Goal: Task Accomplishment & Management: Use online tool/utility

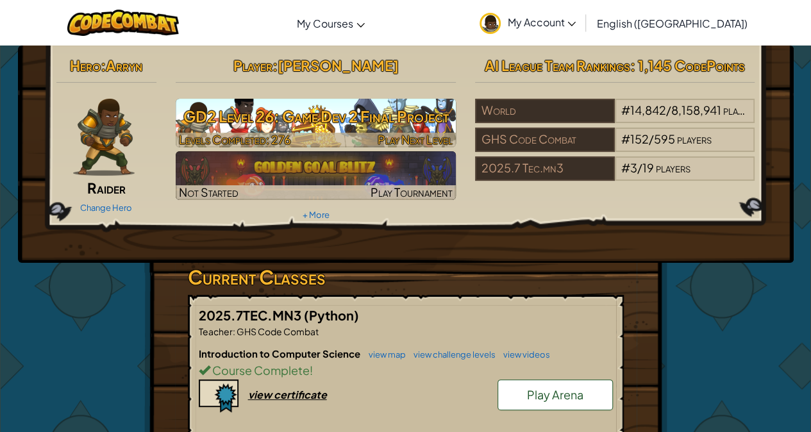
click at [371, 122] on h3 "GD2 Level 26: Game Dev 2 Final Project" at bounding box center [316, 116] width 280 height 29
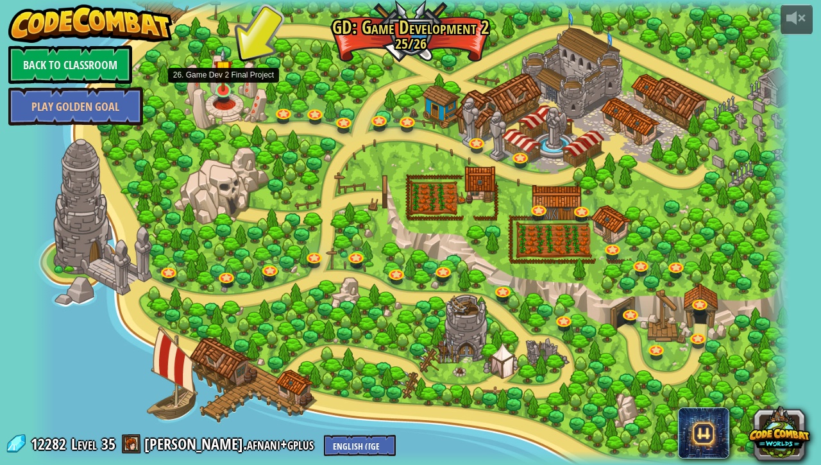
click at [231, 88] on img at bounding box center [222, 69] width 19 height 44
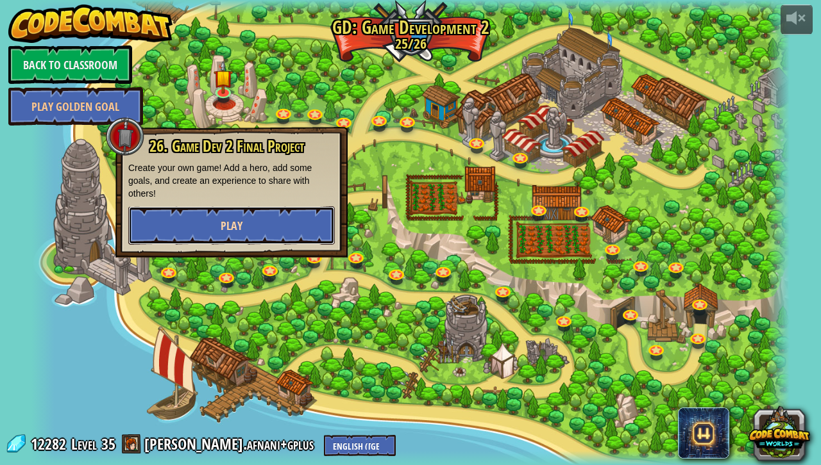
click at [285, 226] on button "Play" at bounding box center [231, 225] width 206 height 38
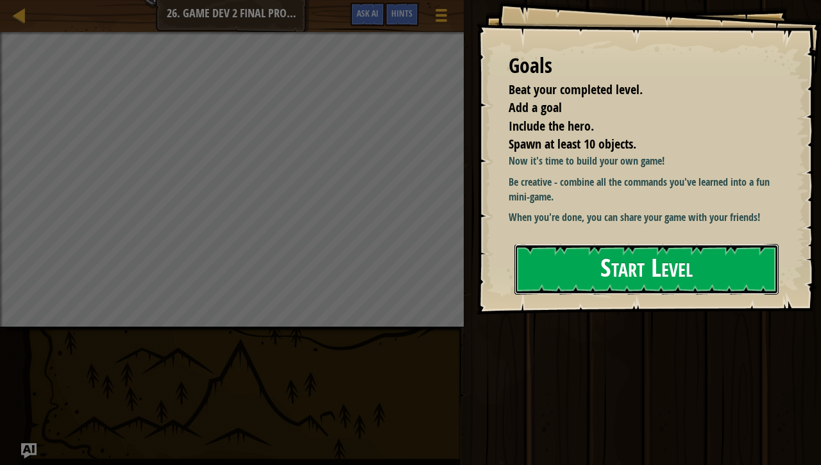
click at [561, 281] on button "Start Level" at bounding box center [646, 269] width 264 height 51
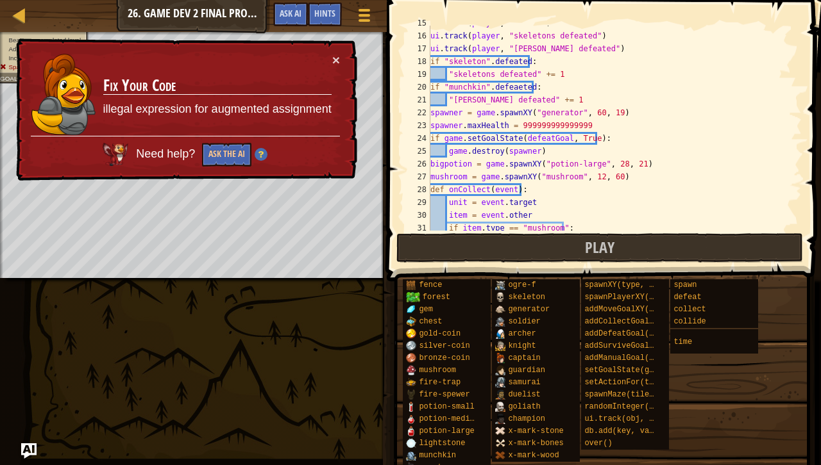
scroll to position [192, 0]
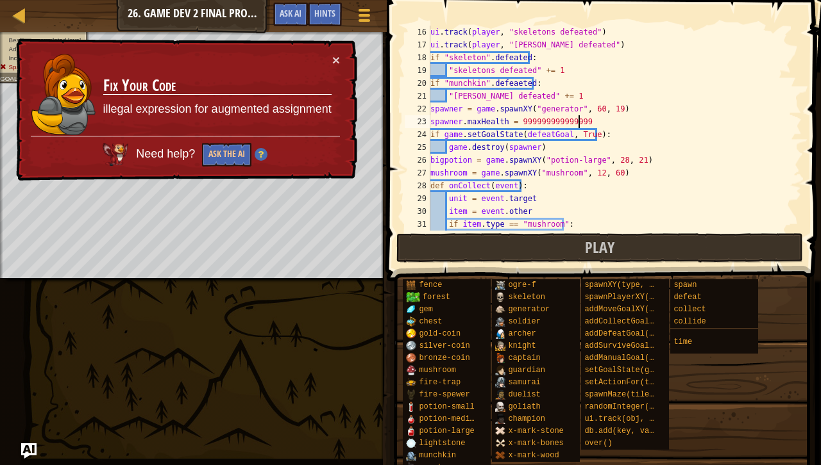
click at [590, 120] on div "ui . track ( player , "skeletons defeated" ) ui . track ( player , "[PERSON_NAM…" at bounding box center [610, 141] width 364 height 231
click at [333, 59] on button "×" at bounding box center [336, 59] width 8 height 13
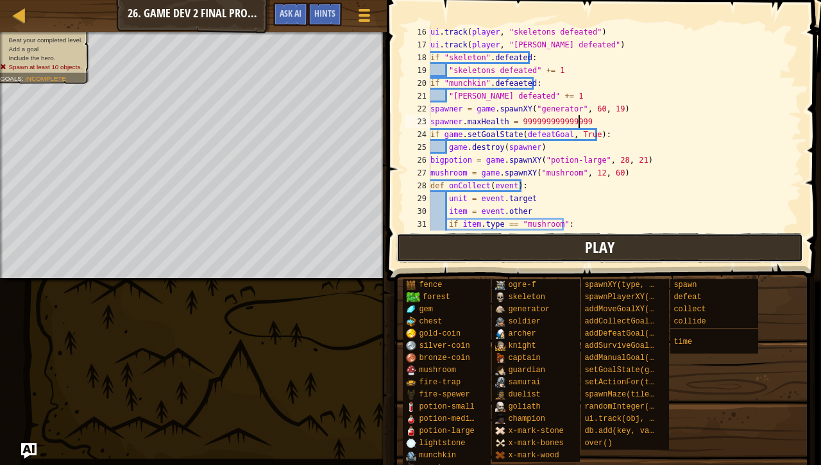
click at [492, 245] on button "Play" at bounding box center [599, 247] width 406 height 29
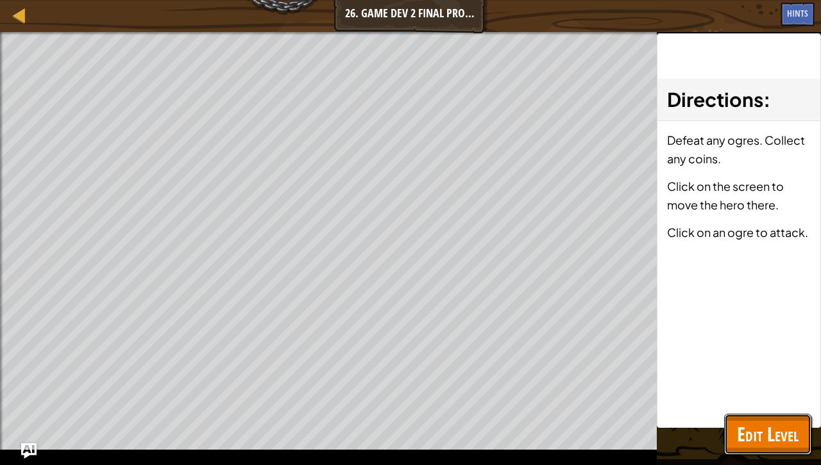
click at [790, 431] on button "Edit Level" at bounding box center [767, 434] width 87 height 41
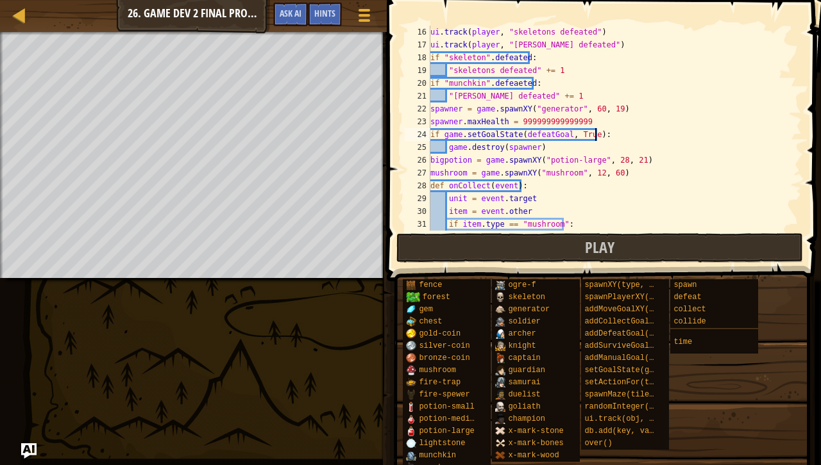
click at [657, 128] on div "ui . track ( player , "skeletons defeated" ) ui . track ( player , "[PERSON_NAM…" at bounding box center [610, 141] width 364 height 231
click at [659, 115] on div "ui . track ( player , "skeletons defeated" ) ui . track ( player , "[PERSON_NAM…" at bounding box center [610, 141] width 364 height 231
click at [297, 22] on button "Ask AI" at bounding box center [290, 15] width 35 height 24
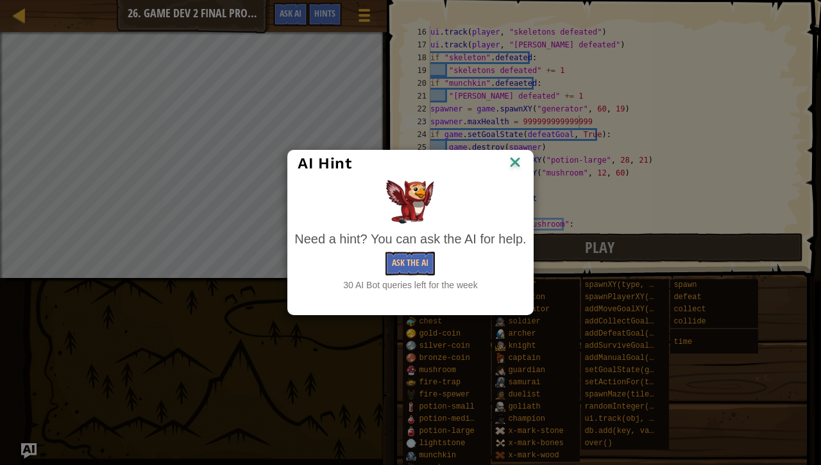
click at [409, 233] on div "Need a hint? You can ask the AI for help. Ask the AI 30 AI Bot queries left for…" at bounding box center [410, 236] width 238 height 118
click at [412, 256] on button "Ask the AI" at bounding box center [409, 264] width 49 height 24
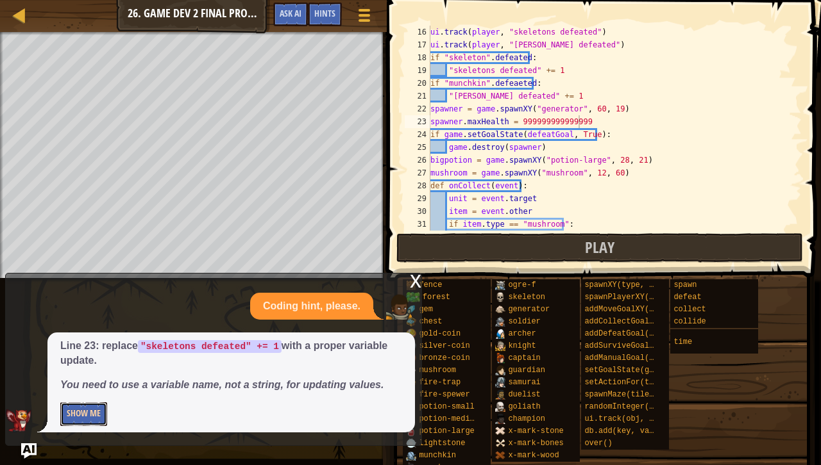
click at [99, 416] on button "Show Me" at bounding box center [83, 415] width 47 height 24
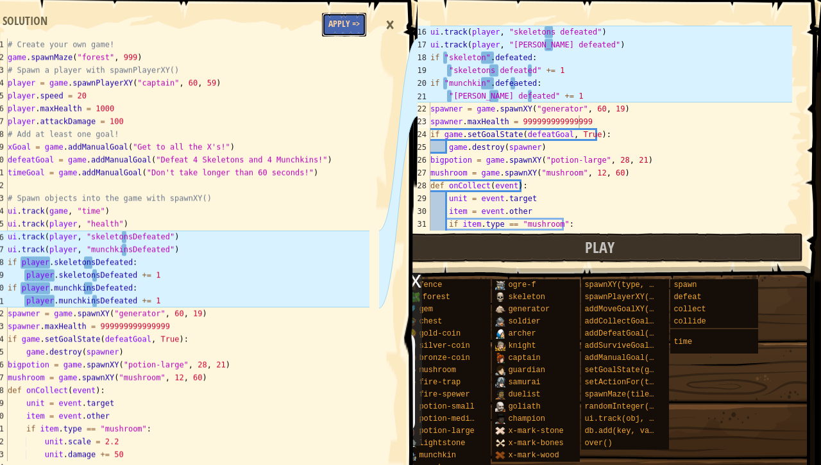
click at [346, 21] on button "Apply =>" at bounding box center [344, 25] width 44 height 24
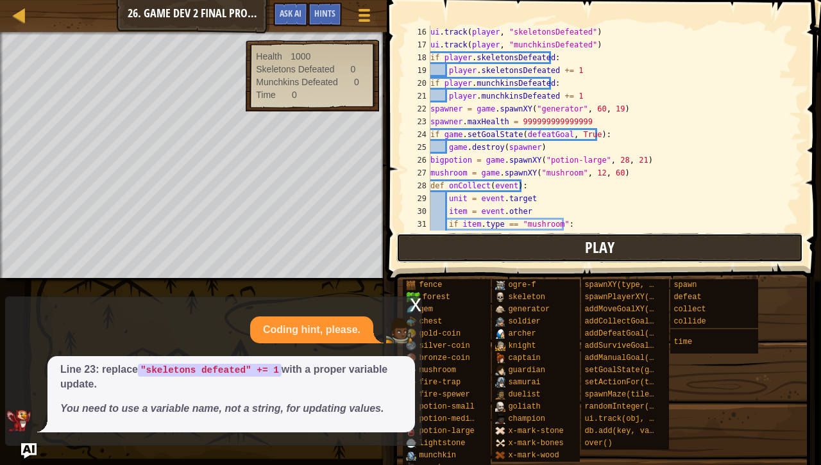
click at [545, 245] on button "Play" at bounding box center [599, 247] width 406 height 29
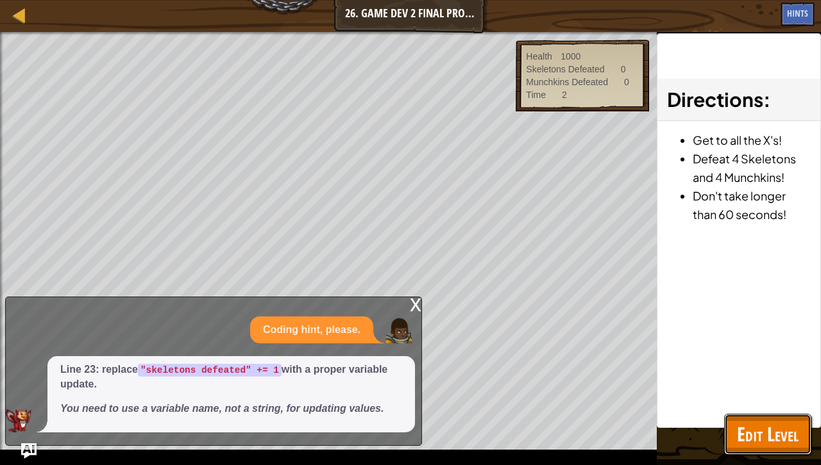
click at [733, 431] on button "Edit Level" at bounding box center [767, 434] width 87 height 41
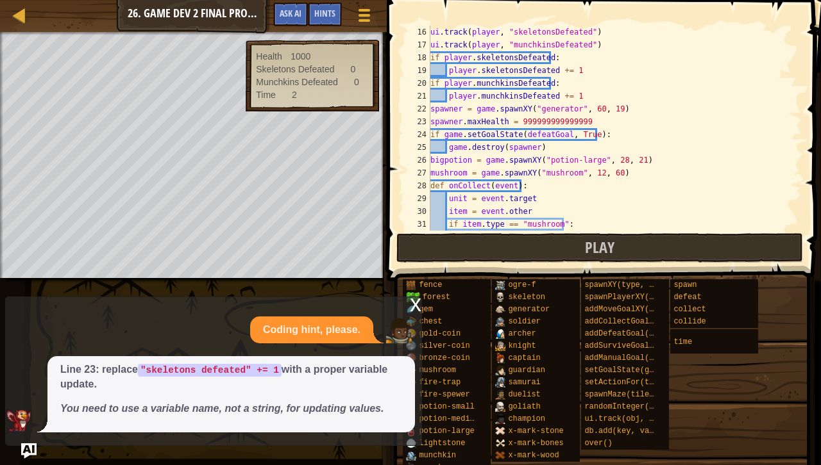
click at [418, 305] on div "x" at bounding box center [416, 303] width 12 height 13
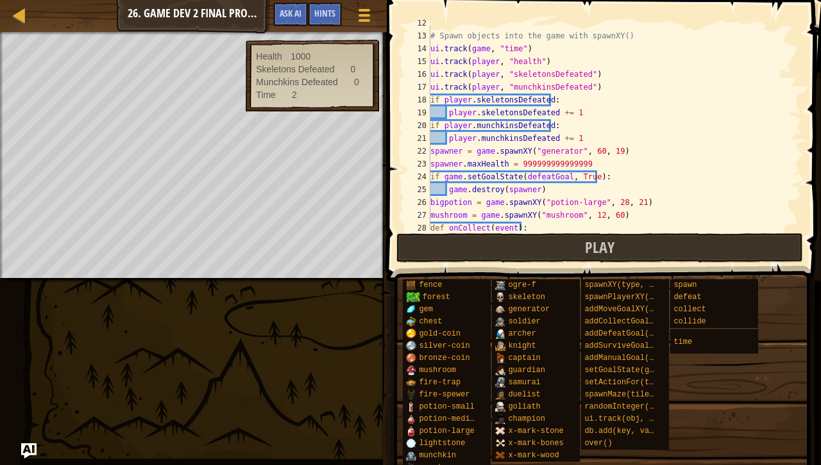
scroll to position [151, 0]
click at [587, 251] on span "Play" at bounding box center [599, 247] width 29 height 21
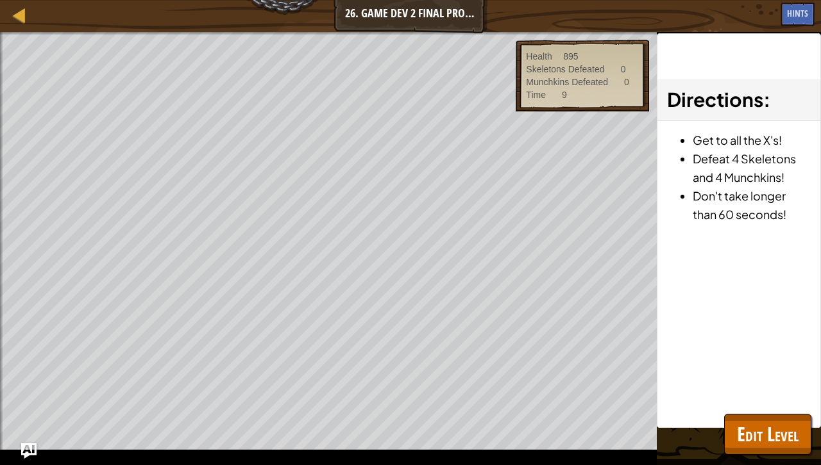
click at [770, 431] on div "Beat your completed level. Add a goal Include the hero. Spawn at least 10 objec…" at bounding box center [410, 248] width 821 height 433
click at [754, 431] on span "Edit Level" at bounding box center [768, 434] width 62 height 26
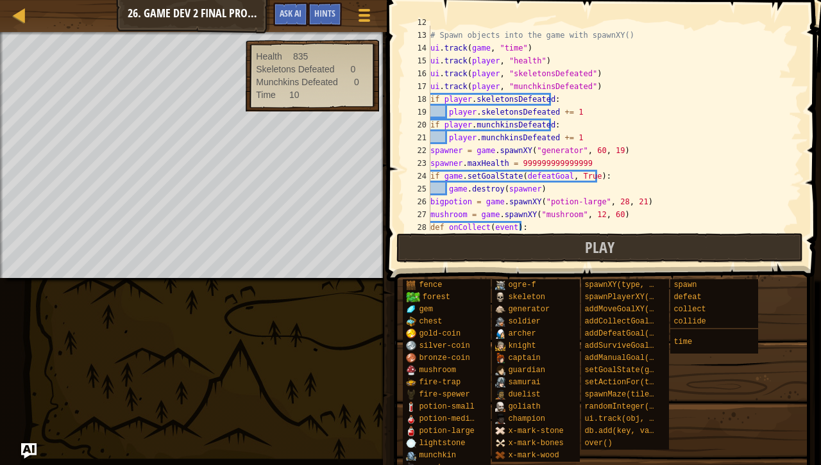
click at [635, 108] on div "# Spawn objects into the game with spawnXY() ui . track ( game , "time" ) ui . …" at bounding box center [610, 131] width 364 height 231
click at [481, 113] on div "# Spawn objects into the game with spawnXY() ui . track ( game , "time" ) ui . …" at bounding box center [610, 131] width 364 height 231
click at [528, 113] on div "# Spawn objects into the game with spawnXY() ui . track ( game , "time" ) ui . …" at bounding box center [610, 131] width 364 height 231
click at [565, 121] on div "# Spawn objects into the game with spawnXY() ui . track ( game , "time" ) ui . …" at bounding box center [610, 131] width 364 height 231
drag, startPoint x: 550, startPoint y: 110, endPoint x: 476, endPoint y: 115, distance: 73.9
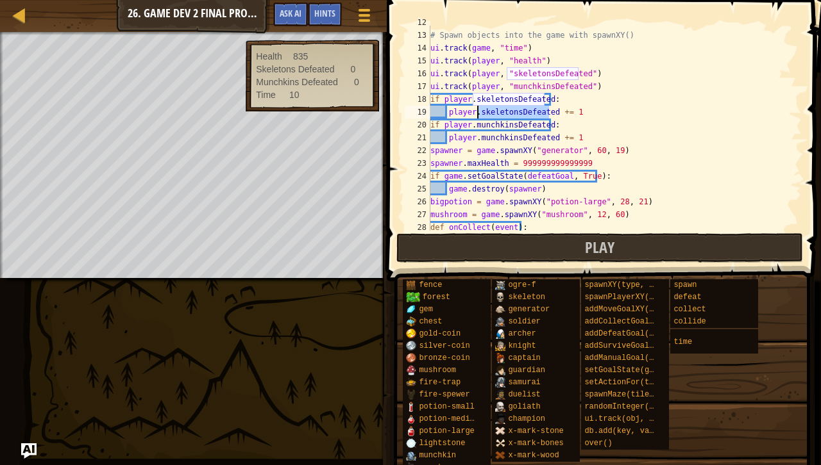
click at [476, 115] on div "# Spawn objects into the game with spawnXY() ui . track ( game , "time" ) ui . …" at bounding box center [610, 131] width 364 height 231
click at [480, 109] on div "# Spawn objects into the game with spawnXY() ui . track ( game , "time" ) ui . …" at bounding box center [610, 128] width 364 height 205
drag, startPoint x: 480, startPoint y: 112, endPoint x: 463, endPoint y: 114, distance: 16.9
click at [463, 114] on div "# Spawn objects into the game with spawnXY() ui . track ( game , "time" ) ui . …" at bounding box center [610, 131] width 364 height 231
click at [483, 119] on div "# Spawn objects into the game with spawnXY() ui . track ( game , "time" ) ui . …" at bounding box center [610, 131] width 364 height 231
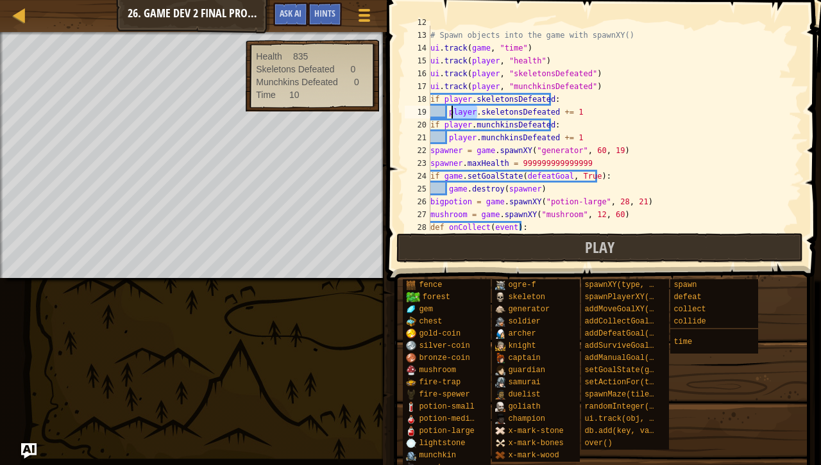
drag, startPoint x: 477, startPoint y: 111, endPoint x: 449, endPoint y: 110, distance: 27.6
click at [449, 110] on div "# Spawn objects into the game with spawnXY() ui . track ( game , "time" ) ui . …" at bounding box center [610, 131] width 364 height 231
drag, startPoint x: 474, startPoint y: 132, endPoint x: 460, endPoint y: 136, distance: 14.6
click at [460, 136] on div "# Spawn objects into the game with spawnXY() ui . track ( game , "time" ) ui . …" at bounding box center [610, 131] width 364 height 231
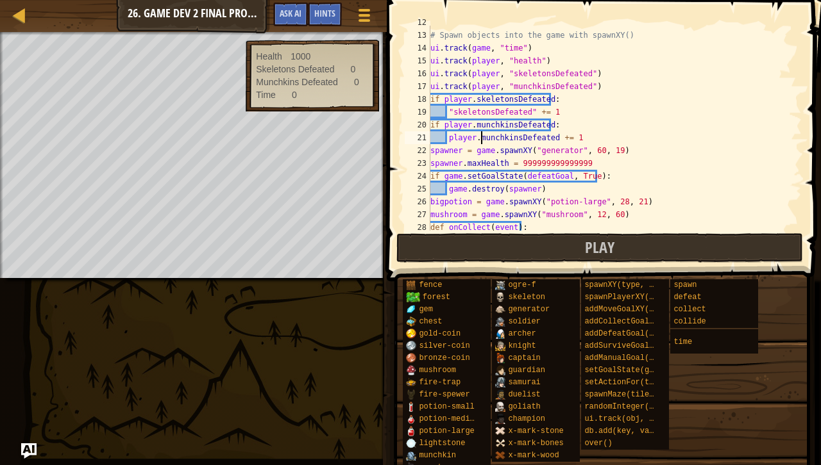
click at [479, 138] on div "# Spawn objects into the game with spawnXY() ui . track ( game , "time" ) ui . …" at bounding box center [610, 131] width 364 height 231
drag, startPoint x: 477, startPoint y: 138, endPoint x: 447, endPoint y: 142, distance: 30.4
click at [447, 142] on div "# Spawn objects into the game with spawnXY() ui . track ( game , "time" ) ui . …" at bounding box center [610, 131] width 364 height 231
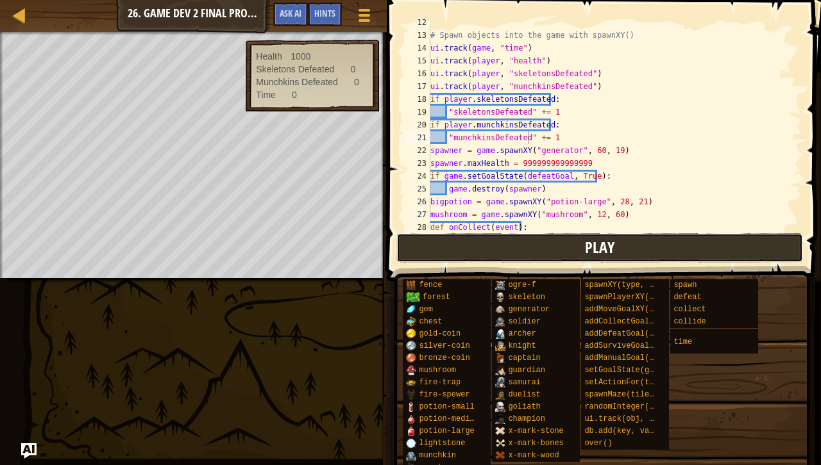
click at [610, 249] on span "Play" at bounding box center [599, 247] width 29 height 21
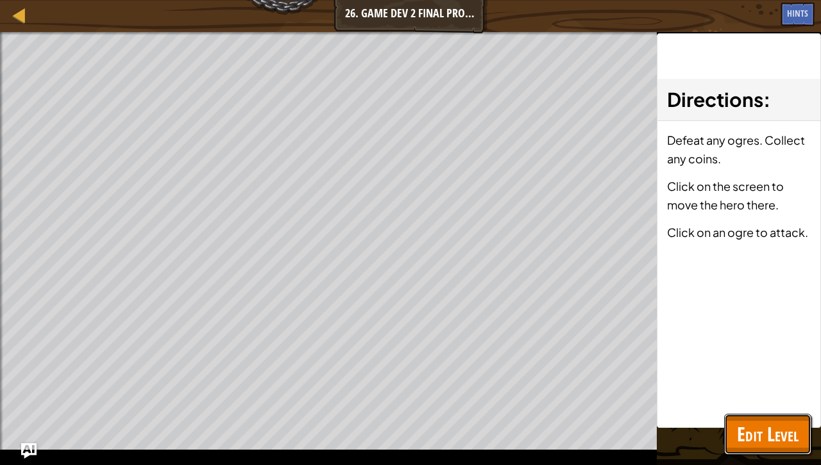
click at [777, 430] on span "Edit Level" at bounding box center [768, 434] width 62 height 26
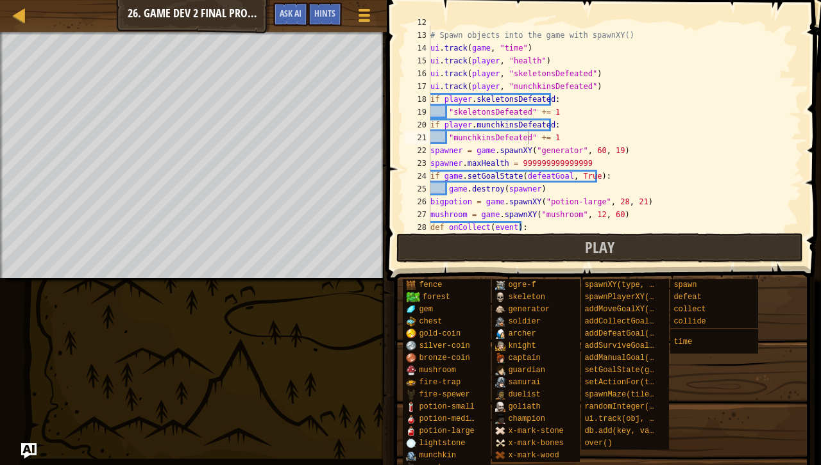
click at [535, 140] on div "# Spawn objects into the game with spawnXY() ui . track ( game , "time" ) ui . …" at bounding box center [610, 131] width 364 height 231
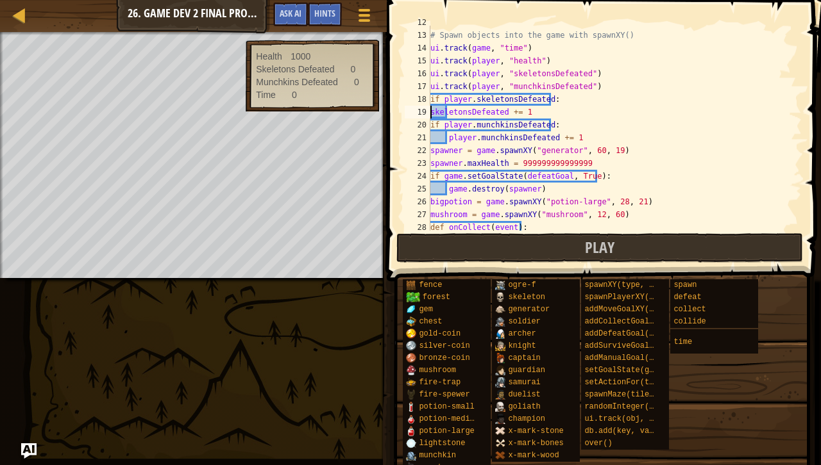
scroll to position [6, 7]
click at [528, 174] on div "# Spawn objects into the game with spawnXY() ui . track ( game , "time" ) ui . …" at bounding box center [610, 131] width 364 height 231
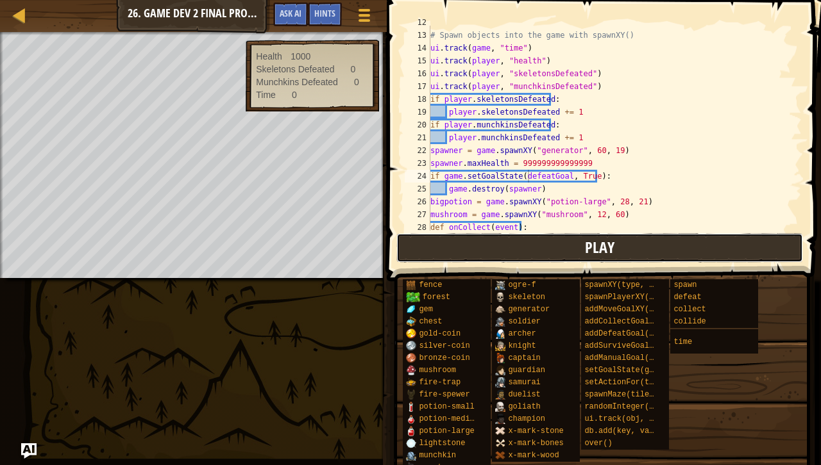
click at [567, 256] on button "Play" at bounding box center [599, 247] width 406 height 29
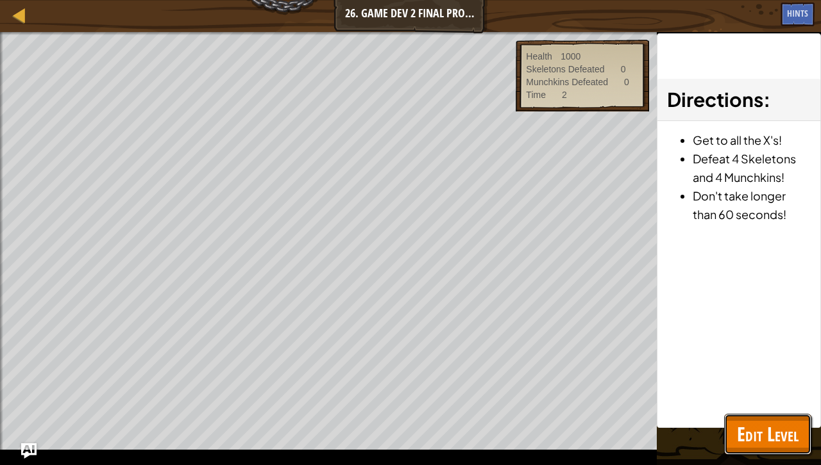
click at [772, 431] on span "Edit Level" at bounding box center [768, 434] width 62 height 26
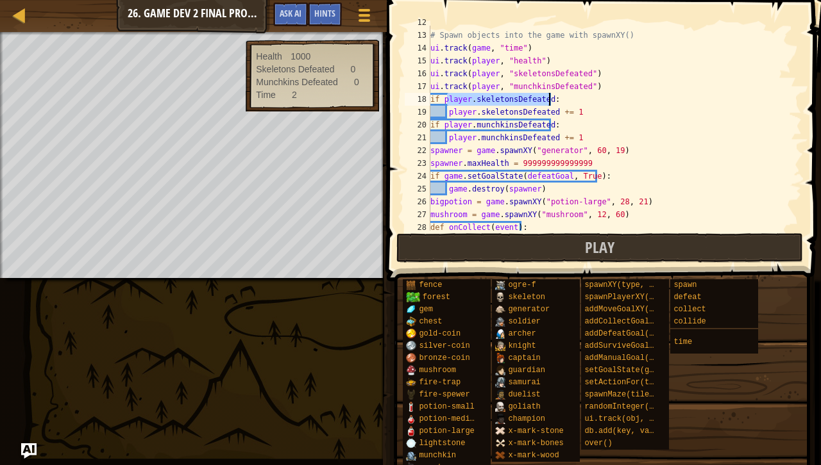
drag, startPoint x: 446, startPoint y: 99, endPoint x: 562, endPoint y: 95, distance: 115.5
click at [562, 95] on div "# Spawn objects into the game with spawnXY() ui . track ( game , "time" ) ui . …" at bounding box center [610, 131] width 364 height 231
click at [483, 103] on div "# Spawn objects into the game with spawnXY() ui . track ( game , "time" ) ui . …" at bounding box center [610, 131] width 364 height 231
click at [520, 116] on div "# Spawn objects into the game with spawnXY() ui . track ( game , "time" ) ui . …" at bounding box center [610, 131] width 364 height 231
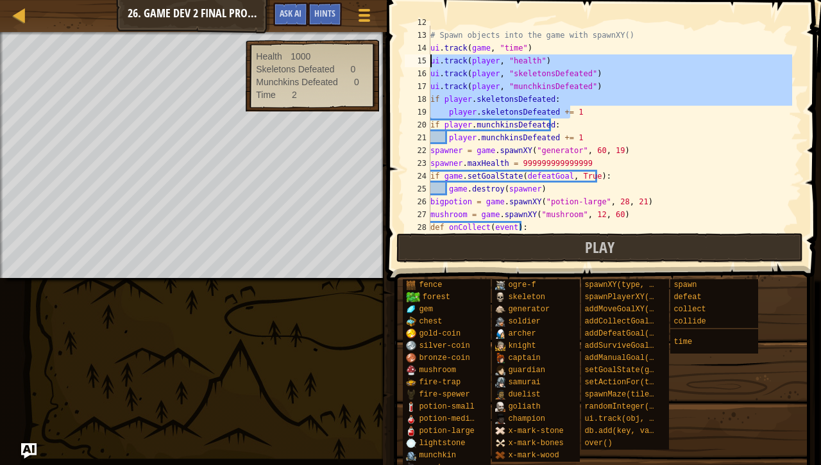
drag, startPoint x: 590, startPoint y: 110, endPoint x: 350, endPoint y: 60, distance: 244.9
click at [350, 60] on div "Map Game Development 2 26. Game Dev 2 Final Project Game Menu Done Hints Ask AI…" at bounding box center [410, 232] width 821 height 465
click at [459, 78] on div "# Spawn objects into the game with spawnXY() ui . track ( game , "time" ) ui . …" at bounding box center [610, 128] width 364 height 205
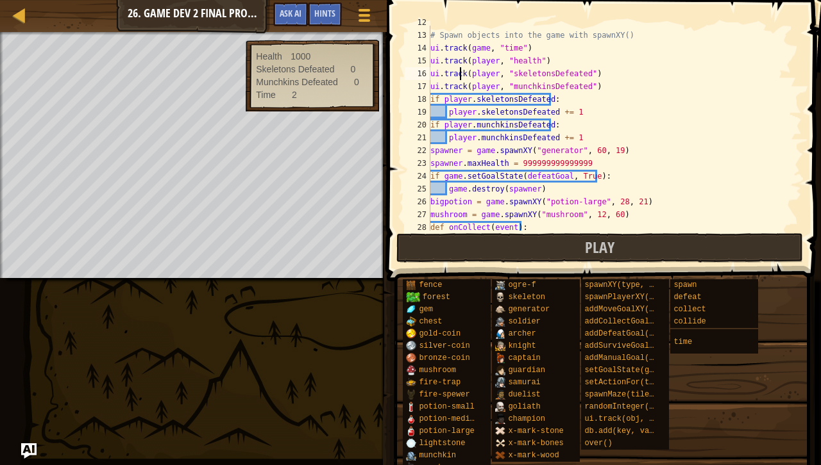
click at [476, 95] on div "# Spawn objects into the game with spawnXY() ui . track ( game , "time" ) ui . …" at bounding box center [610, 131] width 364 height 231
click at [487, 117] on div "# Spawn objects into the game with spawnXY() ui . track ( game , "time" ) ui . …" at bounding box center [610, 131] width 364 height 231
click at [489, 115] on div "# Spawn objects into the game with spawnXY() ui . track ( game , "time" ) ui . …" at bounding box center [610, 131] width 364 height 231
drag, startPoint x: 437, startPoint y: 83, endPoint x: 489, endPoint y: 83, distance: 51.3
click at [489, 83] on div "# Spawn objects into the game with spawnXY() ui . track ( game , "time" ) ui . …" at bounding box center [610, 131] width 364 height 231
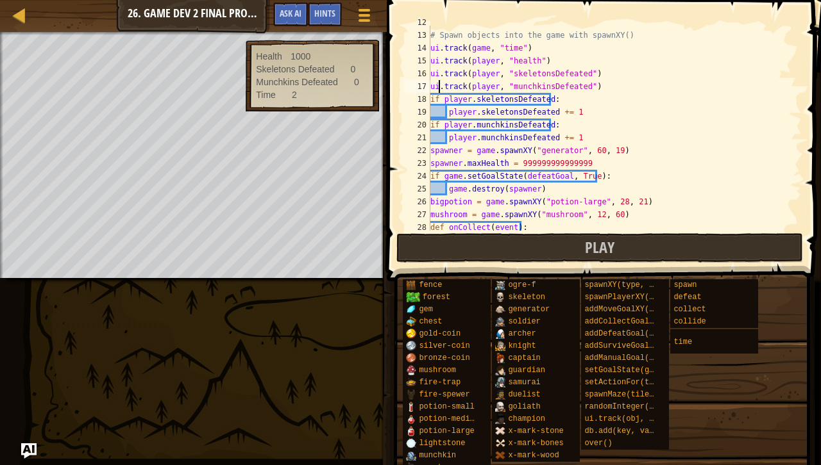
type textarea "ui.track(player, "munchkinsDefeated")"
click at [490, 84] on div "# Spawn objects into the game with spawnXY() ui . track ( game , "time" ) ui . …" at bounding box center [610, 128] width 364 height 205
drag, startPoint x: 506, startPoint y: 87, endPoint x: 576, endPoint y: 90, distance: 70.0
click at [576, 90] on div "# Spawn objects into the game with spawnXY() ui . track ( game , "time" ) ui . …" at bounding box center [610, 131] width 364 height 231
click at [617, 90] on div "# Spawn objects into the game with spawnXY() ui . track ( game , "time" ) ui . …" at bounding box center [610, 131] width 364 height 231
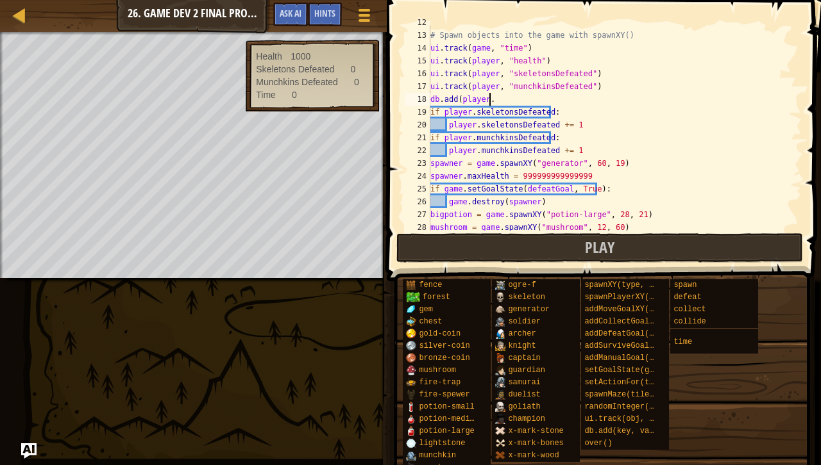
scroll to position [6, 4]
type textarea "db.add(player.skeletonsDefeated)"
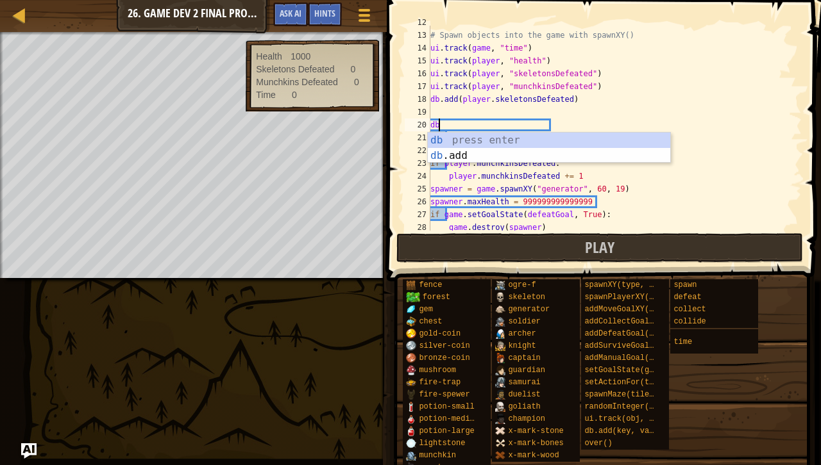
type textarea "d"
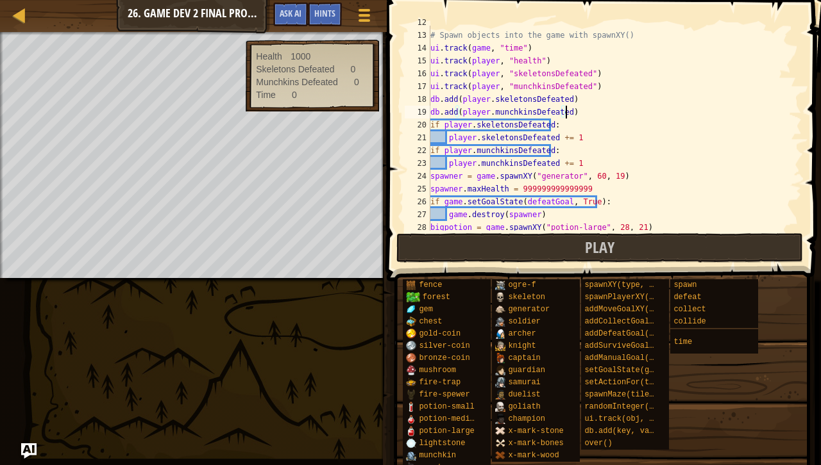
scroll to position [6, 10]
click at [636, 254] on button "Play" at bounding box center [599, 247] width 406 height 29
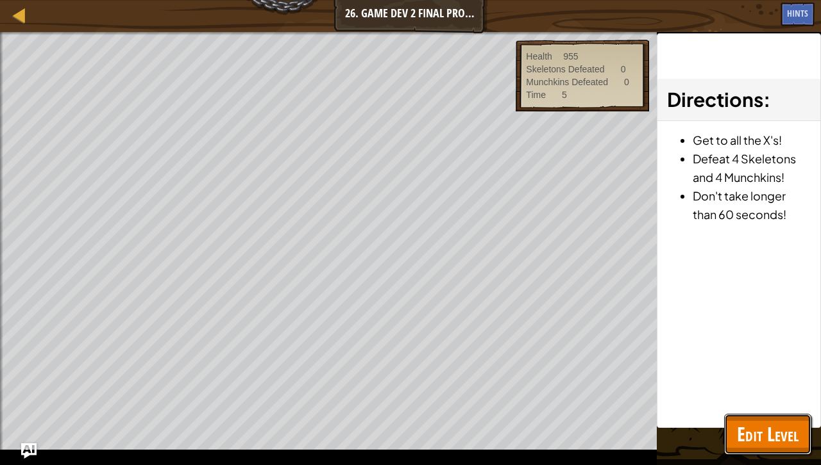
click at [769, 431] on span "Edit Level" at bounding box center [768, 434] width 62 height 26
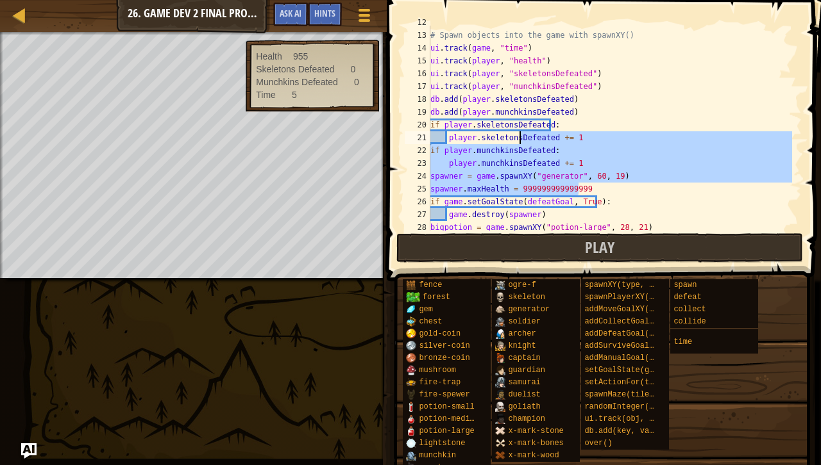
drag, startPoint x: 594, startPoint y: 191, endPoint x: 517, endPoint y: 133, distance: 96.6
click at [517, 133] on div "# Spawn objects into the game with spawnXY() ui . track ( game , "time" ) ui . …" at bounding box center [610, 131] width 364 height 231
click at [525, 144] on div "# Spawn objects into the game with spawnXY() ui . track ( game , "time" ) ui . …" at bounding box center [610, 128] width 364 height 205
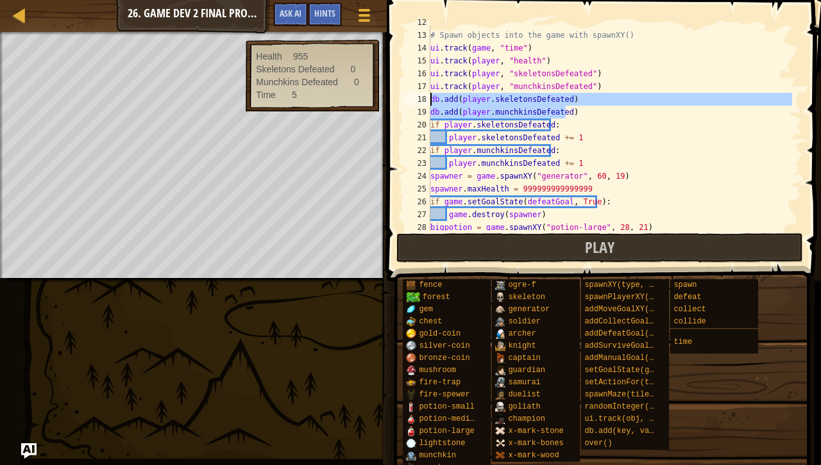
drag, startPoint x: 581, startPoint y: 114, endPoint x: 415, endPoint y: 100, distance: 166.0
click at [415, 100] on div "player.skeletonsDefeated += 1 12 13 14 15 16 17 18 19 20 21 22 23 24 25 26 27 2…" at bounding box center [601, 128] width 399 height 205
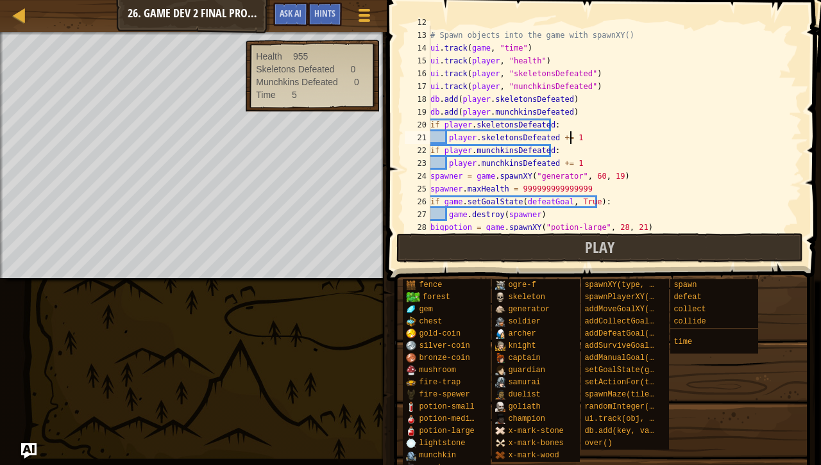
click at [601, 141] on div "# Spawn objects into the game with spawnXY() ui . track ( game , "time" ) ui . …" at bounding box center [610, 131] width 364 height 231
click at [562, 103] on div "# Spawn objects into the game with spawnXY() ui . track ( game , "time" ) ui . …" at bounding box center [610, 131] width 364 height 231
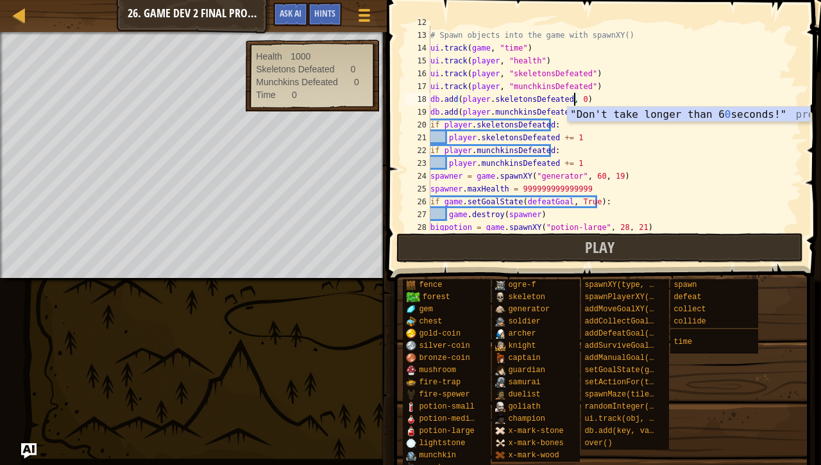
click at [563, 115] on div "# Spawn objects into the game with spawnXY() ui . track ( game , "time" ) ui . …" at bounding box center [610, 131] width 364 height 231
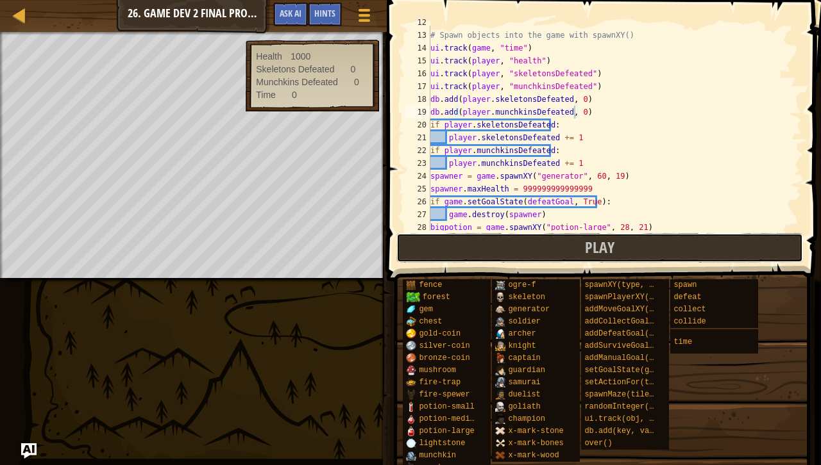
drag, startPoint x: 622, startPoint y: 238, endPoint x: 625, endPoint y: 230, distance: 9.5
click at [625, 230] on div "db.add(player.[PERSON_NAME], 0) 12 13 14 15 16 17 18 19 20 21 22 23 24 25 26 27…" at bounding box center [602, 165] width 438 height 319
click at [620, 253] on button "Play" at bounding box center [599, 247] width 406 height 29
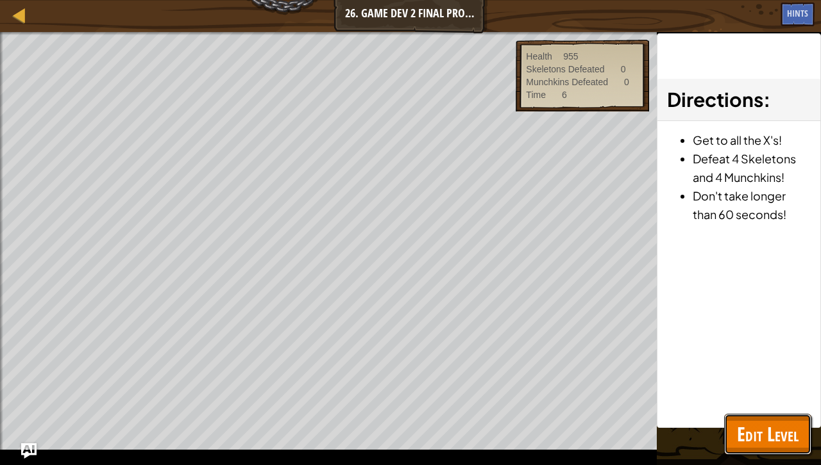
click at [740, 431] on span "Edit Level" at bounding box center [768, 434] width 62 height 26
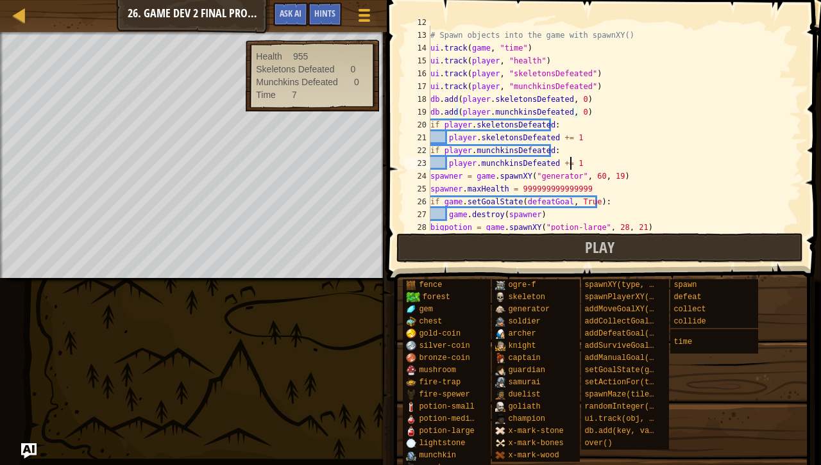
scroll to position [6, 11]
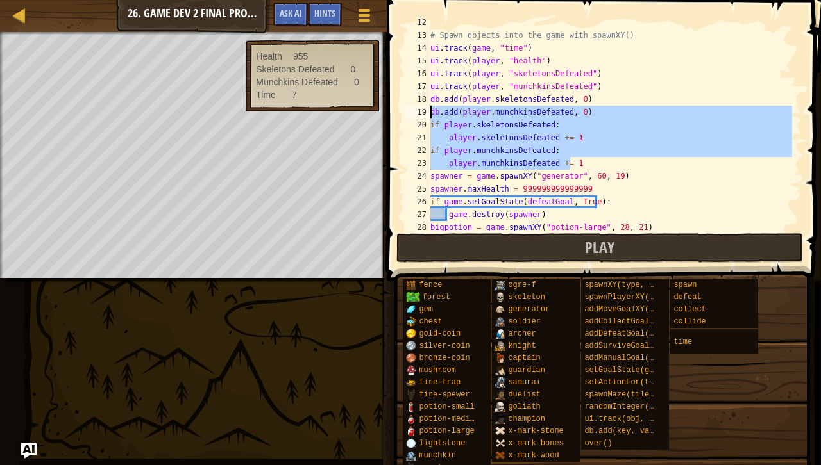
drag, startPoint x: 585, startPoint y: 160, endPoint x: 492, endPoint y: 129, distance: 98.1
click at [492, 129] on div "# Spawn objects into the game with spawnXY() ui . track ( game , "time" ) ui . …" at bounding box center [610, 131] width 364 height 231
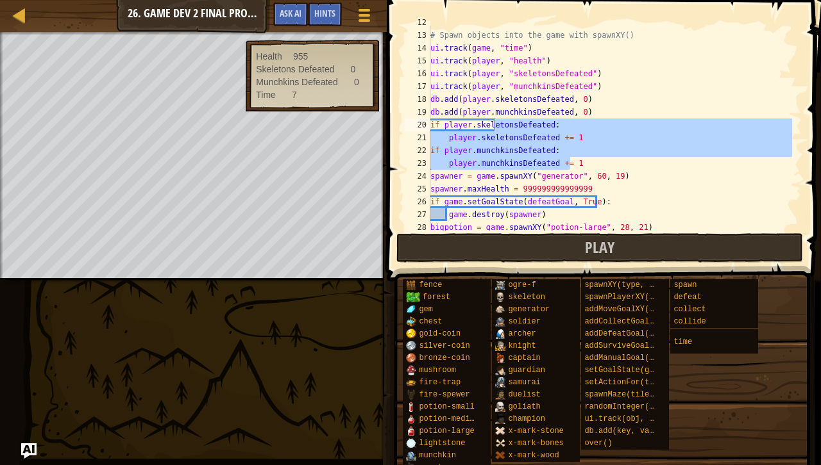
drag, startPoint x: 820, startPoint y: 460, endPoint x: 689, endPoint y: 354, distance: 169.1
click at [689, 354] on div "Hints Game if player.skeletonsDefeated: player.skeletonsDefeated += 1 12 13 14 …" at bounding box center [602, 229] width 438 height 459
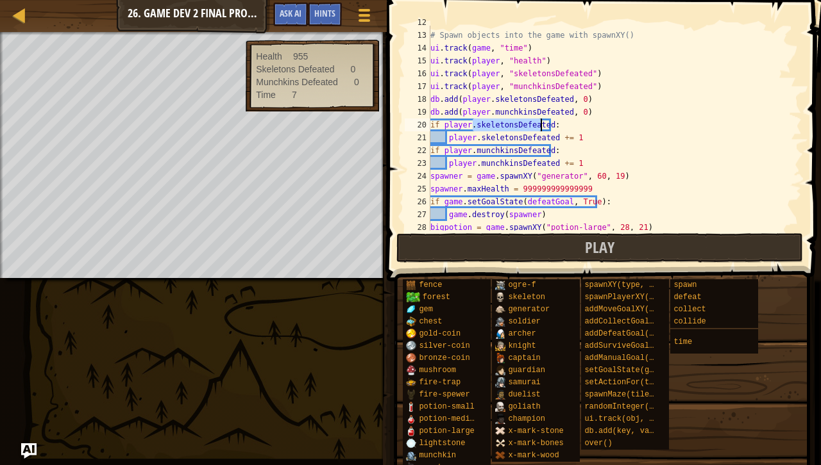
drag, startPoint x: 474, startPoint y: 125, endPoint x: 542, endPoint y: 123, distance: 68.6
click at [542, 123] on div "# Spawn objects into the game with spawnXY() ui . track ( game , "time" ) ui . …" at bounding box center [610, 131] width 364 height 231
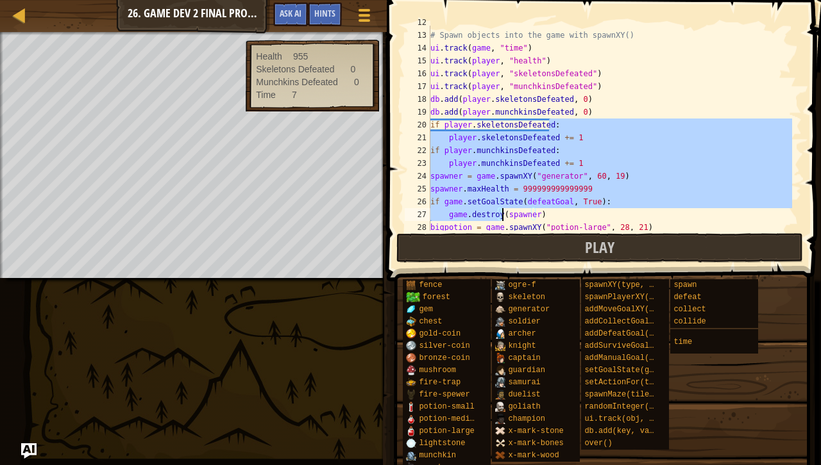
drag, startPoint x: 548, startPoint y: 125, endPoint x: 503, endPoint y: 209, distance: 94.9
click at [503, 209] on div "# Spawn objects into the game with spawnXY() ui . track ( game , "time" ) ui . …" at bounding box center [610, 131] width 364 height 231
click at [505, 210] on div "# Spawn objects into the game with spawnXY() ui . track ( game , "time" ) ui . …" at bounding box center [610, 131] width 364 height 231
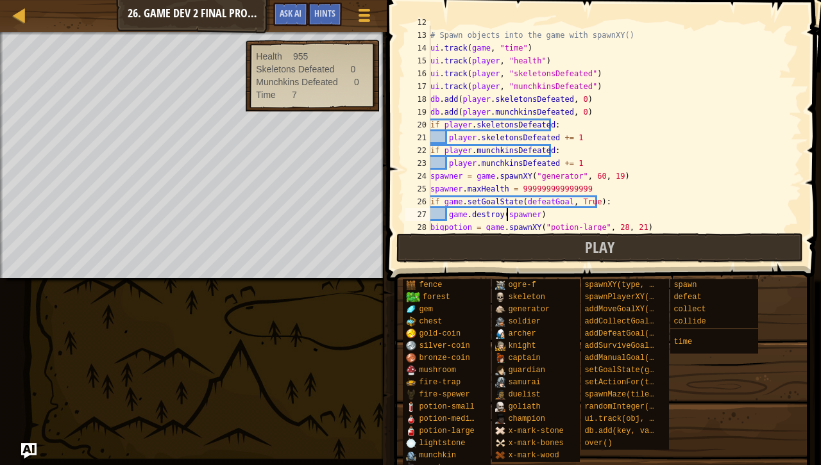
scroll to position [6, 8]
click at [512, 122] on div "# Spawn objects into the game with spawnXY() ui . track ( game , "time" ) ui . …" at bounding box center [610, 131] width 364 height 231
drag, startPoint x: 473, startPoint y: 124, endPoint x: 445, endPoint y: 130, distance: 28.0
click at [445, 130] on div "# Spawn objects into the game with spawnXY() ui . track ( game , "time" ) ui . …" at bounding box center [610, 131] width 364 height 231
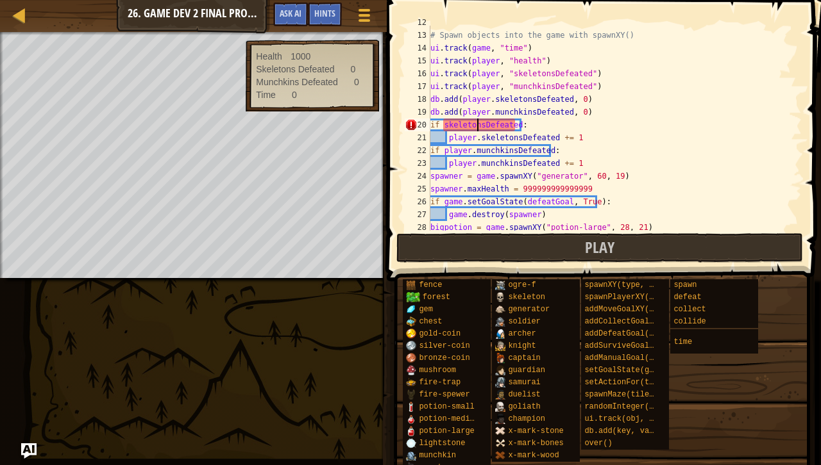
click at [478, 126] on div "# Spawn objects into the game with spawnXY() ui . track ( game , "time" ) ui . …" at bounding box center [610, 131] width 364 height 231
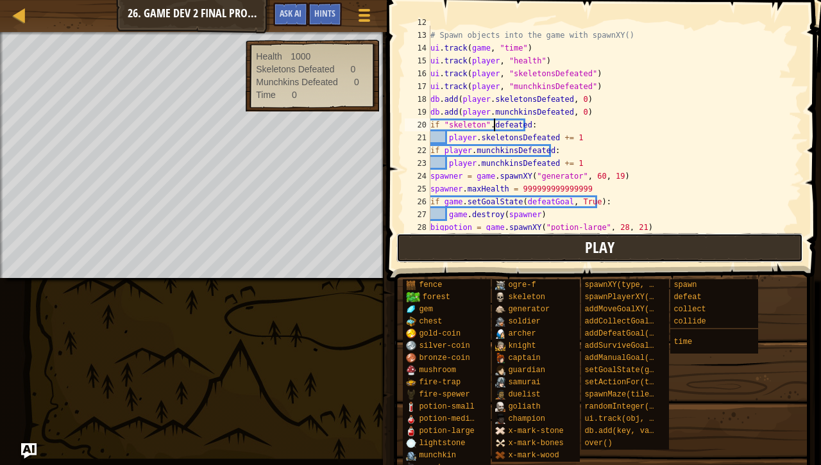
click at [539, 247] on button "Play" at bounding box center [599, 247] width 406 height 29
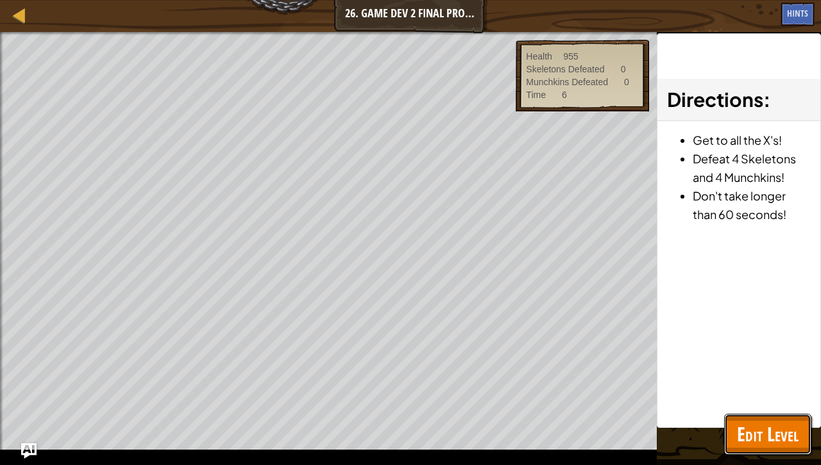
click at [777, 428] on span "Edit Level" at bounding box center [768, 434] width 62 height 26
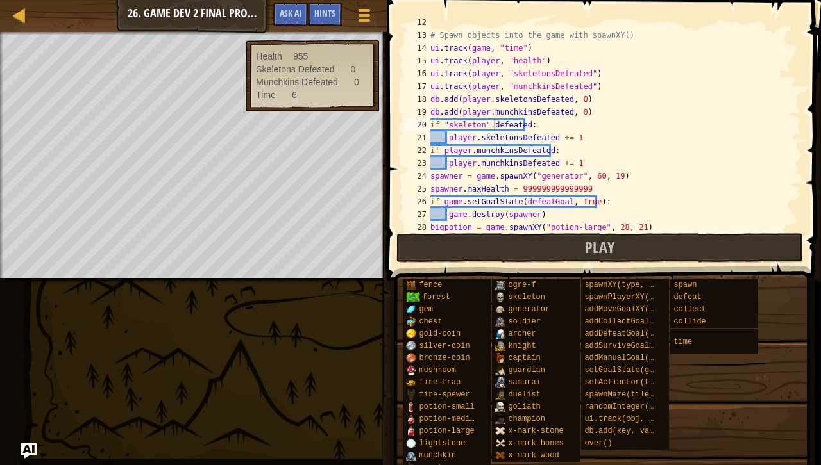
click at [489, 126] on div "# Spawn objects into the game with spawnXY() ui . track ( game , "time" ) ui . …" at bounding box center [610, 131] width 364 height 231
click at [459, 133] on div "# Spawn objects into the game with spawnXY() ui . track ( game , "time" ) ui . …" at bounding box center [610, 131] width 364 height 231
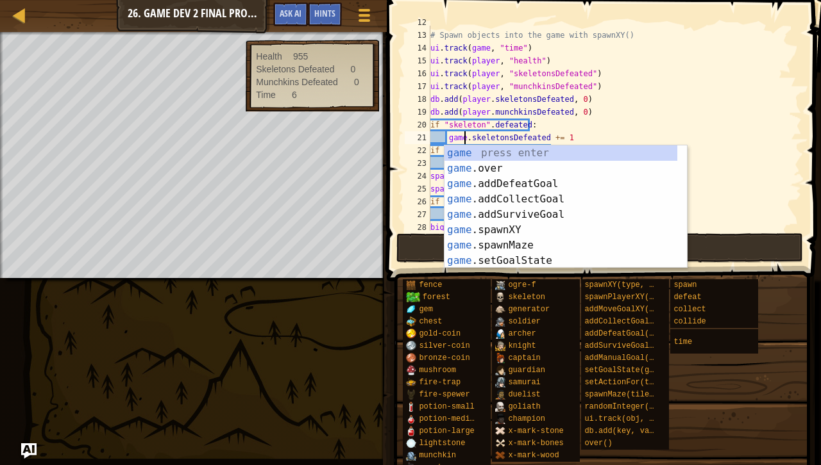
scroll to position [6, 3]
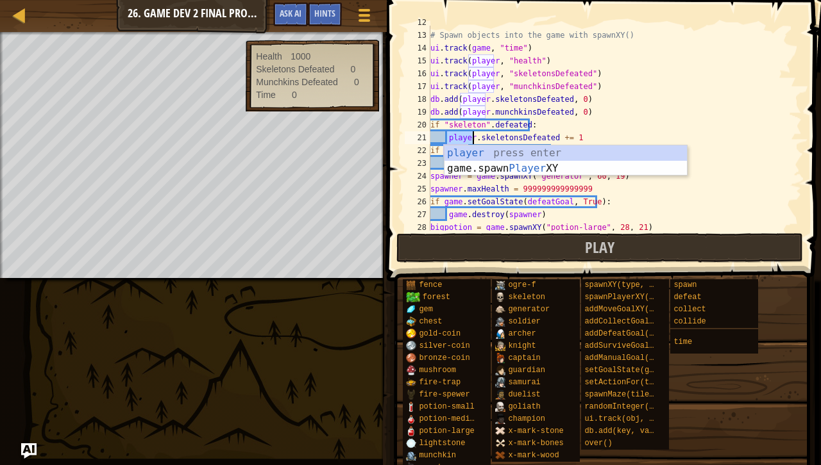
click at [623, 131] on div "# Spawn objects into the game with spawnXY() ui . track ( game , "time" ) ui . …" at bounding box center [610, 131] width 364 height 231
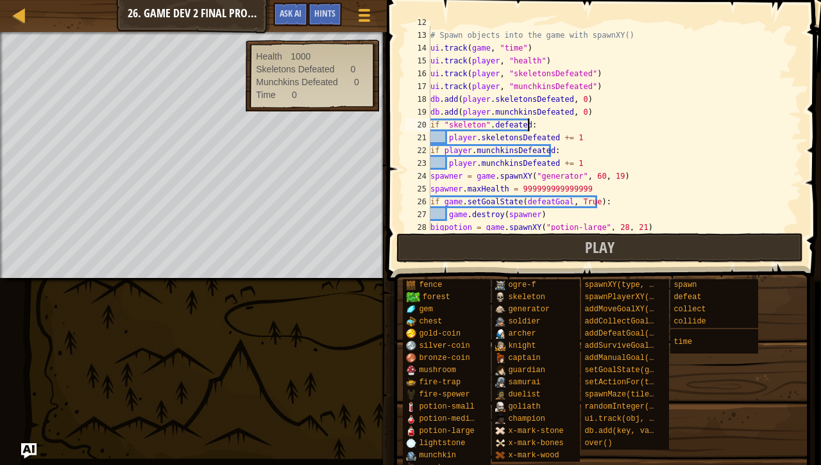
click at [605, 112] on div "# Spawn objects into the game with spawnXY() ui . track ( game , "time" ) ui . …" at bounding box center [610, 131] width 364 height 231
type textarea "db.add(player.munchkinsDefeated, 0)"
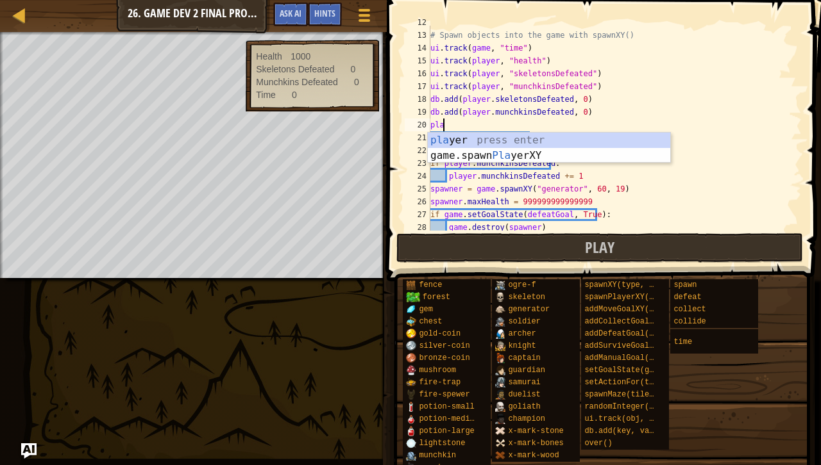
scroll to position [6, 0]
type textarea "p"
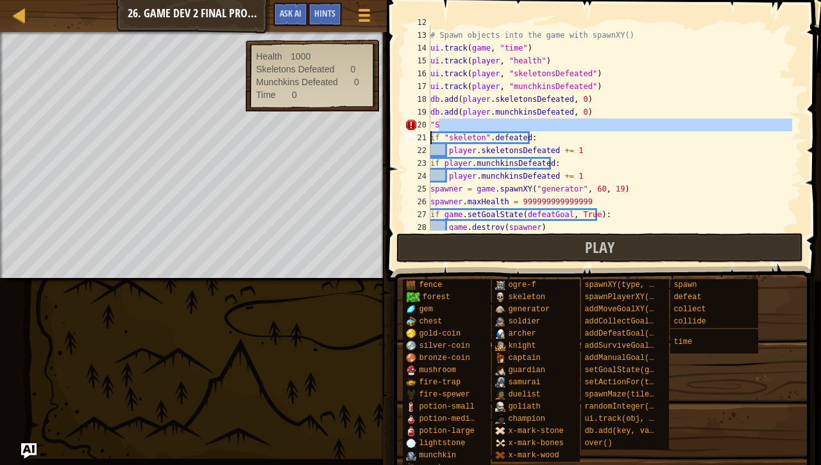
click at [605, 112] on div "# Spawn objects into the game with spawnXY() ui . track ( game , "time" ) ui . …" at bounding box center [610, 131] width 364 height 231
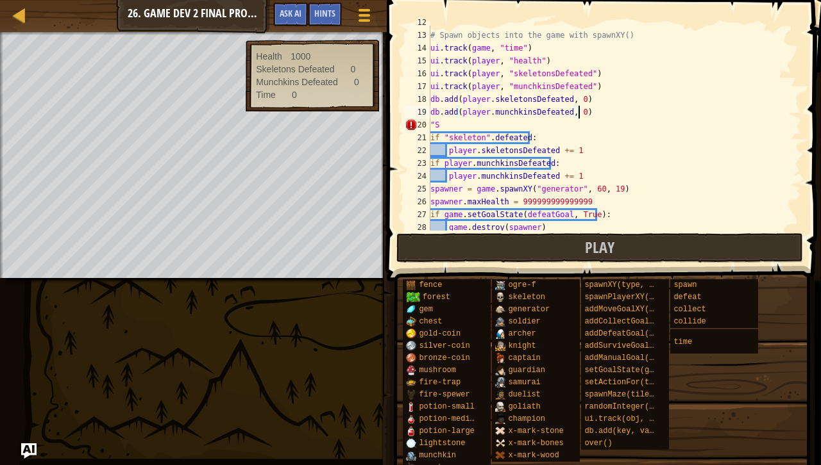
click at [594, 124] on div "# Spawn objects into the game with spawnXY() ui . track ( game , "time" ) ui . …" at bounding box center [610, 131] width 364 height 231
type textarea ""skeletonsDefeated" ="
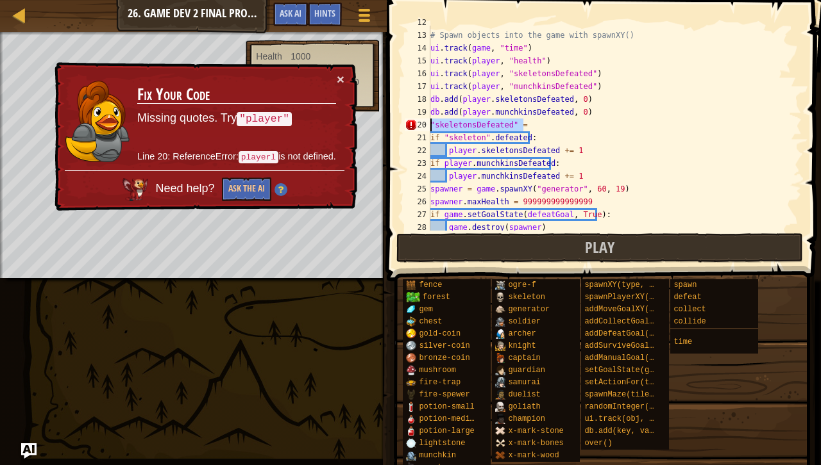
drag, startPoint x: 550, startPoint y: 124, endPoint x: 409, endPoint y: 124, distance: 141.0
click at [409, 124] on div ""skeletonsDefeated" = 12 13 14 15 16 17 18 19 20 21 22 23 24 25 26 27 28 29 # S…" at bounding box center [601, 128] width 399 height 205
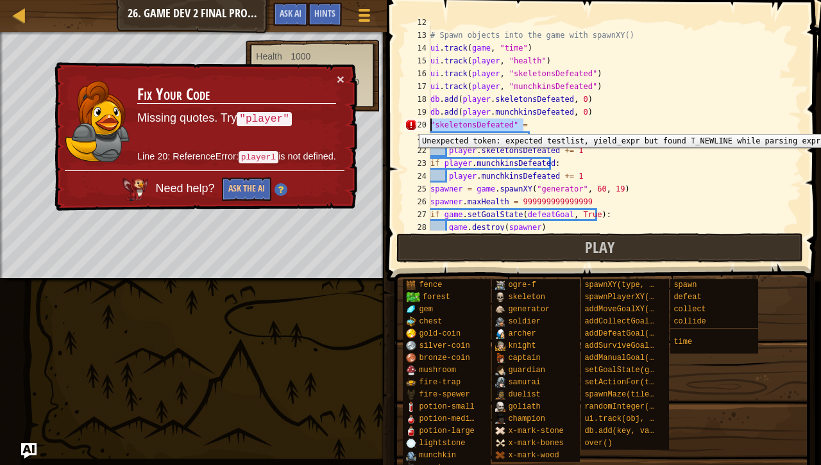
scroll to position [6, 0]
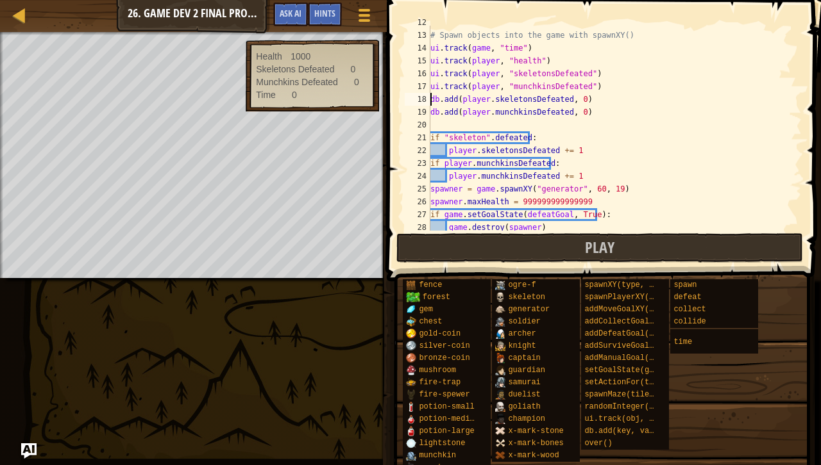
click at [430, 101] on div "# Spawn objects into the game with spawnXY() ui . track ( game , "time" ) ui . …" at bounding box center [610, 131] width 364 height 231
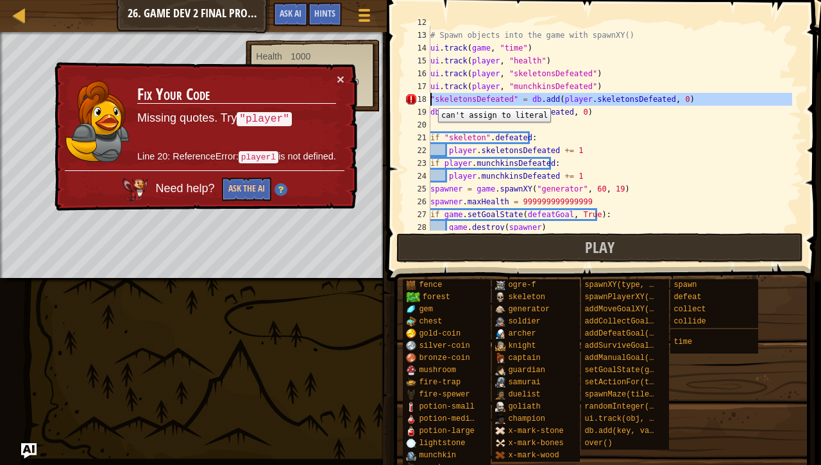
click at [428, 99] on div "18" at bounding box center [418, 99] width 26 height 13
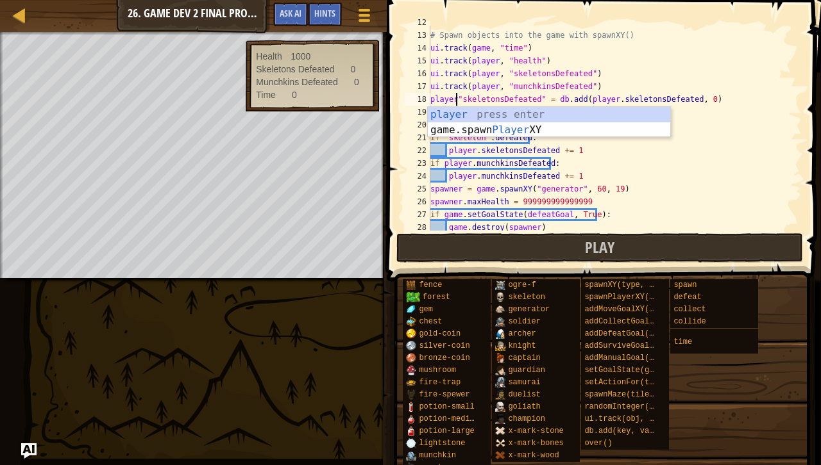
scroll to position [6, 2]
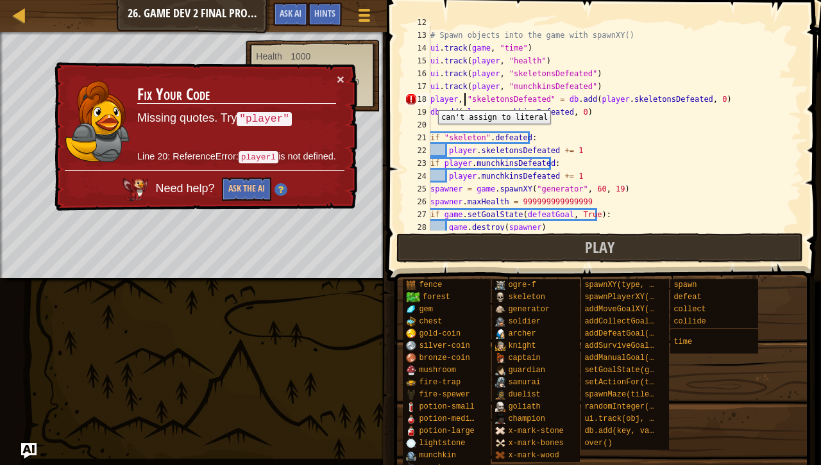
click at [428, 101] on div "18" at bounding box center [418, 99] width 26 height 13
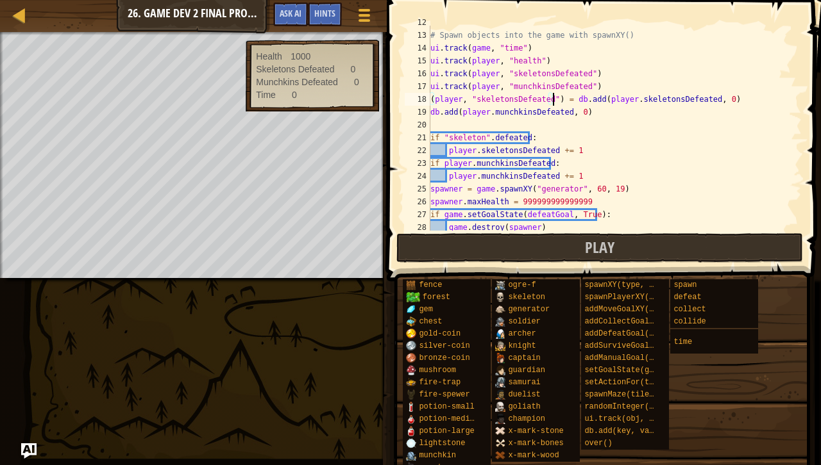
scroll to position [6, 10]
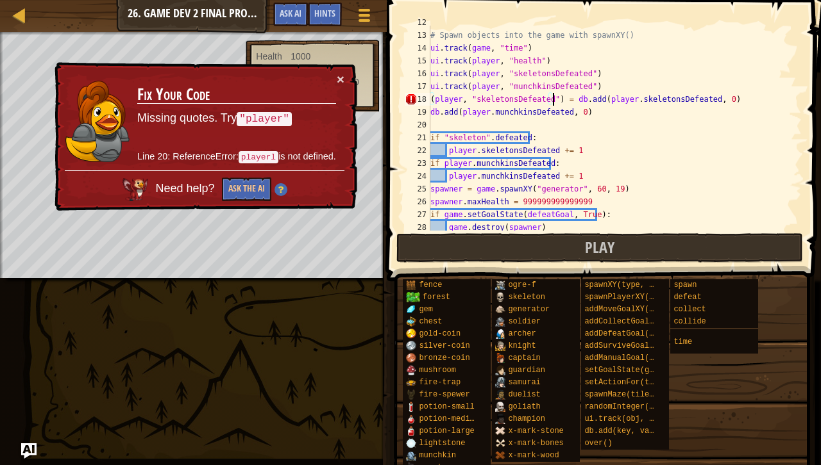
click at [459, 96] on div "# Spawn objects into the game with spawnXY() ui . track ( game , "time" ) ui . …" at bounding box center [610, 131] width 364 height 231
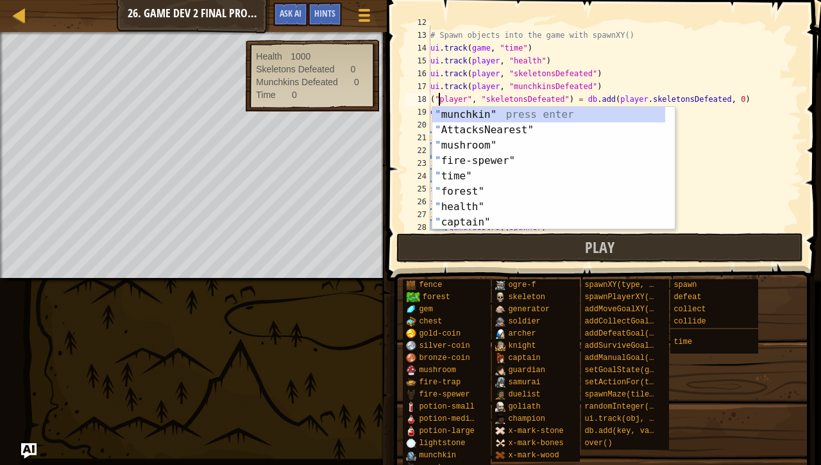
scroll to position [6, 1]
drag, startPoint x: 564, startPoint y: 108, endPoint x: 639, endPoint y: 77, distance: 80.5
click at [639, 0] on body "Map Game Development 2 26. Game Dev 2 Final Project Game Menu Done Hints Ask AI…" at bounding box center [410, 0] width 821 height 0
click at [639, 77] on div "# Spawn objects into the game with spawnXY() ui . track ( game , "time" ) ui . …" at bounding box center [610, 131] width 364 height 231
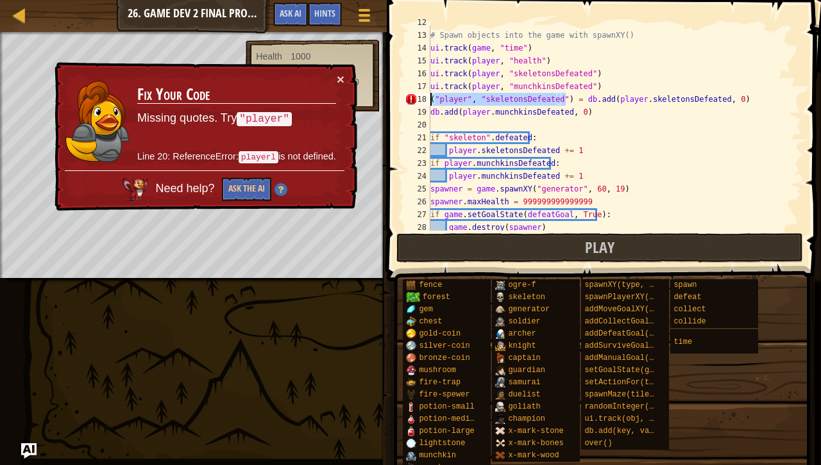
drag, startPoint x: 566, startPoint y: 98, endPoint x: 297, endPoint y: 103, distance: 268.7
click at [297, 103] on div "Map Game Development 2 26. Game Dev 2 Final Project Game Menu Done Hints Ask AI…" at bounding box center [410, 232] width 821 height 465
type textarea "= db.add(player.skeletonsDefeated, 0)"
click at [457, 130] on div "# Spawn objects into the game with spawnXY() ui . track ( game , "time" ) ui . …" at bounding box center [610, 131] width 364 height 231
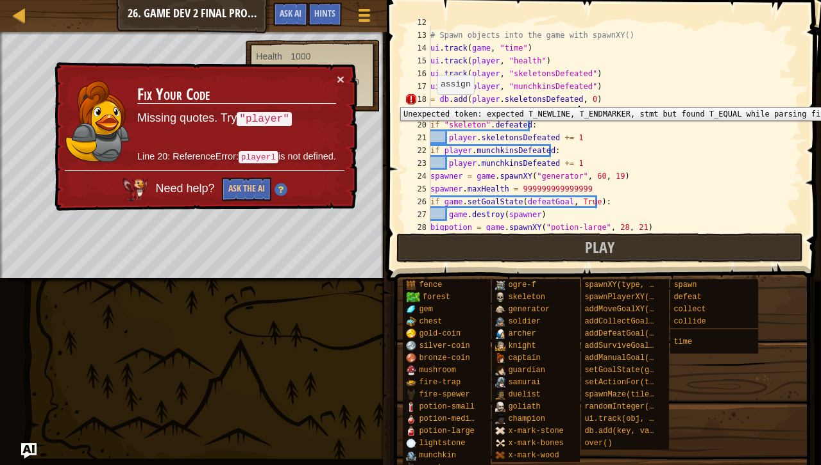
click at [429, 97] on div "18" at bounding box center [418, 99] width 26 height 13
type textarea "= db.add(player.skeletonsDefeated, 0)"
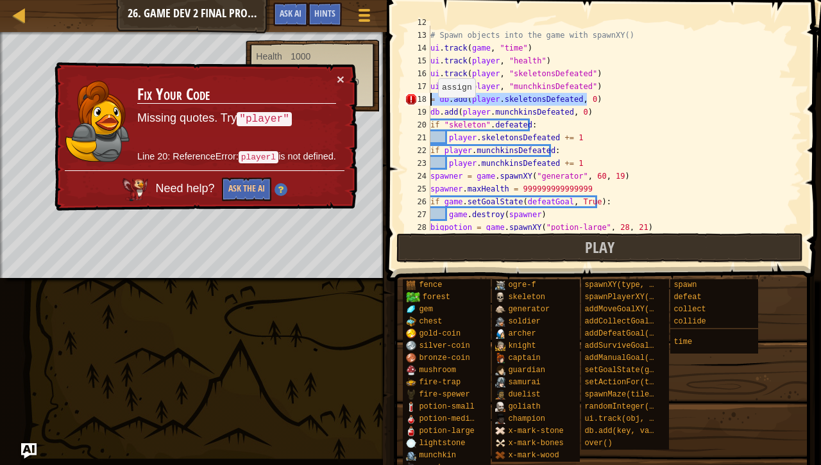
drag, startPoint x: 605, startPoint y: 99, endPoint x: 404, endPoint y: 96, distance: 201.3
click at [404, 96] on div "= db.add(player.skeletonsDefeated, 0) 12 13 14 15 16 17 18 19 20 21 22 23 24 25…" at bounding box center [601, 128] width 399 height 205
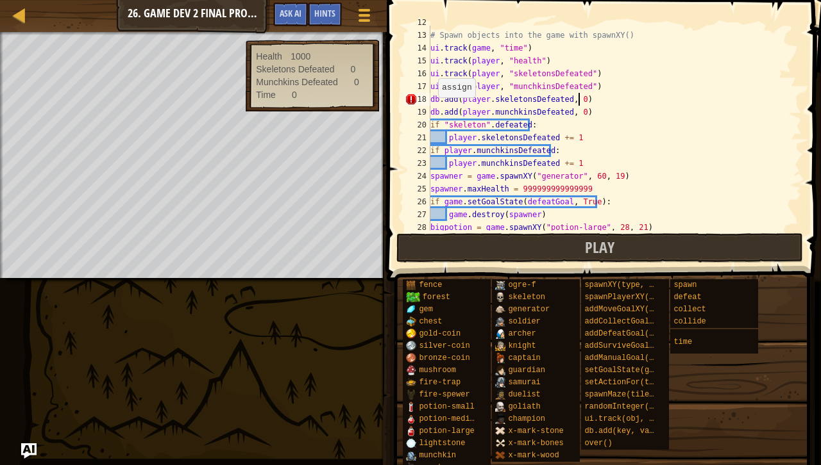
scroll to position [6, 12]
click at [430, 101] on div "# Spawn objects into the game with spawnXY() ui . track ( game , "time" ) ui . …" at bounding box center [610, 131] width 364 height 231
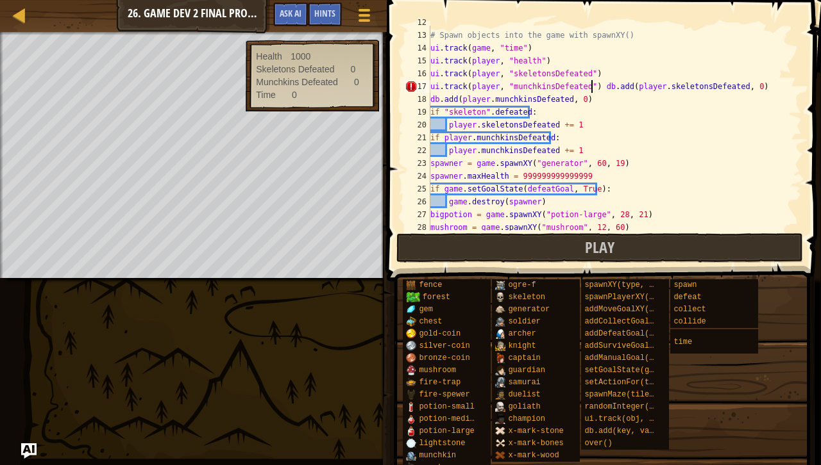
scroll to position [6, 13]
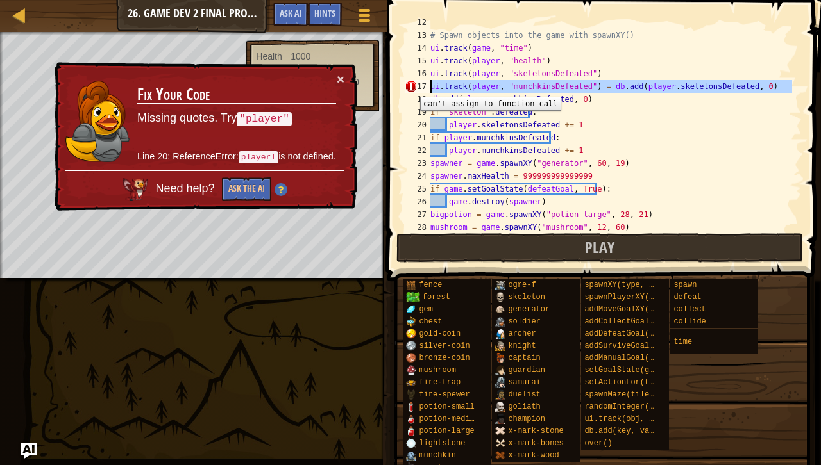
click at [410, 87] on div "17" at bounding box center [418, 86] width 26 height 13
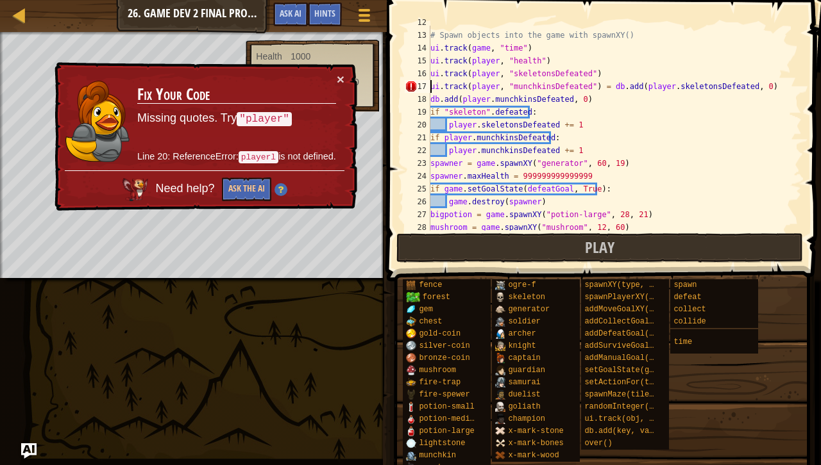
type textarea "ui.track(player, "munchkinsDefeated") = db.add(player.skeletonsDefeated, 0)"
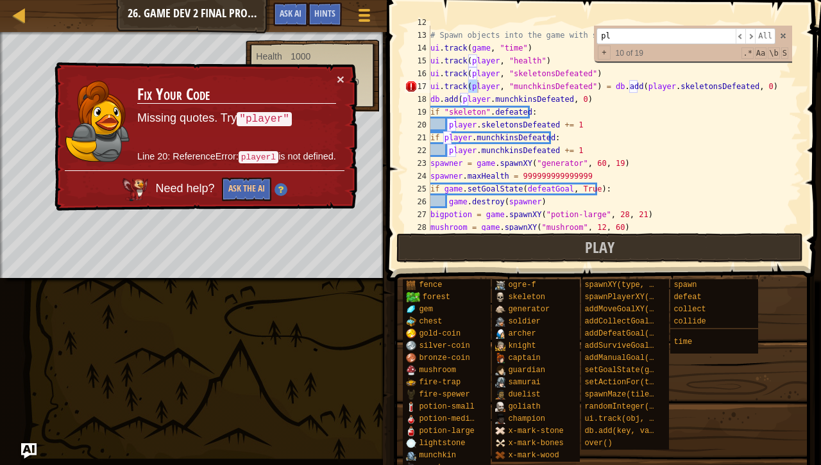
type input "p"
click at [782, 36] on span at bounding box center [782, 35] width 9 height 9
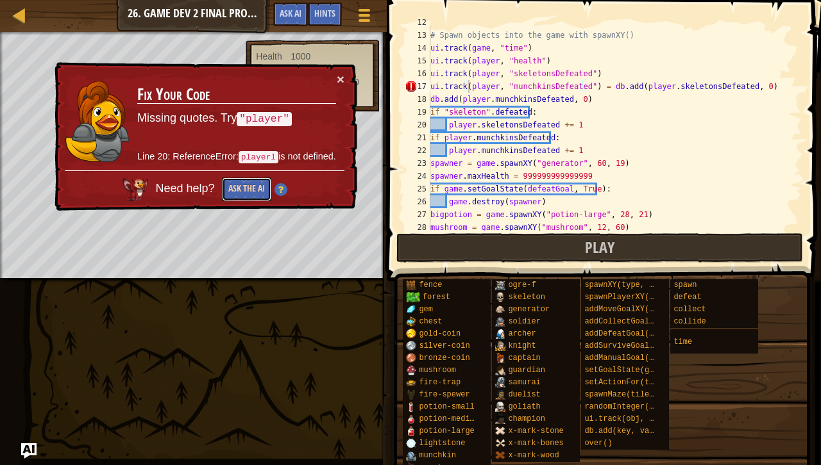
click at [238, 188] on button "Ask the AI" at bounding box center [246, 190] width 49 height 24
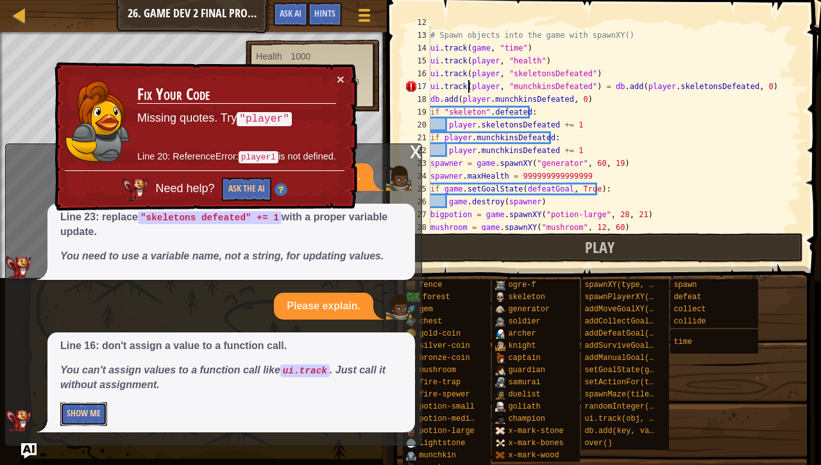
click at [85, 417] on button "Show Me" at bounding box center [83, 415] width 47 height 24
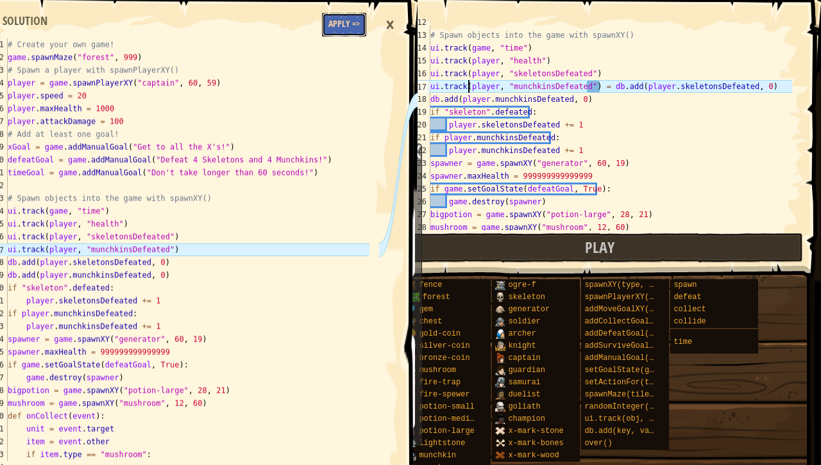
click at [340, 21] on button "Apply =>" at bounding box center [344, 25] width 44 height 24
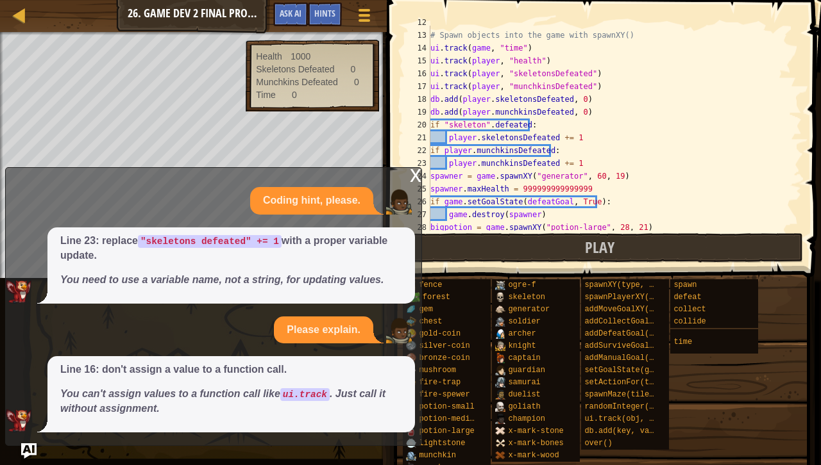
click at [418, 173] on div "x" at bounding box center [416, 174] width 12 height 13
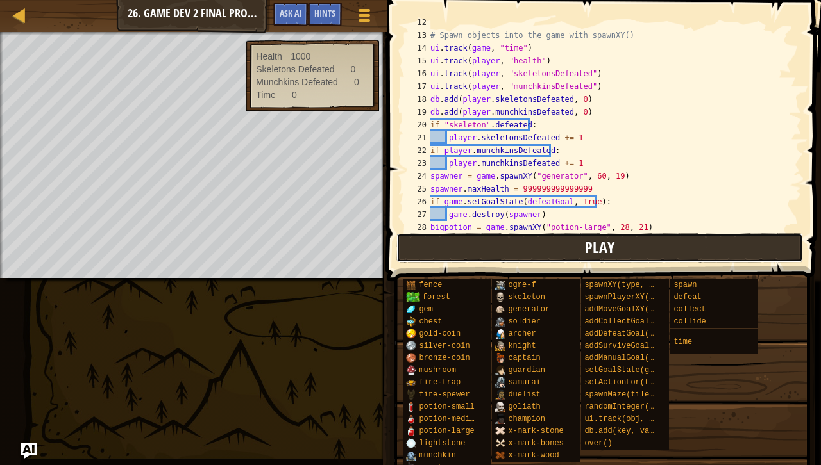
click at [558, 249] on button "Play" at bounding box center [599, 247] width 406 height 29
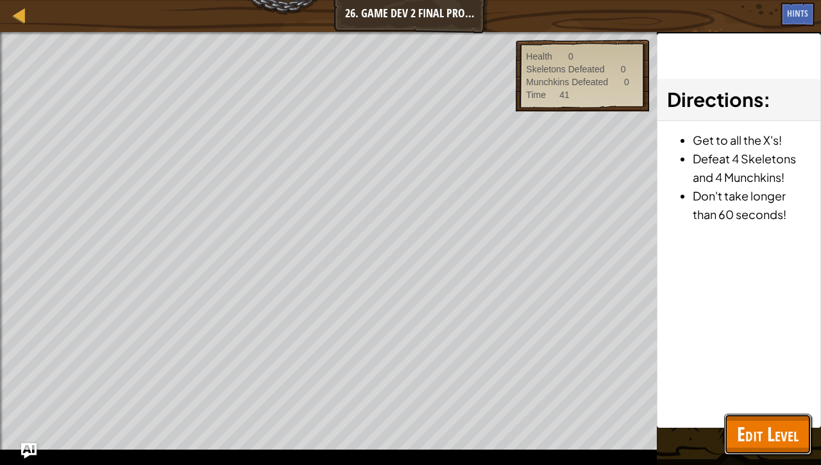
click at [772, 431] on span "Edit Level" at bounding box center [768, 434] width 62 height 26
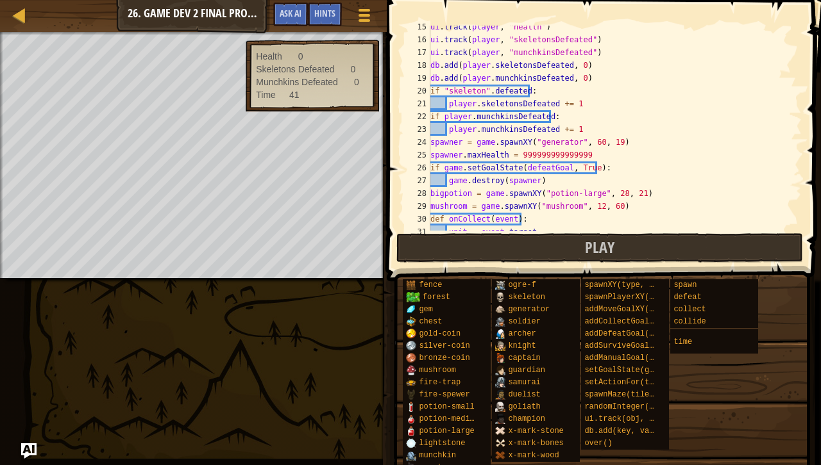
scroll to position [185, 0]
drag, startPoint x: 549, startPoint y: 190, endPoint x: 501, endPoint y: 183, distance: 47.9
click at [501, 183] on div "ui . track ( player , "health" ) ui . track ( player , "skeletonsDefeated" ) ui…" at bounding box center [610, 136] width 364 height 231
click at [560, 165] on div "ui . track ( player , "health" ) ui . track ( player , "skeletonsDefeated" ) ui…" at bounding box center [610, 136] width 364 height 231
click at [558, 180] on div "ui . track ( player , "health" ) ui . track ( player , "skeletonsDefeated" ) ui…" at bounding box center [610, 136] width 364 height 231
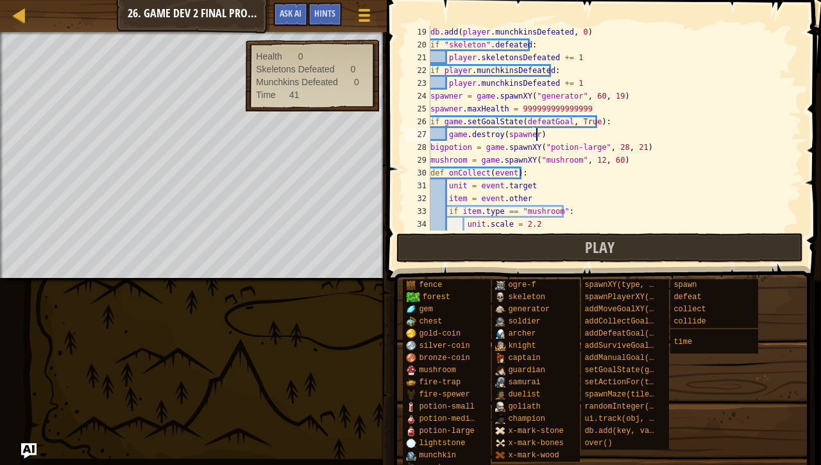
scroll to position [231, 0]
click at [594, 118] on div "db . add ( player . munchkinsDefeated , 0 ) if "skeleton" . defeated : player .…" at bounding box center [610, 140] width 364 height 231
click at [594, 118] on div "db . add ( player . munchkinsDefeated , 0 ) if "skeleton" . defeated : player .…" at bounding box center [610, 128] width 364 height 205
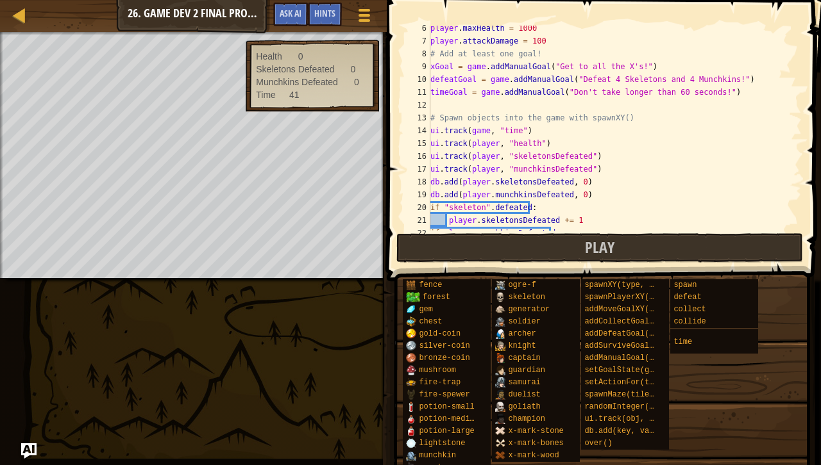
scroll to position [0, 0]
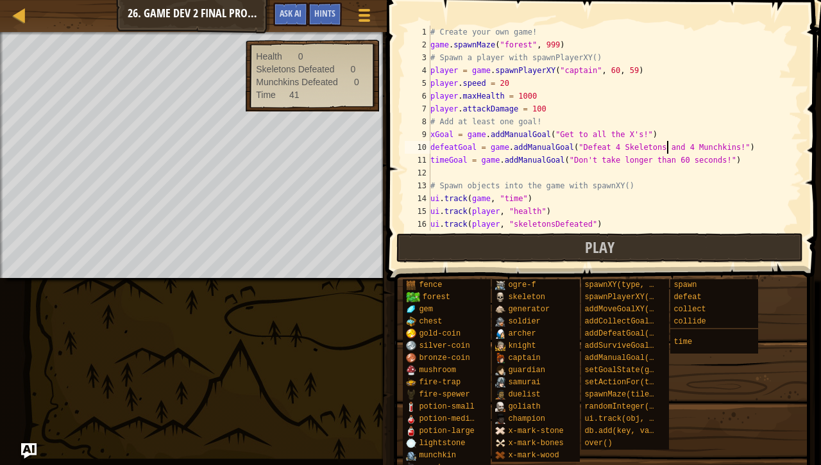
click at [668, 148] on div "# Create your own game! game . spawnMaze ( "forest" , 999 ) # Spawn a player wi…" at bounding box center [610, 141] width 364 height 231
drag, startPoint x: 455, startPoint y: 149, endPoint x: 422, endPoint y: 149, distance: 33.3
click at [422, 149] on div "defeatGoal = game.addManualGoal("Defeat 4 Skeletons and 4 Munchkins!") 1 2 3 4 …" at bounding box center [601, 128] width 399 height 205
type textarea "skeletonGoal = game.addManualGoal("Defeat 4 Skeletons and 4 Munchkins!")"
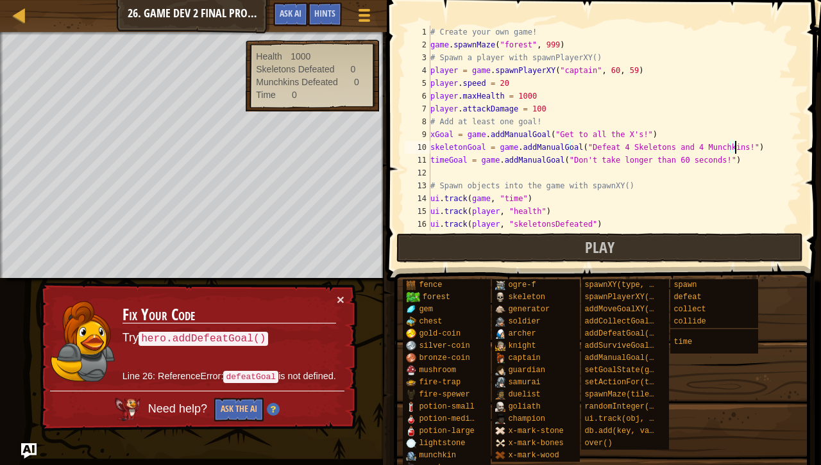
click at [742, 151] on div "# Create your own game! game . spawnMaze ( "forest" , 999 ) # Spawn a player wi…" at bounding box center [610, 141] width 364 height 231
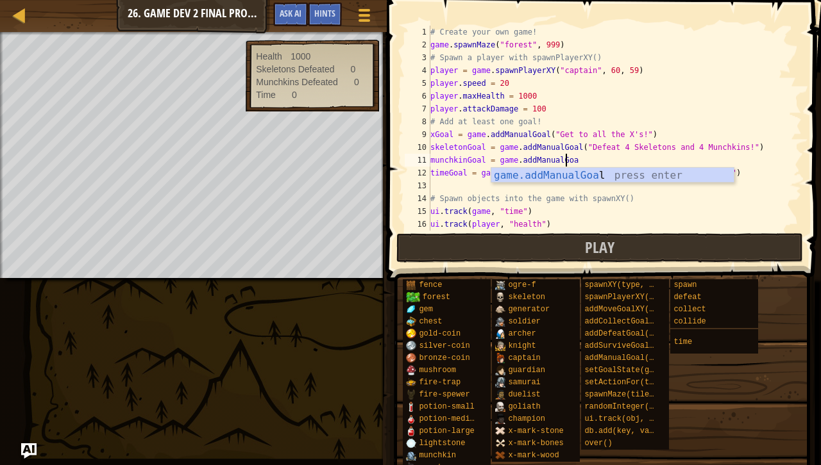
scroll to position [6, 11]
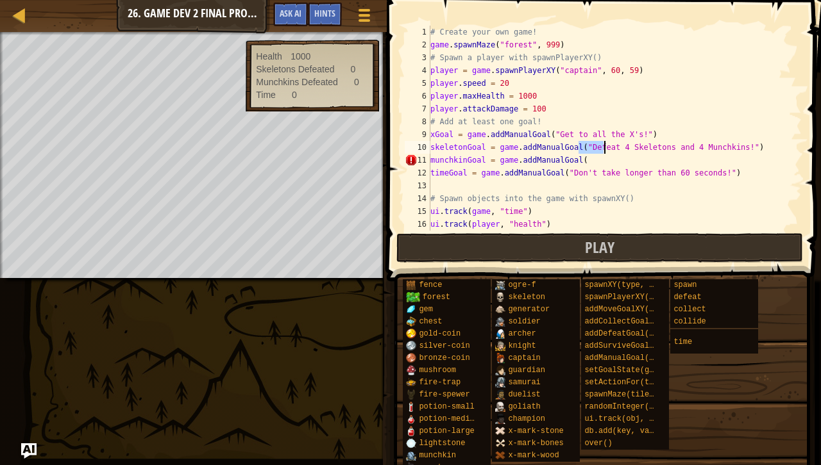
drag, startPoint x: 580, startPoint y: 149, endPoint x: 603, endPoint y: 150, distance: 22.5
click at [603, 150] on div "# Create your own game! game . spawnMaze ( "forest" , 999 ) # Spawn a player wi…" at bounding box center [610, 141] width 364 height 231
click at [596, 158] on div "# Create your own game! game . spawnMaze ( "forest" , 999 ) # Spawn a player wi…" at bounding box center [610, 141] width 364 height 231
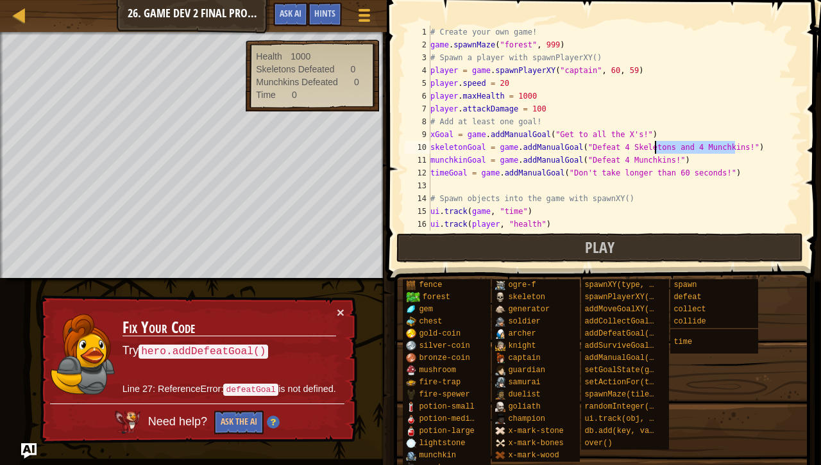
drag, startPoint x: 746, startPoint y: 145, endPoint x: 653, endPoint y: 147, distance: 93.6
click at [653, 147] on div "# Create your own game! game . spawnMaze ( "forest" , 999 ) # Spawn a player wi…" at bounding box center [610, 141] width 364 height 231
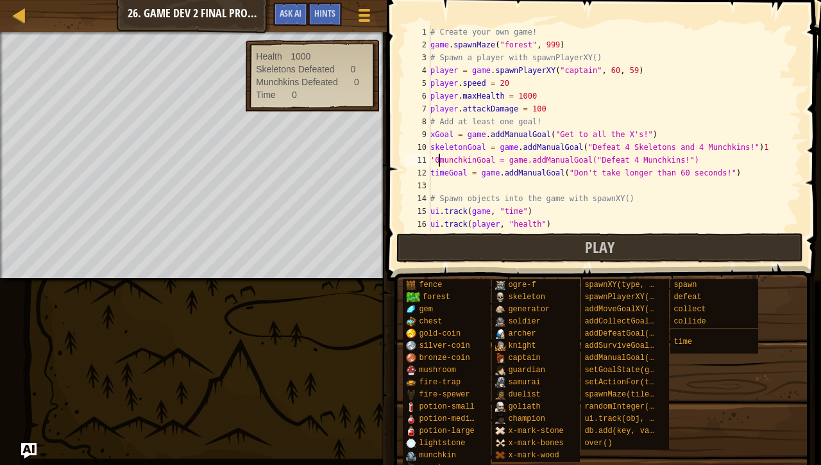
scroll to position [6, 1]
drag, startPoint x: 758, startPoint y: 147, endPoint x: 655, endPoint y: 151, distance: 103.3
click at [655, 151] on div "# Create your own game! game . spawnMaze ( "forest" , 999 ) # Spawn a player wi…" at bounding box center [610, 141] width 364 height 231
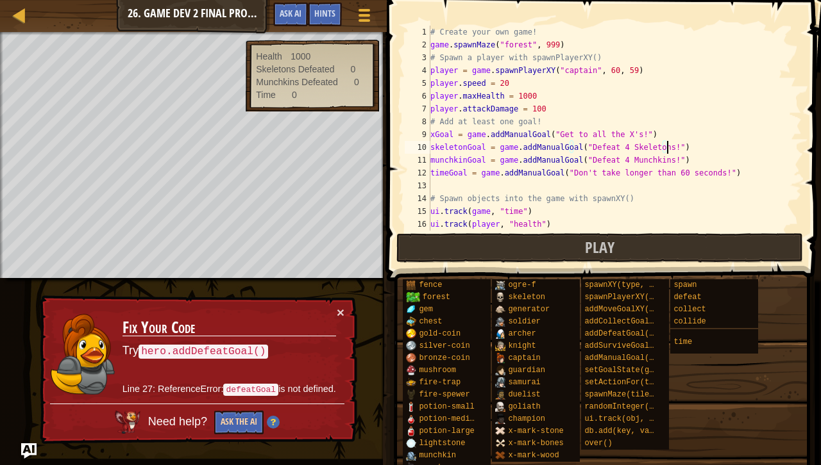
type textarea "skeletonGoal = game.addManualGoal("Defeat 4 Skeletons!")"
click at [252, 425] on button "Ask the AI" at bounding box center [238, 422] width 49 height 24
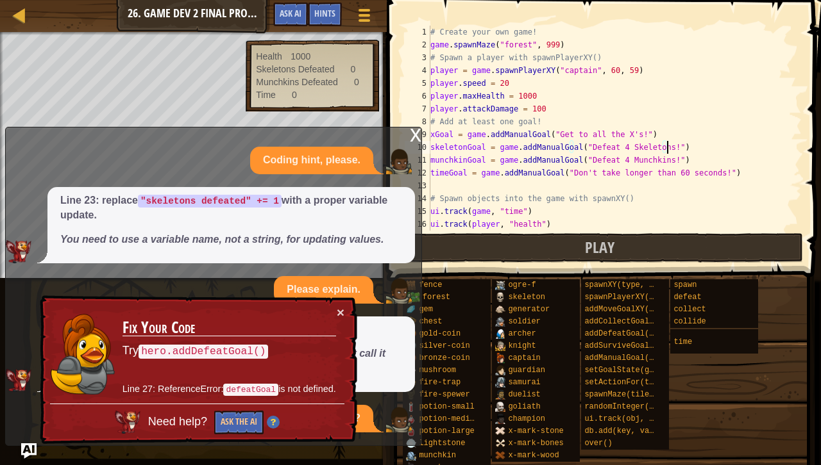
click at [345, 308] on div "× Fix Your Code Try hero.addDefeatGoal() Line 27: ReferenceError: defeatGoal is…" at bounding box center [197, 369] width 322 height 155
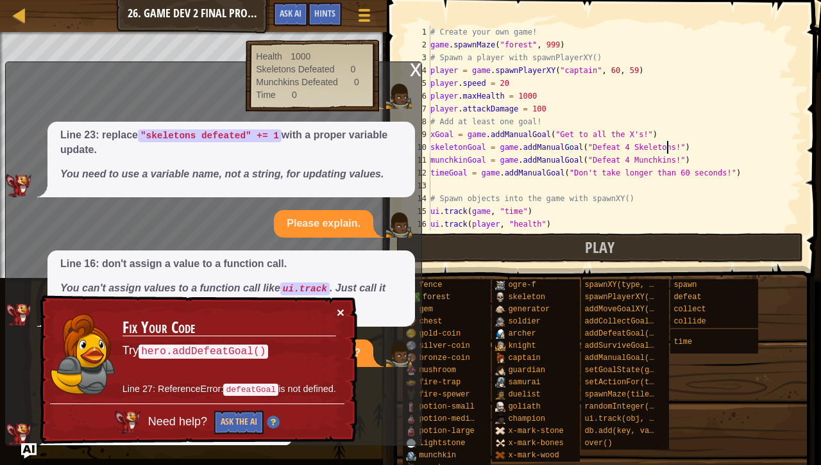
scroll to position [13, 0]
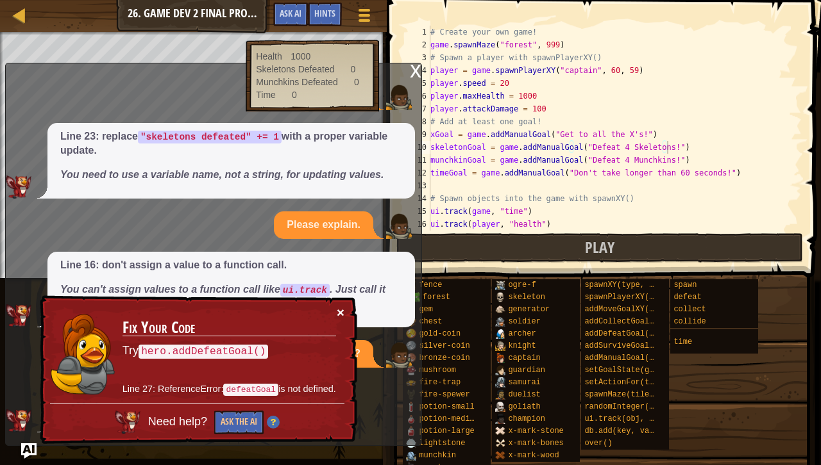
click at [343, 315] on button "×" at bounding box center [341, 314] width 8 height 13
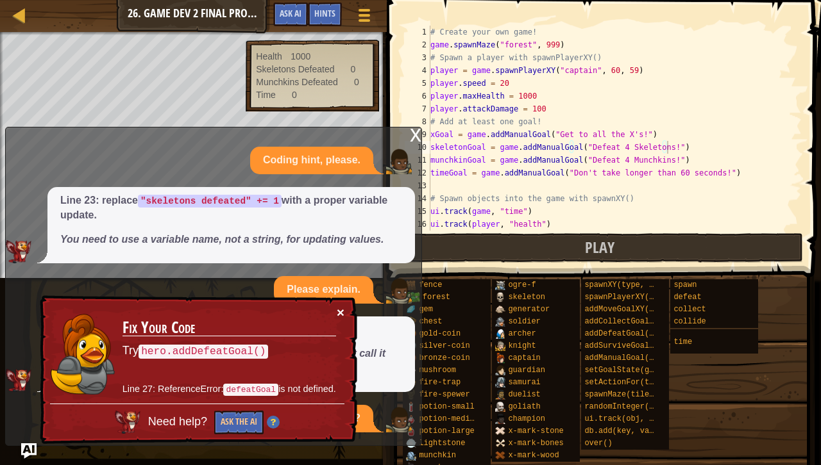
scroll to position [0, 0]
click at [336, 306] on button "×" at bounding box center [340, 311] width 8 height 13
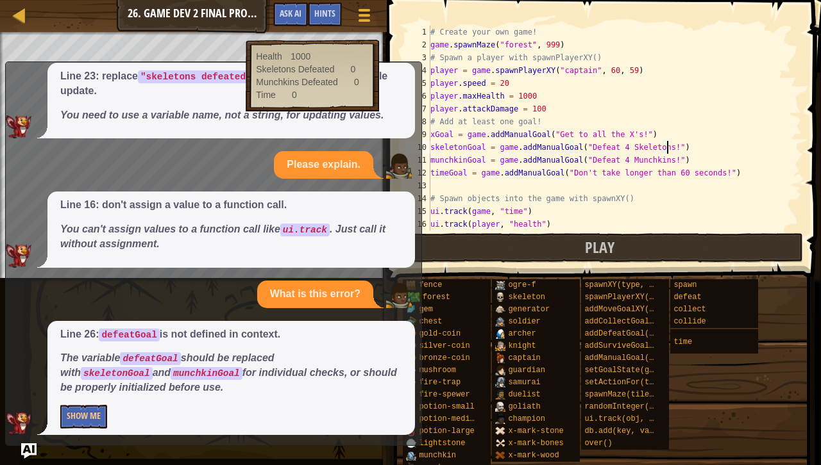
scroll to position [61, 0]
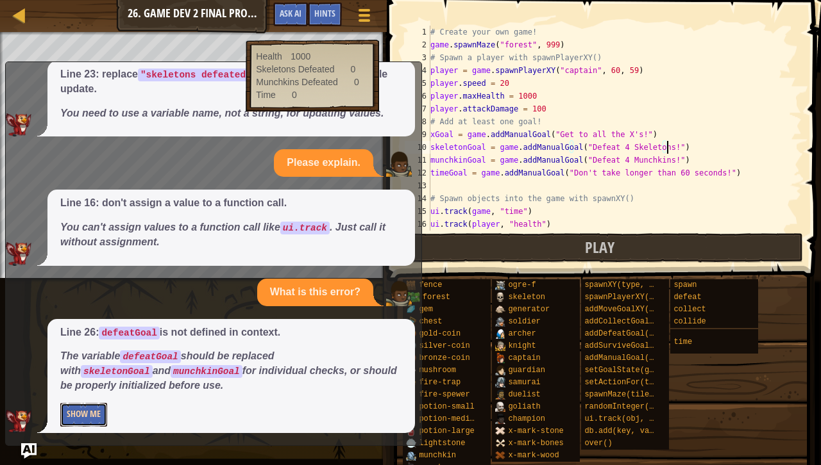
click at [90, 414] on button "Show Me" at bounding box center [83, 415] width 47 height 24
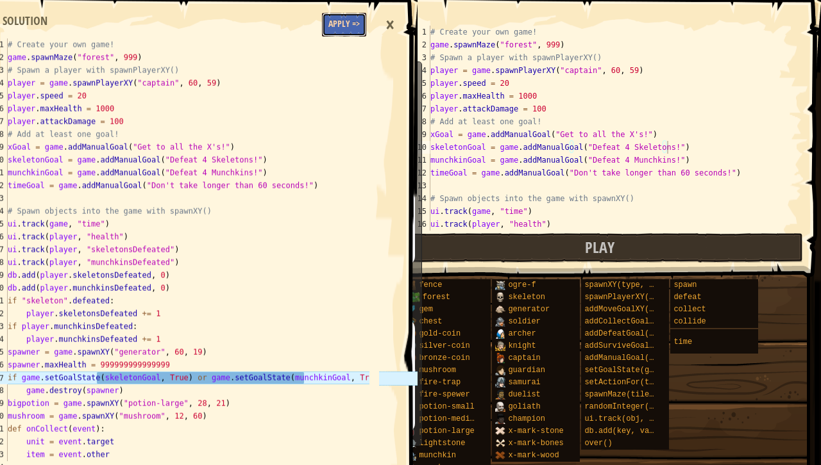
click at [334, 25] on button "Apply =>" at bounding box center [344, 25] width 44 height 24
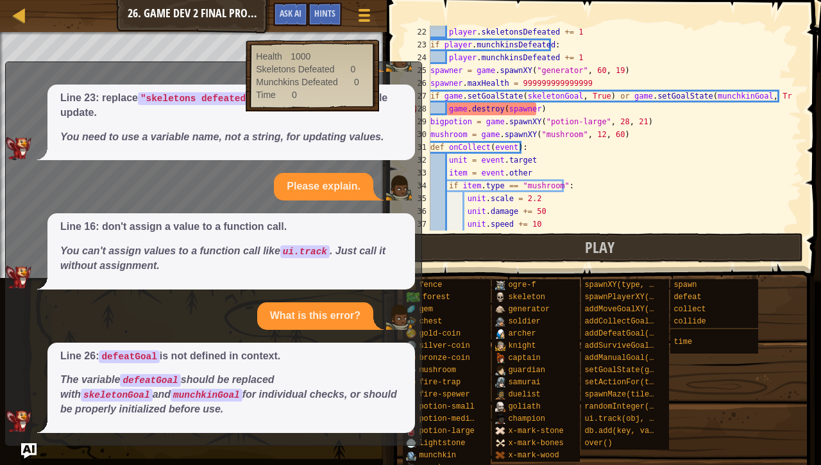
scroll to position [269, 0]
click at [557, 105] on div "player . skeletonsDefeated += 1 if player . [PERSON_NAME] : player . munchkinsD…" at bounding box center [610, 141] width 364 height 231
click at [31, 431] on img "Ask AI" at bounding box center [29, 451] width 17 height 17
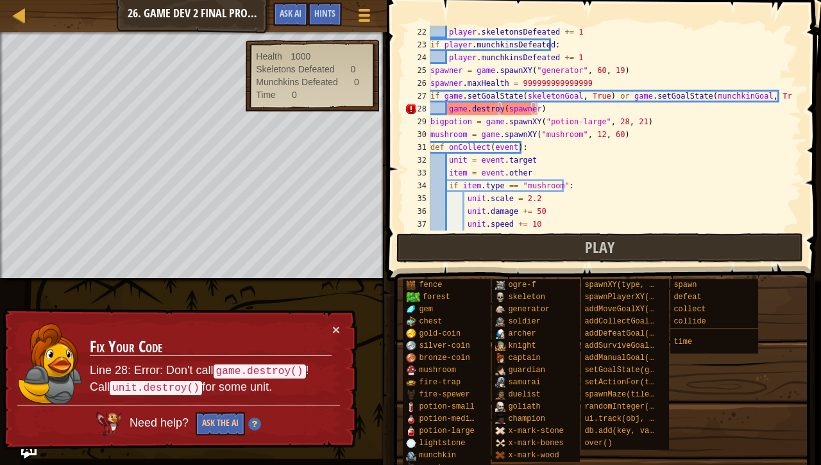
click at [464, 107] on div "player . skeletonsDefeated += 1 if player . [PERSON_NAME] : player . munchkinsD…" at bounding box center [610, 141] width 364 height 231
click at [457, 109] on div "player . skeletonsDefeated += 1 if player . [PERSON_NAME] : player . munchkinsD…" at bounding box center [610, 141] width 364 height 231
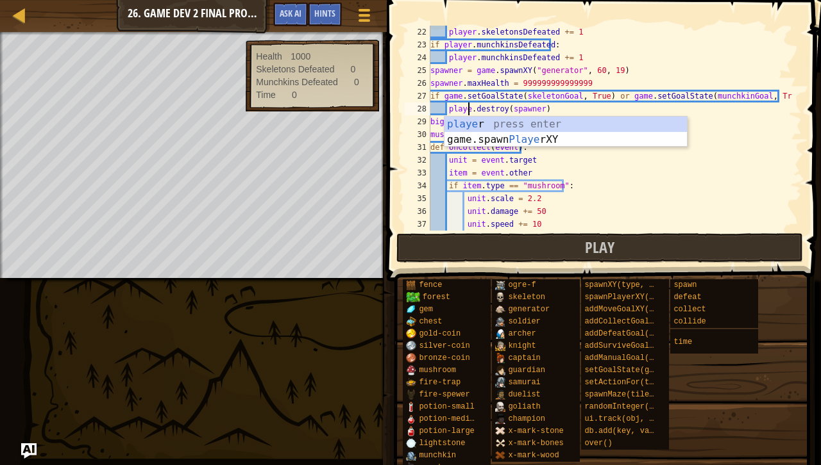
scroll to position [6, 4]
click at [587, 186] on div "player . skeletonsDefeated += 1 if player . [PERSON_NAME] : player . munchkinsD…" at bounding box center [610, 141] width 364 height 231
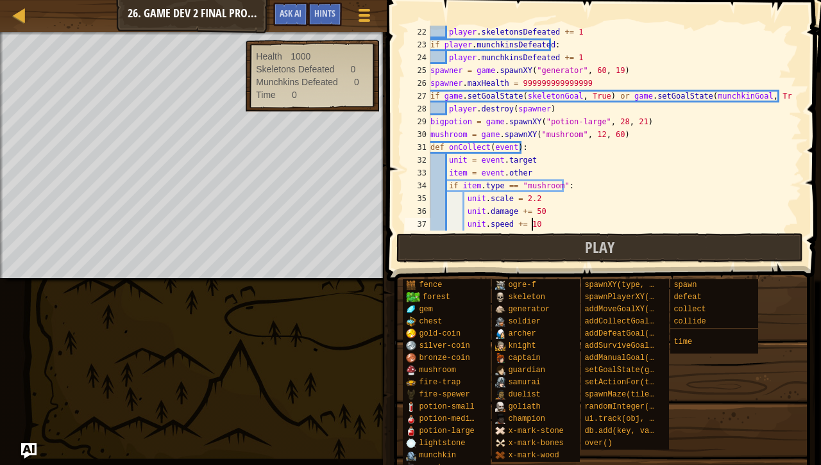
click at [589, 226] on div "player . skeletonsDefeated += 1 if player . [PERSON_NAME] : player . munchkinsD…" at bounding box center [610, 141] width 364 height 231
click at [565, 113] on div "player . skeletonsDefeated += 1 if player . [PERSON_NAME] : player . munchkinsD…" at bounding box center [610, 141] width 364 height 231
click at [567, 252] on button "Play" at bounding box center [599, 247] width 406 height 29
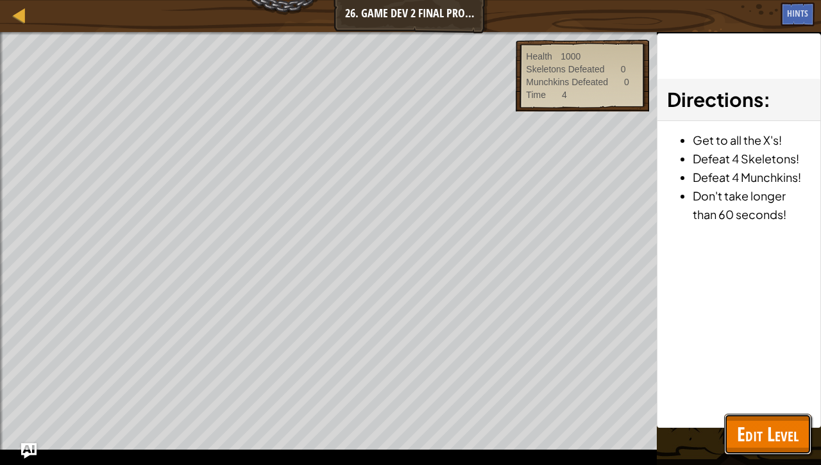
click at [758, 426] on span "Edit Level" at bounding box center [768, 434] width 62 height 26
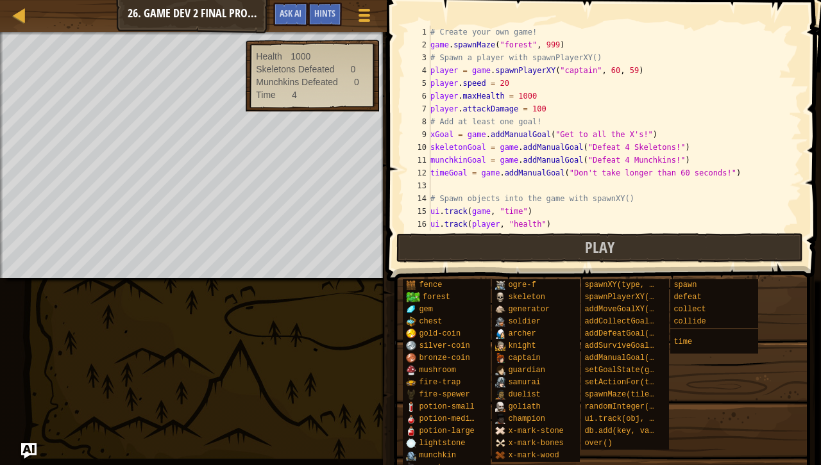
scroll to position [0, 0]
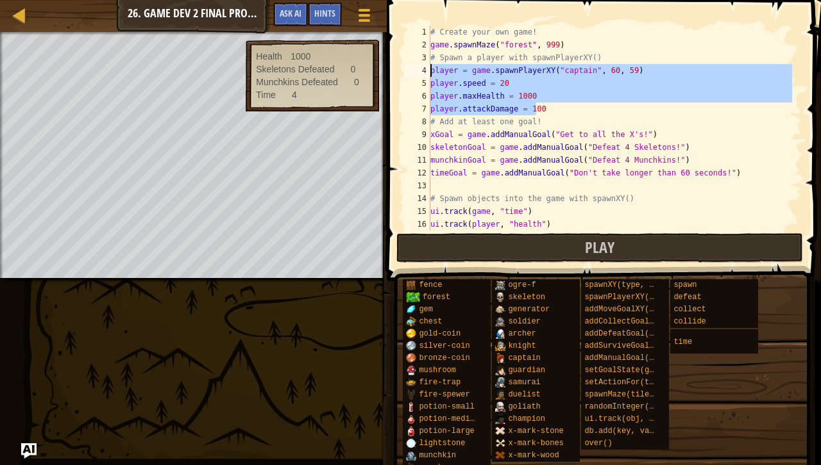
drag, startPoint x: 560, startPoint y: 110, endPoint x: 371, endPoint y: 72, distance: 192.9
click at [371, 72] on div "Map Game Development 2 26. Game Dev 2 Final Project Game Menu Done Hints Ask AI…" at bounding box center [410, 232] width 821 height 465
click at [456, 106] on div "# Create your own game! game . spawnMaze ( "forest" , 999 ) # Spawn a player wi…" at bounding box center [610, 128] width 364 height 205
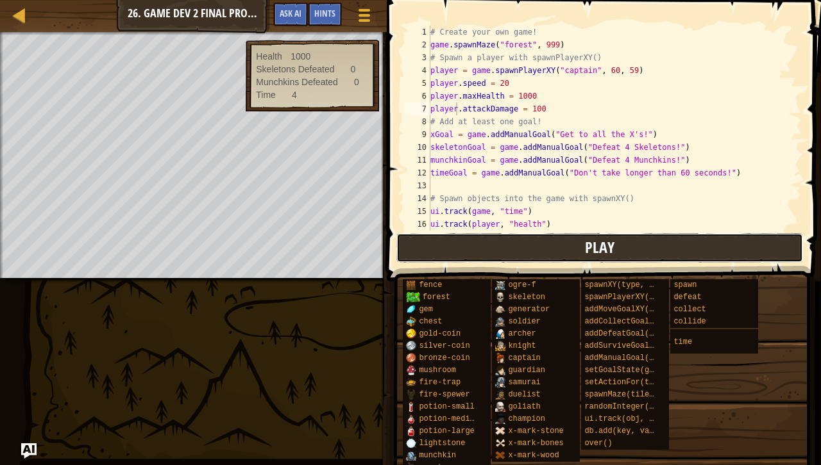
click at [487, 247] on button "Play" at bounding box center [599, 247] width 406 height 29
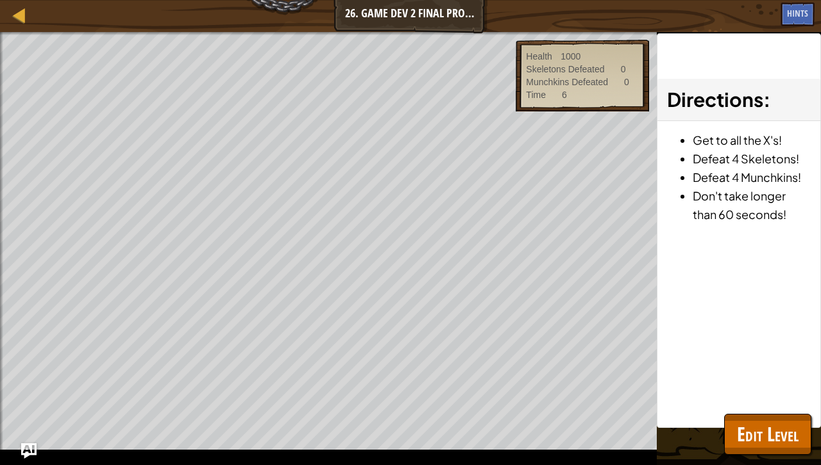
click at [719, 431] on div "Beat your completed level. Add a goal Include the hero. Spawn at least 10 objec…" at bounding box center [410, 248] width 821 height 433
click at [732, 431] on button "Edit Level" at bounding box center [767, 434] width 87 height 41
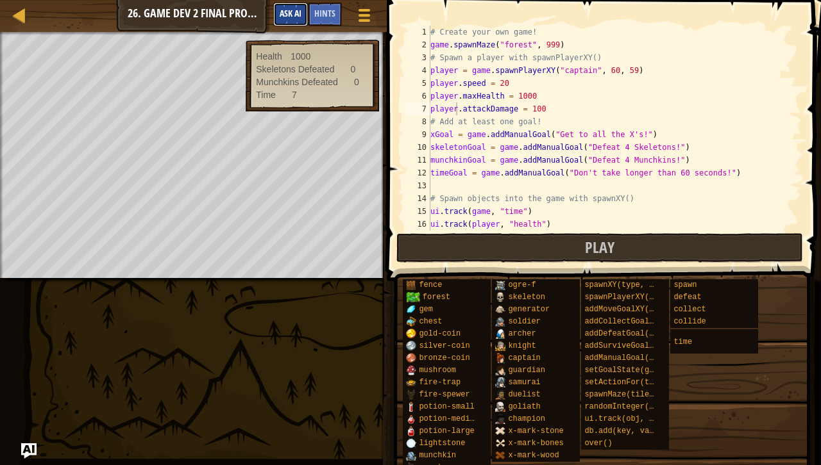
click at [299, 12] on span "Ask AI" at bounding box center [291, 13] width 22 height 12
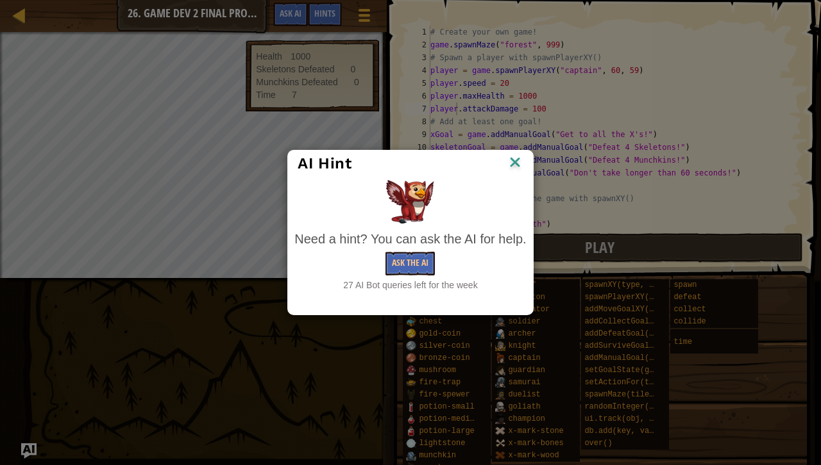
click at [405, 245] on div "Need a hint? You can ask the AI for help." at bounding box center [409, 239] width 231 height 19
click at [413, 269] on button "Ask the AI" at bounding box center [409, 264] width 49 height 24
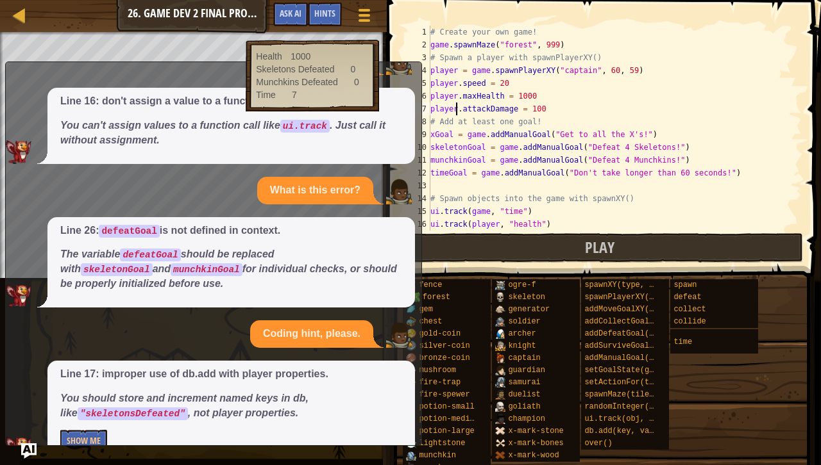
scroll to position [190, 0]
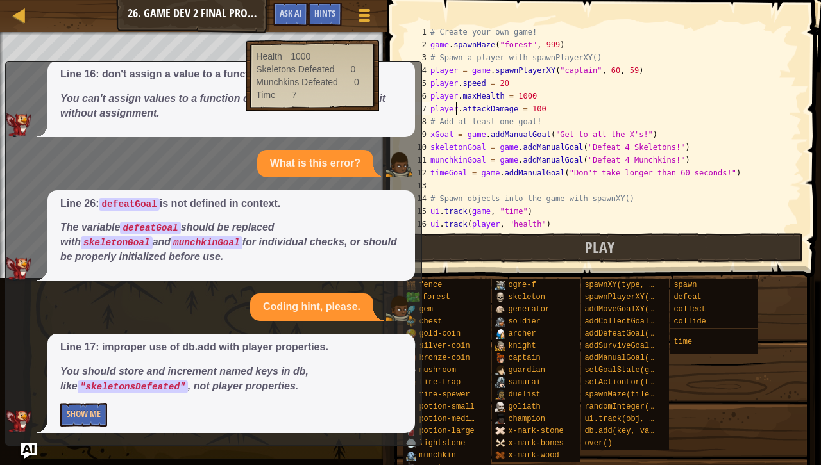
click at [48, 411] on div "Line 17: improper use of db.add with player properties. You should store and in…" at bounding box center [230, 384] width 367 height 100
click at [72, 405] on button "Show Me" at bounding box center [83, 415] width 47 height 24
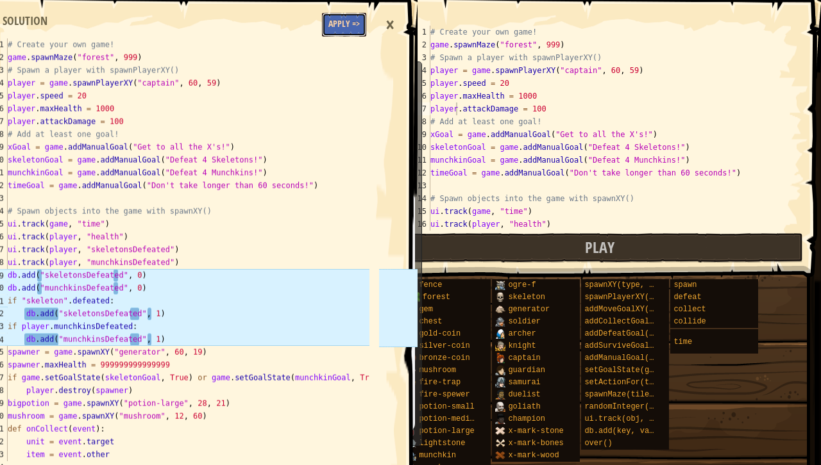
click at [343, 29] on button "Apply =>" at bounding box center [344, 25] width 44 height 24
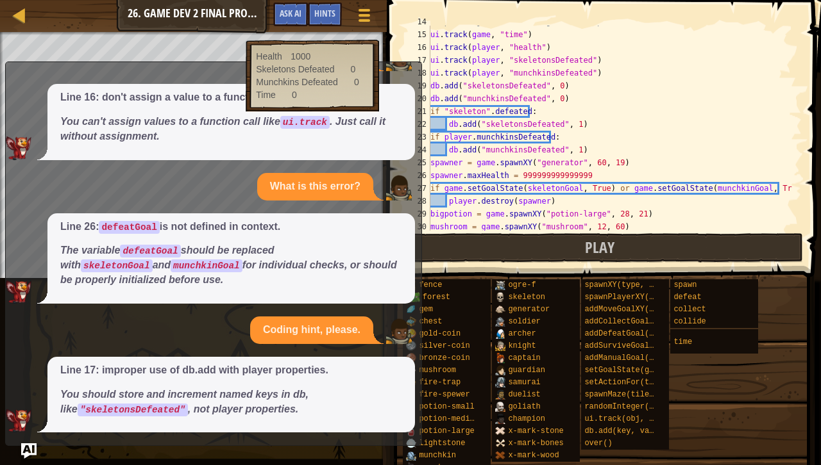
scroll to position [181, 0]
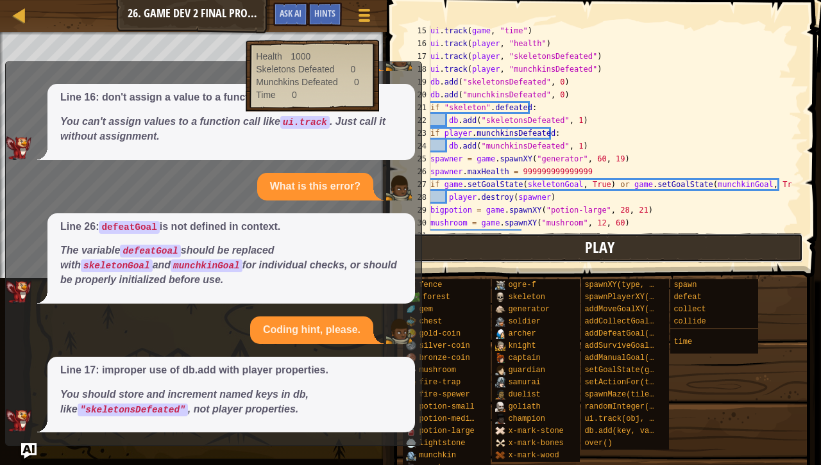
click at [572, 247] on button "Play" at bounding box center [599, 247] width 406 height 29
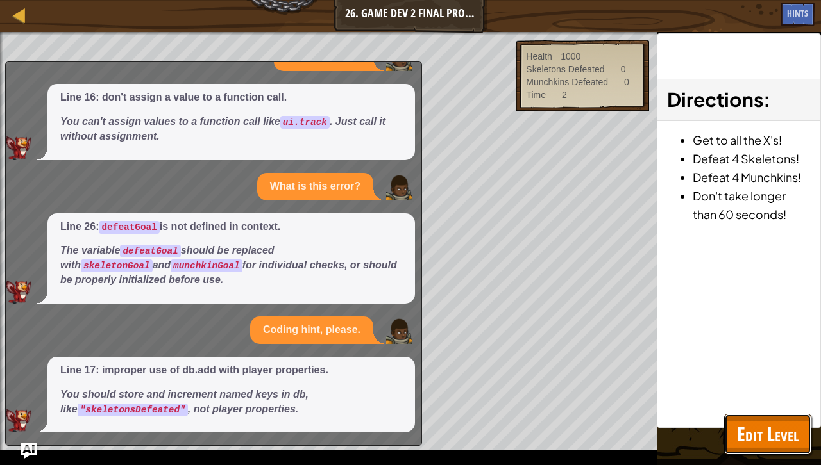
click at [739, 419] on button "Edit Level" at bounding box center [767, 434] width 87 height 41
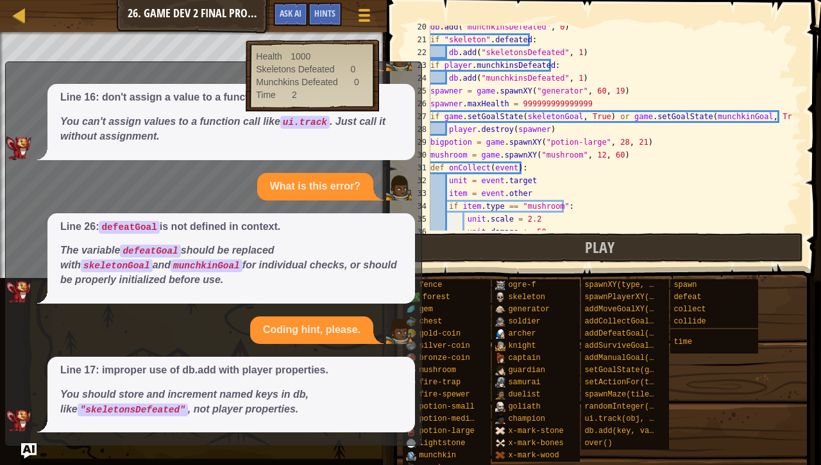
scroll to position [249, 0]
type textarea "player.destroy(spawner)"
drag, startPoint x: 553, startPoint y: 130, endPoint x: 449, endPoint y: 131, distance: 103.2
click at [449, 131] on div "db . add ( "munchkinsDefeated" , 0 ) if "skeleton" . defeated : db . add ( "ske…" at bounding box center [610, 136] width 364 height 231
click at [585, 130] on div "db . add ( "munchkinsDefeated" , 0 ) if "skeleton" . defeated : db . add ( "ske…" at bounding box center [610, 128] width 364 height 205
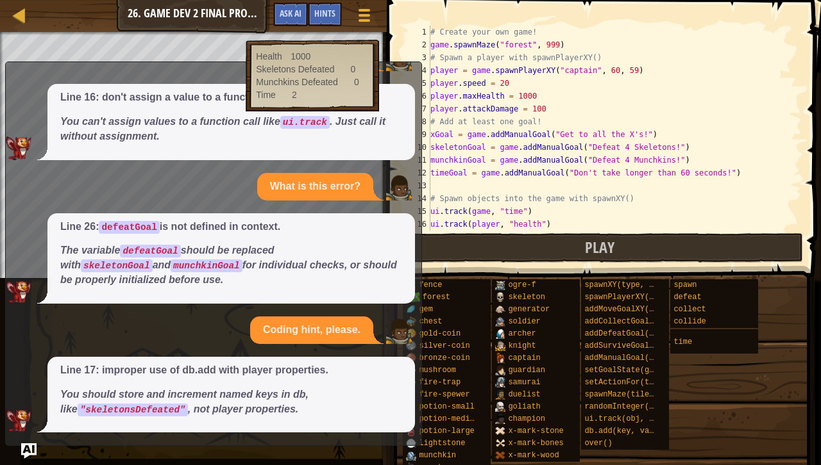
scroll to position [0, 0]
click at [30, 431] on img "Ask AI" at bounding box center [29, 451] width 17 height 17
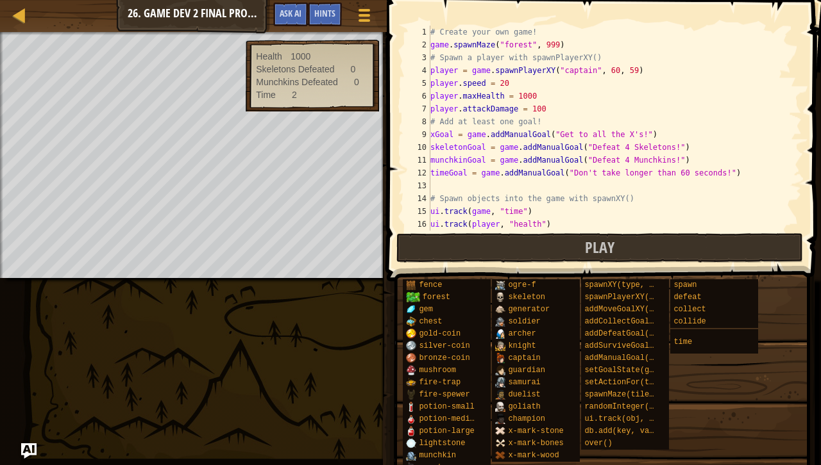
drag, startPoint x: 387, startPoint y: 182, endPoint x: 437, endPoint y: 185, distance: 50.1
click at [437, 185] on div "player.destroy(spawner) 1 2 3 4 5 6 7 8 9 10 11 12 13 14 15 16 17 # Create your…" at bounding box center [602, 165] width 438 height 319
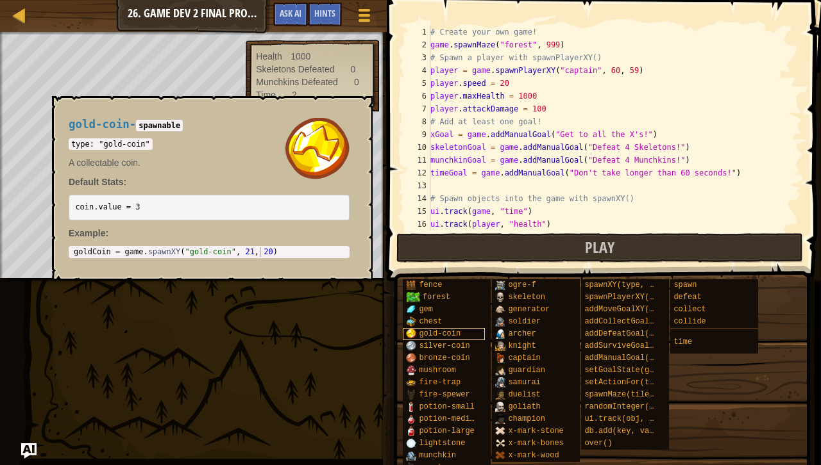
drag, startPoint x: 391, startPoint y: 371, endPoint x: 438, endPoint y: 337, distance: 57.8
click at [438, 337] on div "fence forest gem chest gold-coin silver-coin bronze-coin mushroom fire-trap fir…" at bounding box center [607, 372] width 410 height 187
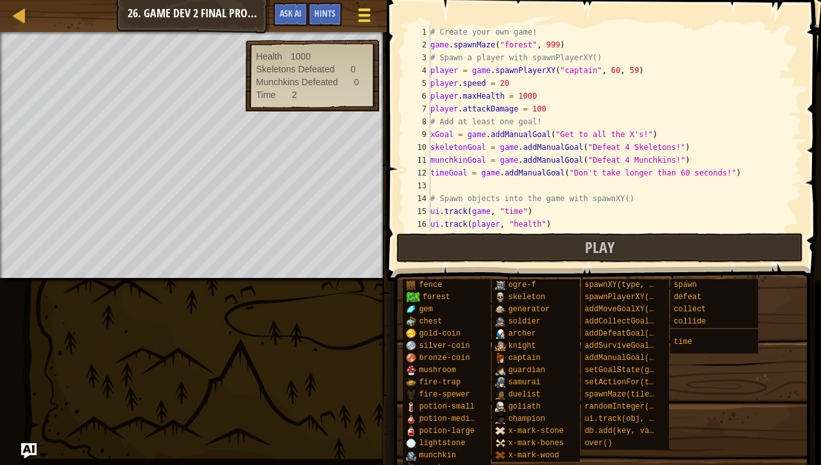
click at [364, 18] on div at bounding box center [363, 15] width 17 height 19
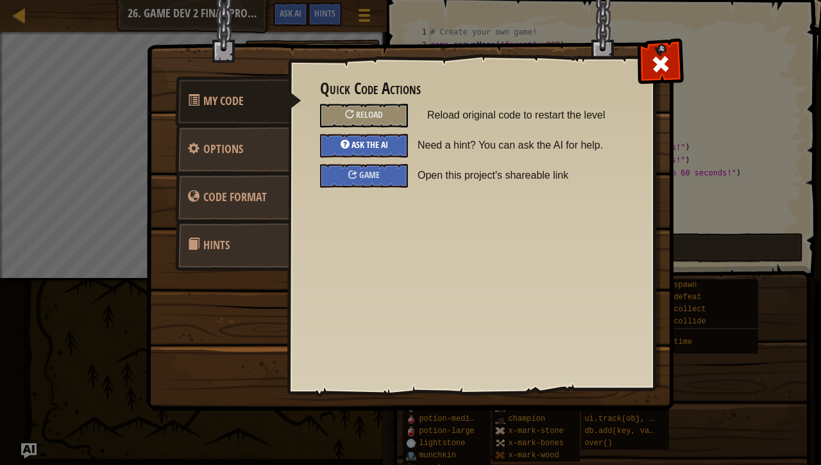
click at [369, 142] on span "Ask the AI" at bounding box center [369, 144] width 37 height 12
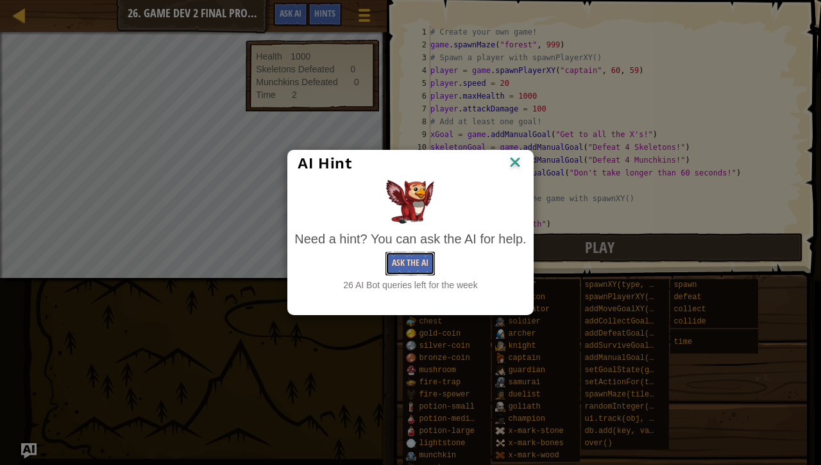
click at [418, 257] on button "Ask the AI" at bounding box center [409, 264] width 49 height 24
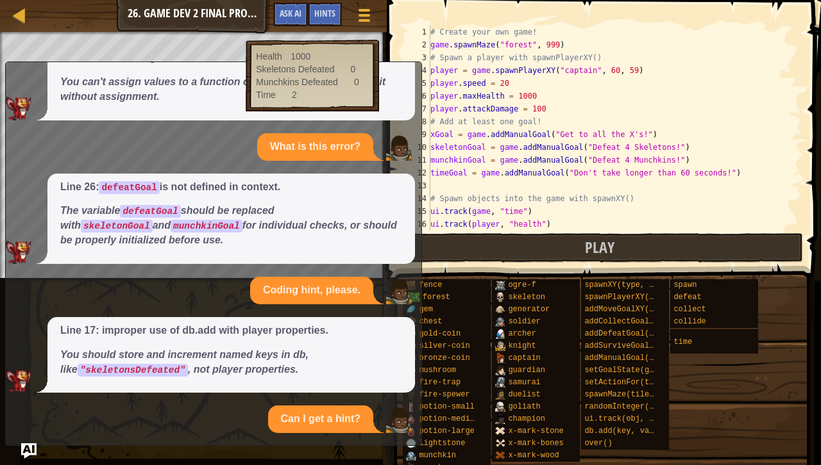
scroll to position [319, 0]
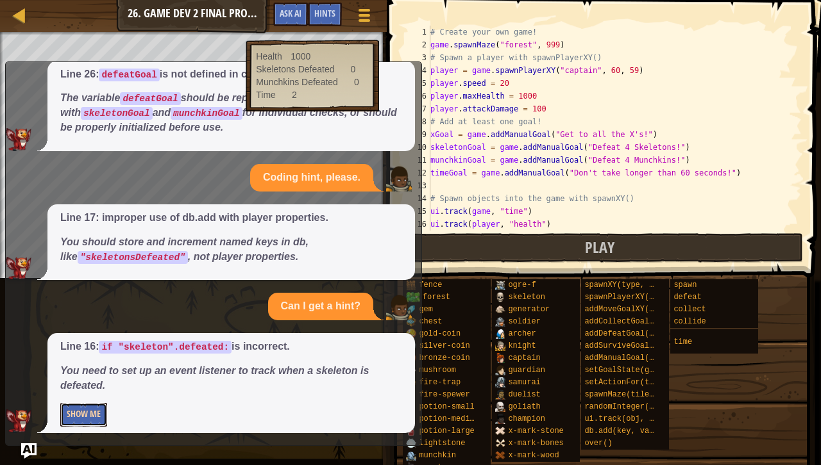
click at [90, 417] on button "Show Me" at bounding box center [83, 415] width 47 height 24
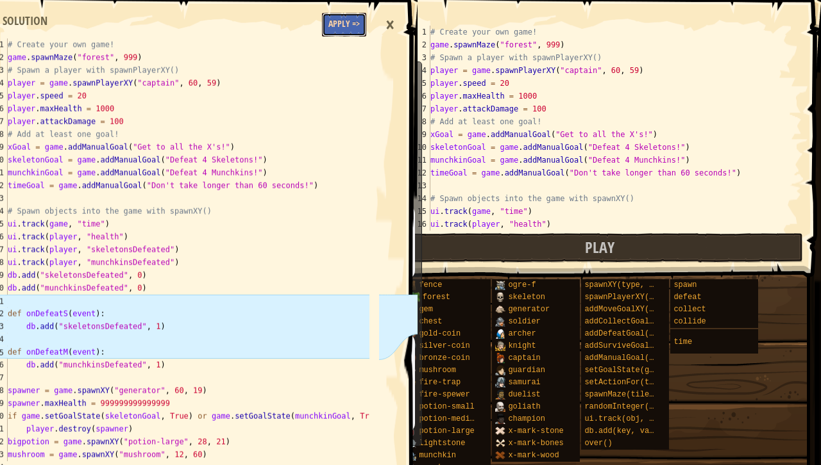
click at [342, 24] on button "Apply =>" at bounding box center [344, 25] width 44 height 24
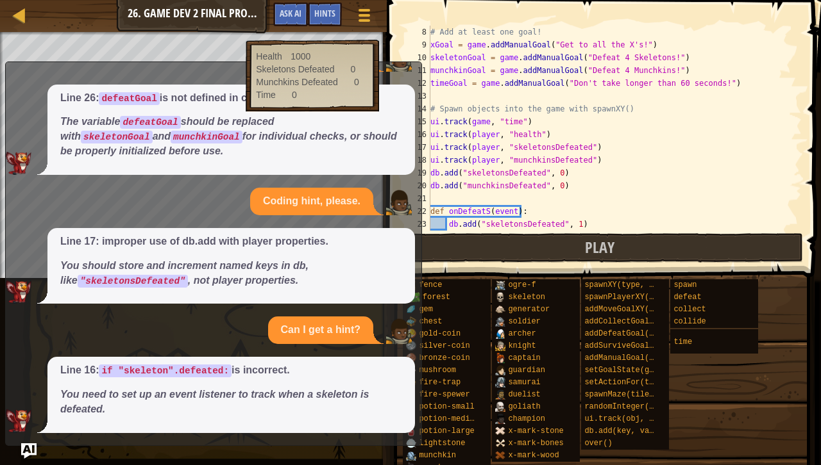
scroll to position [117, 0]
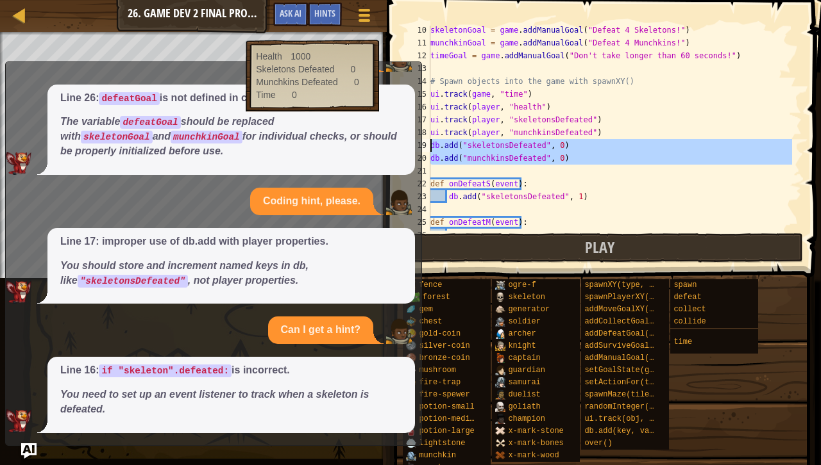
drag, startPoint x: 576, startPoint y: 165, endPoint x: 412, endPoint y: 143, distance: 165.7
click at [412, 143] on div "Map Game Development 2 26. Game Dev 2 Final Project Game Menu Done Hints Ask AI…" at bounding box center [410, 232] width 821 height 465
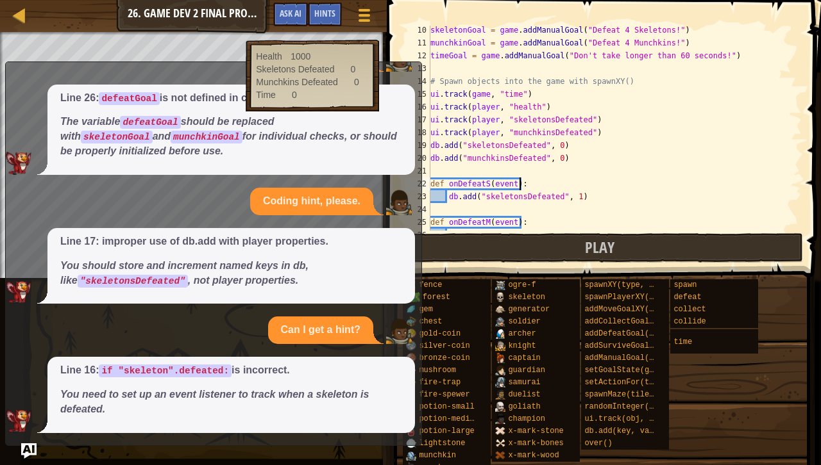
click at [583, 180] on div "skeletonGoal = game . addManualGoal ( "Defeat 4 Skeletons!" ) munchkinGoal = ga…" at bounding box center [610, 139] width 364 height 231
click at [17, 431] on div "Map Game Development 2 26. Game Dev 2 Final Project Game Menu Done Hints Ask AI…" at bounding box center [410, 232] width 821 height 465
click at [33, 431] on img "Ask AI" at bounding box center [29, 451] width 17 height 17
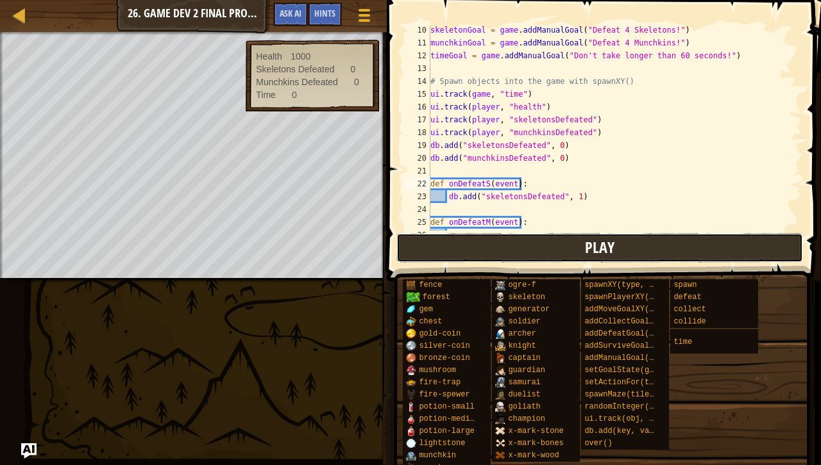
click at [564, 248] on button "Play" at bounding box center [599, 247] width 406 height 29
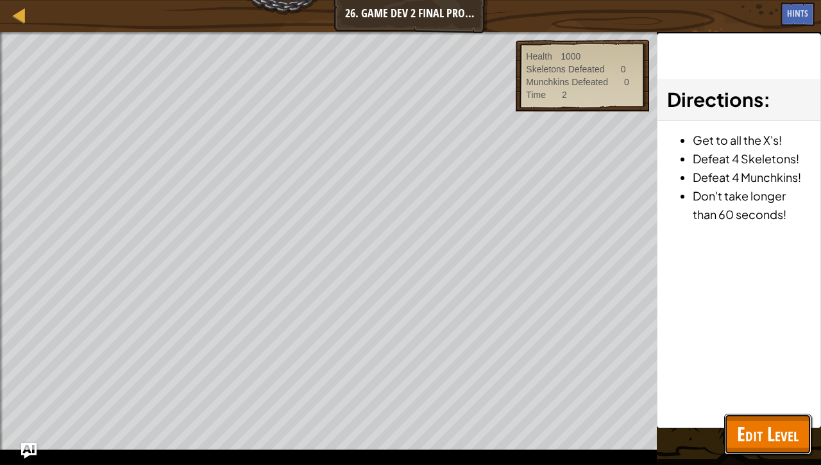
click at [780, 431] on span "Edit Level" at bounding box center [768, 434] width 62 height 26
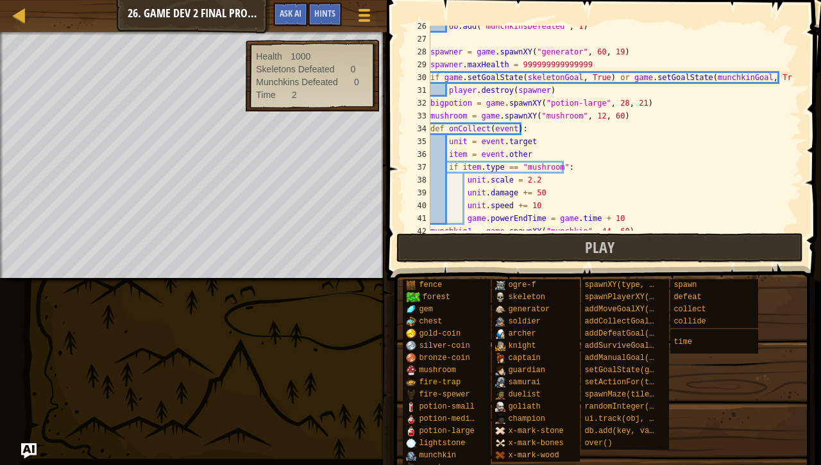
scroll to position [326, 0]
drag, startPoint x: 473, startPoint y: 88, endPoint x: 451, endPoint y: 92, distance: 22.0
click at [451, 92] on div "db . add ( "munchkinsDefeated" , 1 ) spawner = game . spawnXY ( "generator" , 6…" at bounding box center [610, 135] width 364 height 231
click at [451, 92] on div "db . add ( "munchkinsDefeated" , 1 ) spawner = game . spawnXY ( "generator" , 6…" at bounding box center [610, 128] width 364 height 205
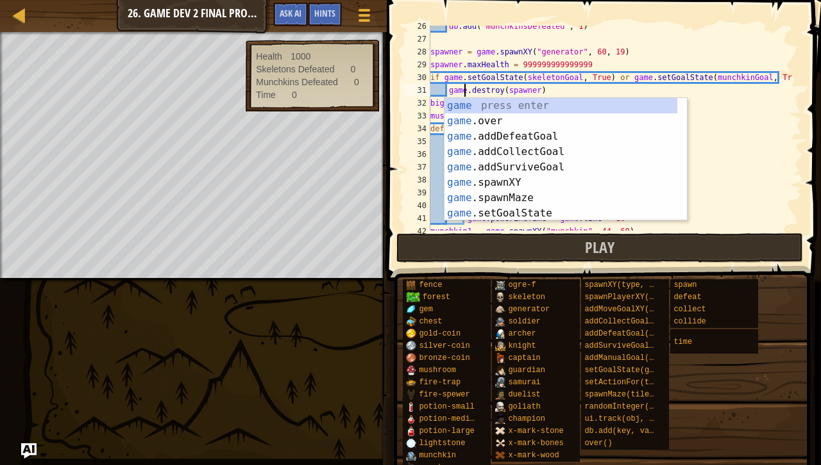
scroll to position [6, 3]
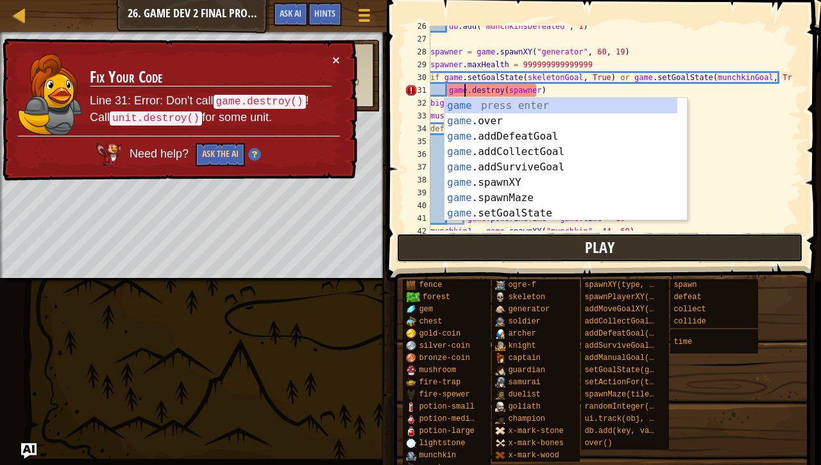
click at [513, 250] on button "Play" at bounding box center [599, 247] width 406 height 29
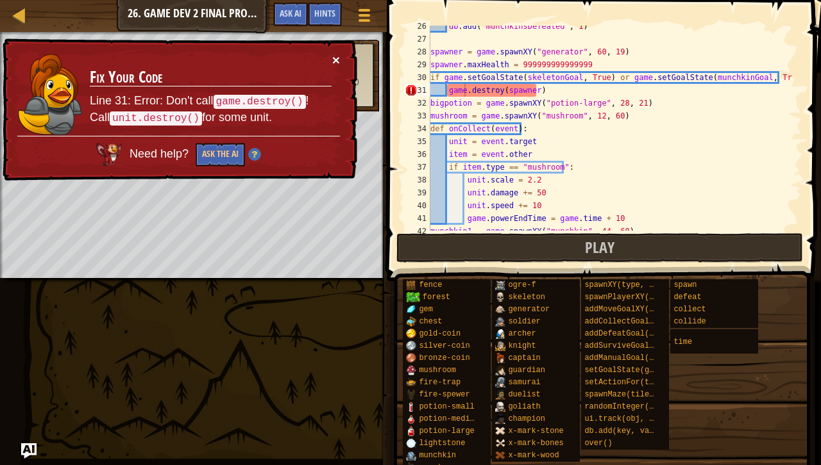
click at [332, 58] on button "×" at bounding box center [335, 57] width 8 height 13
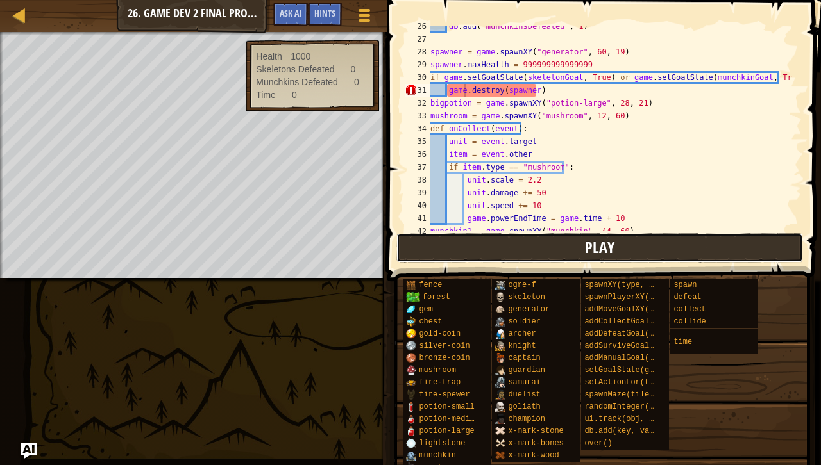
click at [492, 253] on button "Play" at bounding box center [599, 247] width 406 height 29
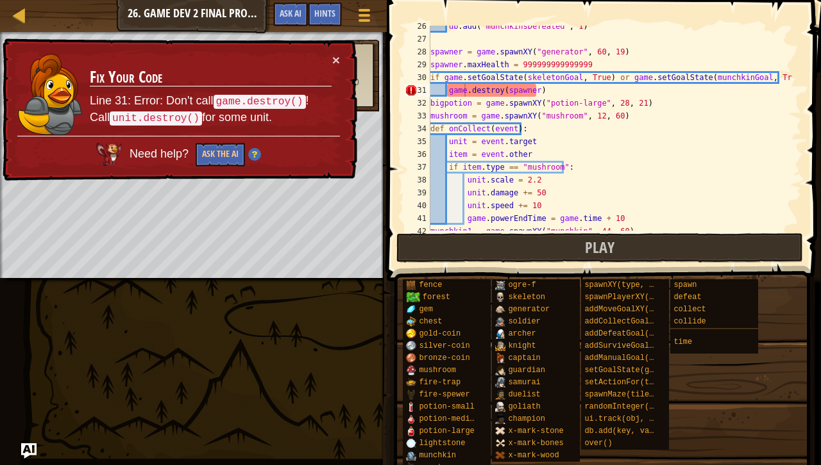
click at [341, 58] on div "× Fix Your Code Line 31: Error: Don't call game.destroy() ! Call unit.destroy()…" at bounding box center [178, 110] width 358 height 146
click at [339, 55] on button "×" at bounding box center [335, 57] width 8 height 13
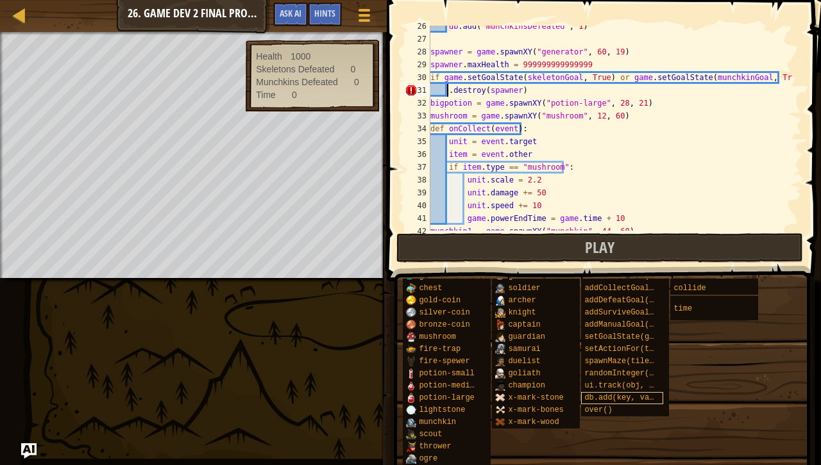
scroll to position [0, 0]
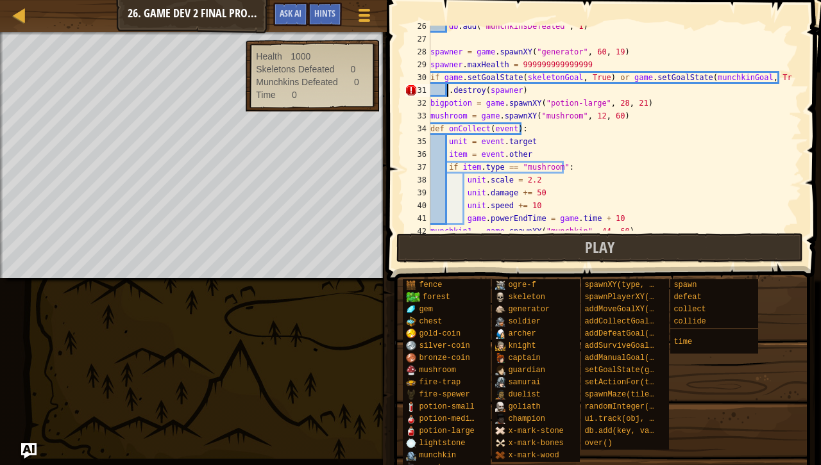
click at [465, 90] on div "db . add ( "munchkinsDefeated" , 1 ) spawner = game . spawnXY ( "generator" , 6…" at bounding box center [610, 135] width 364 height 231
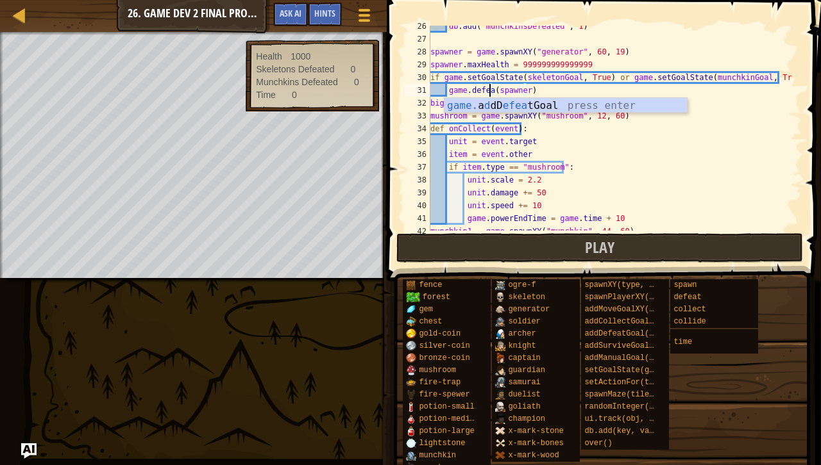
scroll to position [6, 5]
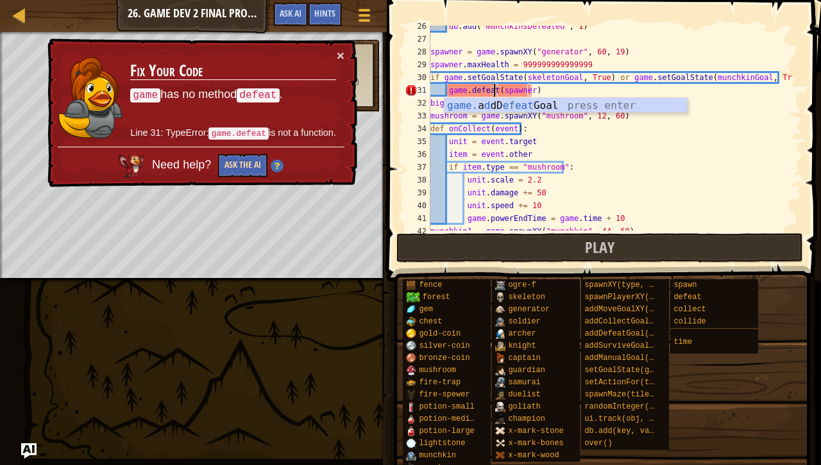
type textarea "game.defeat(spawner)"
click at [238, 160] on button "Ask the AI" at bounding box center [242, 166] width 49 height 24
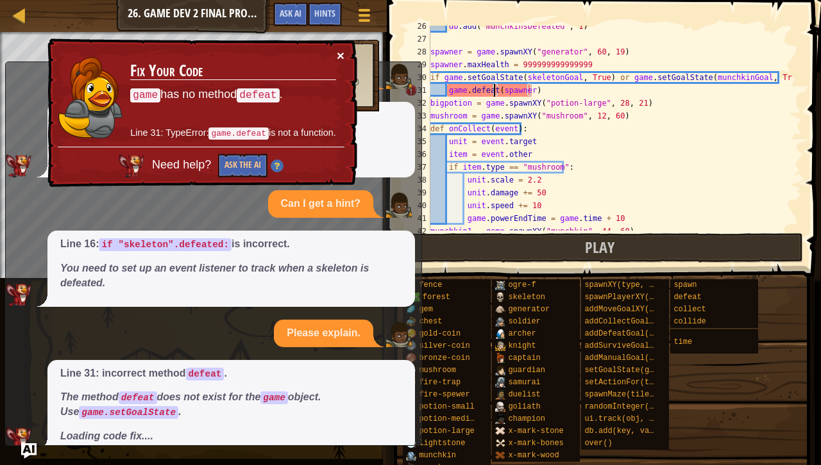
scroll to position [439, 0]
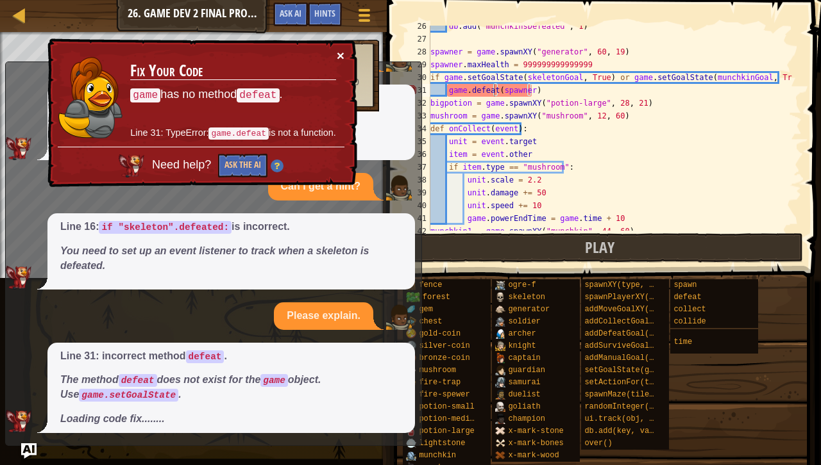
click at [342, 51] on button "×" at bounding box center [340, 54] width 8 height 13
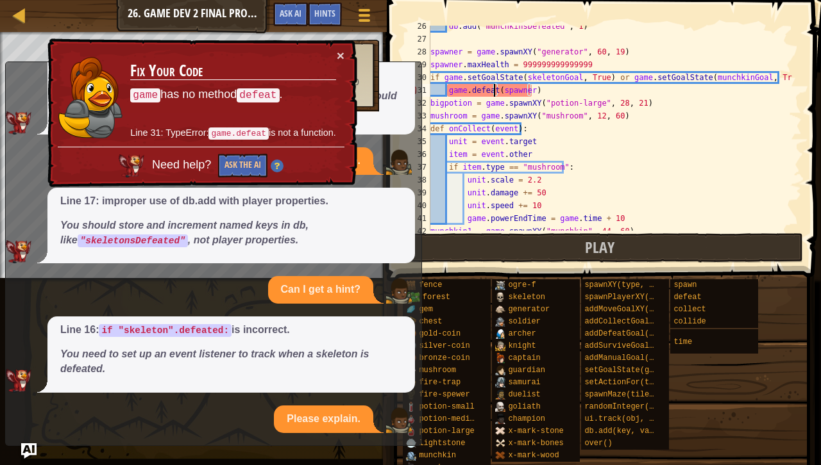
scroll to position [448, 0]
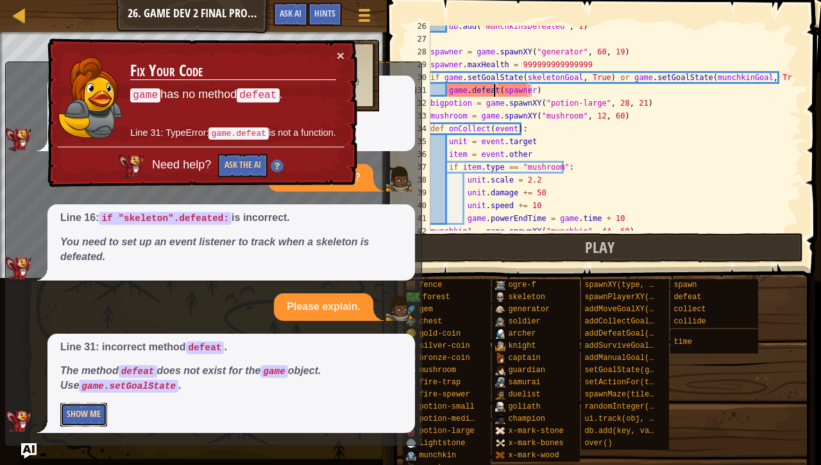
click at [85, 410] on button "Show Me" at bounding box center [83, 415] width 47 height 24
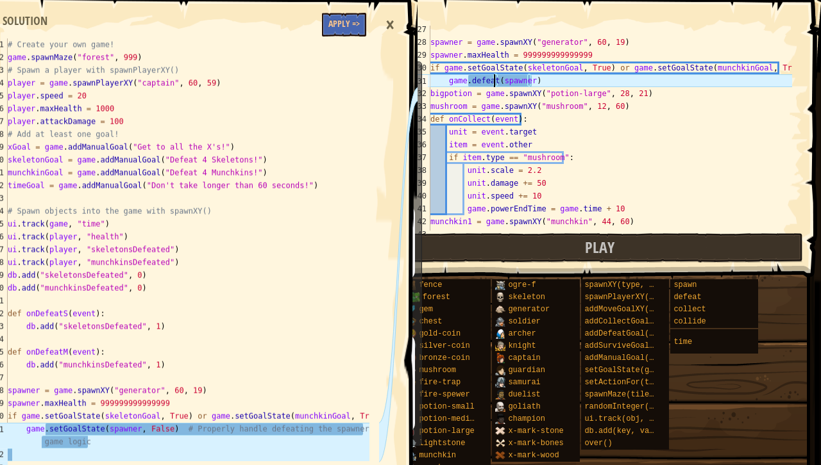
scroll to position [335, 0]
click at [351, 22] on button "Apply =>" at bounding box center [344, 25] width 44 height 24
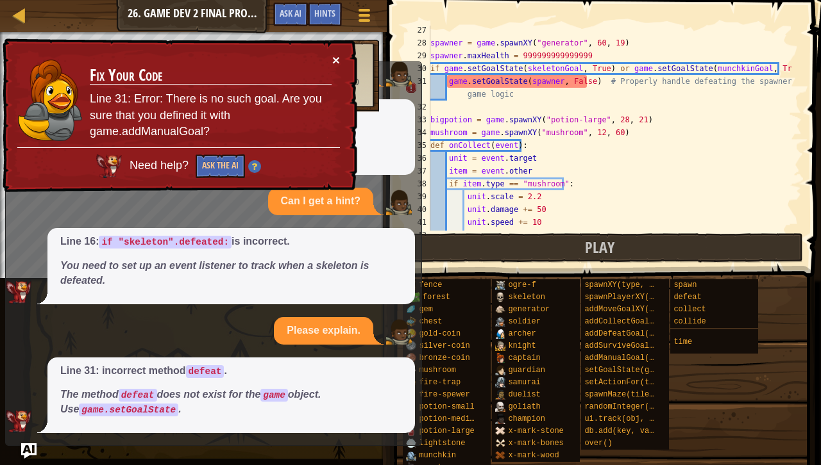
click at [336, 61] on button "×" at bounding box center [337, 62] width 8 height 13
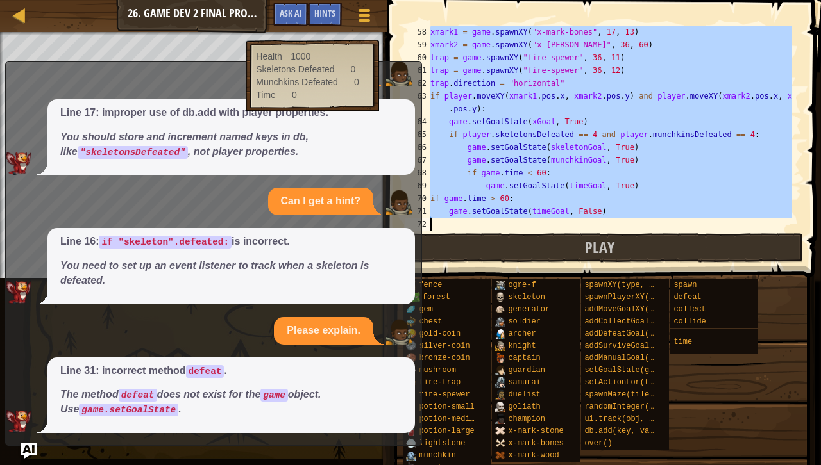
scroll to position [731, 0]
click at [556, 171] on div "xmark1 = game . spawnXY ( "x-mark-bones" , 17 , 13 ) xmark2 = game . spawnXY ( …" at bounding box center [610, 128] width 364 height 205
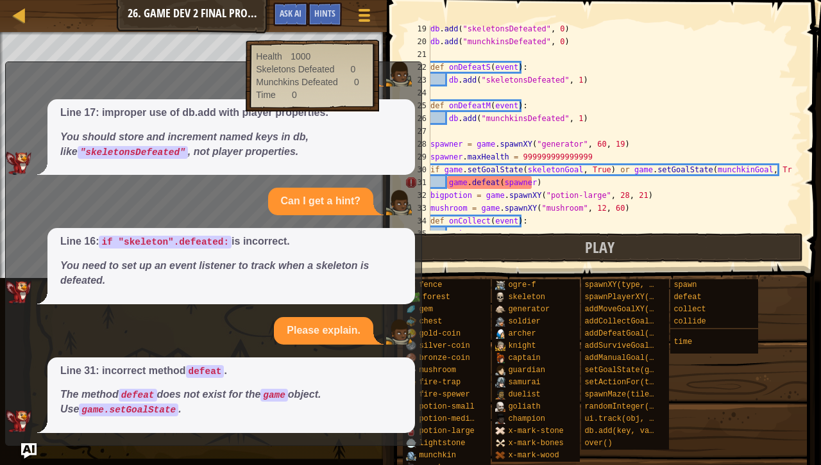
scroll to position [234, 0]
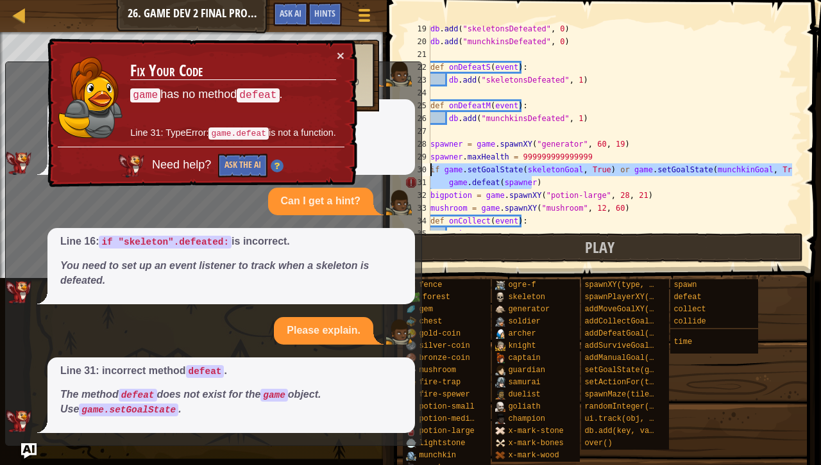
drag, startPoint x: 535, startPoint y: 185, endPoint x: 415, endPoint y: 174, distance: 119.7
click at [415, 174] on div "Map Game Development 2 26. Game Dev 2 Final Project Game Menu Done Hints Ask AI…" at bounding box center [410, 232] width 821 height 465
click at [569, 176] on div "db . add ( "skeletonsDefeated" , 0 ) db . add ( "munchkinsDefeated" , 0 ) def o…" at bounding box center [610, 128] width 364 height 205
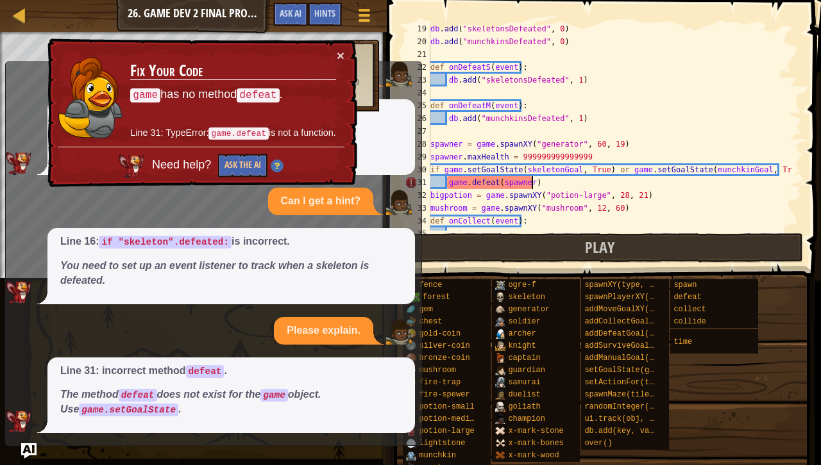
click at [564, 180] on div "db . add ( "skeletonsDefeated" , 0 ) db . add ( "munchkinsDefeated" , 0 ) def o…" at bounding box center [610, 137] width 364 height 231
click at [344, 62] on button "×" at bounding box center [341, 55] width 8 height 13
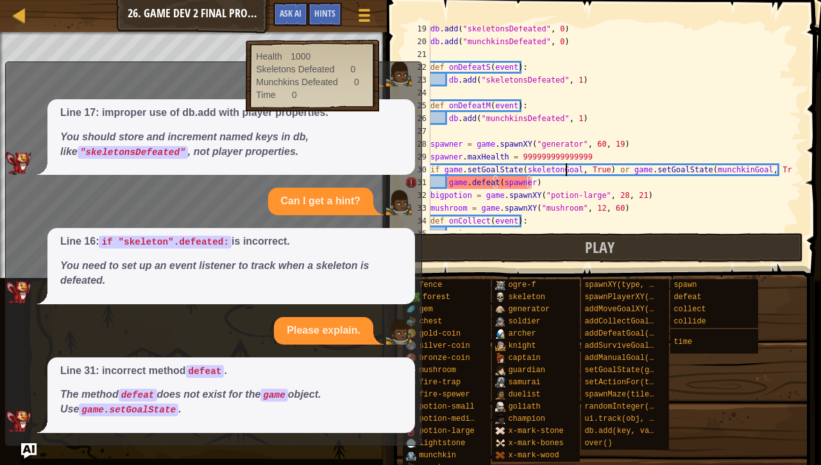
click at [565, 176] on div "db . add ( "skeletonsDefeated" , 0 ) db . add ( "munchkinsDefeated" , 0 ) def o…" at bounding box center [610, 137] width 364 height 231
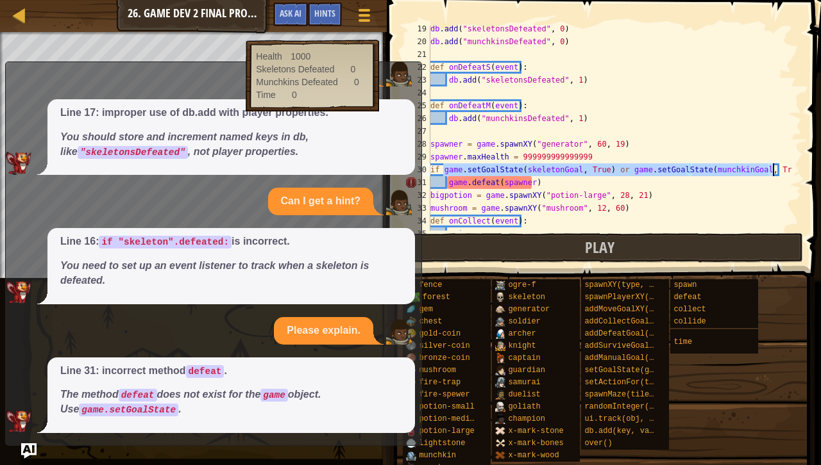
drag, startPoint x: 441, startPoint y: 168, endPoint x: 774, endPoint y: 169, distance: 333.4
click at [774, 169] on div "db . add ( "skeletonsDefeated" , 0 ) db . add ( "munchkinsDefeated" , 0 ) def o…" at bounding box center [610, 137] width 364 height 231
click at [601, 168] on div "db . add ( "skeletonsDefeated" , 0 ) db . add ( "munchkinsDefeated" , 0 ) def o…" at bounding box center [610, 128] width 364 height 205
drag, startPoint x: 599, startPoint y: 171, endPoint x: 773, endPoint y: 173, distance: 173.8
click at [773, 173] on div "db . add ( "skeletonsDefeated" , 0 ) db . add ( "munchkinsDefeated" , 0 ) def o…" at bounding box center [610, 137] width 364 height 231
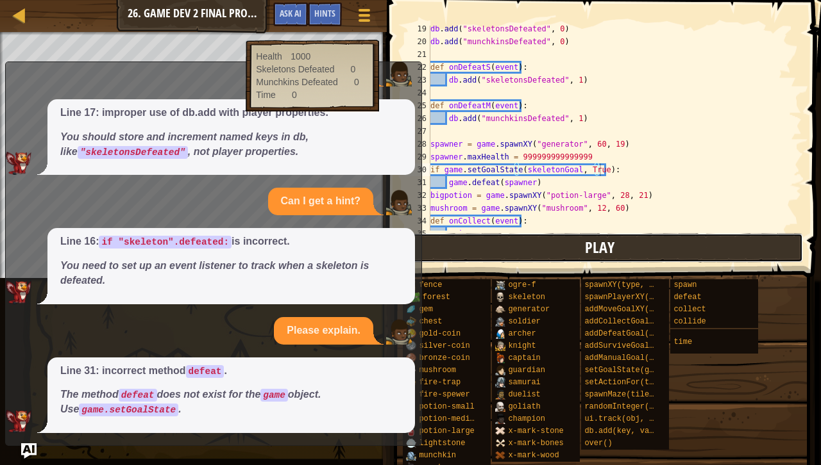
click at [572, 246] on button "Play" at bounding box center [599, 247] width 406 height 29
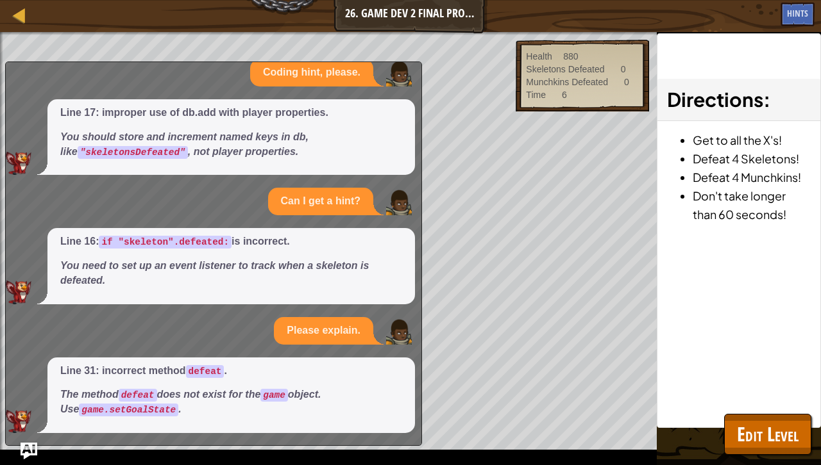
click at [29, 431] on img "Ask AI" at bounding box center [29, 451] width 17 height 17
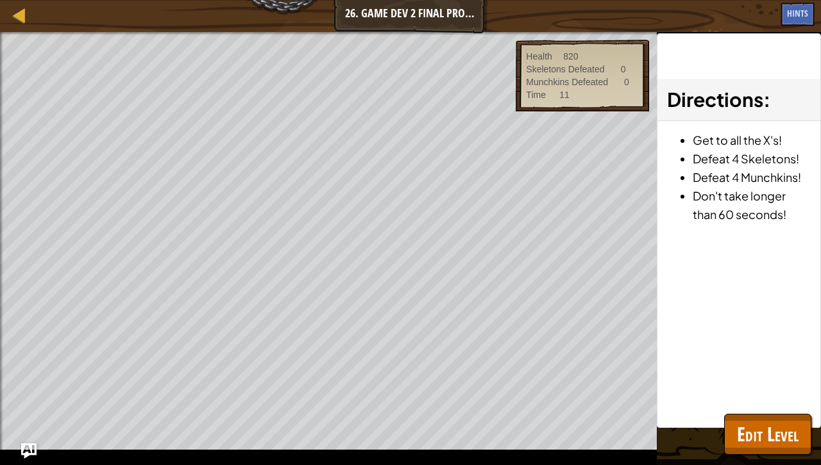
click at [746, 413] on div "Directions : Get to all the X's! Defeat 4 Skeletons! Defeat 4 Munchkins! Don't …" at bounding box center [739, 230] width 164 height 395
click at [749, 429] on span "Edit Level" at bounding box center [768, 434] width 62 height 26
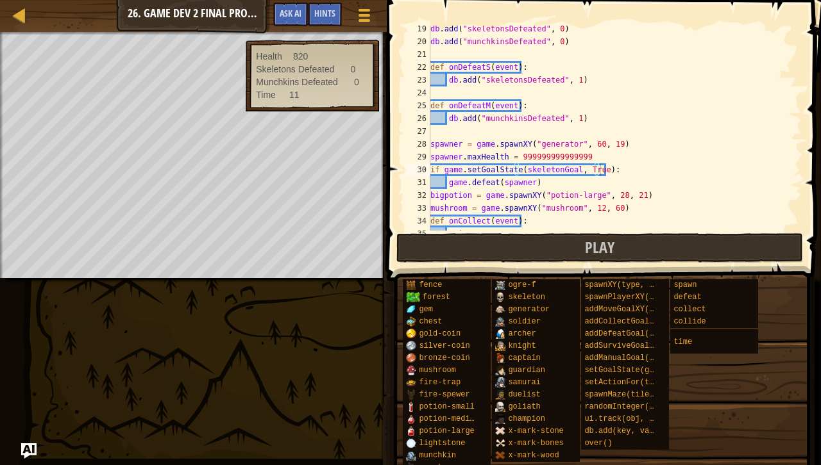
click at [689, 162] on div "db . add ( "skeletonsDefeated" , 0 ) db . add ( "munchkinsDefeated" , 0 ) def o…" at bounding box center [610, 137] width 364 height 231
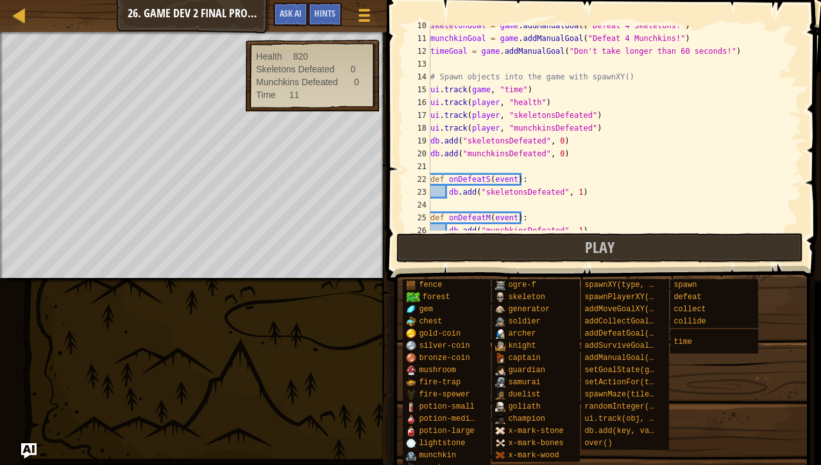
scroll to position [118, 0]
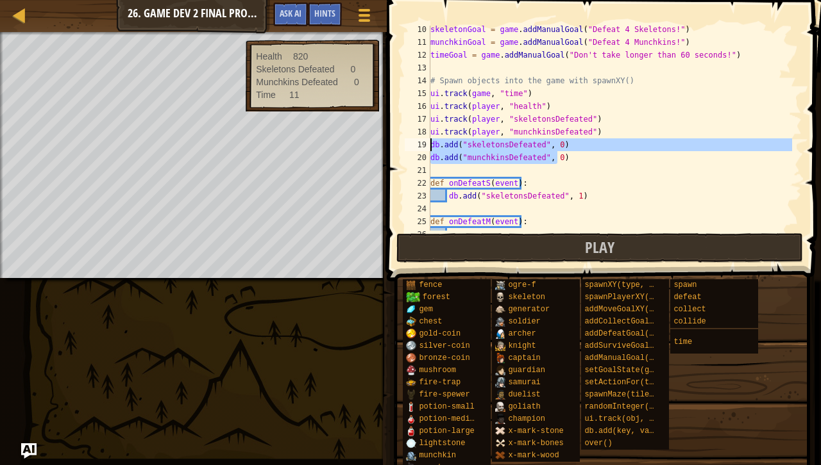
drag, startPoint x: 580, startPoint y: 158, endPoint x: 417, endPoint y: 144, distance: 164.1
click at [417, 144] on div "spawner.maxHealth = 999999999999999 10 11 12 13 14 15 16 17 18 19 20 21 22 23 2…" at bounding box center [601, 128] width 399 height 205
click at [578, 162] on div "skeletonGoal = game . addManualGoal ( "Defeat 4 Skeletons!" ) munchkinGoal = ga…" at bounding box center [610, 128] width 364 height 205
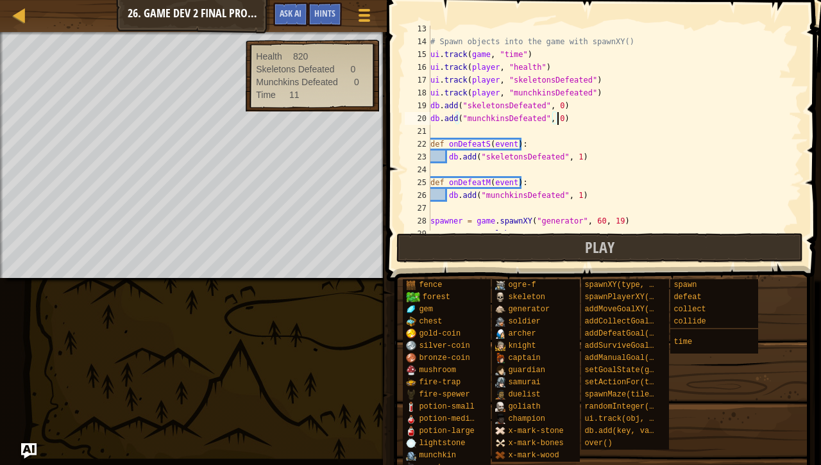
scroll to position [157, 0]
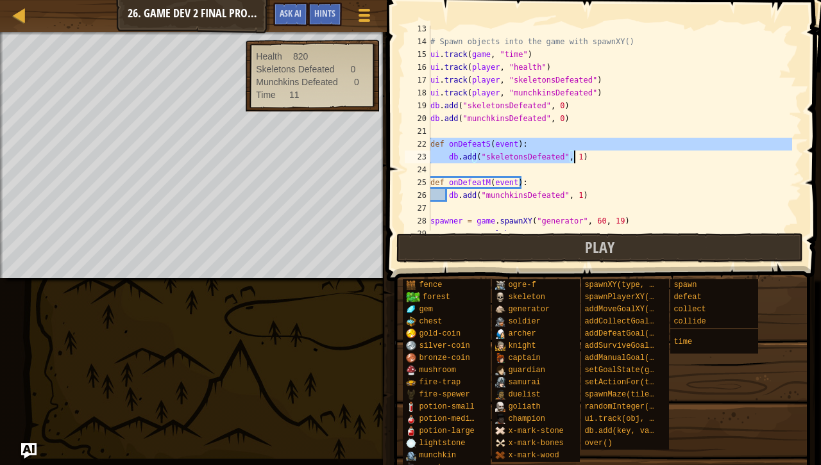
drag, startPoint x: 430, startPoint y: 145, endPoint x: 637, endPoint y: 159, distance: 208.2
click at [637, 159] on div "# Spawn objects into the game with spawnXY() ui . track ( game , "time" ) ui . …" at bounding box center [610, 137] width 364 height 231
click at [637, 159] on div "# Spawn objects into the game with spawnXY() ui . track ( game , "time" ) ui . …" at bounding box center [610, 128] width 364 height 205
type textarea "db.add("skeletonsDefeated", 1)"
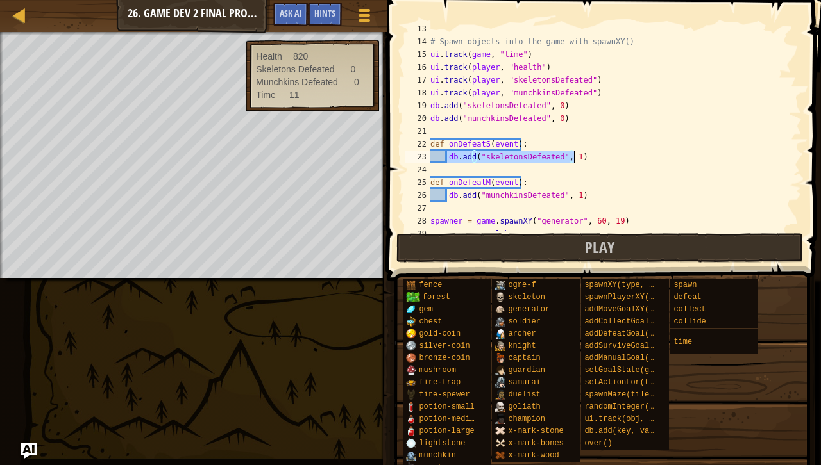
drag, startPoint x: 446, startPoint y: 156, endPoint x: 601, endPoint y: 156, distance: 155.2
click at [601, 156] on div "# Spawn objects into the game with spawnXY() ui . track ( game , "time" ) ui . …" at bounding box center [610, 137] width 364 height 231
click at [601, 156] on div "# Spawn objects into the game with spawnXY() ui . track ( game , "time" ) ui . …" at bounding box center [610, 128] width 364 height 205
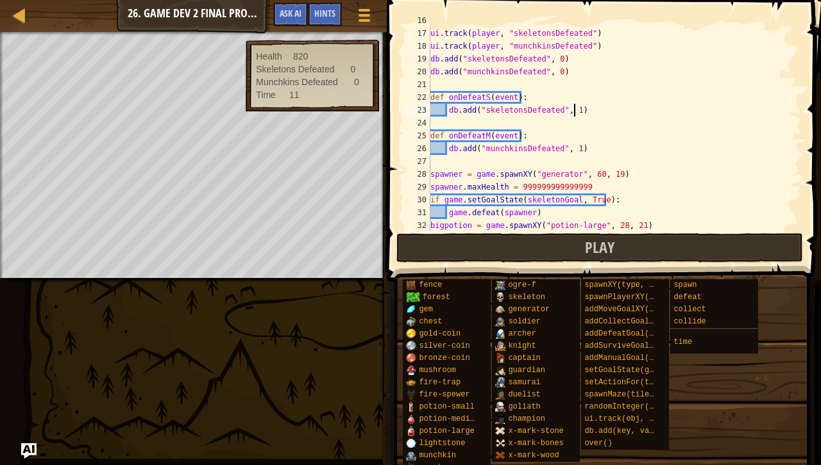
scroll to position [204, 0]
click at [577, 110] on div "ui . track ( player , "health" ) ui . track ( player , "skeletonsDefeated" ) ui…" at bounding box center [610, 129] width 364 height 231
click at [580, 113] on div "ui . track ( player , "health" ) ui . track ( player , "skeletonsDefeated" ) ui…" at bounding box center [610, 129] width 364 height 231
click at [585, 126] on div "ui . track ( player , "health" ) ui . track ( player , "skeletonsDefeated" ) ui…" at bounding box center [610, 129] width 364 height 231
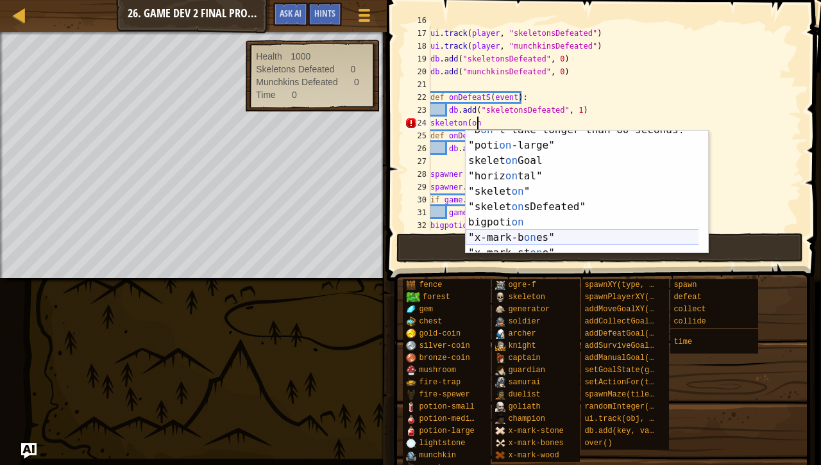
scroll to position [0, 0]
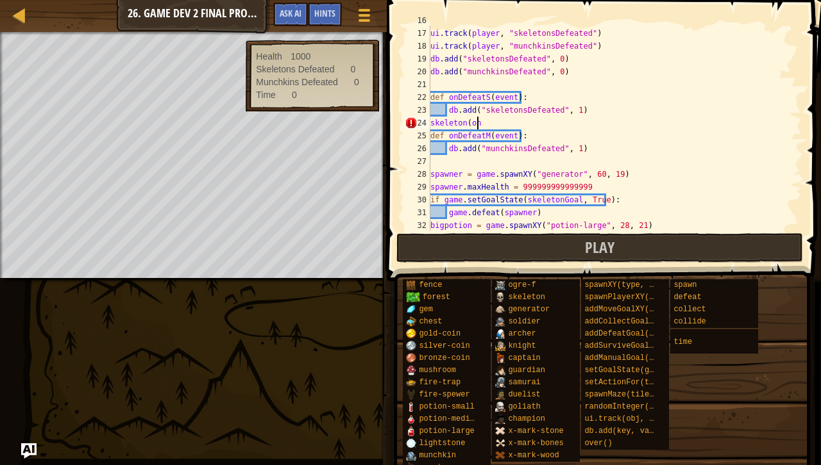
click at [539, 123] on div "ui . track ( player , "health" ) ui . track ( player , "skeletonsDefeated" ) ui…" at bounding box center [610, 129] width 364 height 231
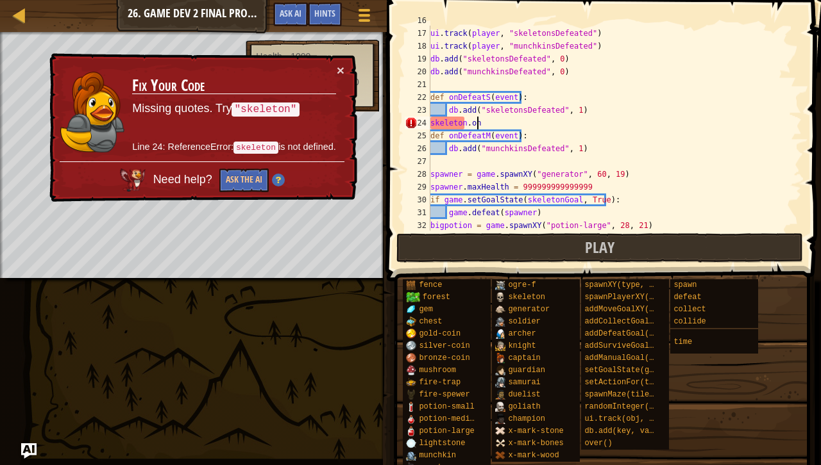
click at [464, 123] on div "ui . track ( player , "health" ) ui . track ( player , "skeletonsDefeated" ) ui…" at bounding box center [610, 129] width 364 height 231
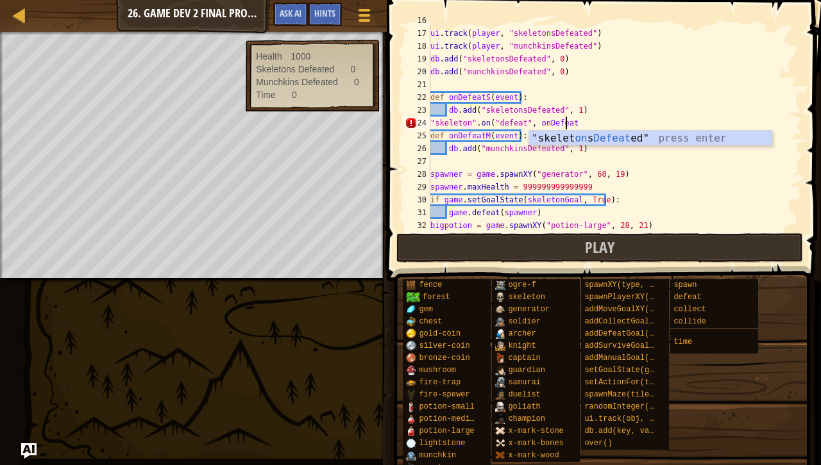
scroll to position [6, 11]
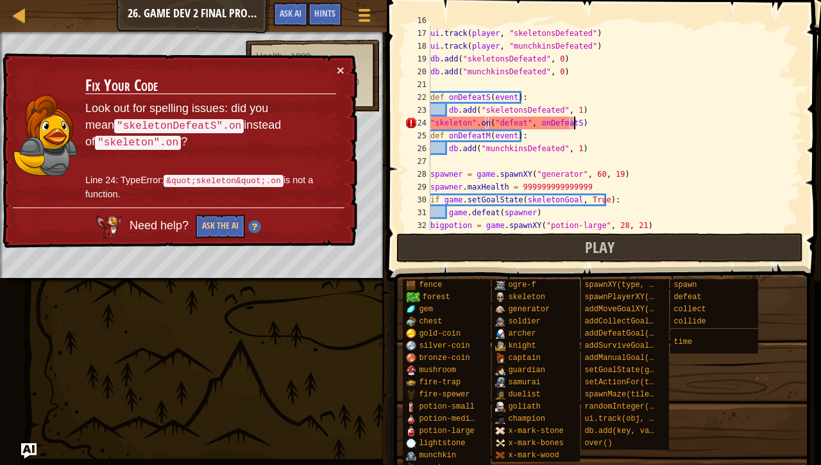
click at [449, 119] on div "ui . track ( player , "health" ) ui . track ( player , "skeletonsDefeated" ) ui…" at bounding box center [610, 129] width 364 height 231
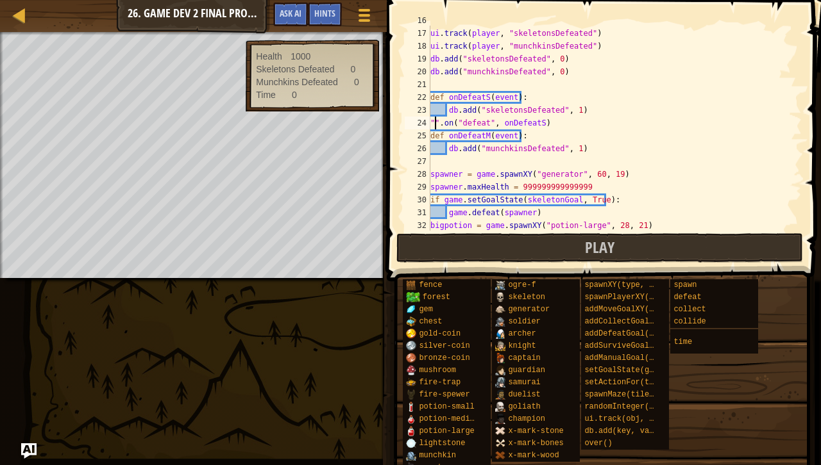
scroll to position [6, 8]
click at [472, 122] on div "ui . track ( player , "health" ) ui . track ( player , "skeletonsDefeated" ) ui…" at bounding box center [610, 129] width 364 height 231
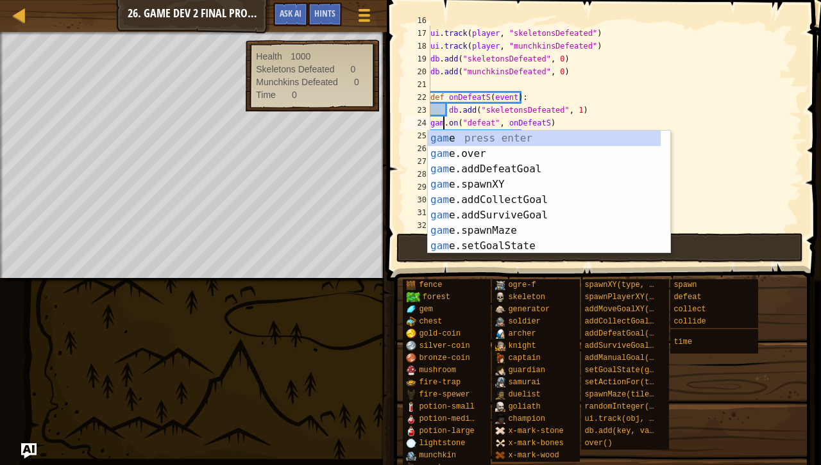
scroll to position [6, 1]
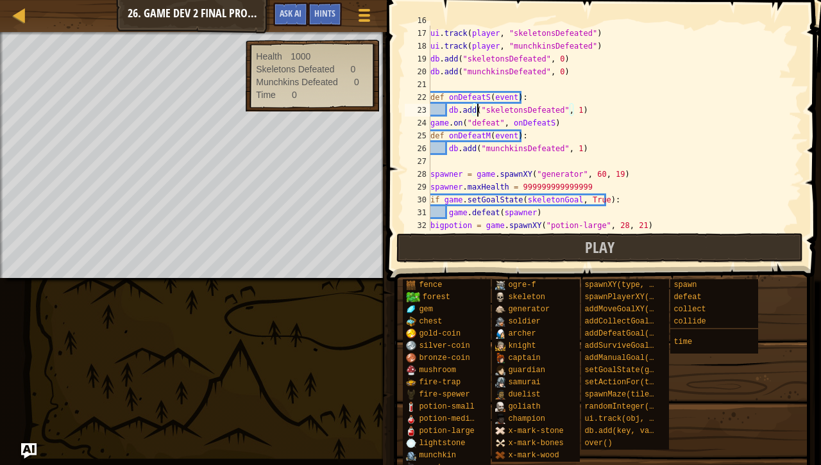
click at [478, 109] on div "ui . track ( player , "health" ) ui . track ( player , "skeletonsDefeated" ) ui…" at bounding box center [610, 129] width 364 height 231
click at [482, 126] on div "ui . track ( player , "health" ) ui . track ( player , "skeletonsDefeated" ) ui…" at bounding box center [610, 129] width 364 height 231
click at [478, 124] on div "ui . track ( player , "health" ) ui . track ( player , "skeletonsDefeated" ) ui…" at bounding box center [610, 129] width 364 height 231
drag, startPoint x: 498, startPoint y: 122, endPoint x: 463, endPoint y: 124, distance: 34.7
click at [463, 124] on div "ui . track ( player , "health" ) ui . track ( player , "skeletonsDefeated" ) ui…" at bounding box center [610, 129] width 364 height 231
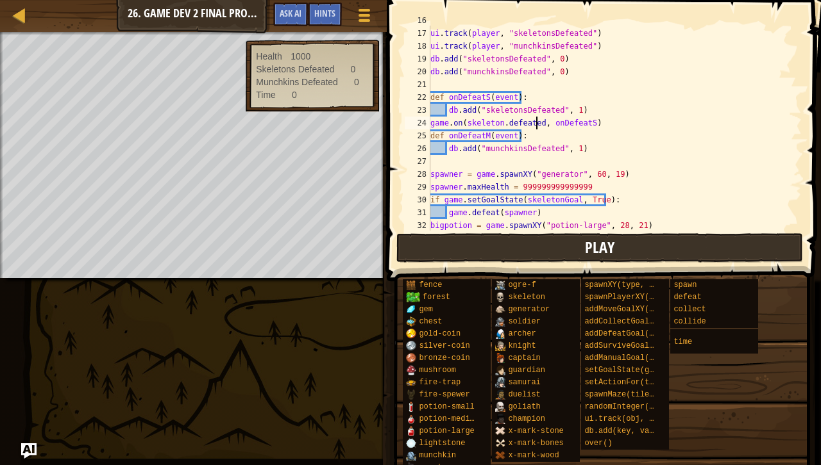
scroll to position [6, 8]
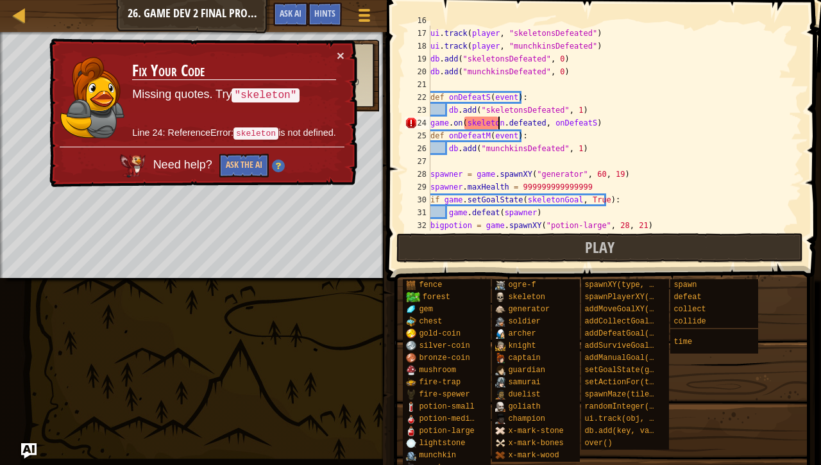
click at [498, 121] on div "ui . track ( player , "health" ) ui . track ( player , "skeletonsDefeated" ) ui…" at bounding box center [610, 129] width 364 height 231
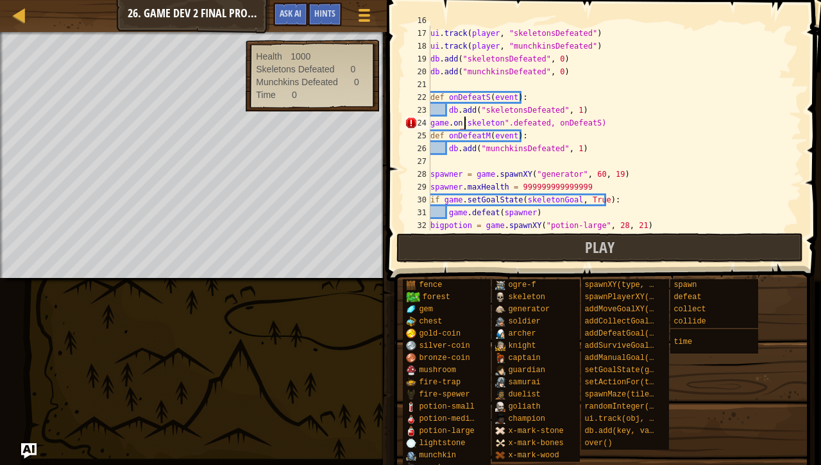
scroll to position [6, 3]
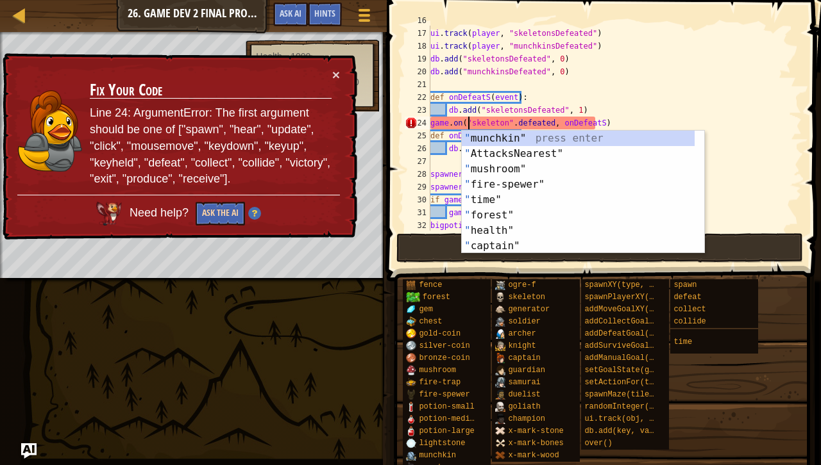
type textarea "game.on("skeleton".defeated, onDefeatS)"
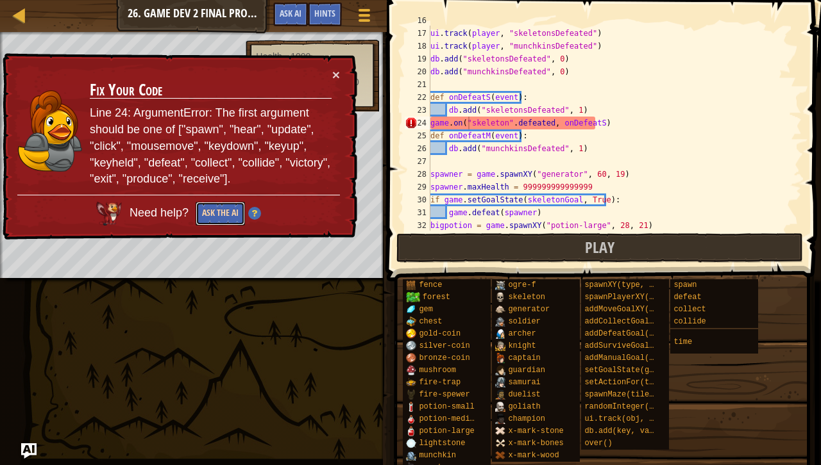
click at [235, 215] on button "Ask the AI" at bounding box center [220, 214] width 49 height 24
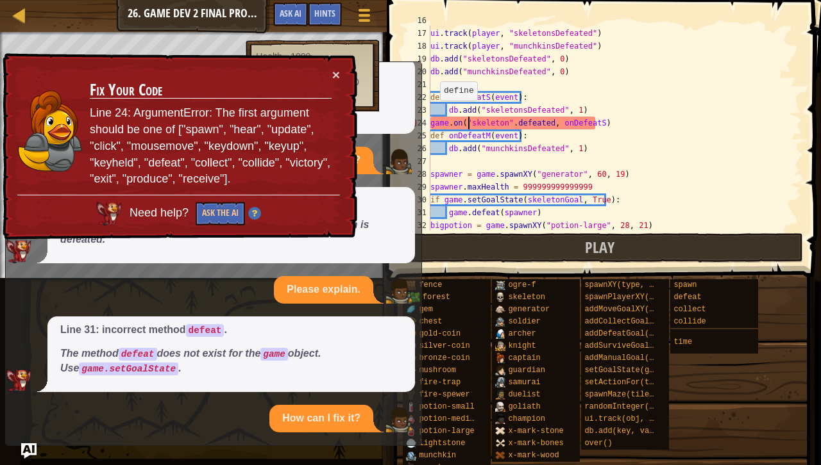
scroll to position [465, 0]
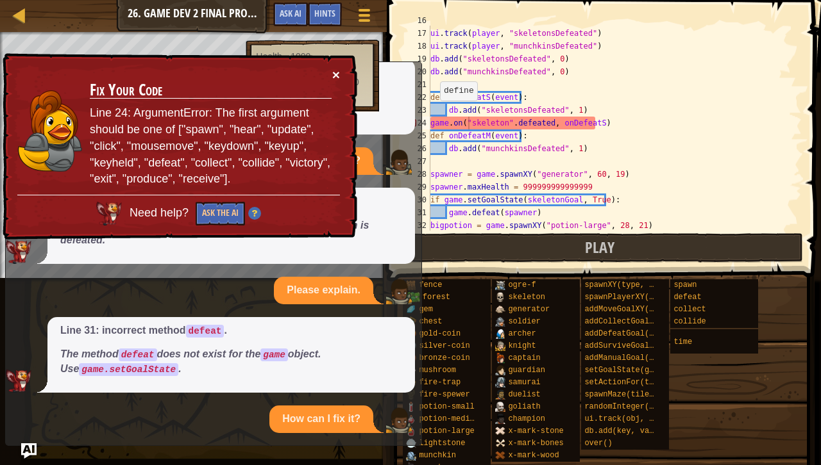
click at [339, 73] on button "×" at bounding box center [337, 77] width 8 height 13
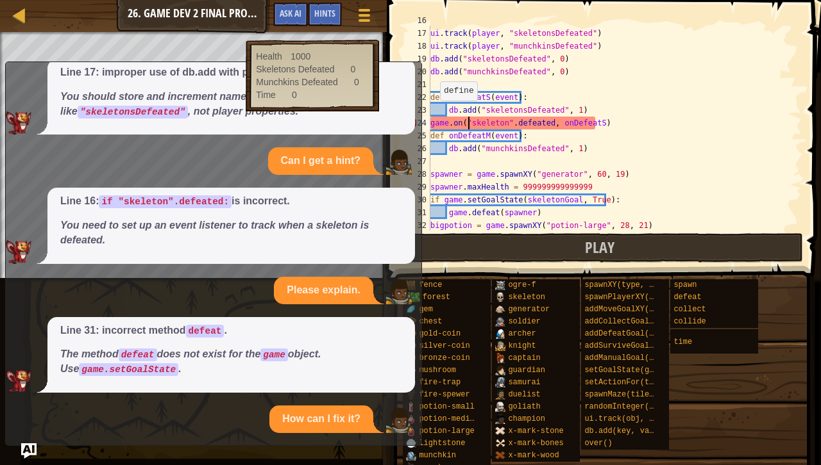
scroll to position [577, 0]
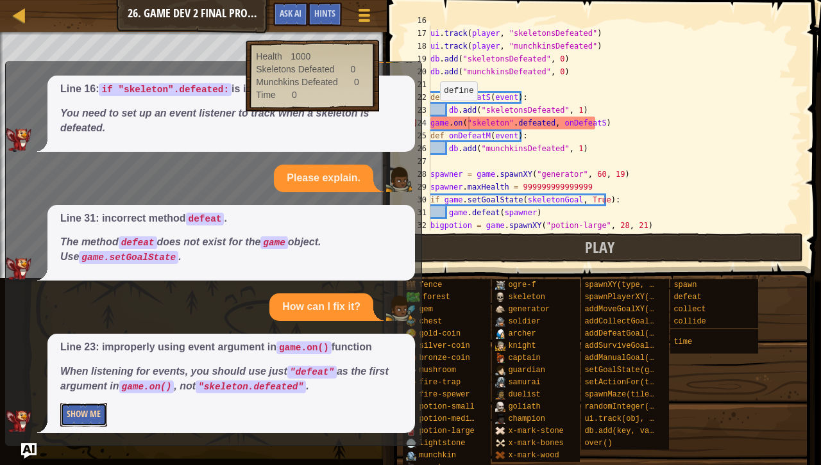
click at [92, 406] on button "Show Me" at bounding box center [83, 415] width 47 height 24
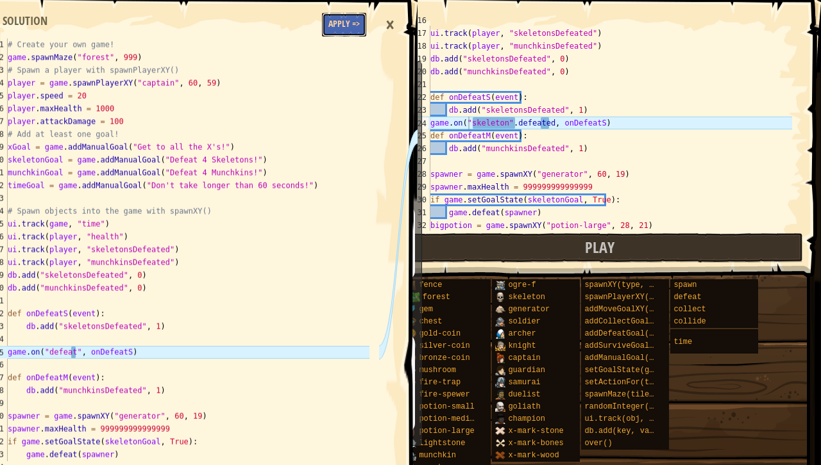
click at [350, 28] on button "Apply =>" at bounding box center [344, 25] width 44 height 24
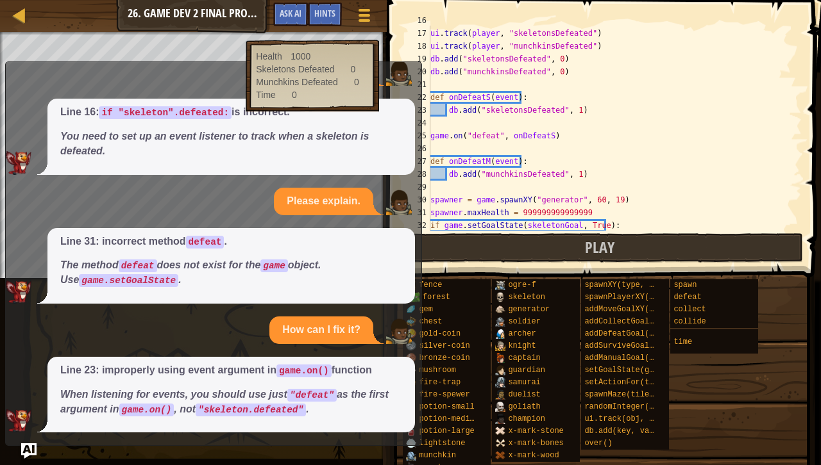
scroll to position [6, 0]
drag, startPoint x: 576, startPoint y: 187, endPoint x: 495, endPoint y: 132, distance: 97.8
click at [495, 132] on div "ui . track ( player , "health" ) ui . track ( player , "skeletonsDefeated" ) ui…" at bounding box center [610, 129] width 364 height 231
type textarea "game.on("defeat", onDefeatS)"
click at [565, 135] on div "ui . track ( player , "health" ) ui . track ( player , "skeletonsDefeated" ) ui…" at bounding box center [610, 129] width 364 height 231
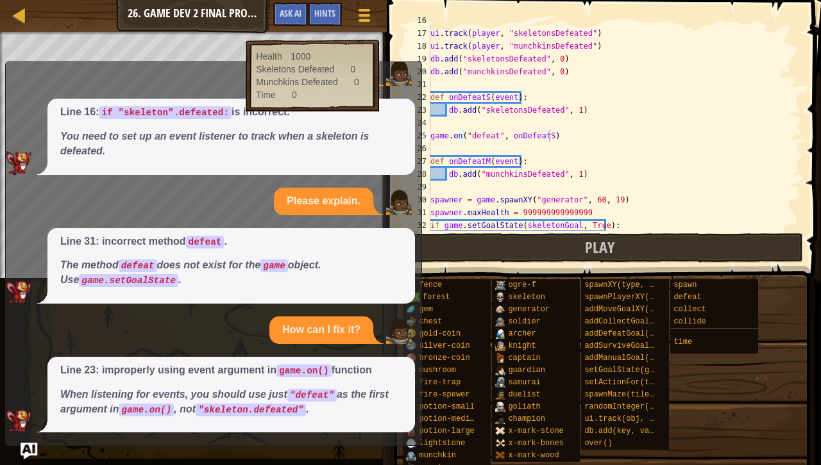
click at [31, 431] on img "Ask AI" at bounding box center [29, 451] width 17 height 17
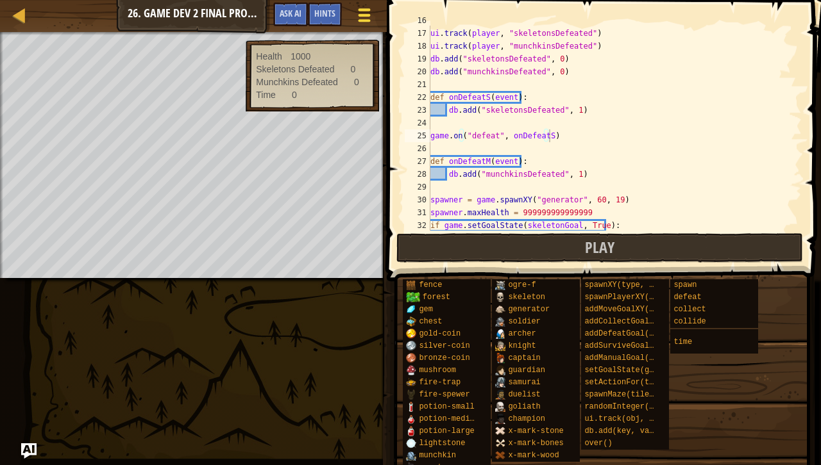
click at [366, 20] on span at bounding box center [364, 20] width 12 height 3
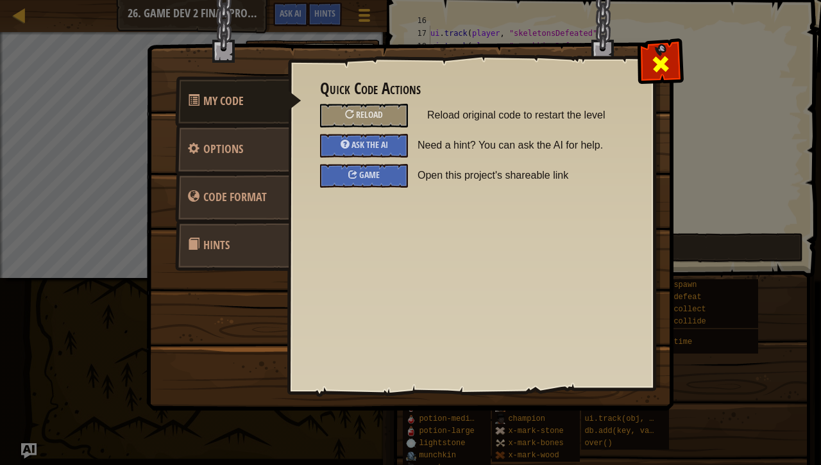
click at [640, 53] on div at bounding box center [660, 61] width 40 height 40
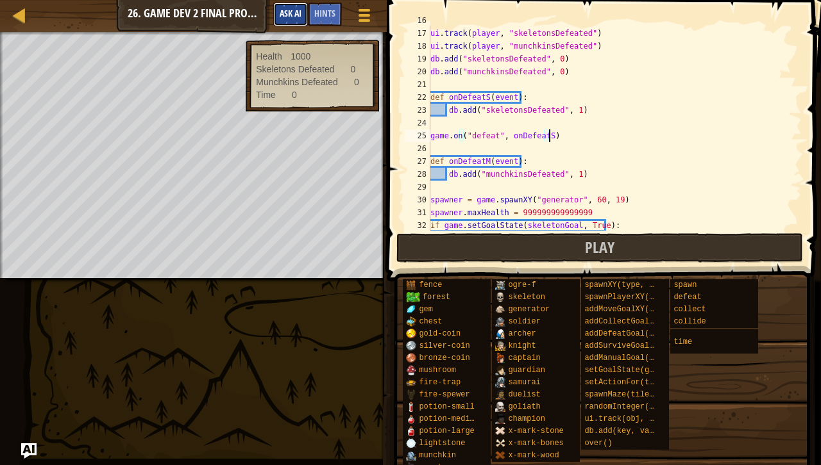
click at [296, 8] on span "Ask AI" at bounding box center [291, 13] width 22 height 12
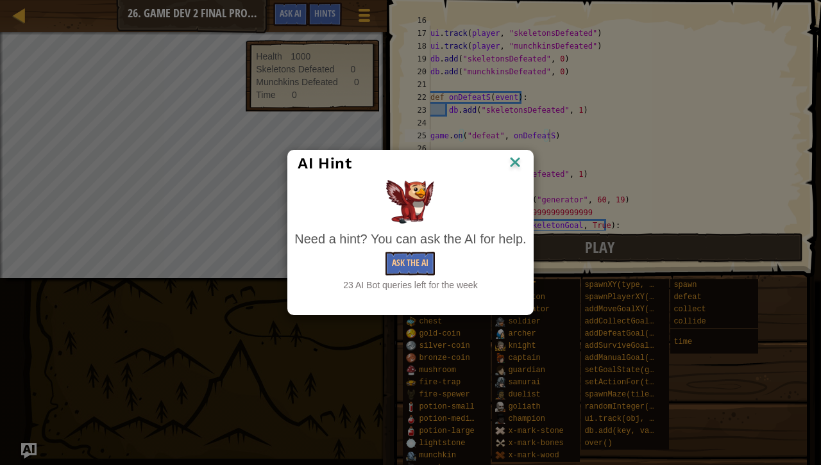
click at [518, 162] on img at bounding box center [514, 163] width 17 height 19
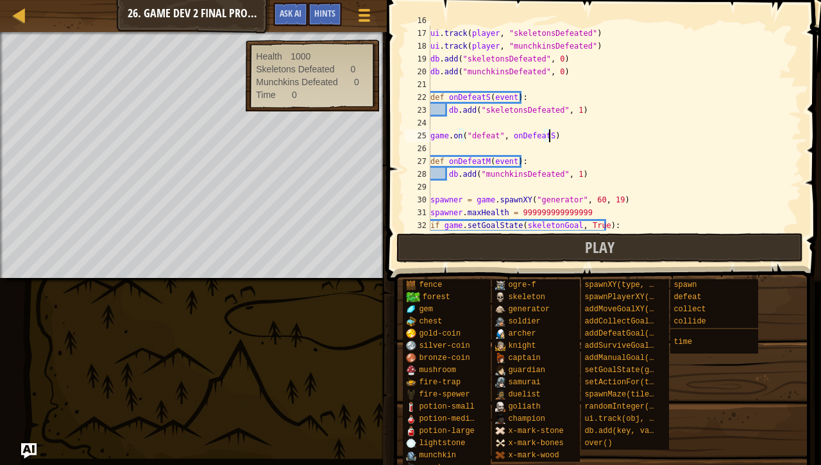
click at [567, 140] on div "ui . track ( player , "health" ) ui . track ( player , "skeletonsDefeated" ) ui…" at bounding box center [610, 129] width 364 height 231
click at [461, 156] on div "ui . track ( player , "health" ) ui . track ( player , "skeletonsDefeated" ) ui…" at bounding box center [610, 129] width 364 height 231
click at [481, 140] on div "ui . track ( player , "health" ) ui . track ( player , "skeletonsDefeated" ) ui…" at bounding box center [610, 129] width 364 height 231
type textarea "game.on("defeat", onDefeatS)"
click at [481, 140] on div "ui . track ( player , "health" ) ui . track ( player , "skeletonsDefeated" ) ui…" at bounding box center [610, 129] width 364 height 231
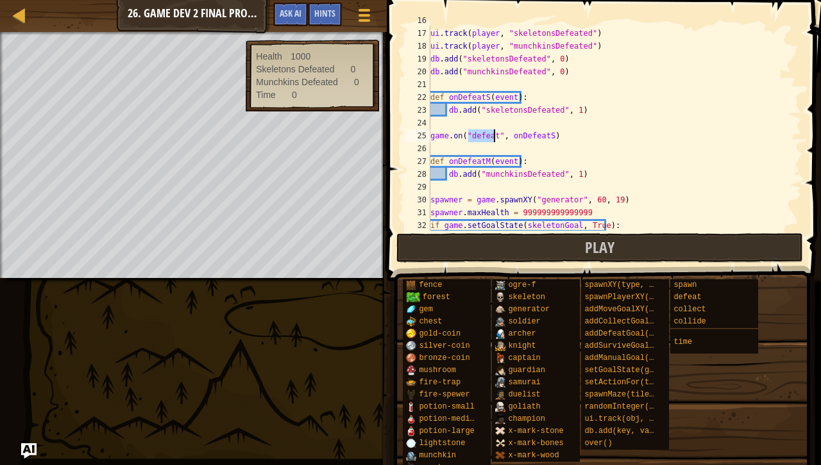
click at [483, 186] on div "ui . track ( player , "health" ) ui . track ( player , "skeletonsDefeated" ) ui…" at bounding box center [610, 129] width 364 height 231
drag, startPoint x: 558, startPoint y: 134, endPoint x: 499, endPoint y: 134, distance: 59.6
click at [499, 134] on div "ui . track ( player , "health" ) ui . track ( player , "skeletonsDefeated" ) ui…" at bounding box center [610, 129] width 364 height 231
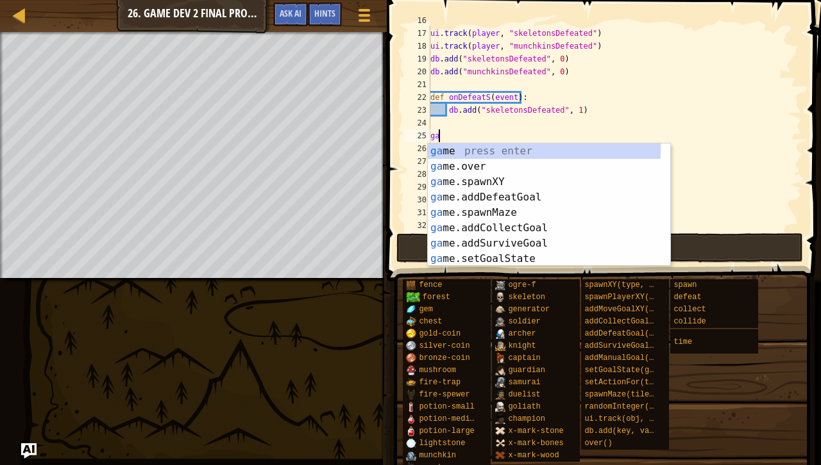
type textarea "g"
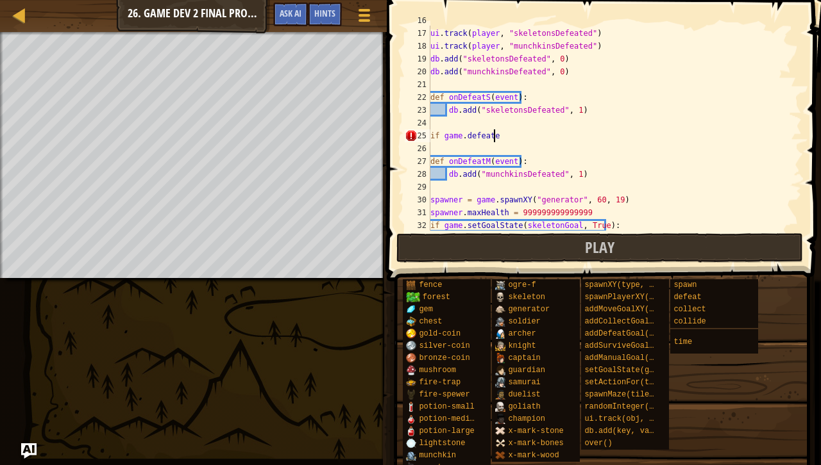
scroll to position [6, 4]
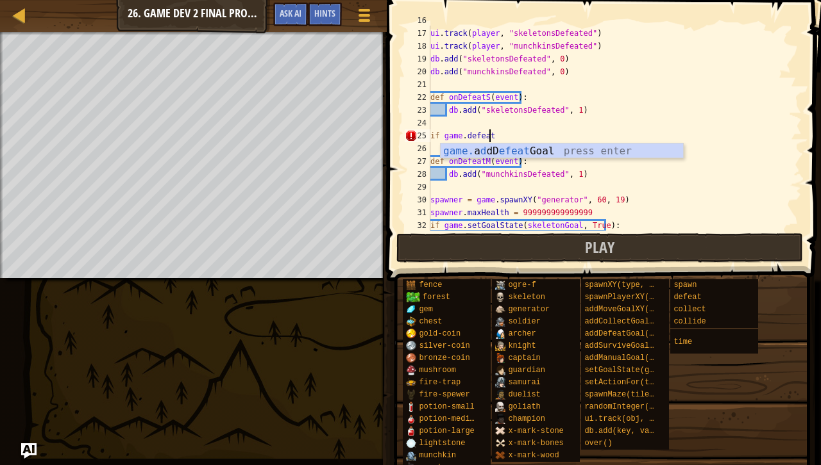
type textarea "if game.defeat:"
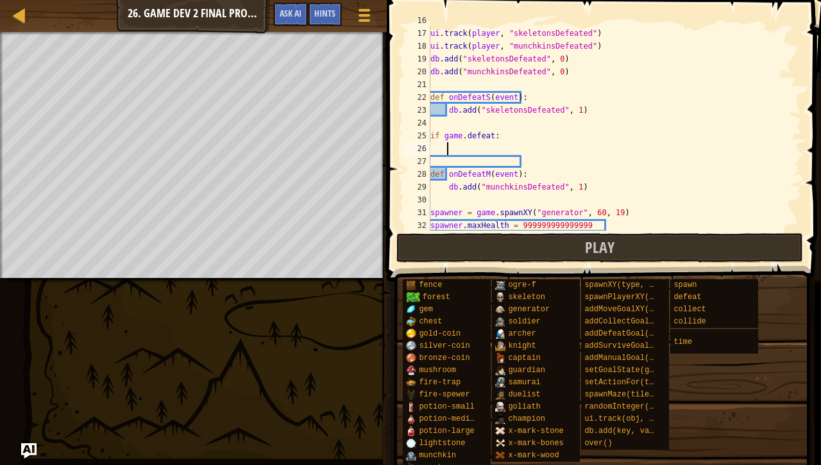
scroll to position [6, 1]
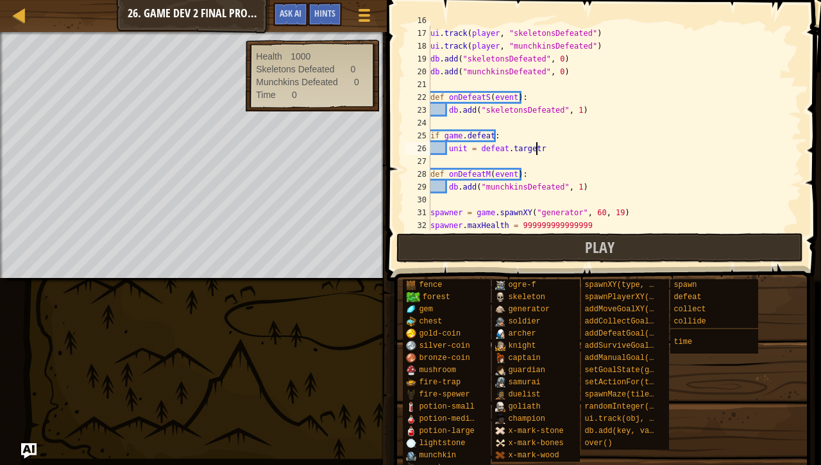
type textarea "unit = [DOMAIN_NAME]"
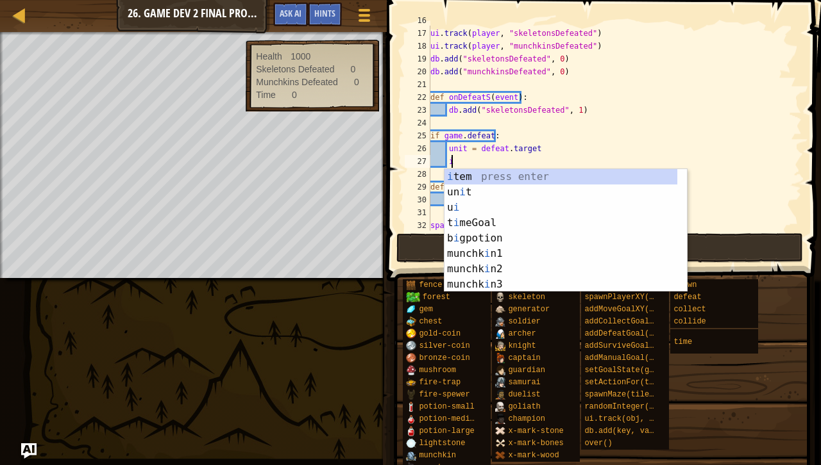
type textarea "i"
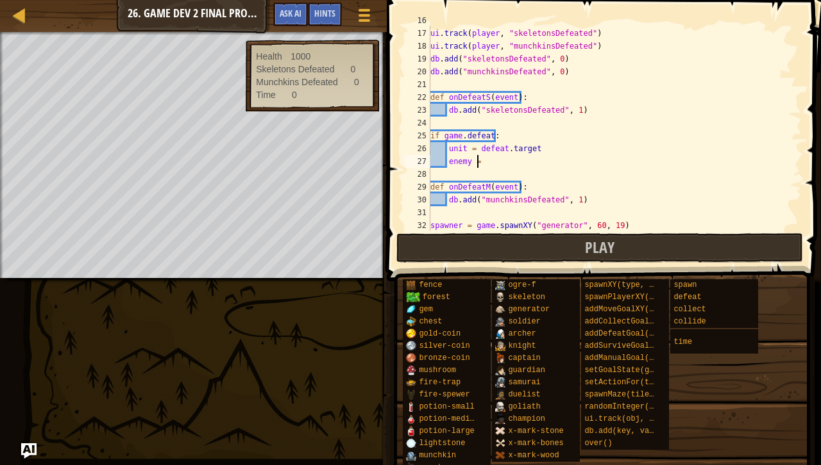
scroll to position [6, 3]
type textarea "enemy = defeat.other"
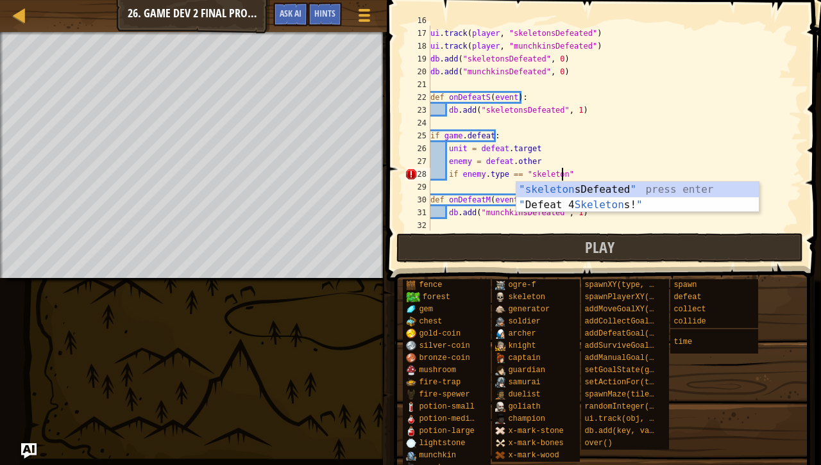
scroll to position [6, 10]
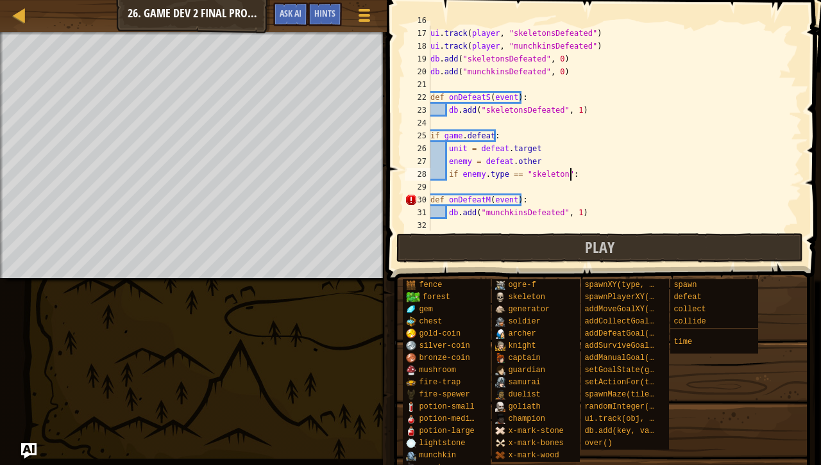
type textarea "if enemy.type == "skeleton":"
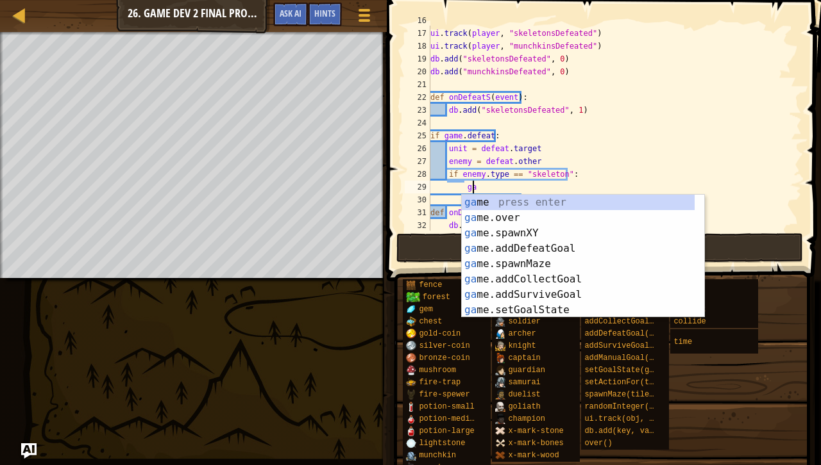
type textarea "g"
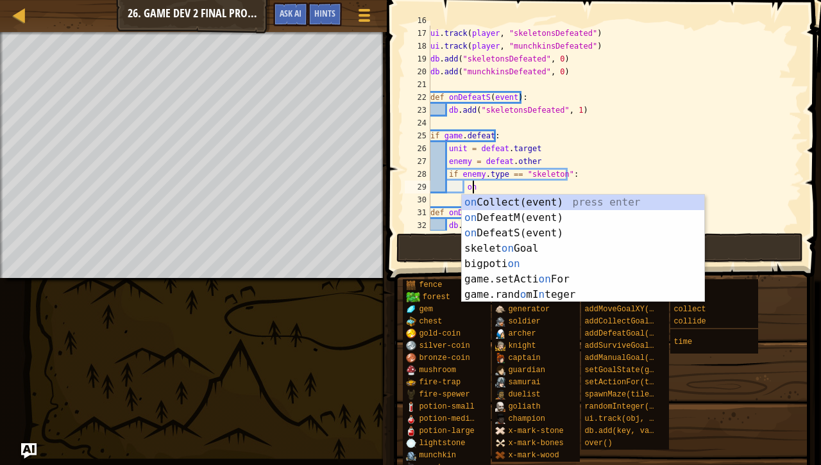
scroll to position [6, 3]
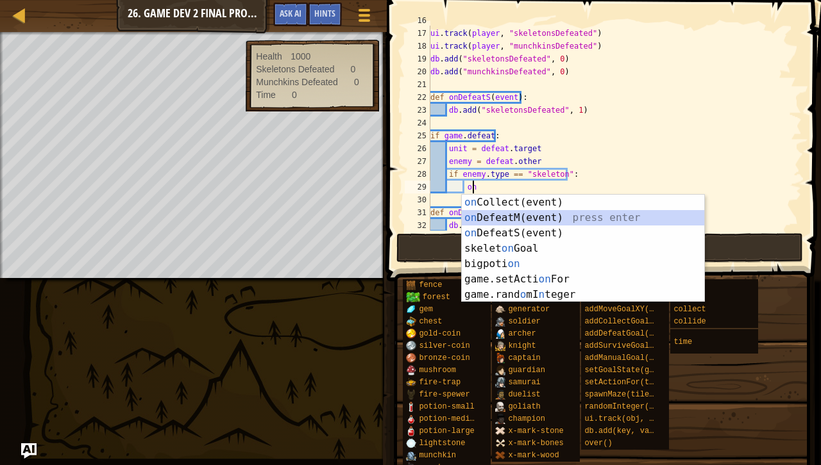
click at [558, 222] on div "on Collect(event) press enter on DefeatM(event) press enter on DefeatS(event) p…" at bounding box center [583, 264] width 243 height 138
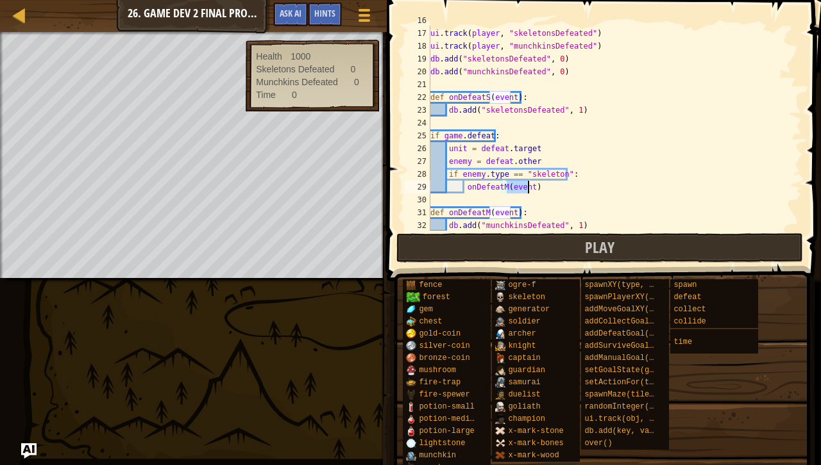
click at [496, 190] on div "ui . track ( player , "health" ) ui . track ( player , "skeletonsDefeated" ) ui…" at bounding box center [610, 129] width 364 height 231
click at [501, 188] on div "ui . track ( player , "health" ) ui . track ( player , "skeletonsDefeated" ) ui…" at bounding box center [610, 129] width 364 height 231
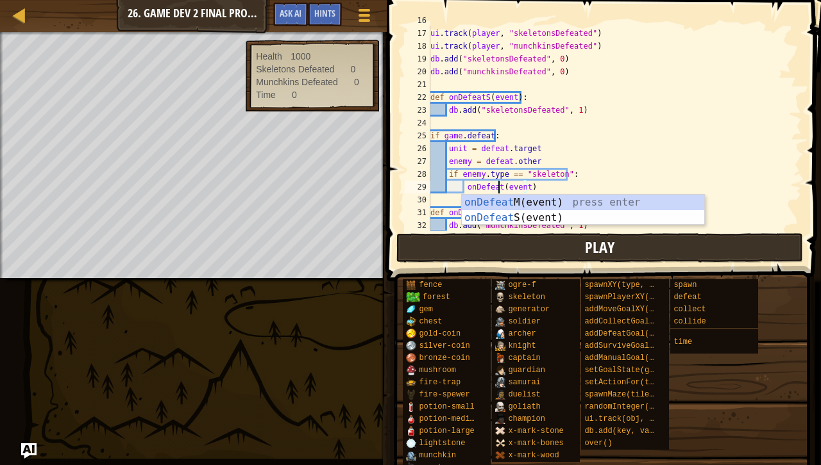
type textarea "onDefeatS(event)"
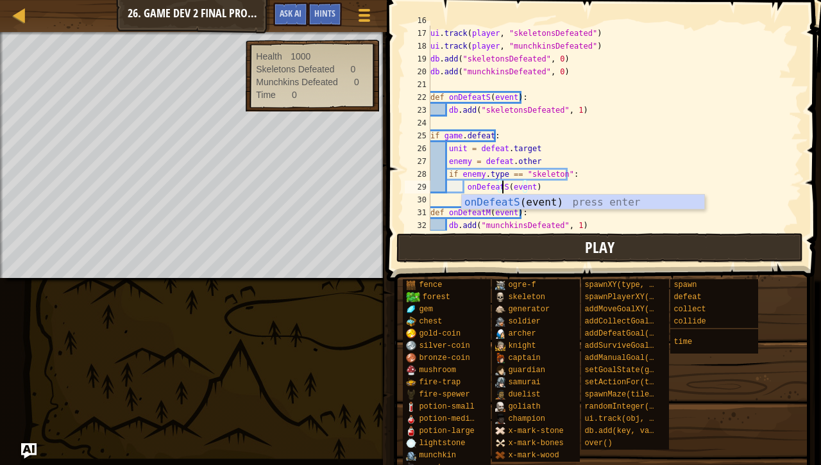
scroll to position [6, 5]
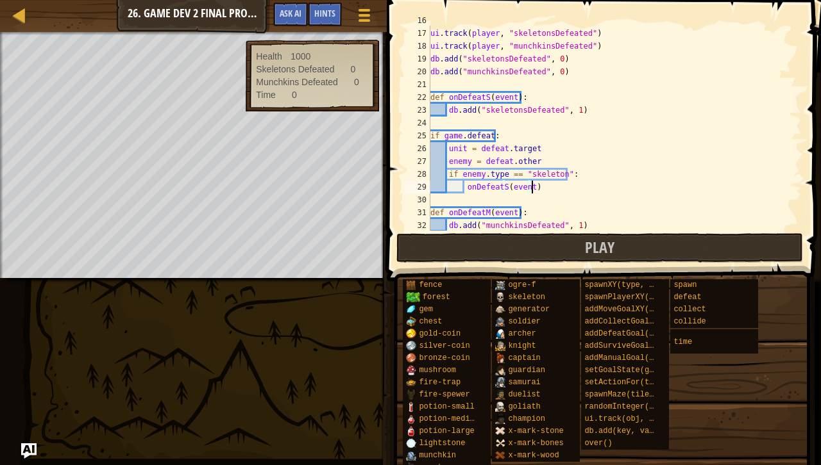
click at [562, 185] on div "ui . track ( player , "health" ) ui . track ( player , "skeletonsDefeated" ) ui…" at bounding box center [610, 129] width 364 height 231
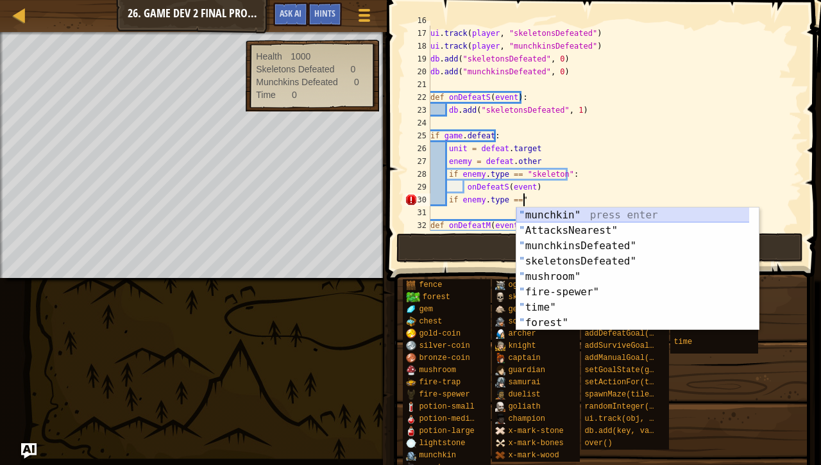
click at [574, 215] on div "" munchkin" press enter " AttacksNearest" press enter " munchkinsDefeated" pres…" at bounding box center [637, 285] width 243 height 154
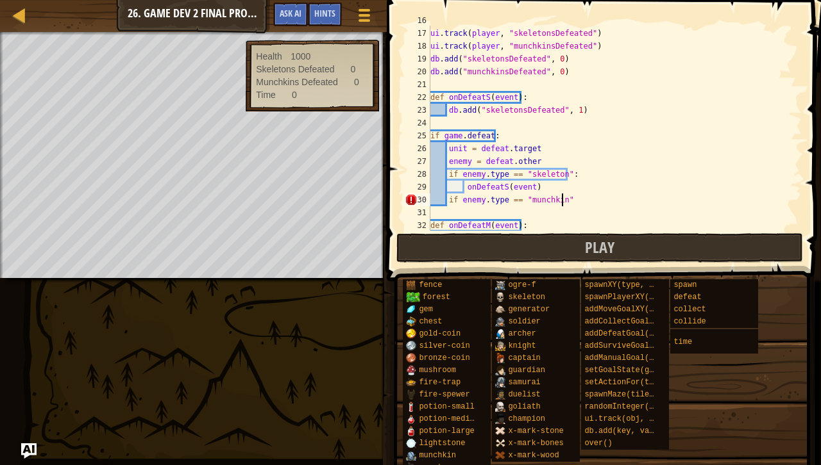
type textarea "if enemy.type == "munchkin":"
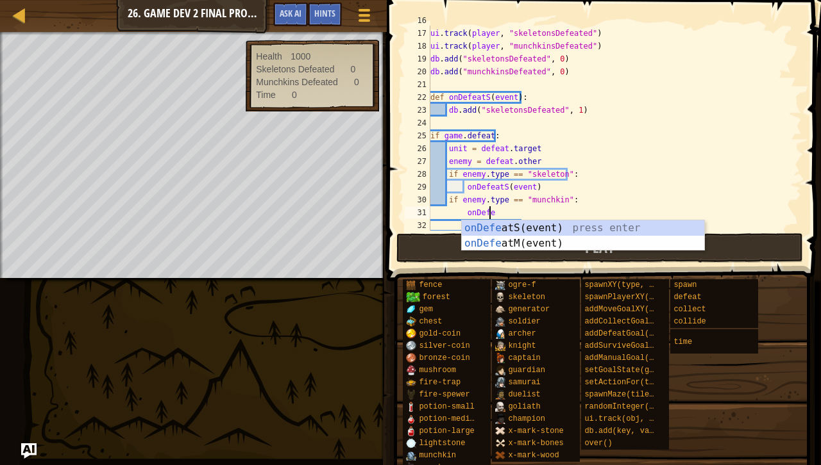
scroll to position [6, 4]
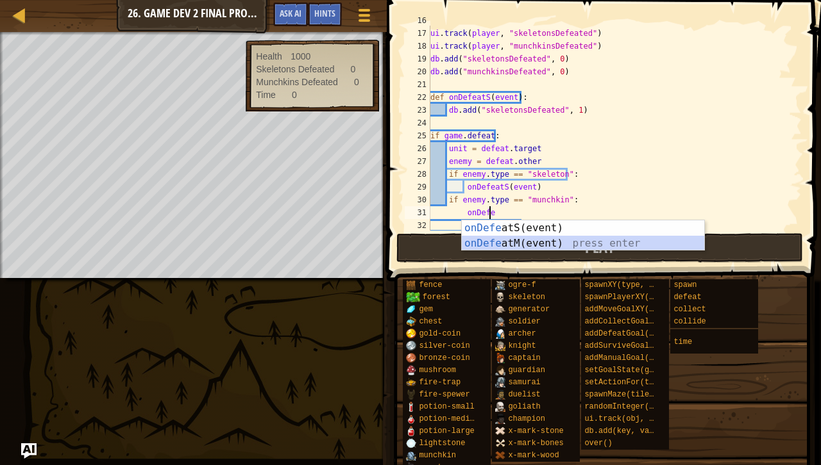
click at [568, 246] on div "onDefe atS(event) press enter onDefe atM(event) press enter" at bounding box center [583, 252] width 243 height 62
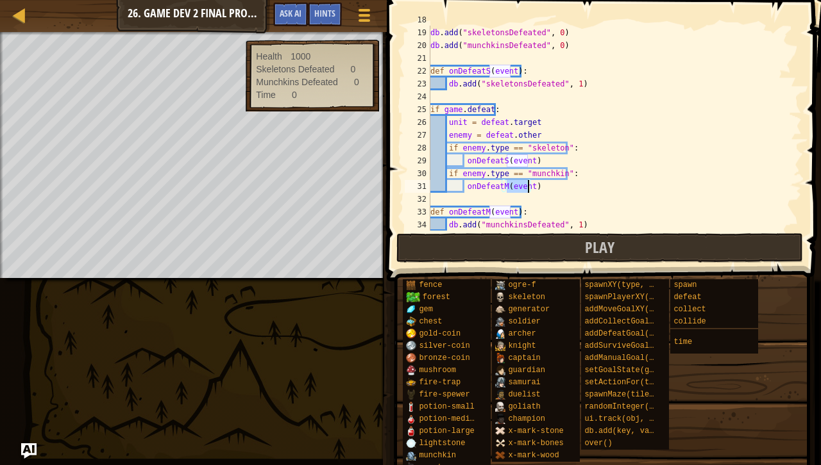
scroll to position [228, 0]
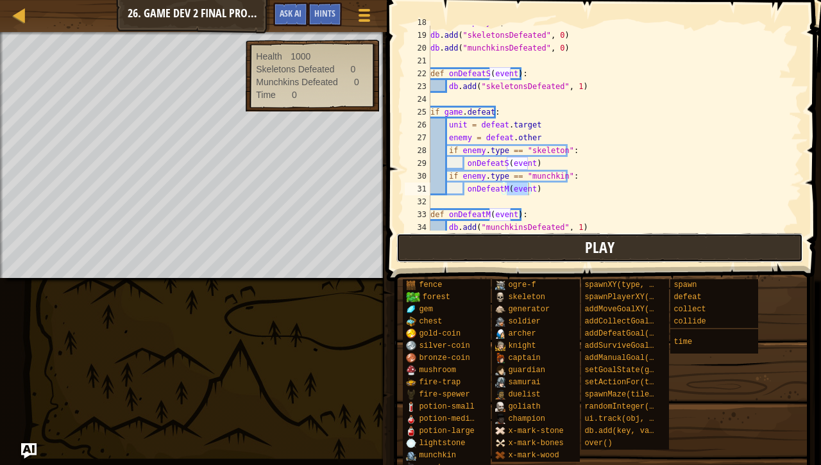
click at [567, 250] on button "Play" at bounding box center [599, 247] width 406 height 29
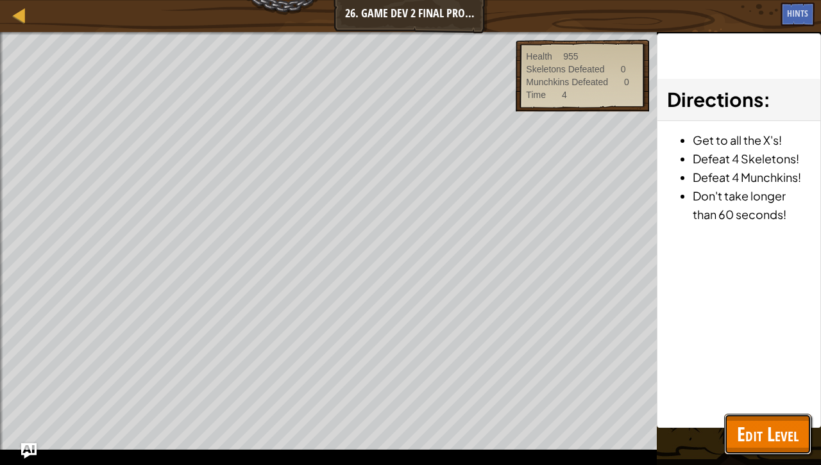
click at [774, 430] on span "Edit Level" at bounding box center [768, 434] width 62 height 26
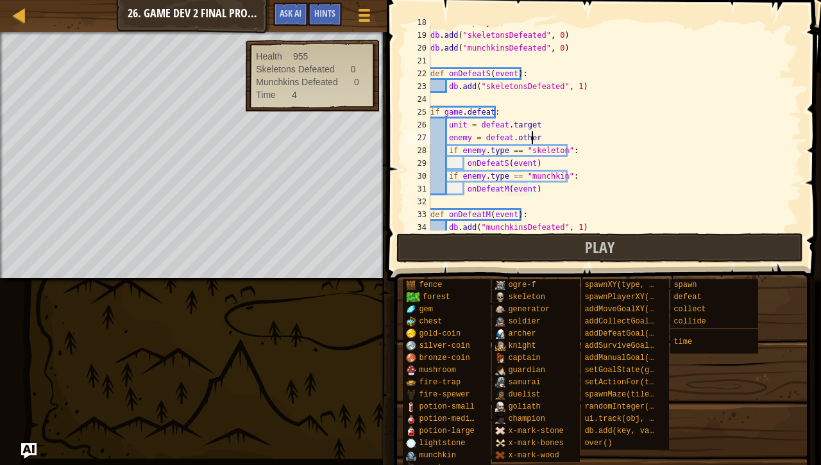
click at [531, 137] on div "ui . track ( player , "munchkinsDefeated" ) db . add ( "skeletonsDefeated" , 0 …" at bounding box center [610, 131] width 364 height 231
click at [454, 138] on div "ui . track ( player , "munchkinsDefeated" ) db . add ( "skeletonsDefeated" , 0 …" at bounding box center [610, 131] width 364 height 231
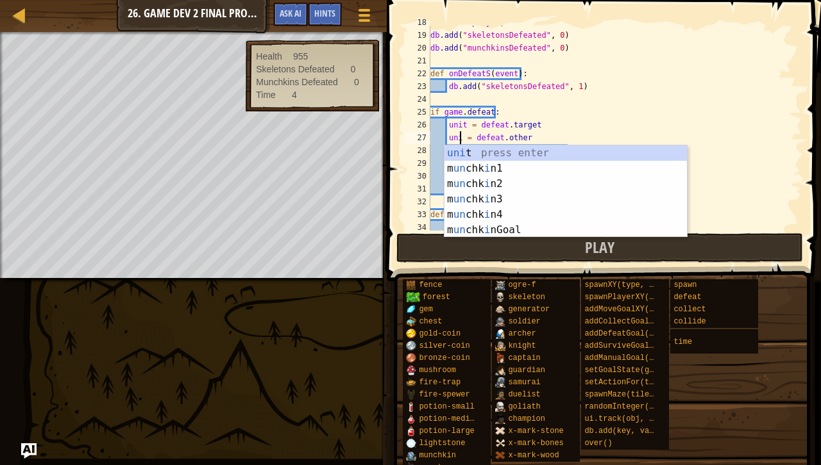
scroll to position [6, 3]
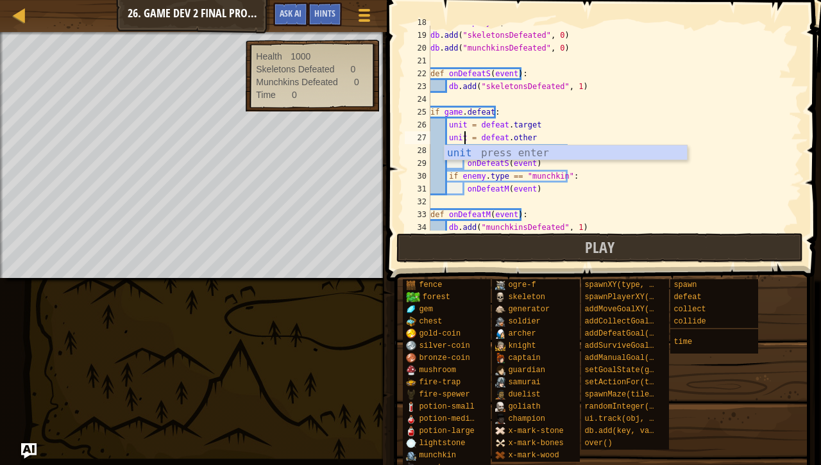
click at [454, 123] on div "ui . track ( player , "munchkinsDefeated" ) db . add ( "skeletonsDefeated" , 0 …" at bounding box center [610, 131] width 364 height 231
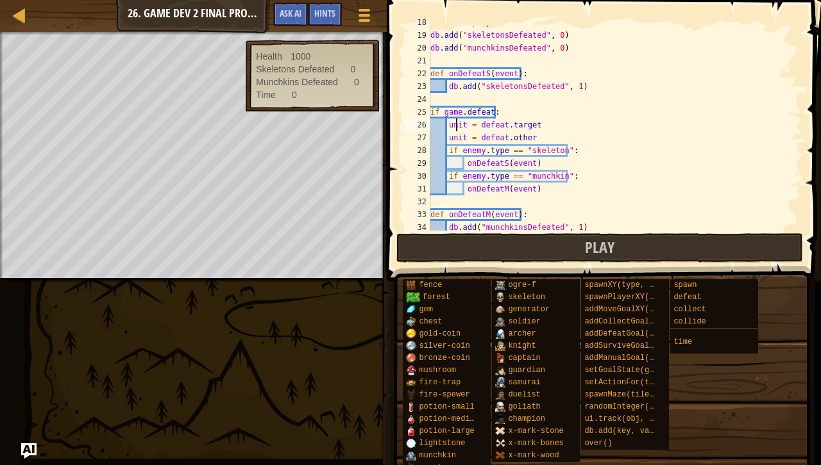
click at [454, 123] on div "ui . track ( player , "munchkinsDefeated" ) db . add ( "skeletonsDefeated" , 0 …" at bounding box center [610, 131] width 364 height 231
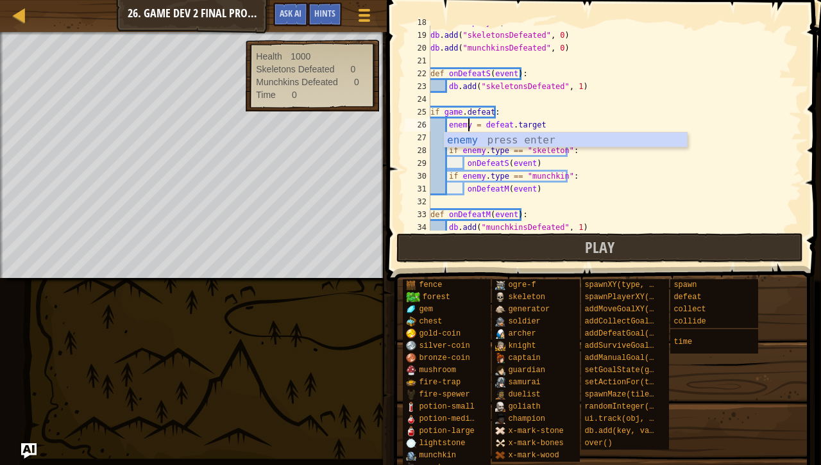
scroll to position [6, 3]
type textarea "enemy = [DOMAIN_NAME]"
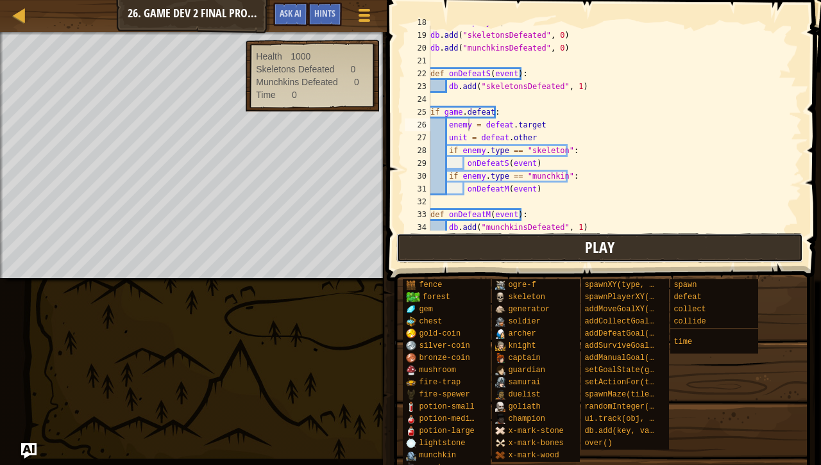
click at [521, 248] on button "Play" at bounding box center [599, 247] width 406 height 29
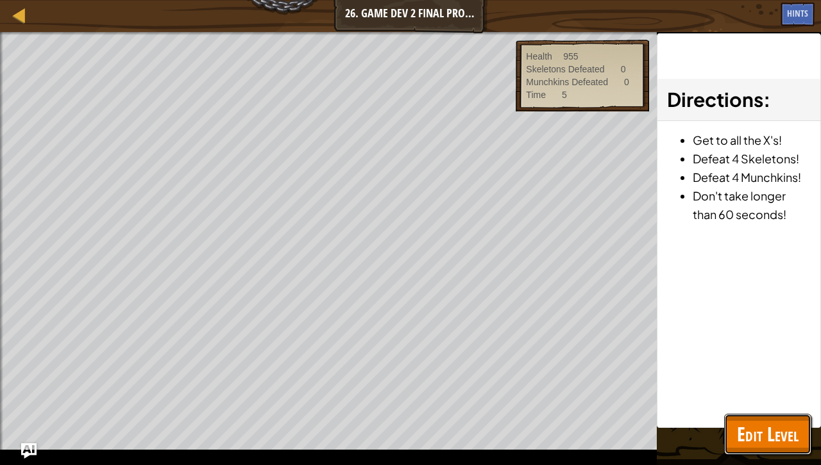
click at [749, 422] on span "Edit Level" at bounding box center [768, 434] width 62 height 26
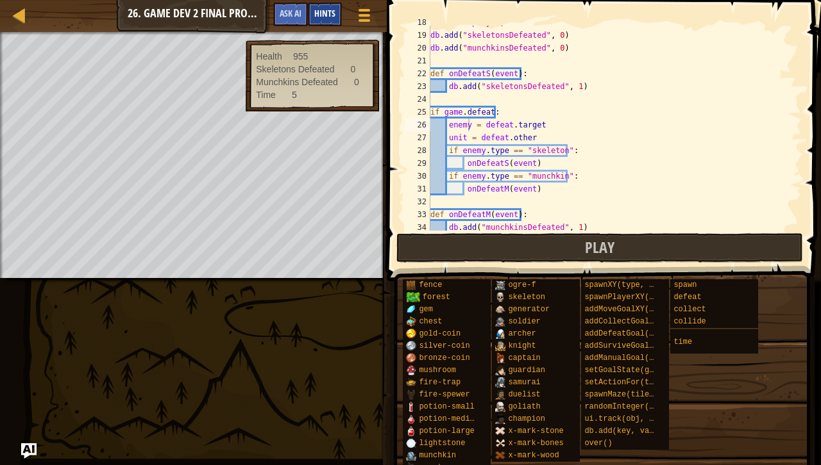
click at [318, 10] on span "Hints" at bounding box center [324, 13] width 21 height 12
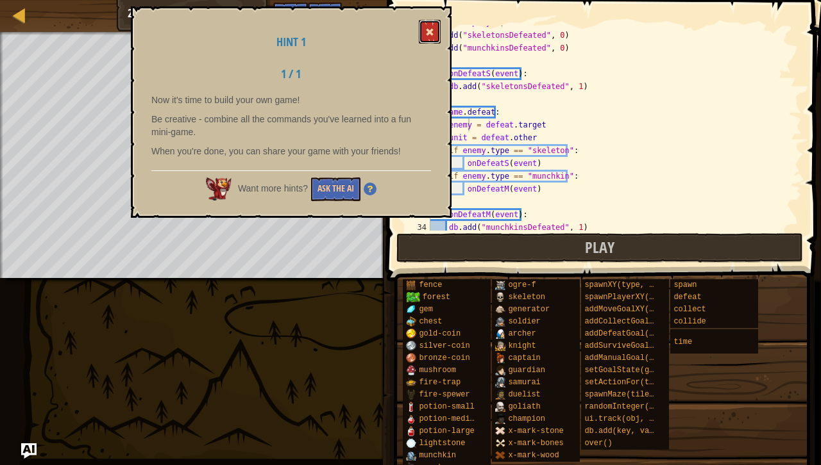
click at [437, 28] on button at bounding box center [430, 32] width 22 height 24
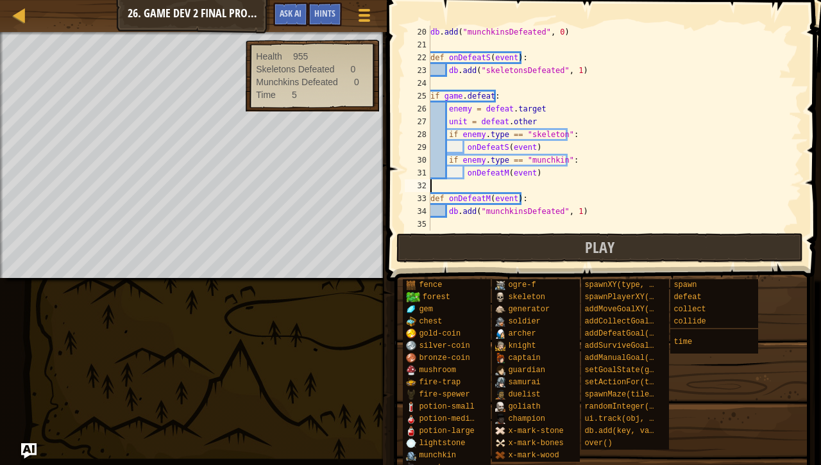
scroll to position [6, 0]
click at [578, 186] on div "db . add ( "munchkinsDefeated" , 0 ) def onDefeatS ( event ) : db . add ( "skel…" at bounding box center [610, 141] width 364 height 231
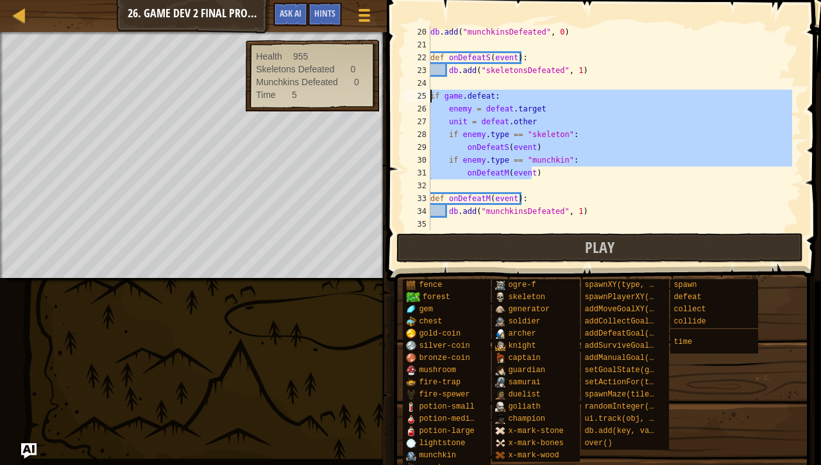
drag, startPoint x: 583, startPoint y: 175, endPoint x: 430, endPoint y: 94, distance: 174.1
click at [430, 94] on div "db . add ( "munchkinsDefeated" , 0 ) def onDefeatS ( event ) : db . add ( "skel…" at bounding box center [610, 141] width 364 height 231
click at [591, 156] on div "db . add ( "munchkinsDefeated" , 0 ) def onDefeatS ( event ) : db . add ( "skel…" at bounding box center [610, 128] width 364 height 205
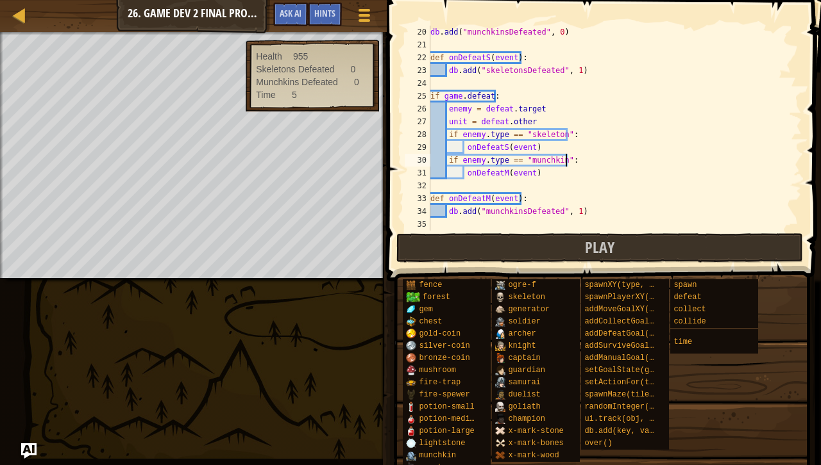
click at [594, 164] on div "db . add ( "munchkinsDefeated" , 0 ) def onDefeatS ( event ) : db . add ( "skel…" at bounding box center [610, 141] width 364 height 231
click at [598, 167] on div "db . add ( "munchkinsDefeated" , 0 ) def onDefeatS ( event ) : db . add ( "skel…" at bounding box center [610, 141] width 364 height 231
type textarea "onDefeatM(event)"
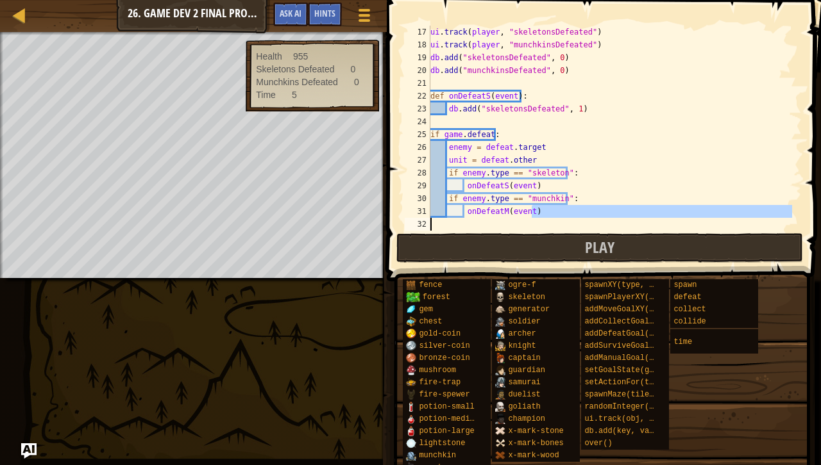
scroll to position [205, 0]
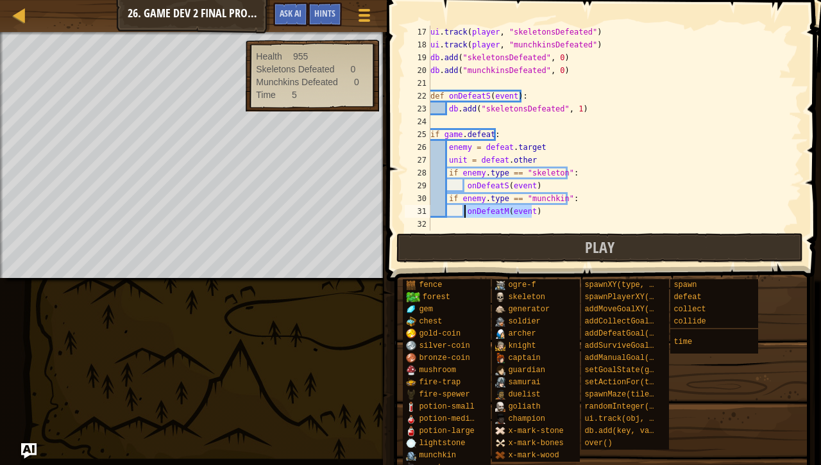
drag, startPoint x: 546, startPoint y: 219, endPoint x: 463, endPoint y: 215, distance: 83.4
click at [463, 215] on div "ui . track ( player , "skeletonsDefeated" ) ui . track ( player , "munchkinsDef…" at bounding box center [610, 141] width 364 height 231
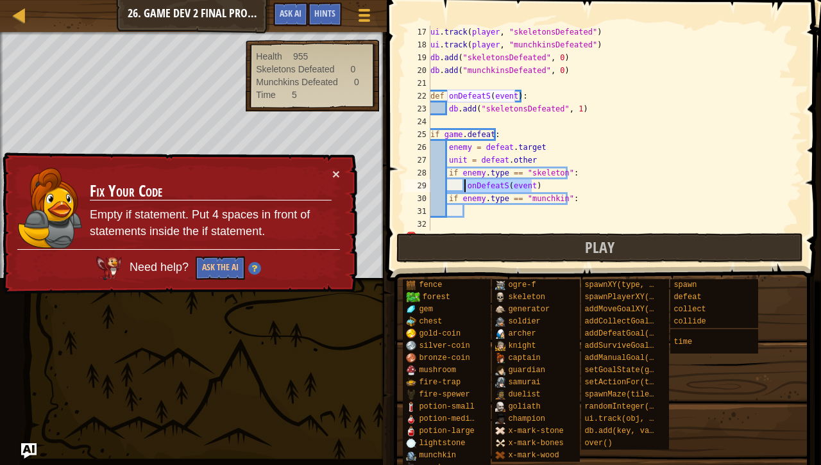
drag, startPoint x: 536, startPoint y: 187, endPoint x: 464, endPoint y: 188, distance: 72.5
click at [464, 188] on div "ui . track ( player , "skeletonsDefeated" ) ui . track ( player , "munchkinsDef…" at bounding box center [610, 141] width 364 height 231
type textarea "onDefeatS(event)"
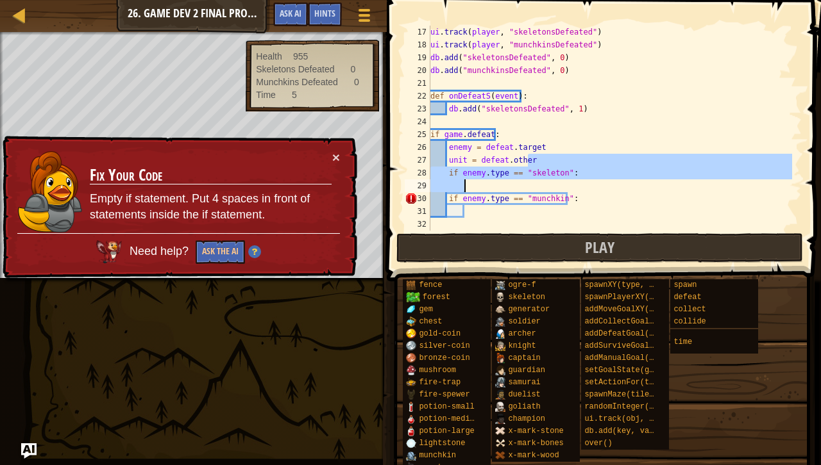
drag, startPoint x: 528, startPoint y: 160, endPoint x: 485, endPoint y: 189, distance: 52.1
click at [485, 189] on div "ui . track ( player , "skeletonsDefeated" ) ui . track ( player , "munchkinsDef…" at bounding box center [610, 141] width 364 height 231
type textarea "if enemy.type == "skeleton":"
click at [485, 189] on div "ui . track ( player , "skeletonsDefeated" ) ui . track ( player , "munchkinsDef…" at bounding box center [610, 128] width 364 height 205
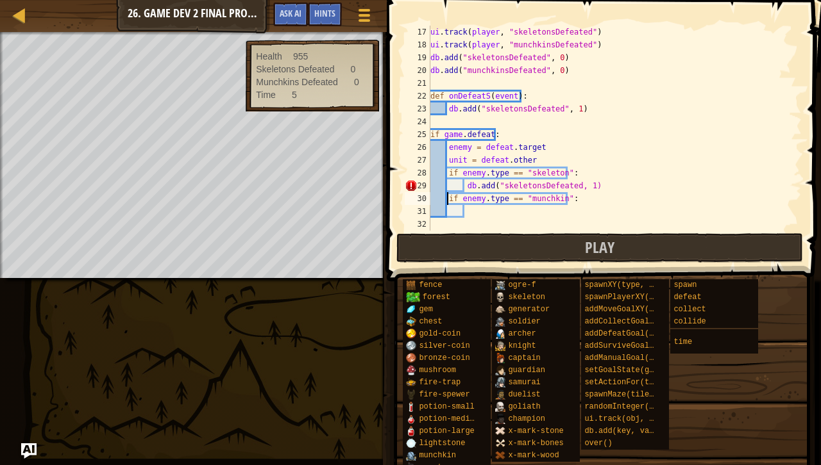
scroll to position [6, 10]
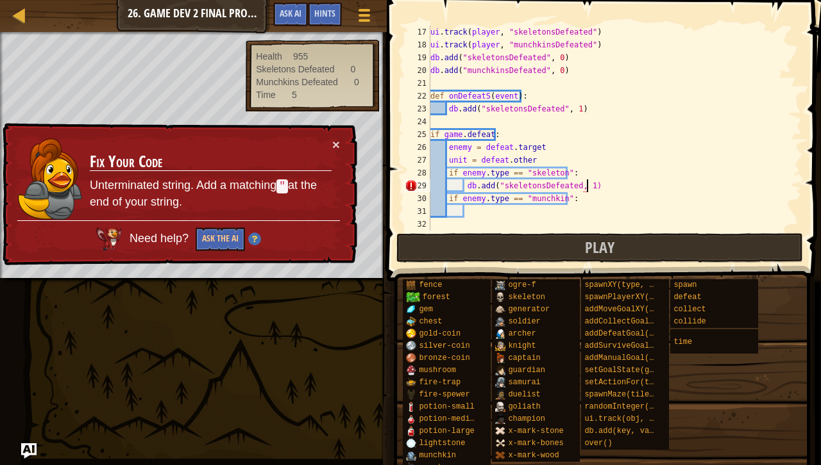
click at [603, 187] on div "ui . track ( player , "skeletonsDefeated" ) ui . track ( player , "munchkinsDef…" at bounding box center [610, 141] width 364 height 231
click at [571, 182] on div "ui . track ( player , "skeletonsDefeated" ) ui . track ( player , "munchkinsDef…" at bounding box center [610, 141] width 364 height 231
type textarea "db.add("skeletonsDefeated", 1)"
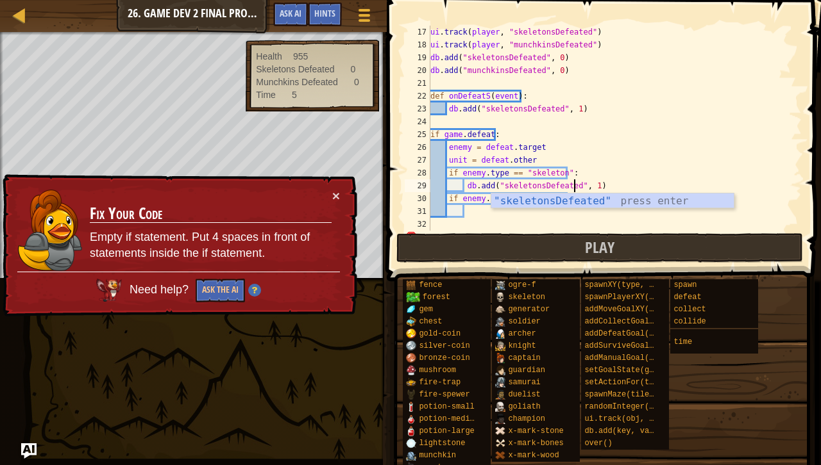
click at [618, 213] on div "ui . track ( player , "skeletonsDefeated" ) ui . track ( player , "munchkinsDef…" at bounding box center [610, 141] width 364 height 231
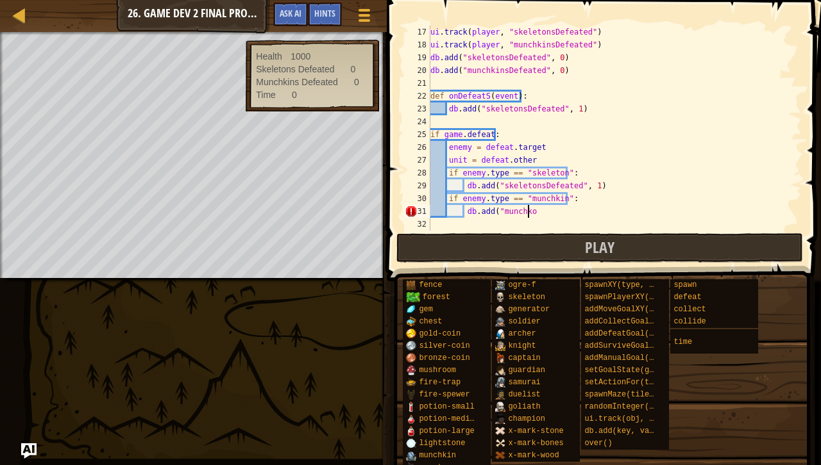
scroll to position [6, 7]
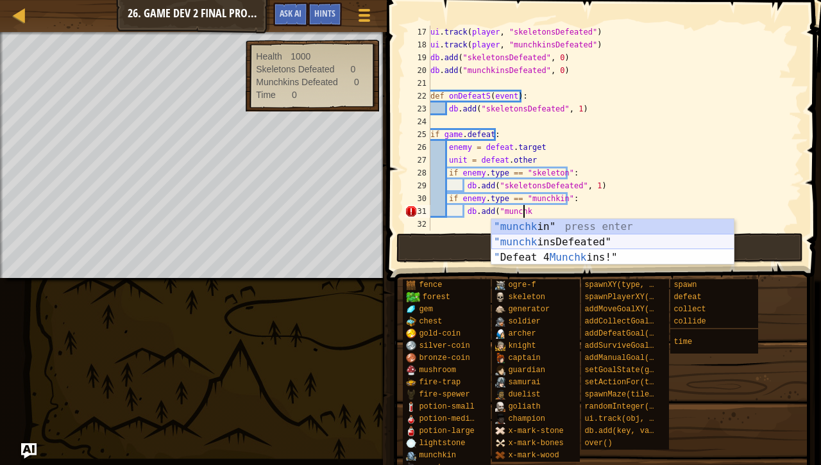
click at [601, 244] on div ""munchk in" press enter "munchk insDefeated" press enter " Defeat 4 Munchk ins!…" at bounding box center [612, 257] width 243 height 77
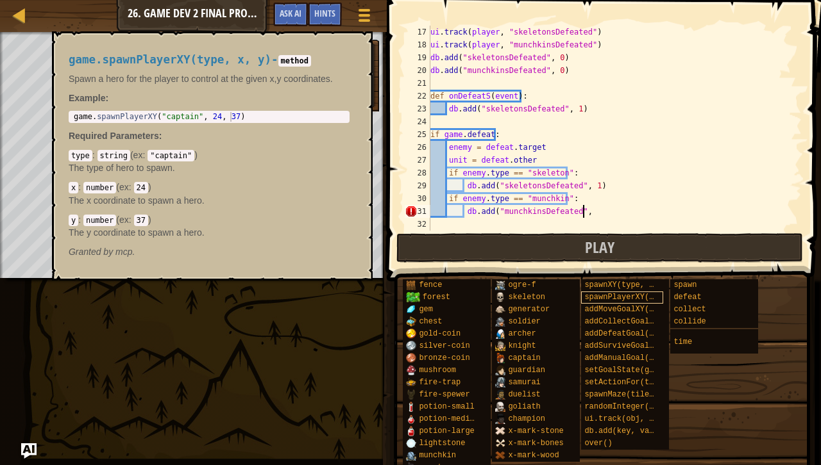
scroll to position [6, 12]
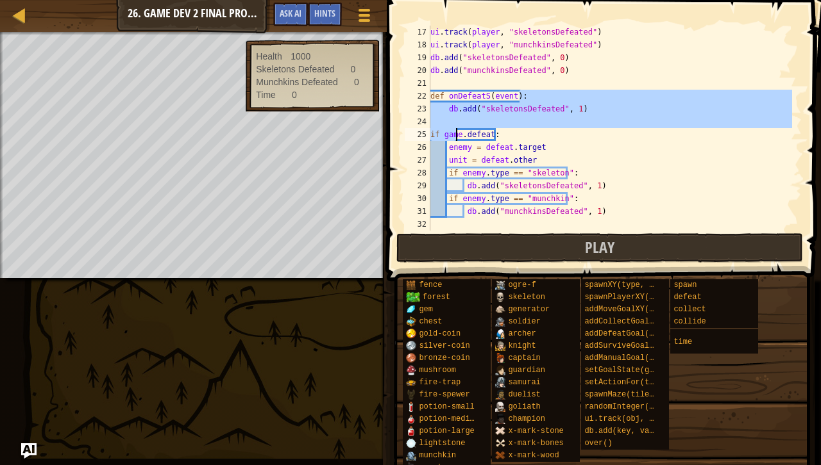
drag, startPoint x: 592, startPoint y: 102, endPoint x: 455, endPoint y: 135, distance: 141.0
click at [455, 135] on div "ui . track ( player , "skeletonsDefeated" ) ui . track ( player , "munchkinsDef…" at bounding box center [610, 141] width 364 height 231
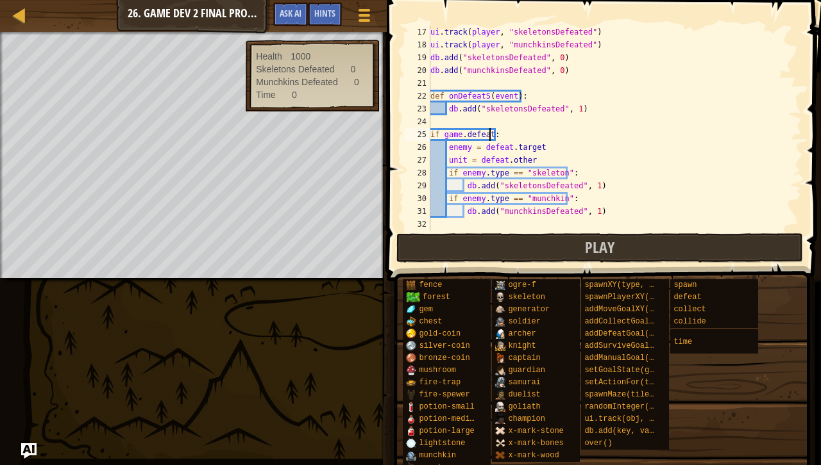
click at [491, 132] on div "ui . track ( player , "skeletonsDefeated" ) ui . track ( player , "munchkinsDef…" at bounding box center [610, 141] width 364 height 231
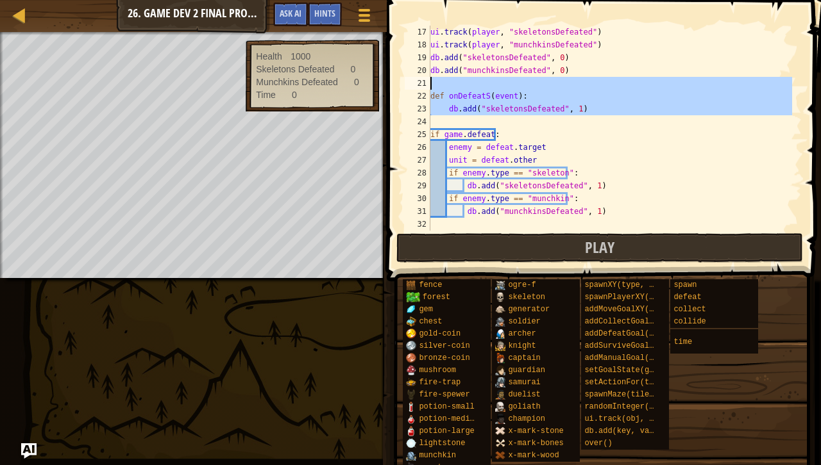
drag, startPoint x: 597, startPoint y: 118, endPoint x: 433, endPoint y: 82, distance: 167.4
click at [433, 82] on div "ui . track ( player , "skeletonsDefeated" ) ui . track ( player , "munchkinsDef…" at bounding box center [610, 141] width 364 height 231
type textarea "def onDefeatS(event):"
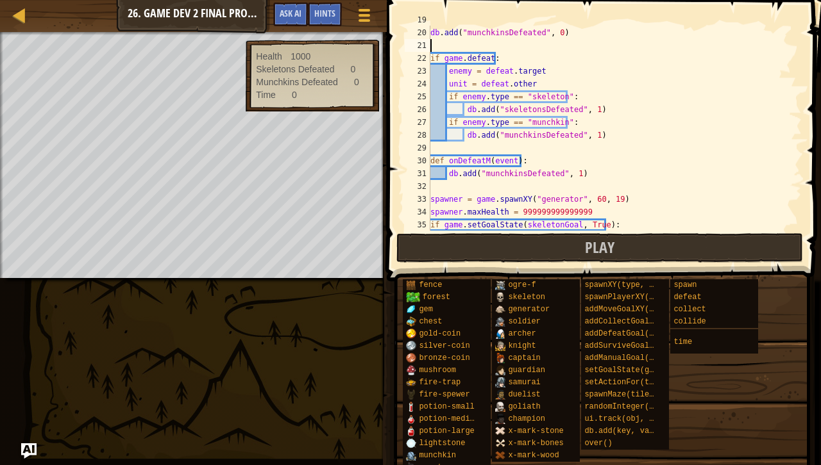
scroll to position [243, 0]
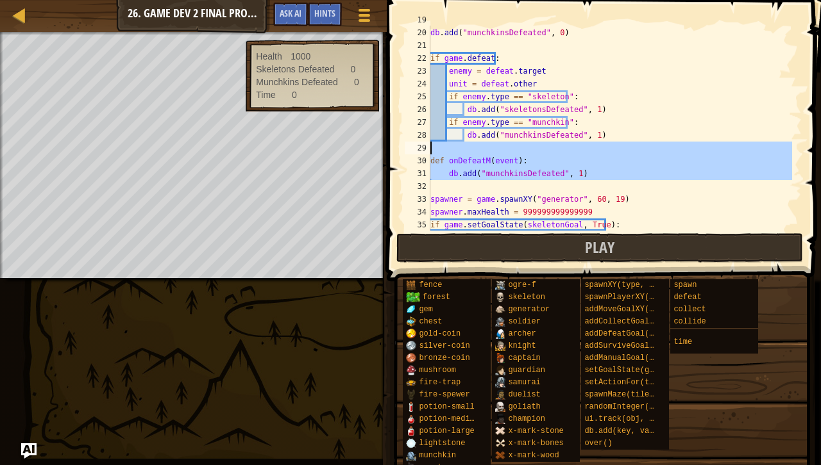
drag, startPoint x: 495, startPoint y: 187, endPoint x: 411, endPoint y: 141, distance: 95.8
click at [411, 141] on div "19 20 21 22 23 24 25 26 27 28 29 30 31 32 33 34 35 36 db . add ( "skeletonsDefe…" at bounding box center [601, 128] width 399 height 205
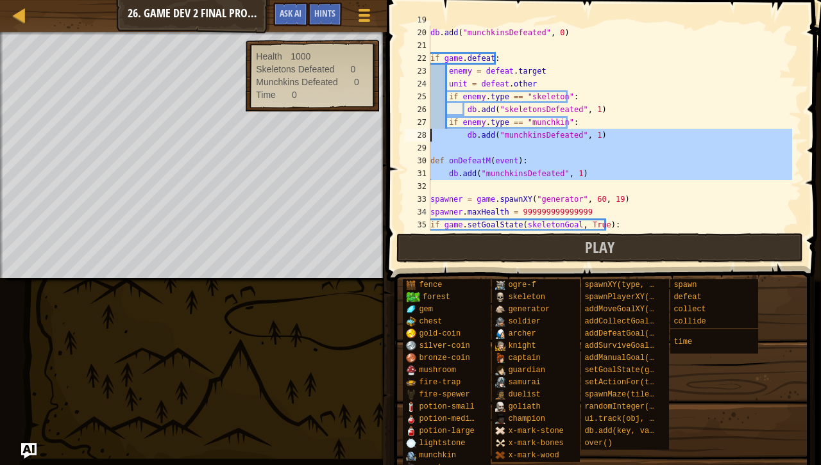
type textarea "db.add("munchkinsDefeated", 1)"
click at [446, 187] on div "db . add ( "skeletonsDefeated" , 0 ) db . add ( "munchkinsDefeated" , 0 ) if ga…" at bounding box center [610, 128] width 364 height 205
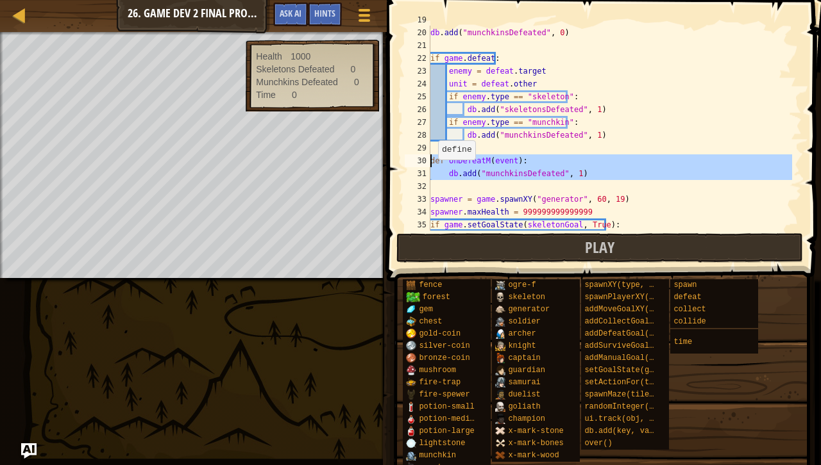
drag, startPoint x: 446, startPoint y: 187, endPoint x: 426, endPoint y: 156, distance: 36.6
click at [426, 156] on div "19 20 21 22 23 24 25 26 27 28 29 30 31 32 33 34 35 36 db . add ( "skeletonsDefe…" at bounding box center [601, 128] width 399 height 205
type textarea "def onDefeatM(event): db.add("munchkinsDefeated", 1)"
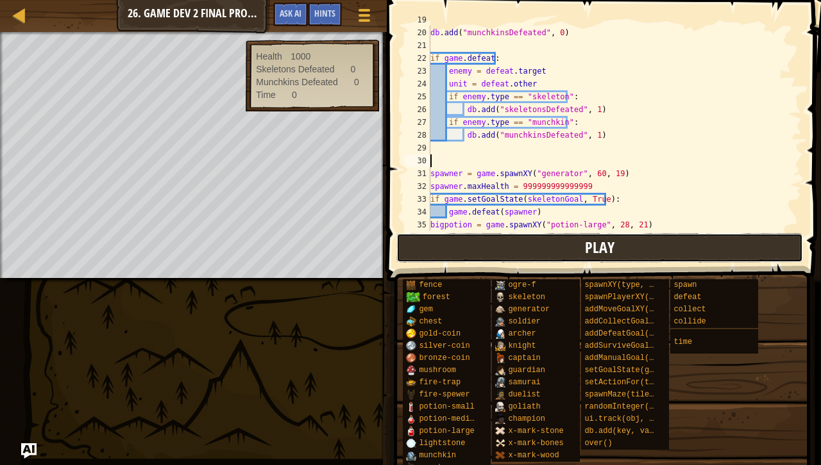
click at [519, 247] on button "Play" at bounding box center [599, 247] width 406 height 29
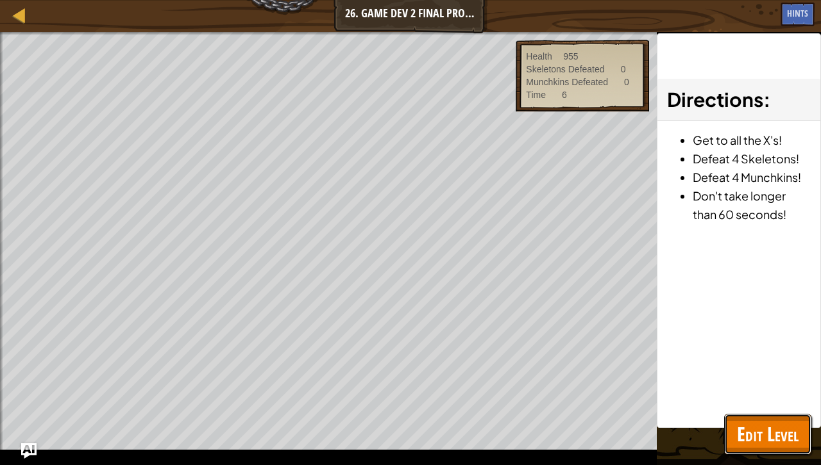
click at [782, 431] on span "Edit Level" at bounding box center [768, 434] width 62 height 26
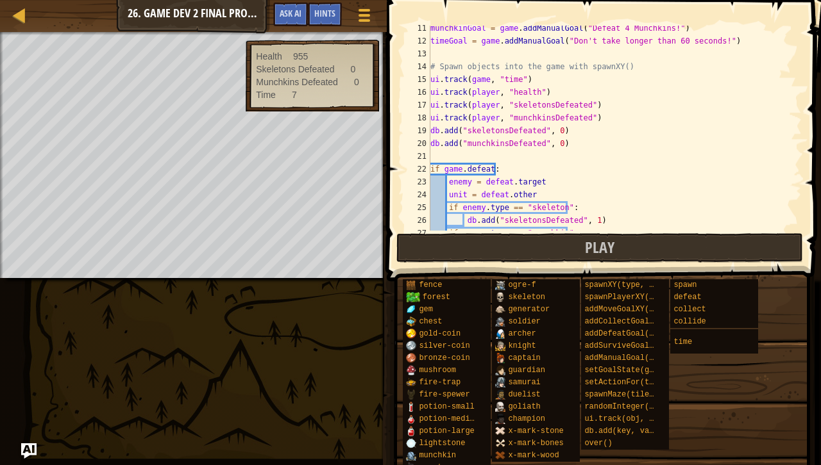
scroll to position [132, 0]
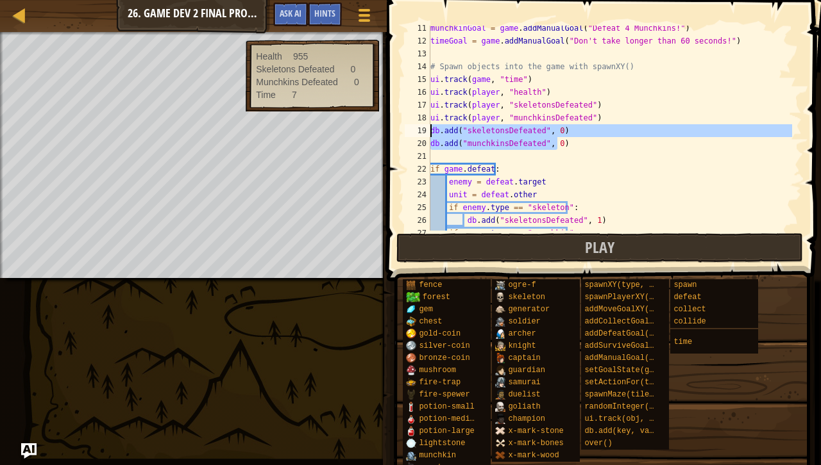
drag, startPoint x: 594, startPoint y: 146, endPoint x: 414, endPoint y: 132, distance: 180.7
click at [414, 132] on div "db.add("munchkinsDefeated", 0) 11 12 13 14 15 16 17 18 19 20 21 22 23 24 25 26 …" at bounding box center [601, 128] width 399 height 205
type textarea "db.add("skeletonsDefeated", 0) db.add("munchkinsDefeated", 0)"
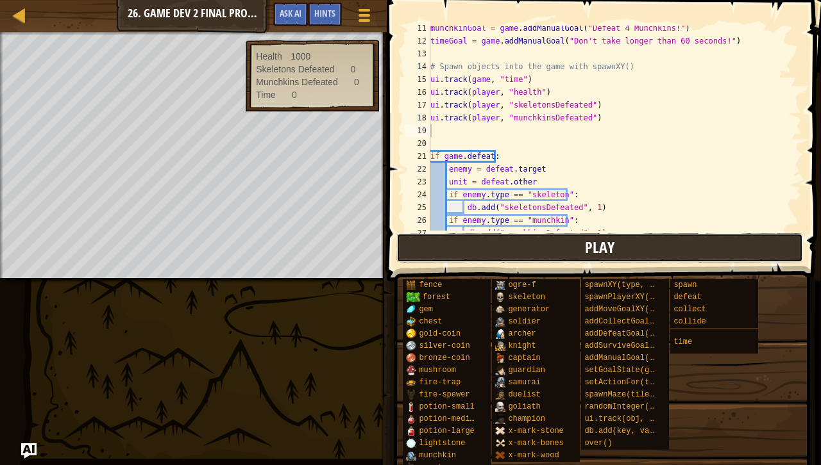
click at [517, 252] on button "Play" at bounding box center [599, 247] width 406 height 29
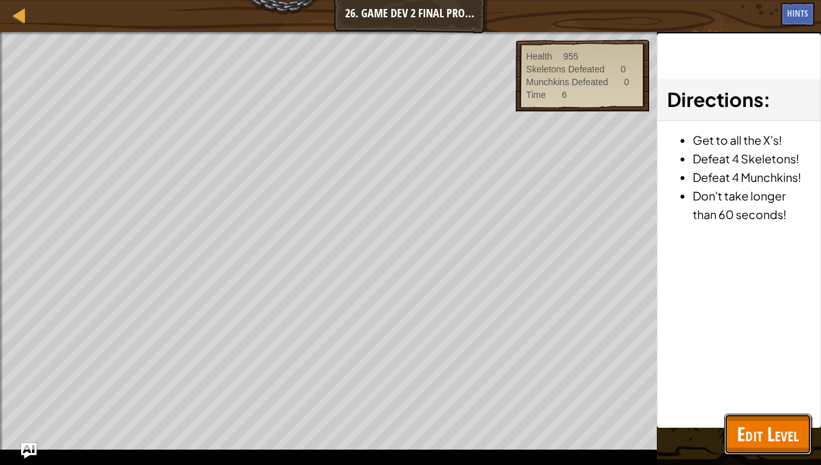
click at [773, 421] on span "Edit Level" at bounding box center [768, 434] width 62 height 26
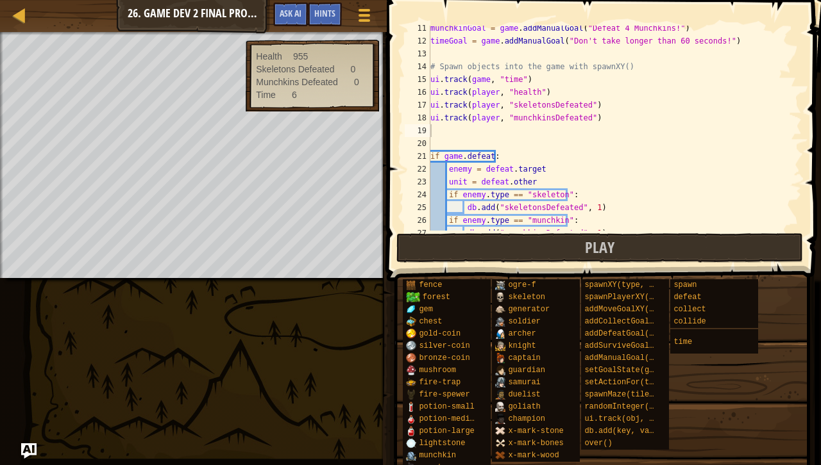
click at [396, 188] on span at bounding box center [605, 122] width 444 height 319
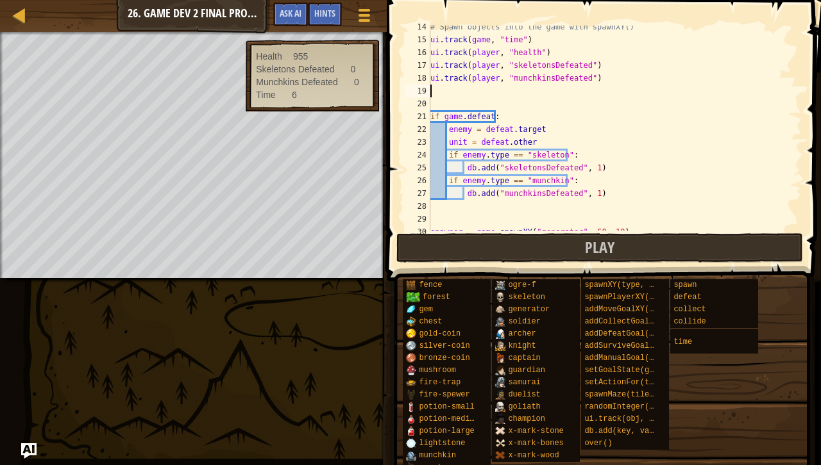
scroll to position [172, 0]
click at [550, 213] on div "# Spawn objects into the game with spawnXY() ui . track ( game , "time" ) ui . …" at bounding box center [610, 136] width 364 height 231
paste textarea "game.spawnXY("skeleton", 40, 40);"
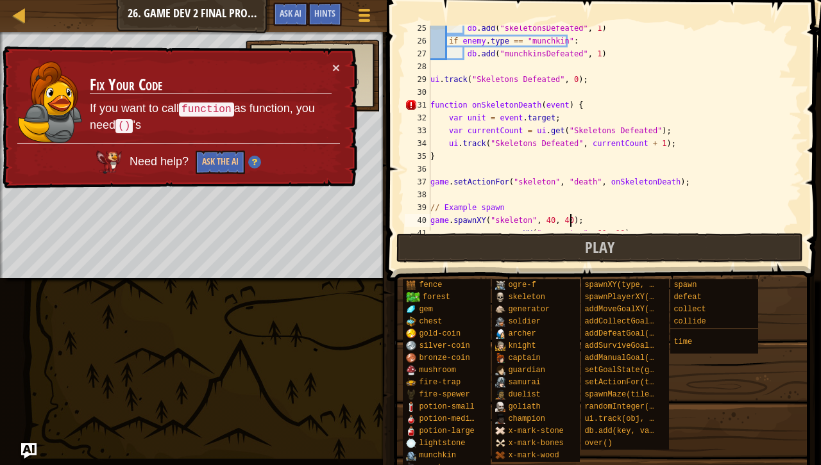
scroll to position [312, 0]
click at [465, 104] on div "db . add ( "skeletonsDefeated" , 1 ) if enemy . type == "munchkin" : db . add (…" at bounding box center [610, 136] width 364 height 231
type textarea "function onSkeletonDeath(event) {"
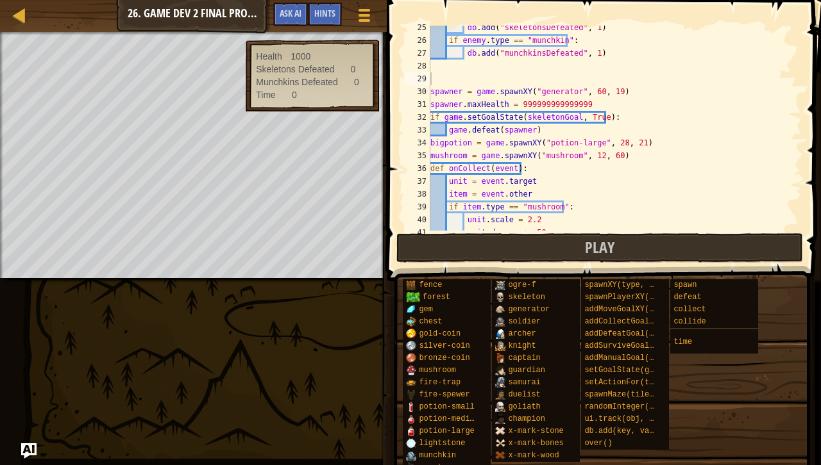
click at [405, 160] on div "35" at bounding box center [418, 155] width 26 height 13
type textarea "mushroom = game.spawnXY("mushroom", 12, 60)"
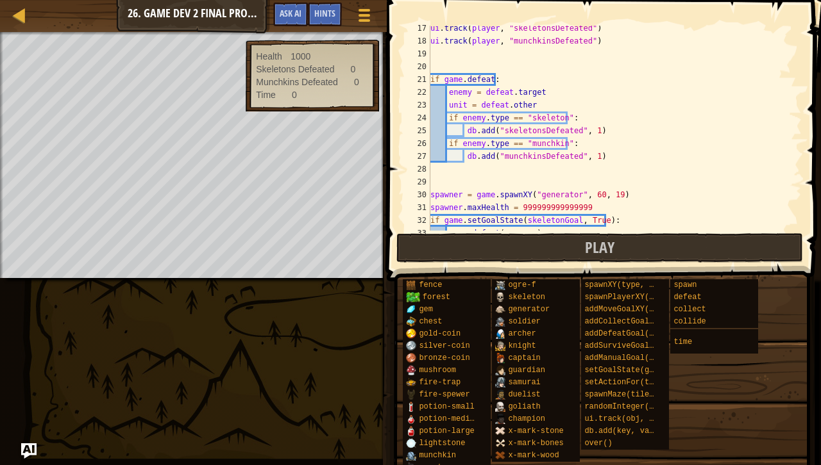
scroll to position [209, 0]
click at [596, 177] on div "ui . track ( player , "skeletonsDefeated" ) ui . track ( player , "munchkinsDef…" at bounding box center [610, 137] width 364 height 231
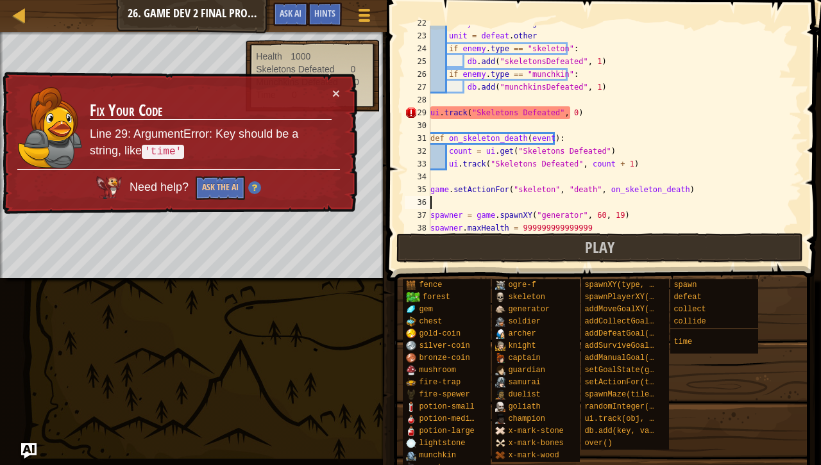
scroll to position [279, 0]
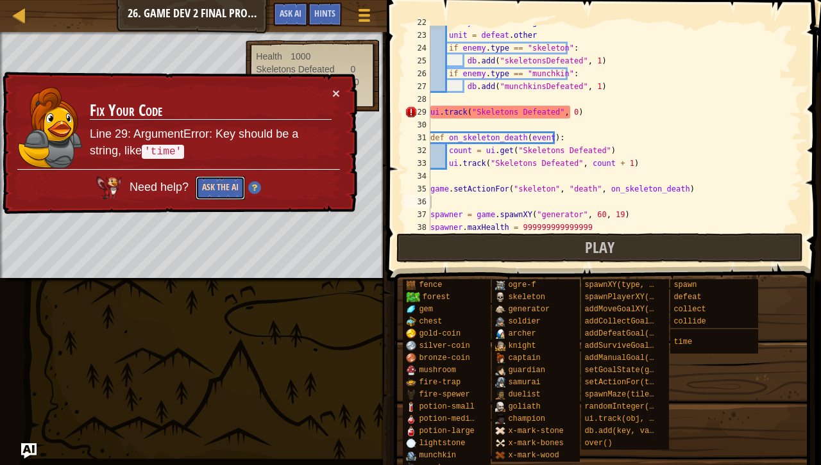
click at [219, 185] on button "Ask the AI" at bounding box center [219, 188] width 49 height 24
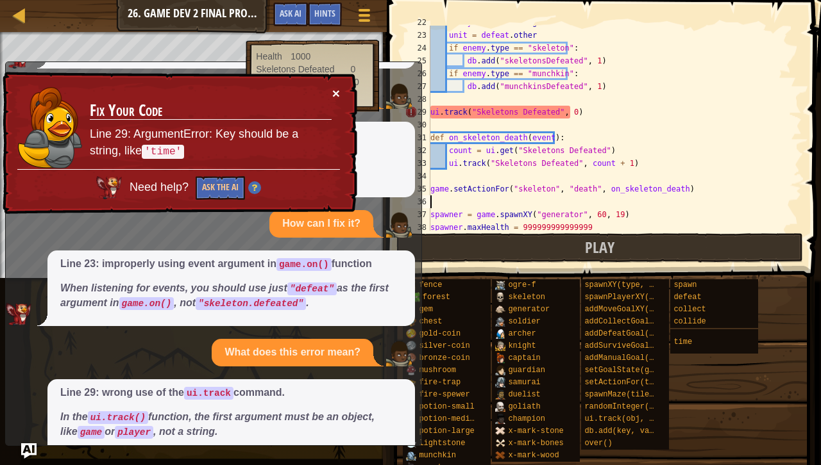
scroll to position [698, 0]
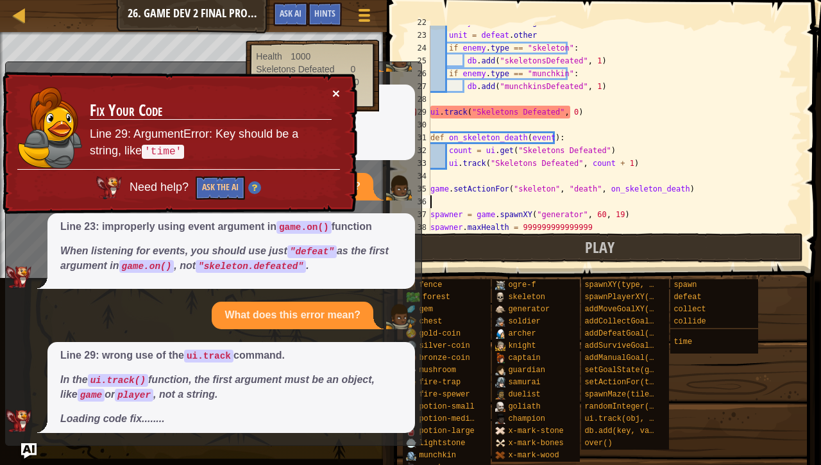
click at [336, 94] on button "×" at bounding box center [337, 95] width 8 height 13
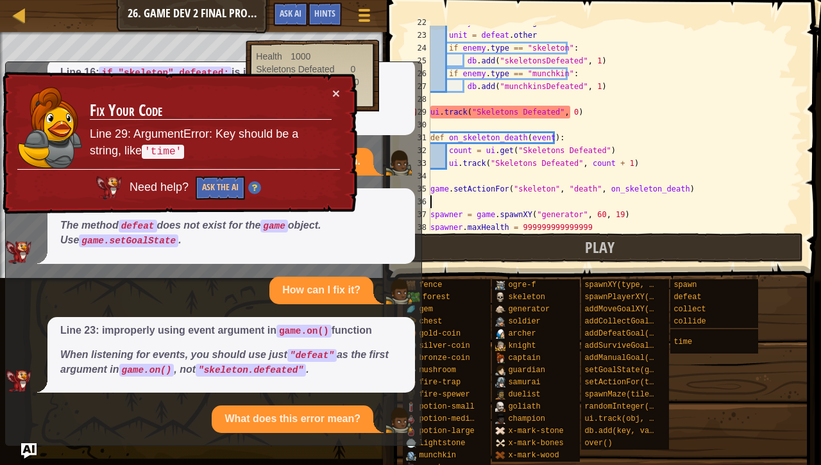
scroll to position [707, 0]
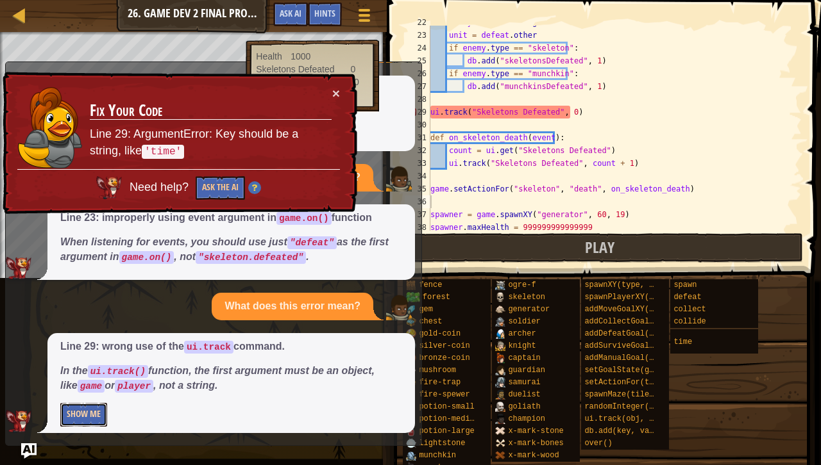
click at [82, 406] on button "Show Me" at bounding box center [83, 415] width 47 height 24
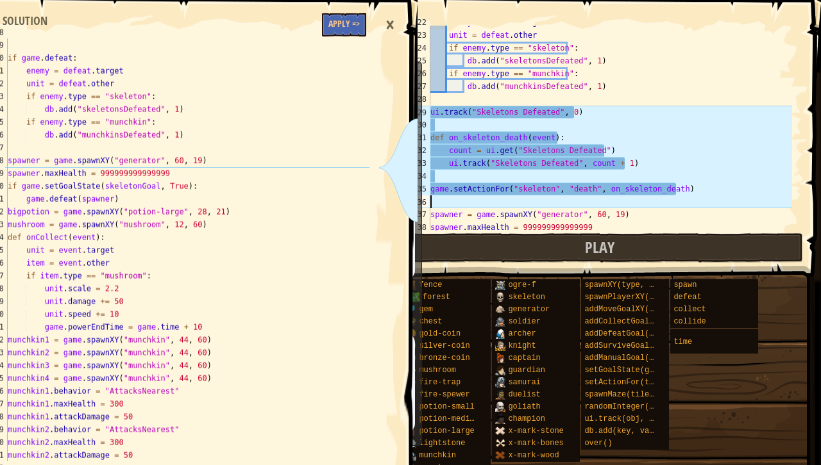
scroll to position [230, 0]
click at [389, 22] on div "×" at bounding box center [390, 24] width 22 height 29
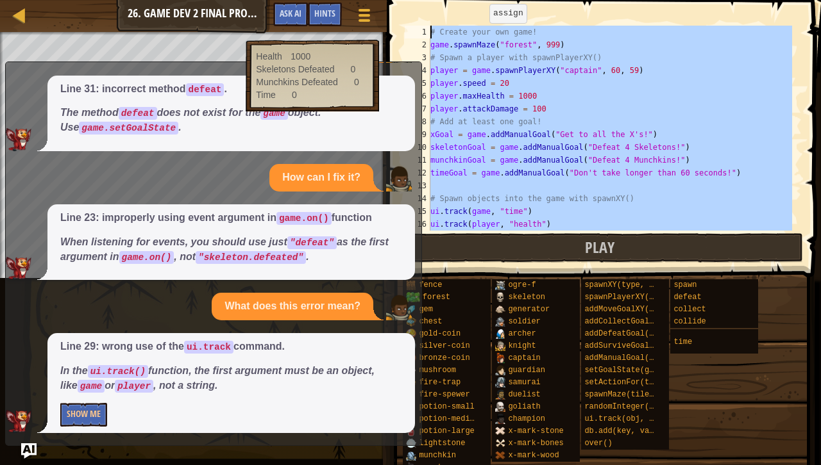
scroll to position [0, 0]
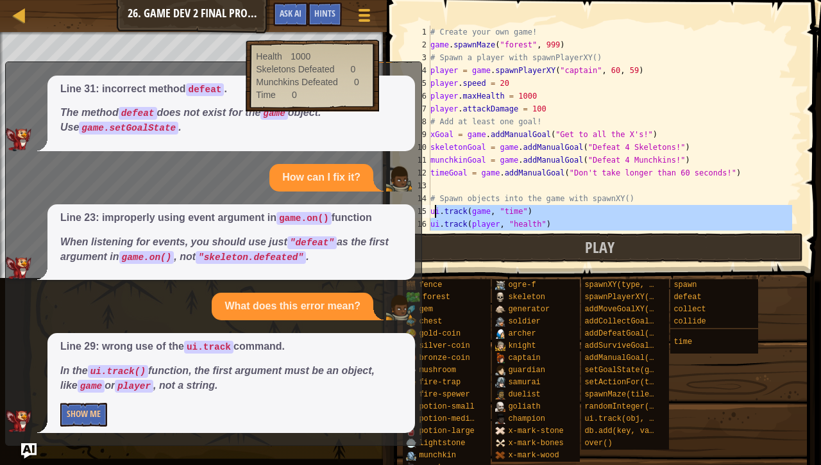
drag, startPoint x: 608, startPoint y: 85, endPoint x: 433, endPoint y: 210, distance: 214.9
click at [433, 210] on div "# Create your own game! game . spawnMaze ( "forest" , 999 ) # Spawn a player wi…" at bounding box center [610, 141] width 364 height 231
click at [433, 210] on div "# Create your own game! game . spawnMaze ( "forest" , 999 ) # Spawn a player wi…" at bounding box center [610, 128] width 364 height 205
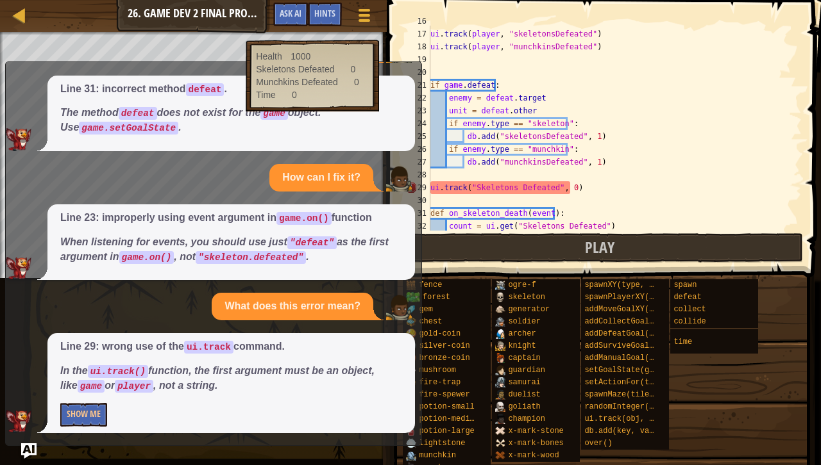
scroll to position [203, 0]
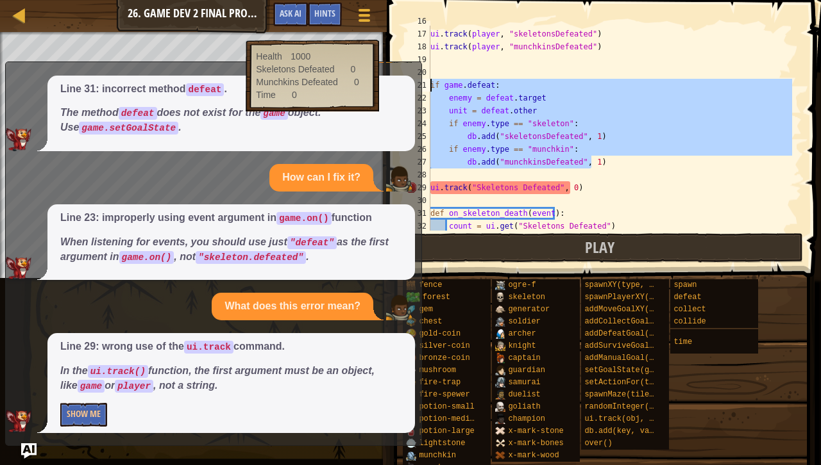
drag, startPoint x: 595, startPoint y: 160, endPoint x: 426, endPoint y: 87, distance: 184.1
click at [426, 87] on div "ui.track(game, "time") 16 17 18 19 20 21 22 23 24 25 26 27 28 29 30 31 32 33 ui…" at bounding box center [601, 128] width 399 height 205
type textarea "if game.defeat: enemy = [DOMAIN_NAME]"
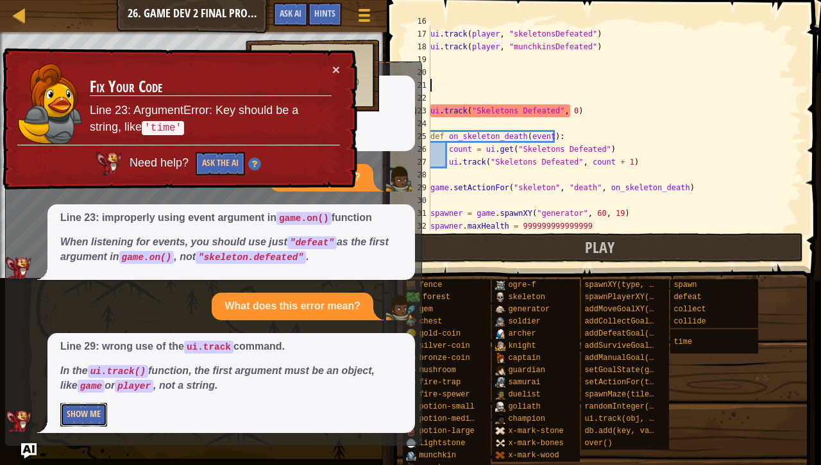
click at [92, 409] on button "Show Me" at bounding box center [83, 415] width 47 height 24
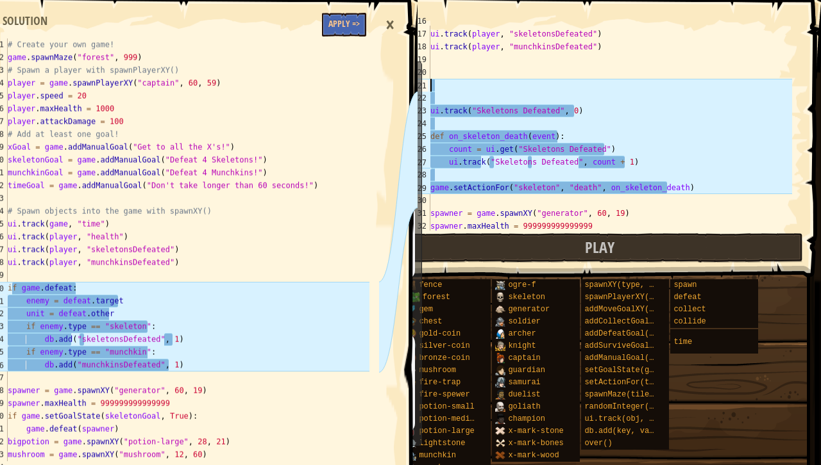
scroll to position [0, 0]
click at [349, 28] on button "Apply =>" at bounding box center [344, 25] width 44 height 24
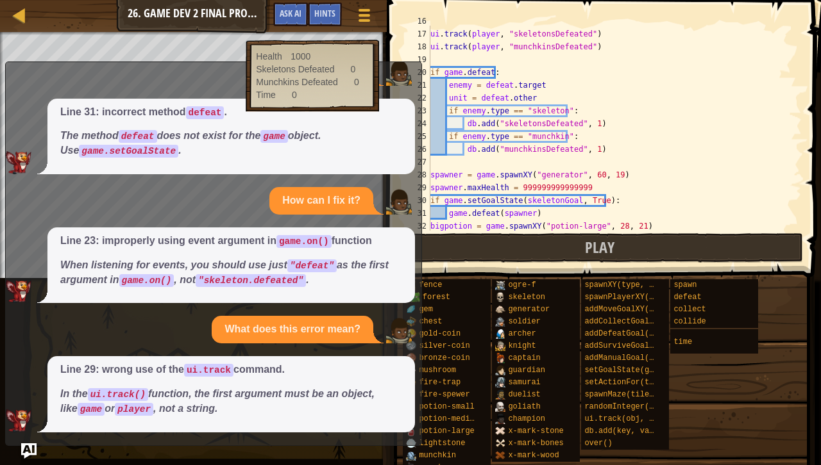
scroll to position [683, 0]
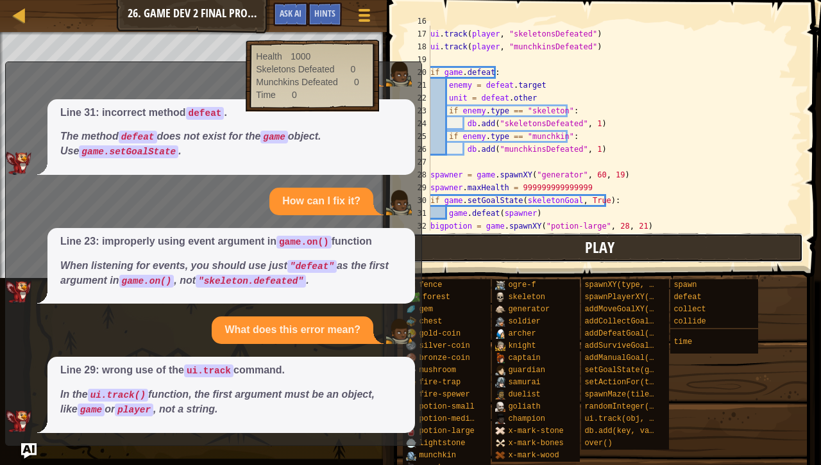
click at [595, 256] on span "Play" at bounding box center [599, 247] width 29 height 21
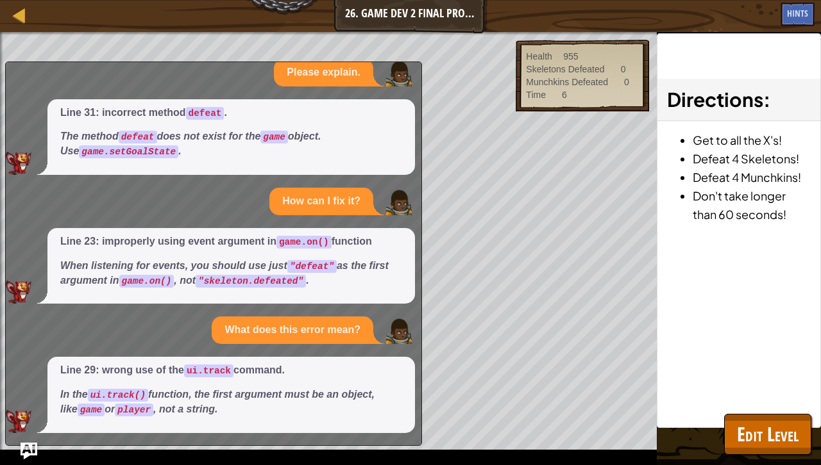
click at [24, 431] on img "Ask AI" at bounding box center [29, 451] width 17 height 17
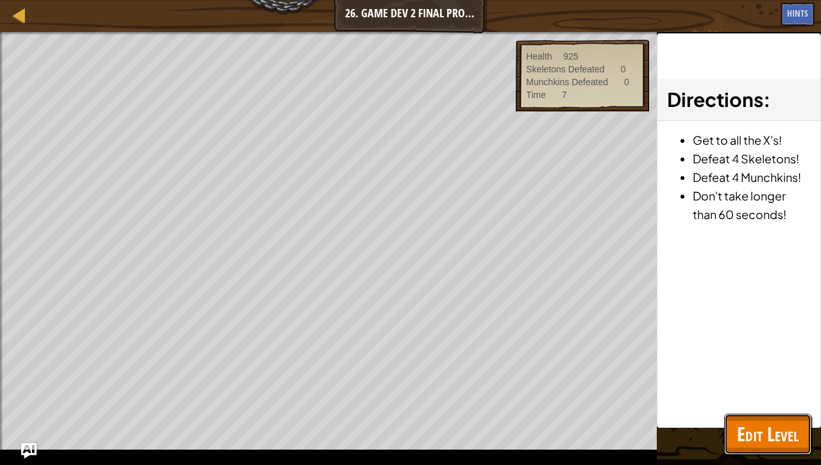
click at [758, 423] on span "Edit Level" at bounding box center [768, 434] width 62 height 26
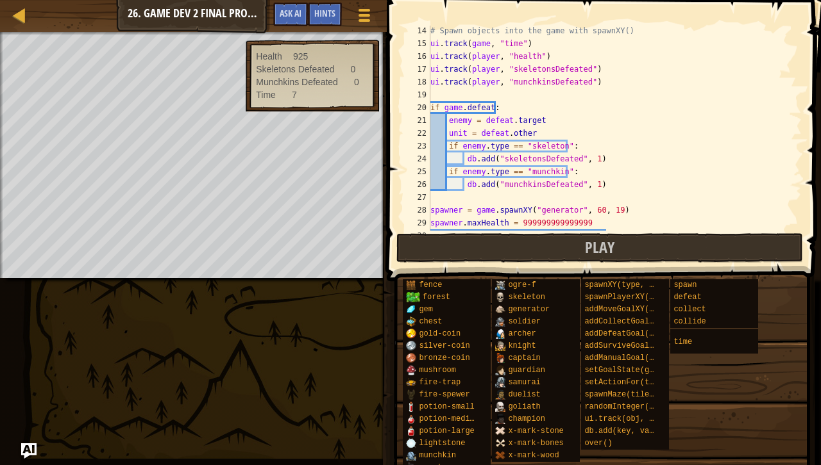
scroll to position [168, 0]
drag, startPoint x: 615, startPoint y: 177, endPoint x: 563, endPoint y: 173, distance: 52.7
click at [563, 173] on div "# Spawn objects into the game with spawnXY() ui . track ( game , "time" ) ui . …" at bounding box center [610, 139] width 364 height 231
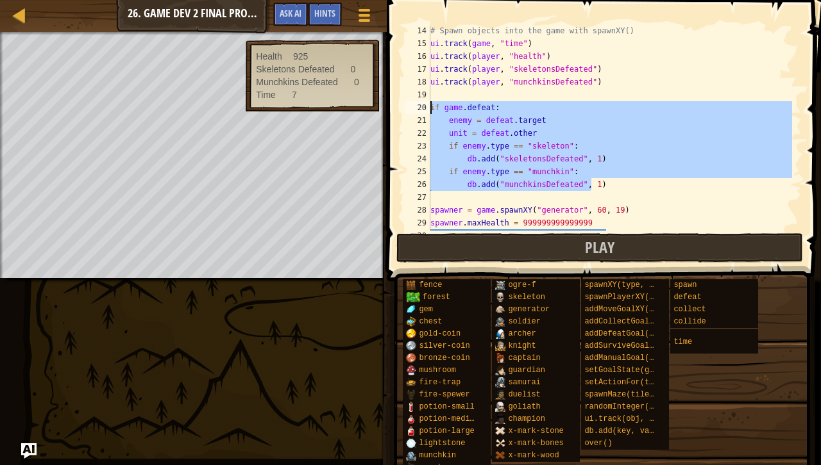
drag, startPoint x: 626, startPoint y: 190, endPoint x: 424, endPoint y: 112, distance: 216.0
click at [424, 112] on div "if enemy.type == "munchkin": 14 15 16 17 18 19 20 21 22 23 24 25 26 27 28 29 30…" at bounding box center [601, 128] width 399 height 205
type textarea "if game.defeat: enemy = [DOMAIN_NAME]"
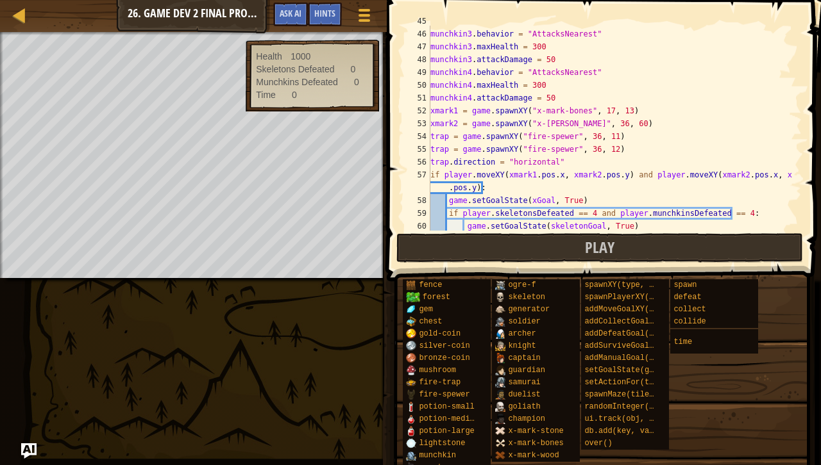
scroll to position [575, 0]
click at [635, 100] on div "munchkin2 . attackDamage = 50 munchkin3 . behavior = "AttacksNearest" munchkin3…" at bounding box center [610, 130] width 364 height 231
type textarea "munchkin4.attackDamage = 50"
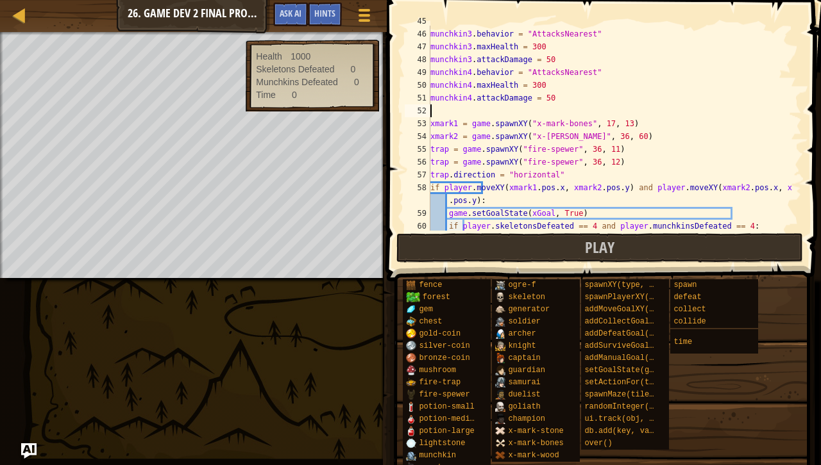
paste textarea "db.add("munchkinsDefeated", 1)"
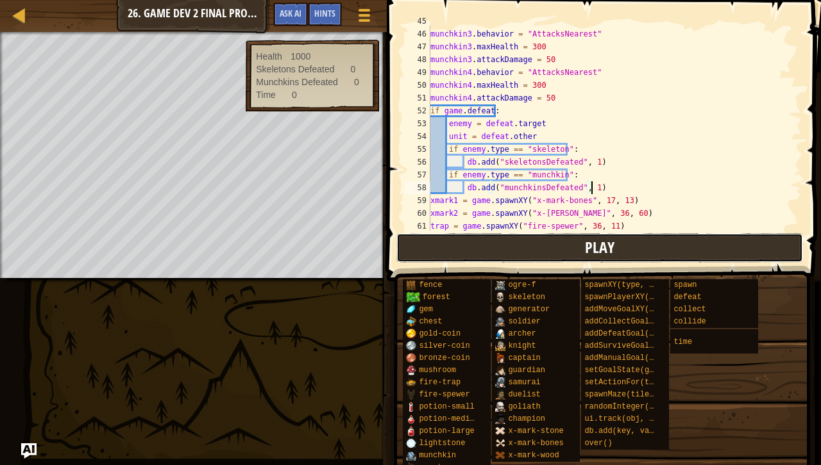
click at [617, 251] on button "Play" at bounding box center [599, 247] width 406 height 29
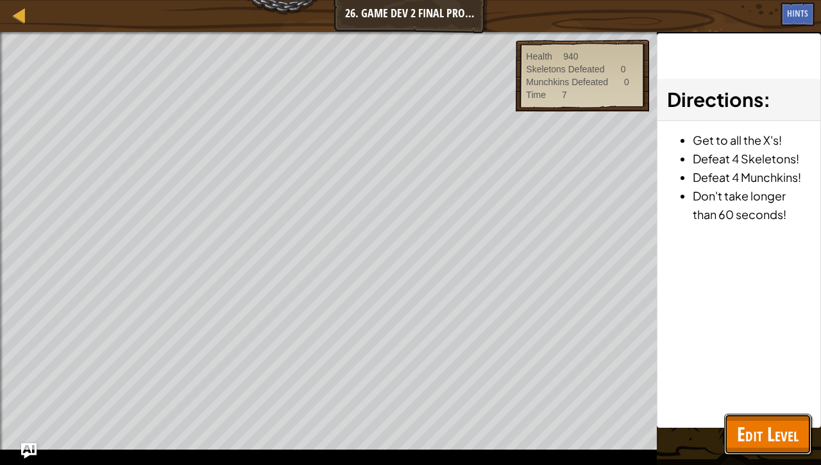
click at [773, 431] on span "Edit Level" at bounding box center [768, 434] width 62 height 26
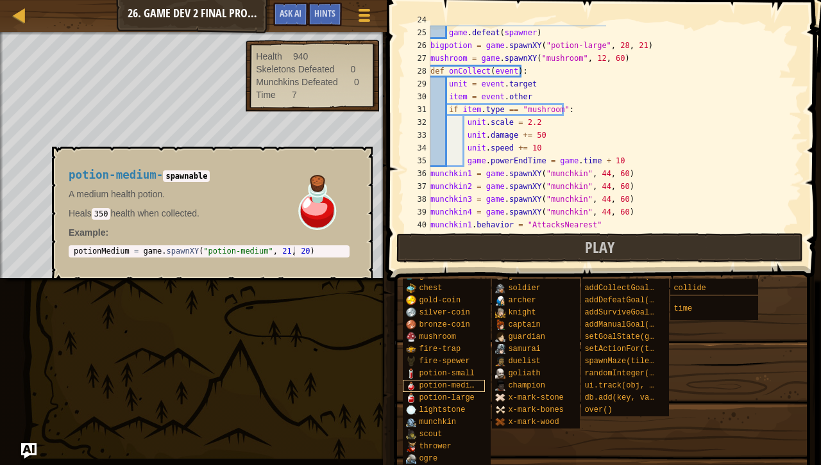
scroll to position [0, 0]
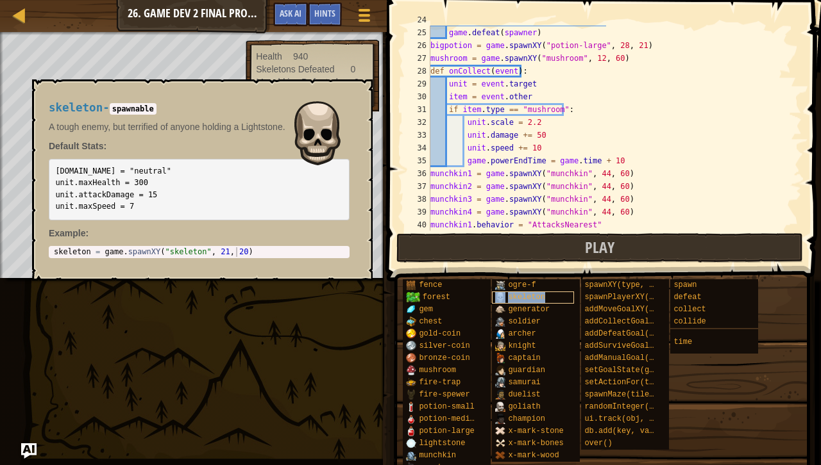
click at [540, 299] on span "skeleton" at bounding box center [526, 297] width 37 height 9
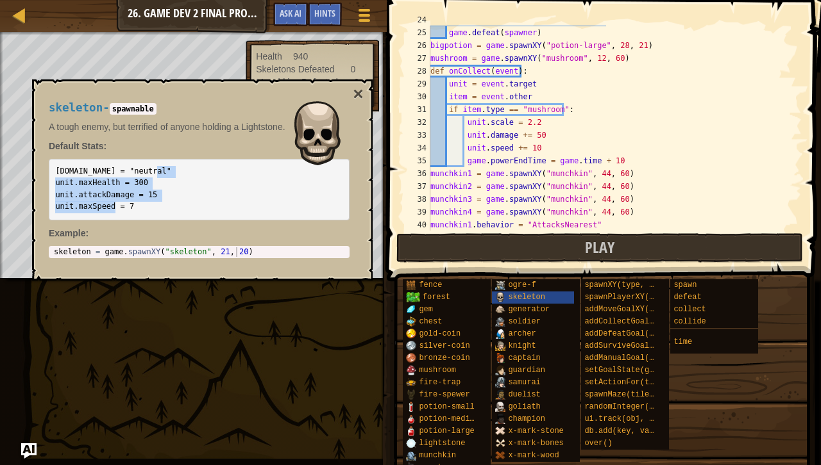
drag, startPoint x: 147, startPoint y: 212, endPoint x: 44, endPoint y: 182, distance: 107.4
click at [44, 182] on div "skeleton - spawnable A tough enemy, but terrified of anyone holding a Lightston…" at bounding box center [199, 180] width 319 height 181
click at [168, 185] on pre "[DOMAIN_NAME] = "neutral" unit.maxHealth = 300 unit.attackDamage = 15 unit.maxS…" at bounding box center [199, 189] width 301 height 61
drag, startPoint x: 168, startPoint y: 185, endPoint x: 56, endPoint y: 198, distance: 112.4
click at [56, 198] on pre "[DOMAIN_NAME] = "neutral" unit.maxHealth = 300 unit.attackDamage = 15 unit.maxS…" at bounding box center [199, 189] width 301 height 61
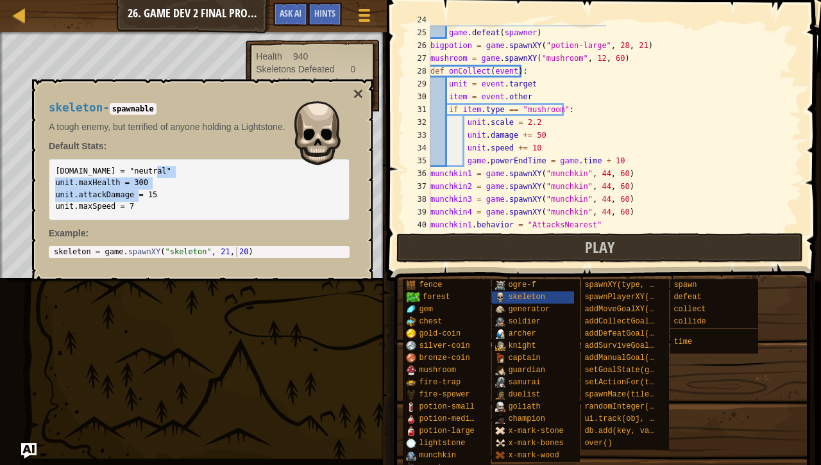
drag, startPoint x: 52, startPoint y: 183, endPoint x: 190, endPoint y: 195, distance: 138.4
click at [190, 195] on pre "[DOMAIN_NAME] = "neutral" unit.maxHealth = 300 unit.attackDamage = 15 unit.maxS…" at bounding box center [199, 189] width 301 height 61
copy code "unit.maxHealth = 300 unit.attackDamage = 15"
click at [582, 182] on div "if game . setGoalState ( skeletonGoal , True ) : game . defeat ( spawner ) bigp…" at bounding box center [610, 128] width 364 height 231
click at [357, 95] on button "×" at bounding box center [358, 94] width 10 height 18
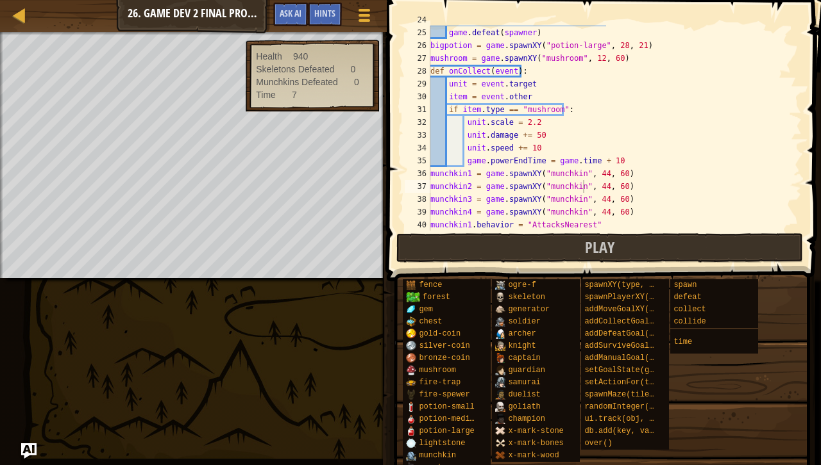
type textarea "unit.speed += 10"
click at [584, 146] on div "if game . setGoalState ( skeletonGoal , True ) : game . defeat ( spawner ) bigp…" at bounding box center [610, 128] width 364 height 231
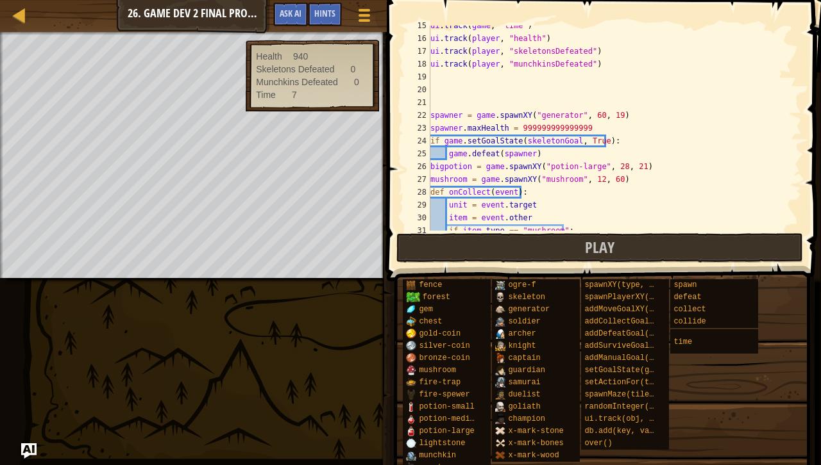
click at [539, 94] on div "ui . track ( game , "time" ) ui . track ( player , "health" ) ui . track ( play…" at bounding box center [610, 134] width 364 height 231
click at [539, 81] on div "ui . track ( game , "time" ) ui . track ( player , "health" ) ui . track ( play…" at bounding box center [610, 134] width 364 height 231
click at [596, 126] on div "ui . track ( game , "time" ) ui . track ( player , "health" ) ui . track ( play…" at bounding box center [610, 134] width 364 height 231
type textarea "spawner.maxHealth = 999999999999999"
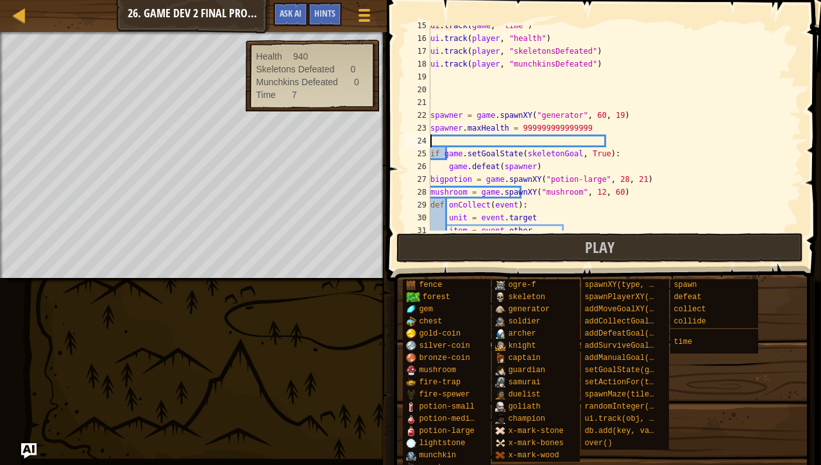
paste textarea "unit.attackDamage = 15"
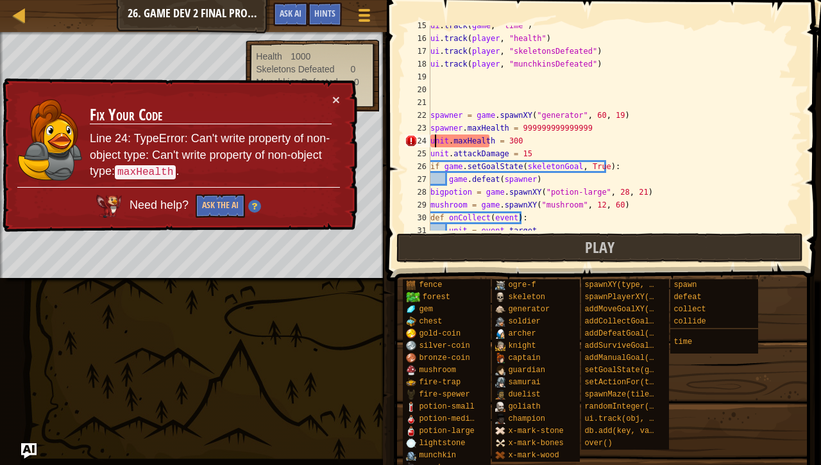
click at [433, 141] on div "ui . track ( game , "time" ) ui . track ( player , "health" ) ui . track ( play…" at bounding box center [610, 134] width 364 height 231
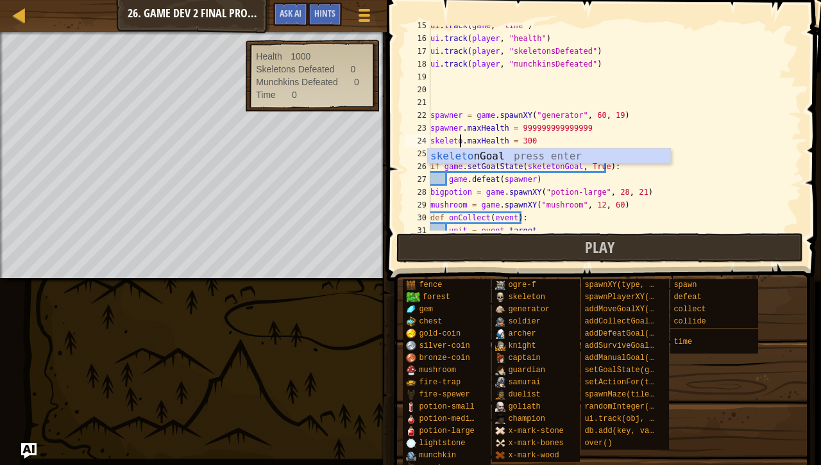
scroll to position [6, 3]
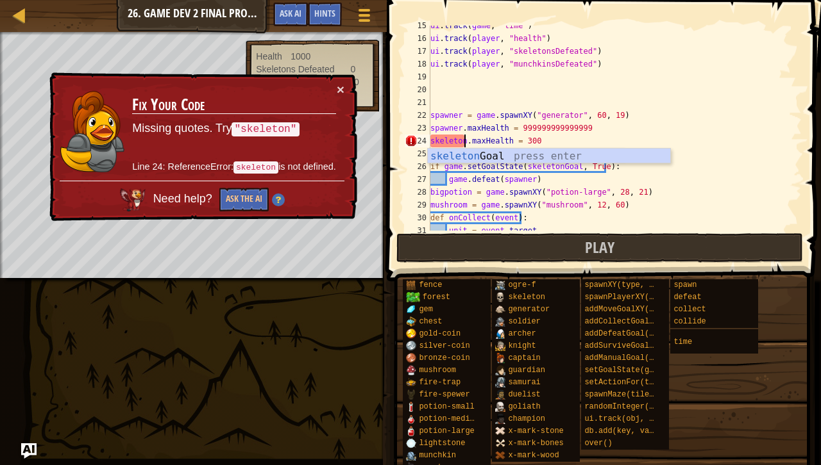
click at [428, 139] on div "24" at bounding box center [418, 141] width 26 height 13
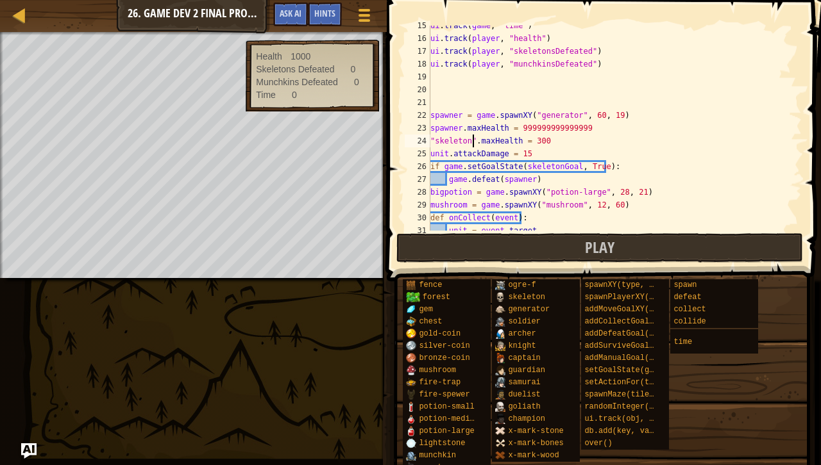
scroll to position [6, 4]
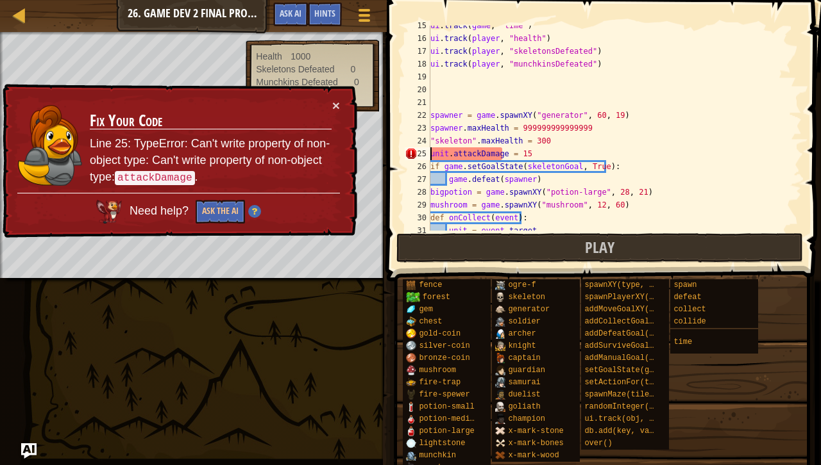
click at [432, 156] on div "ui . track ( game , "time" ) ui . track ( player , "health" ) ui . track ( play…" at bounding box center [610, 134] width 364 height 231
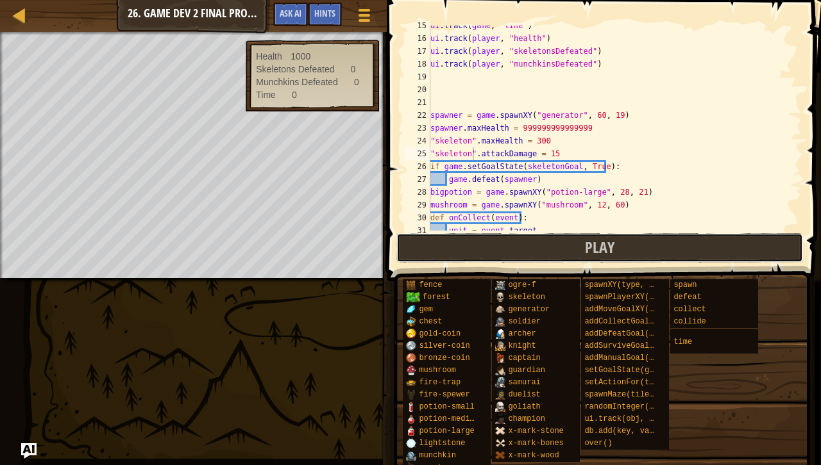
drag, startPoint x: 559, startPoint y: 244, endPoint x: 600, endPoint y: 144, distance: 108.1
click at [600, 144] on div ""skeleton".attackDamage = 15 15 16 17 18 19 20 21 22 23 24 25 26 27 28 29 30 31…" at bounding box center [602, 165] width 438 height 319
click at [594, 141] on div "ui . track ( game , "time" ) ui . track ( player , "health" ) ui . track ( play…" at bounding box center [610, 134] width 364 height 231
click at [592, 149] on div "ui . track ( game , "time" ) ui . track ( player , "health" ) ui . track ( play…" at bounding box center [610, 134] width 364 height 231
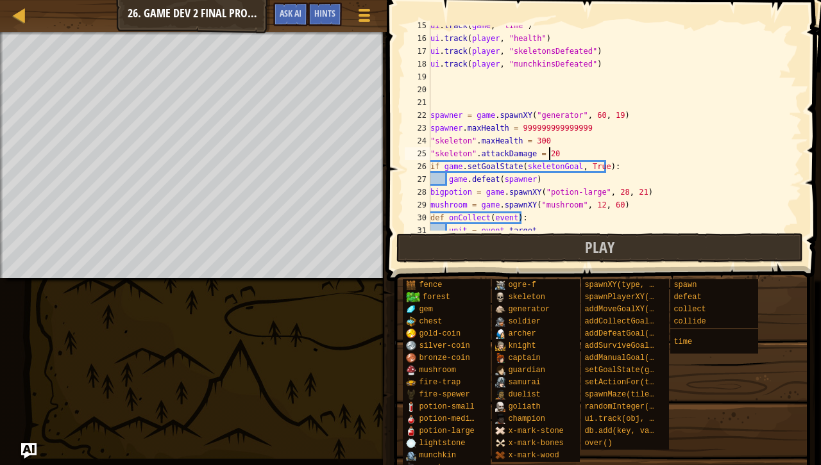
scroll to position [6, 9]
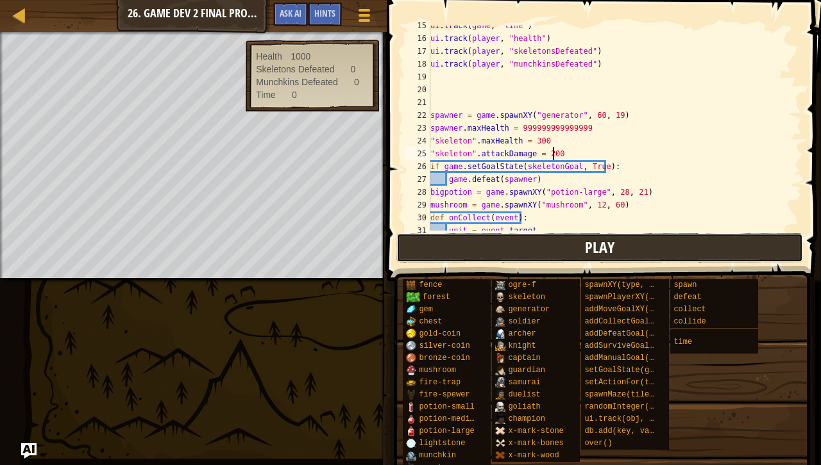
click at [611, 262] on button "Play" at bounding box center [599, 247] width 406 height 29
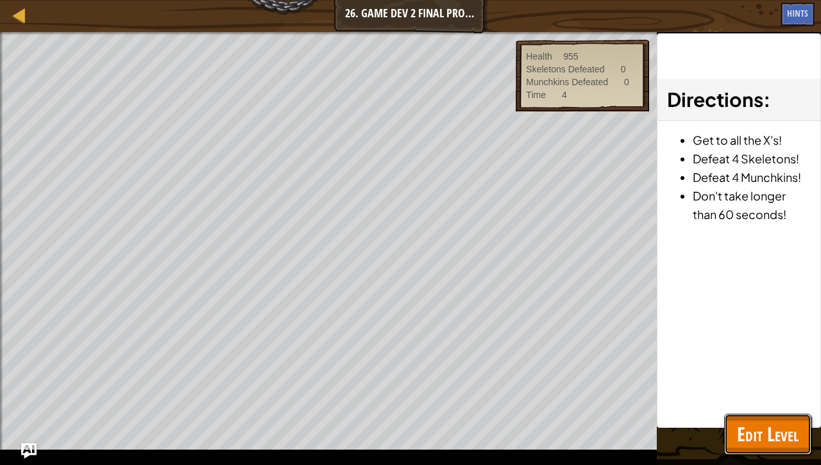
click at [760, 431] on span "Edit Level" at bounding box center [768, 434] width 62 height 26
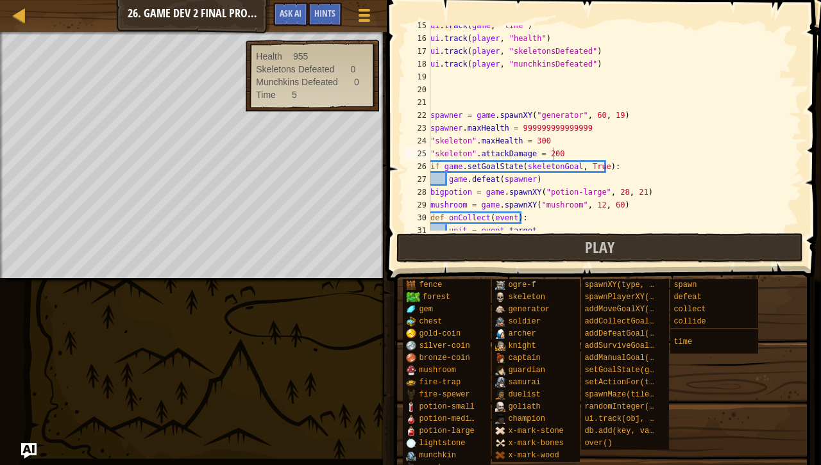
click at [583, 149] on div "ui . track ( game , "time" ) ui . track ( player , "health" ) ui . track ( play…" at bounding box center [610, 134] width 364 height 231
click at [614, 122] on div "ui . track ( game , "time" ) ui . track ( player , "health" ) ui . track ( play…" at bounding box center [610, 134] width 364 height 231
type textarea "spawner.maxHealth = 999999999999999"
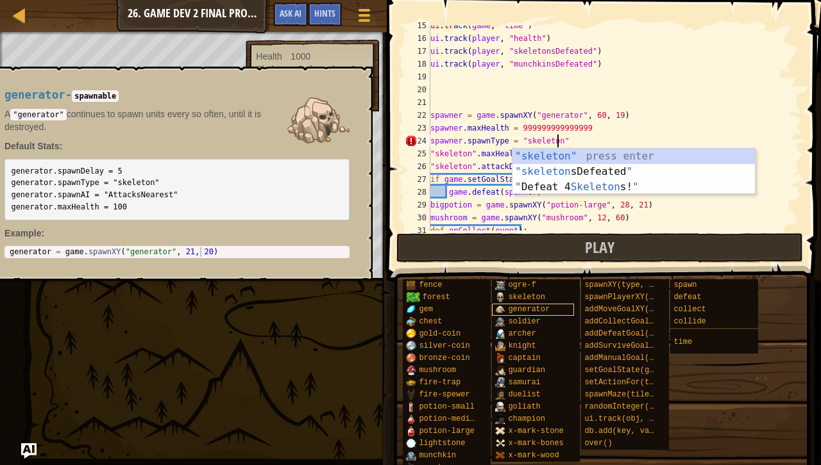
scroll to position [6, 10]
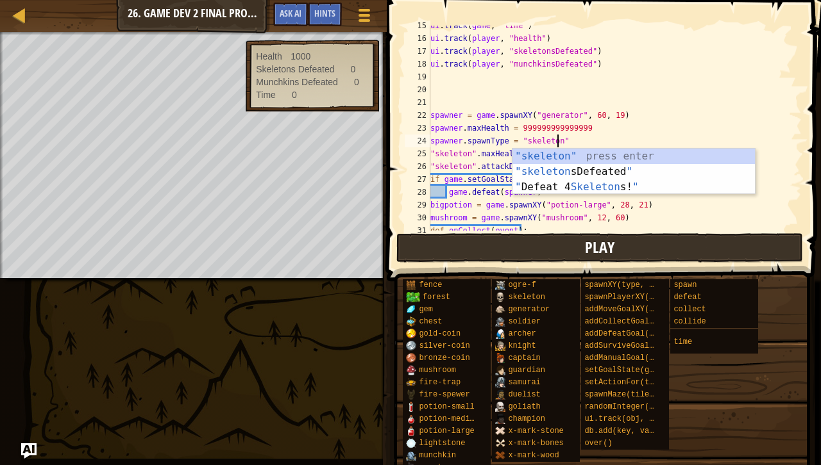
type textarea "spawner.spawnType = "skeleton""
click at [532, 253] on button "Play" at bounding box center [599, 247] width 406 height 29
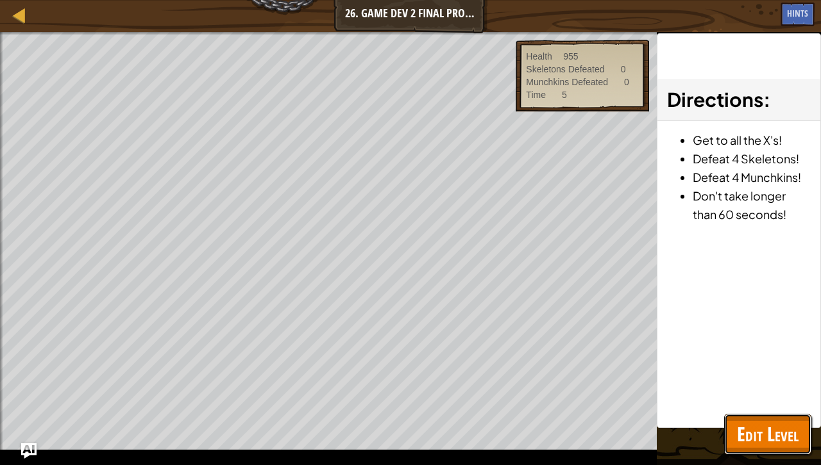
click at [749, 424] on span "Edit Level" at bounding box center [768, 434] width 62 height 26
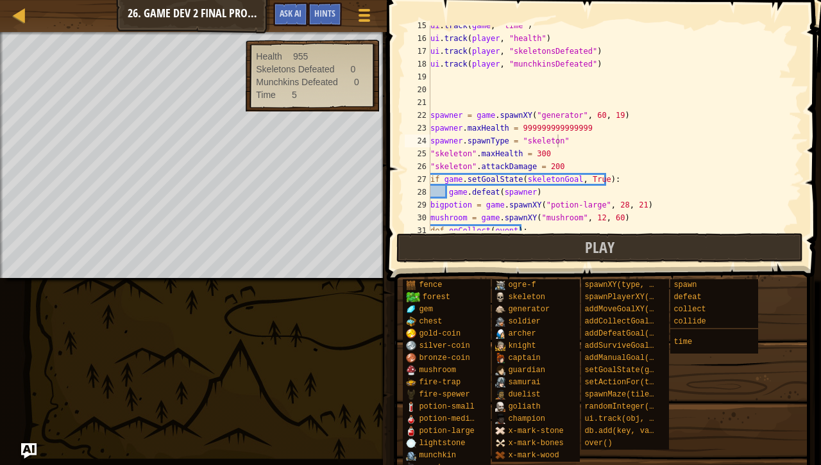
click at [578, 136] on div "ui . track ( game , "time" ) ui . track ( player , "health" ) ui . track ( play…" at bounding box center [610, 134] width 364 height 231
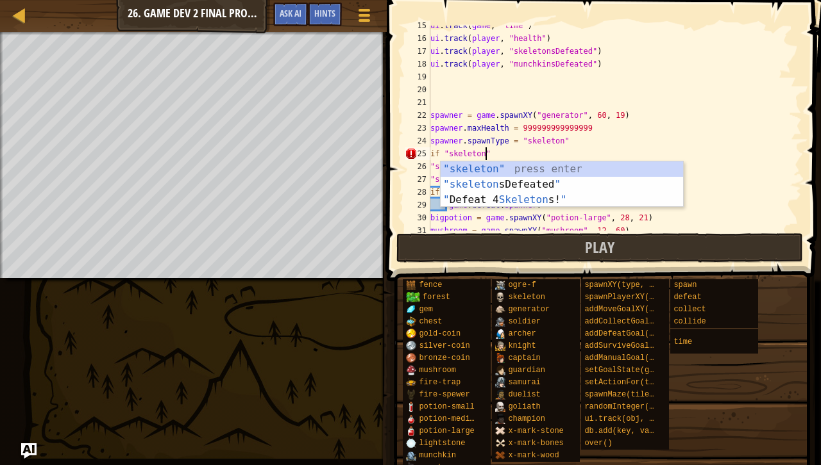
scroll to position [6, 4]
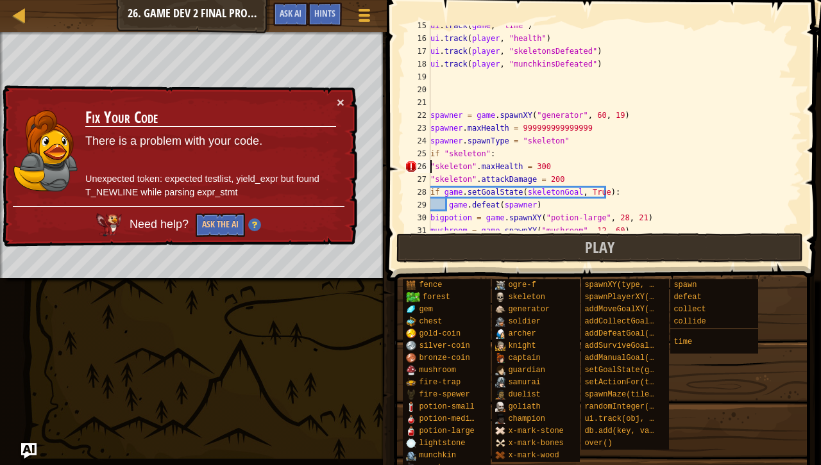
click at [430, 167] on div "ui . track ( game , "time" ) ui . track ( player , "health" ) ui . track ( play…" at bounding box center [610, 134] width 364 height 231
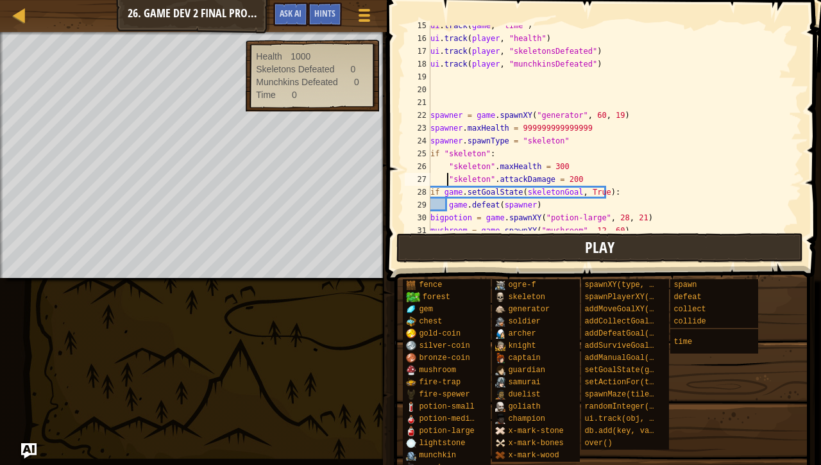
type textarea ""skeleton".attackDamage = 200"
click at [501, 244] on button "Play" at bounding box center [599, 247] width 406 height 29
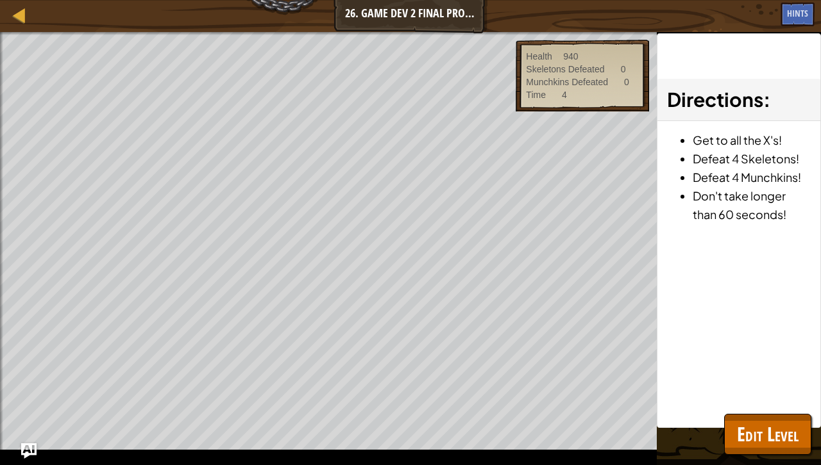
click at [787, 430] on span "Edit Level" at bounding box center [768, 434] width 62 height 26
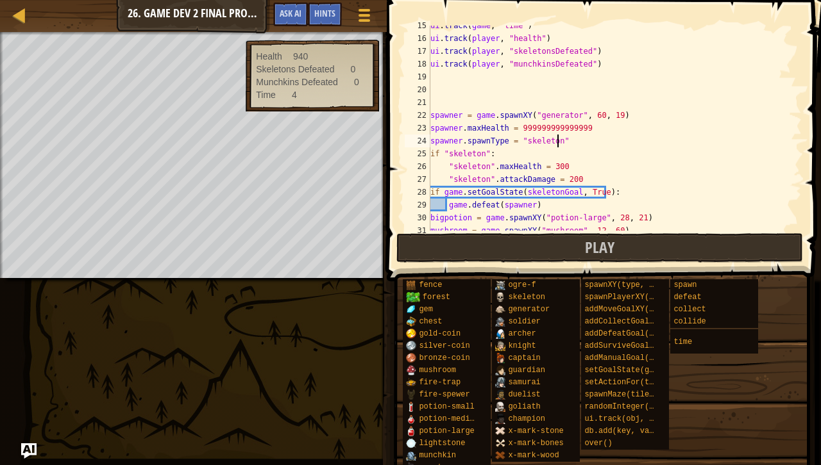
click at [559, 142] on div "ui . track ( game , "time" ) ui . track ( player , "health" ) ui . track ( play…" at bounding box center [610, 134] width 364 height 231
click at [598, 182] on div "ui . track ( game , "time" ) ui . track ( player , "health" ) ui . track ( play…" at bounding box center [610, 134] width 364 height 231
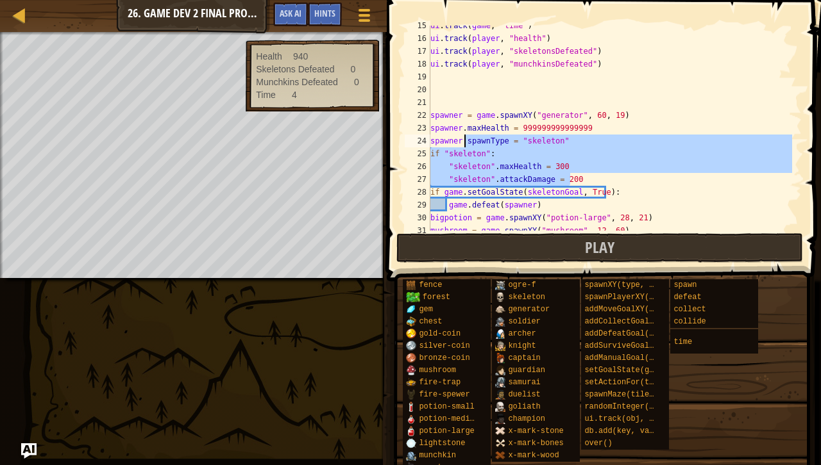
drag, startPoint x: 585, startPoint y: 183, endPoint x: 433, endPoint y: 133, distance: 159.4
click at [433, 133] on div "ui . track ( game , "time" ) ui . track ( player , "health" ) ui . track ( play…" at bounding box center [610, 134] width 364 height 231
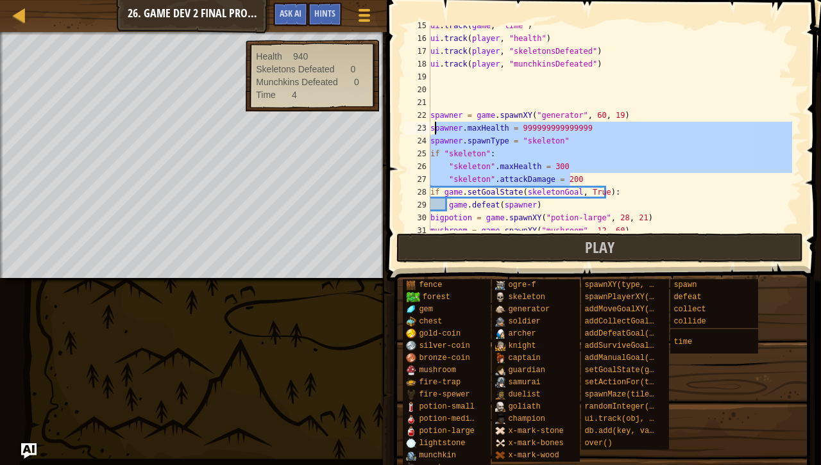
click at [433, 133] on div "ui . track ( game , "time" ) ui . track ( player , "health" ) ui . track ( play…" at bounding box center [610, 128] width 364 height 205
type textarea "spawner.maxHealth = 999999999999999"
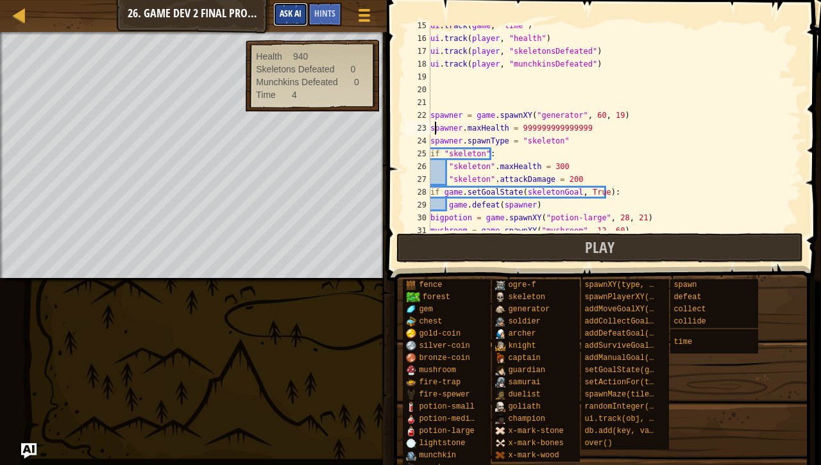
click at [301, 13] on button "Ask AI" at bounding box center [290, 15] width 35 height 24
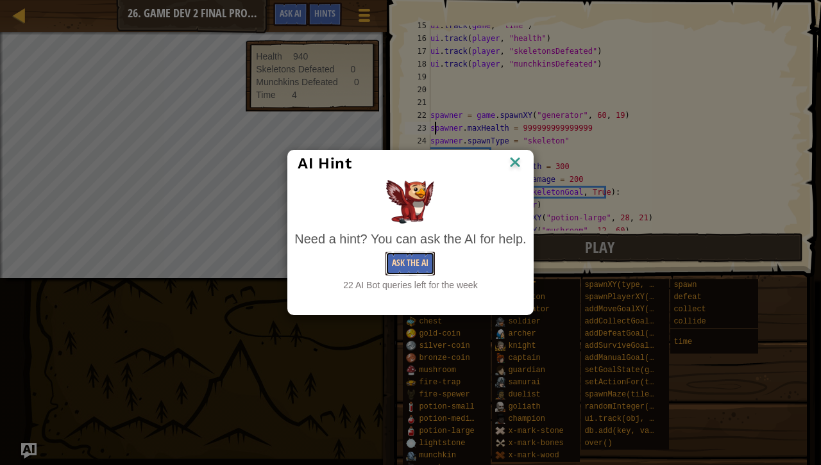
click at [408, 274] on button "Ask the AI" at bounding box center [409, 264] width 49 height 24
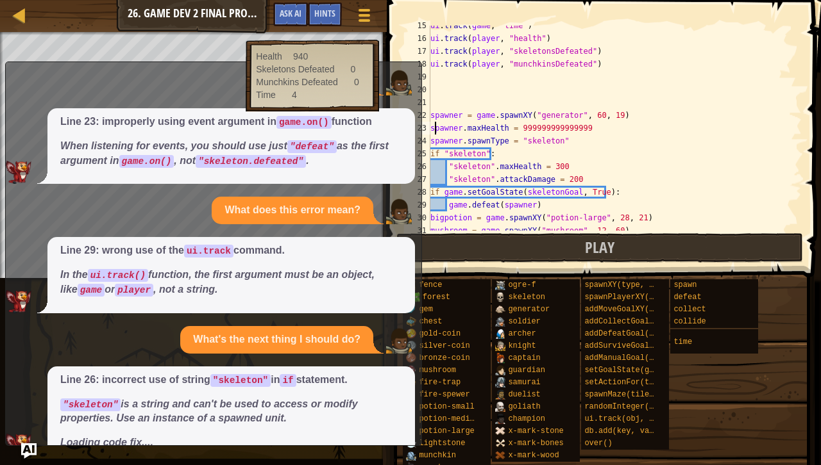
scroll to position [827, 0]
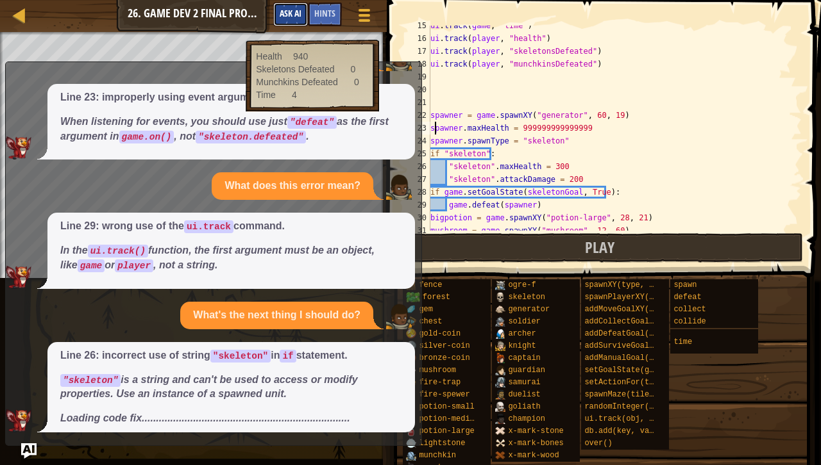
click at [298, 15] on span "Ask AI" at bounding box center [291, 13] width 22 height 12
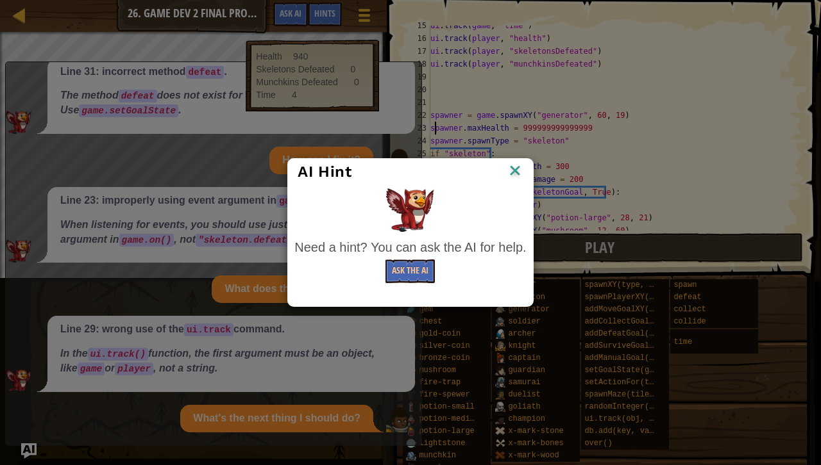
scroll to position [723, 0]
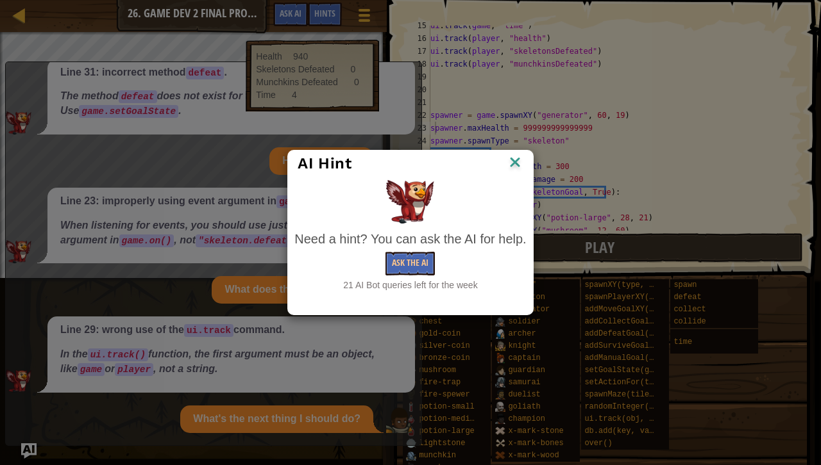
click at [512, 160] on img at bounding box center [514, 163] width 17 height 19
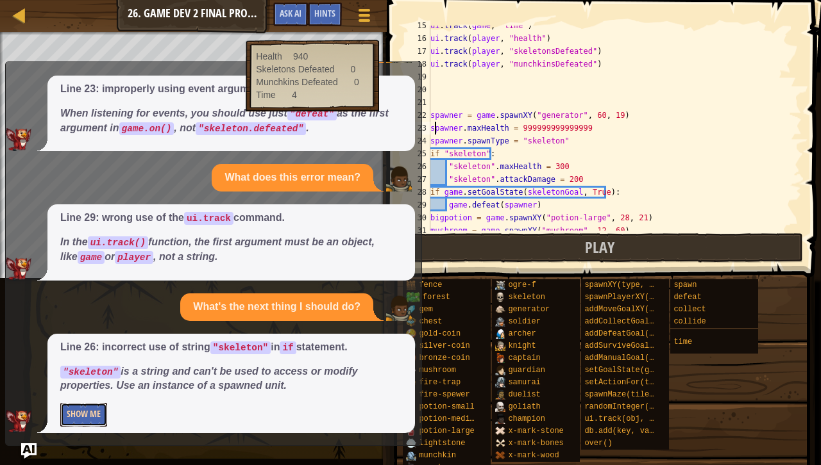
click at [88, 403] on button "Show Me" at bounding box center [83, 415] width 47 height 24
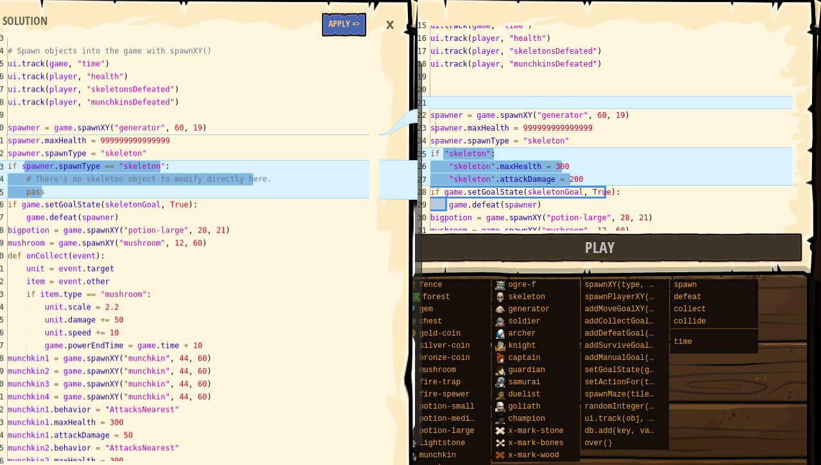
scroll to position [161, 0]
click at [345, 24] on button "Apply =>" at bounding box center [344, 25] width 44 height 24
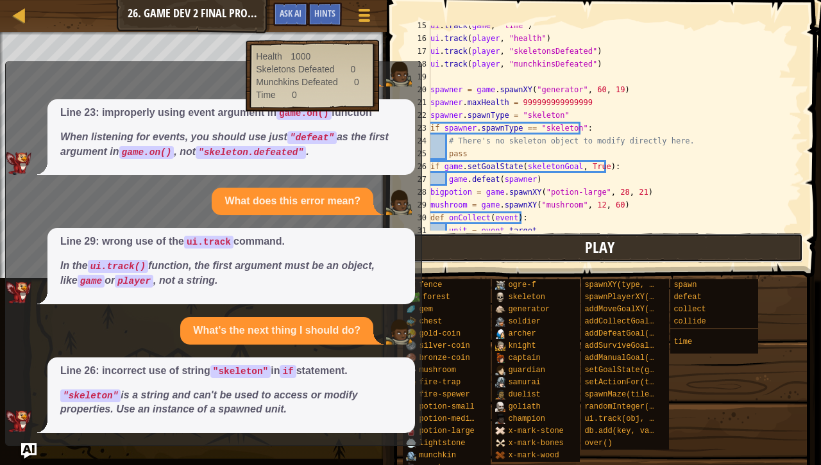
click at [489, 249] on button "Play" at bounding box center [599, 247] width 406 height 29
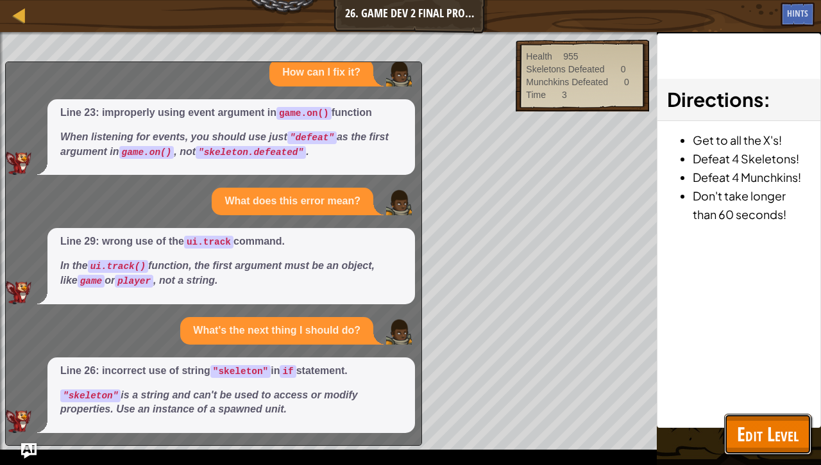
click at [785, 421] on span "Edit Level" at bounding box center [768, 434] width 62 height 26
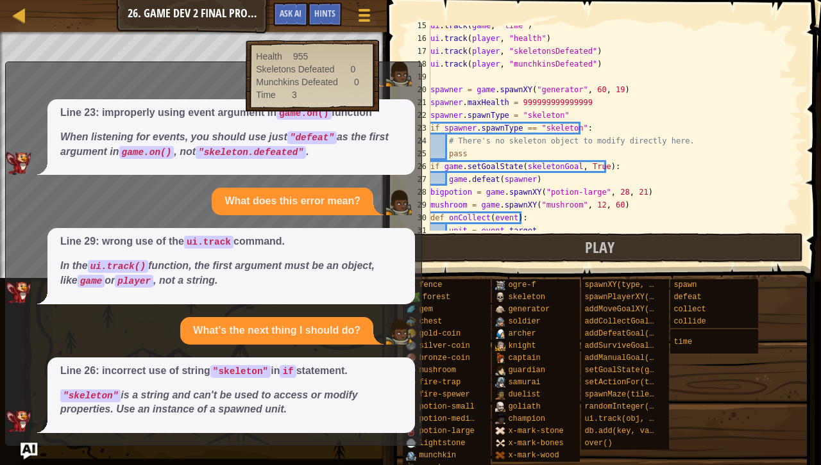
click at [28, 446] on img "Ask AI" at bounding box center [29, 451] width 17 height 17
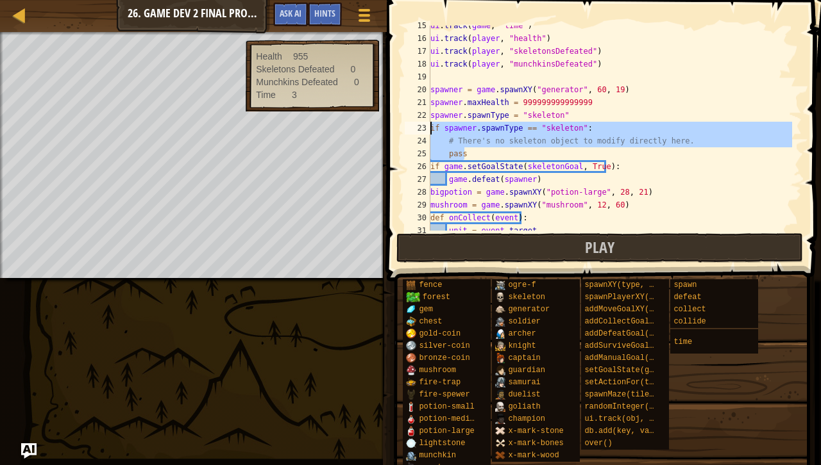
drag, startPoint x: 492, startPoint y: 155, endPoint x: 423, endPoint y: 132, distance: 73.0
click at [423, 132] on div "pass 15 16 17 18 19 20 21 22 23 24 25 26 27 28 29 30 31 32 ui . track ( game , …" at bounding box center [601, 128] width 399 height 205
type textarea "if spawner.spawnType == "skeleton": # There's no skeleton object to modify dire…"
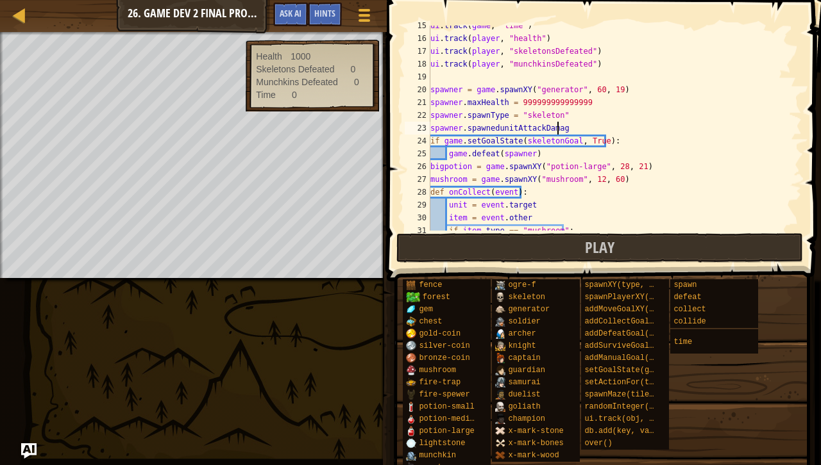
scroll to position [6, 10]
click at [495, 128] on div "ui . track ( game , "time" ) ui . track ( player , "health" ) ui . track ( play…" at bounding box center [610, 134] width 364 height 231
click at [581, 127] on div "ui . track ( game , "time" ) ui . track ( player , "health" ) ui . track ( play…" at bounding box center [610, 134] width 364 height 231
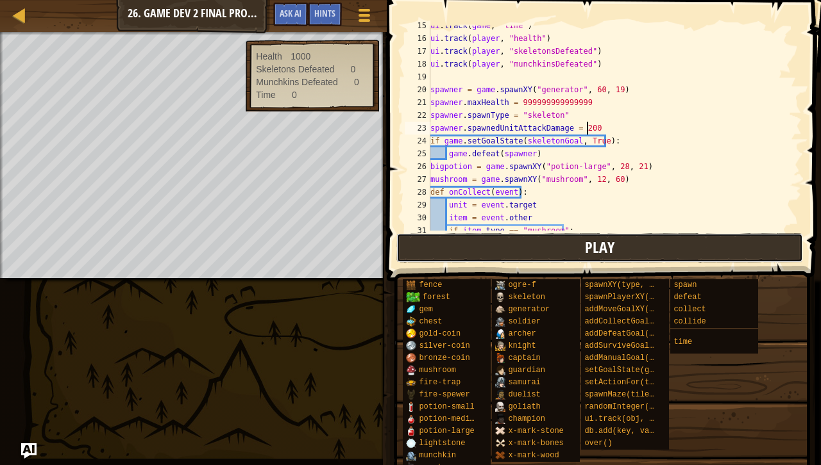
click at [610, 244] on span "Play" at bounding box center [599, 247] width 29 height 21
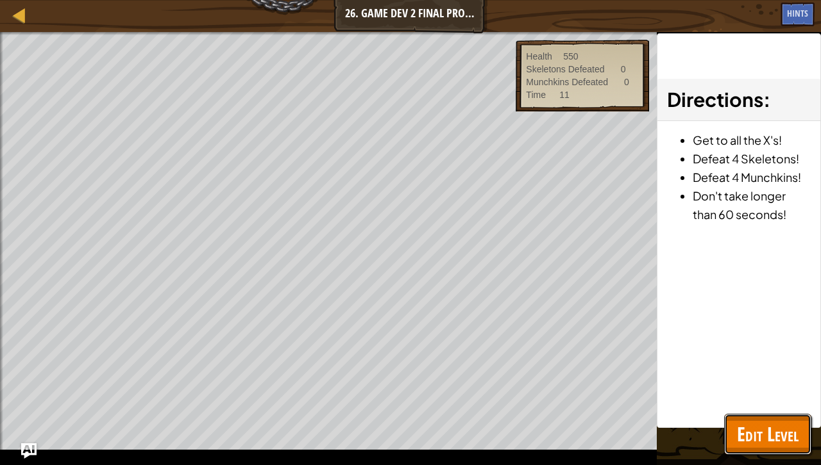
click at [733, 421] on button "Edit Level" at bounding box center [767, 434] width 87 height 41
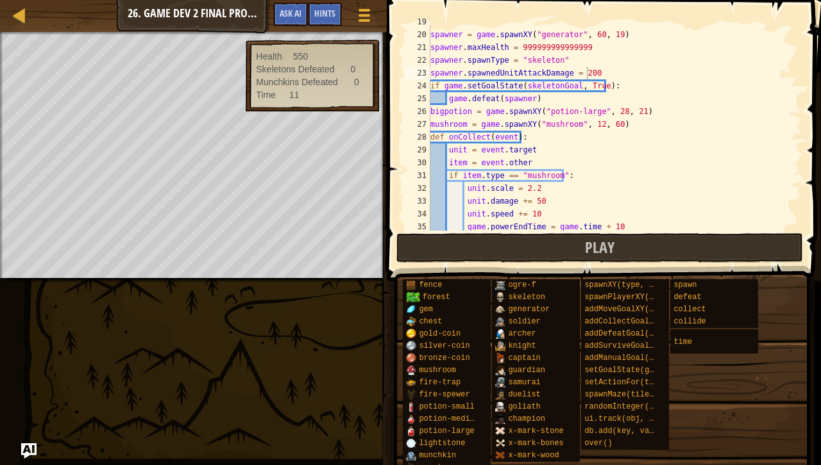
scroll to position [241, 0]
drag, startPoint x: 618, startPoint y: 68, endPoint x: 412, endPoint y: 77, distance: 206.0
click at [412, 77] on div "spawner.spawnedUnitAttackDamage = 200 19 20 21 22 23 24 25 26 27 28 29 30 31 32…" at bounding box center [601, 128] width 399 height 205
click at [504, 85] on div "spawner = game . spawnXY ( "generator" , 60 , 19 ) spawner . maxHealth = 999999…" at bounding box center [610, 130] width 364 height 231
click at [300, 16] on span "Ask AI" at bounding box center [291, 13] width 22 height 12
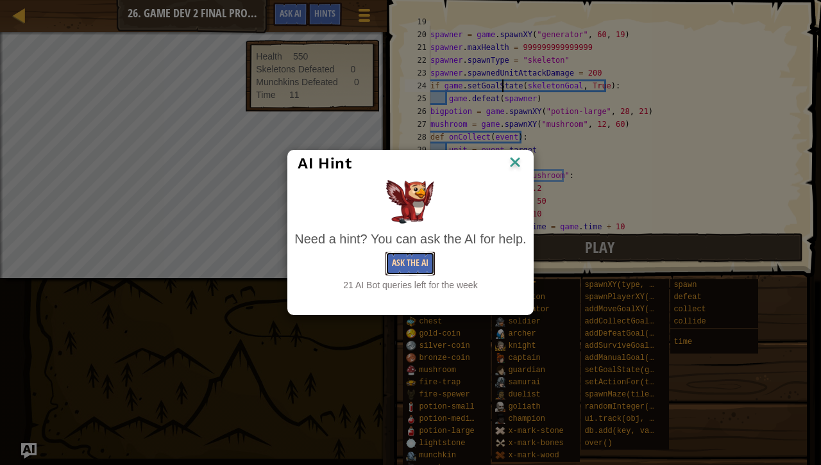
click at [412, 260] on button "Ask the AI" at bounding box center [409, 264] width 49 height 24
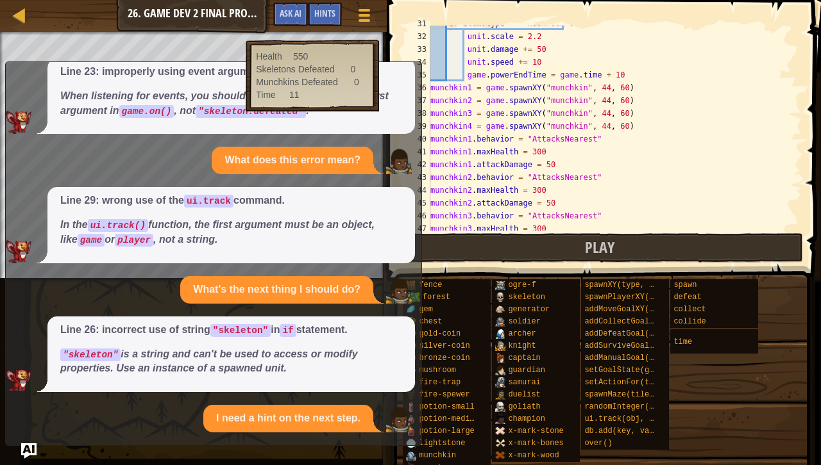
scroll to position [965, 0]
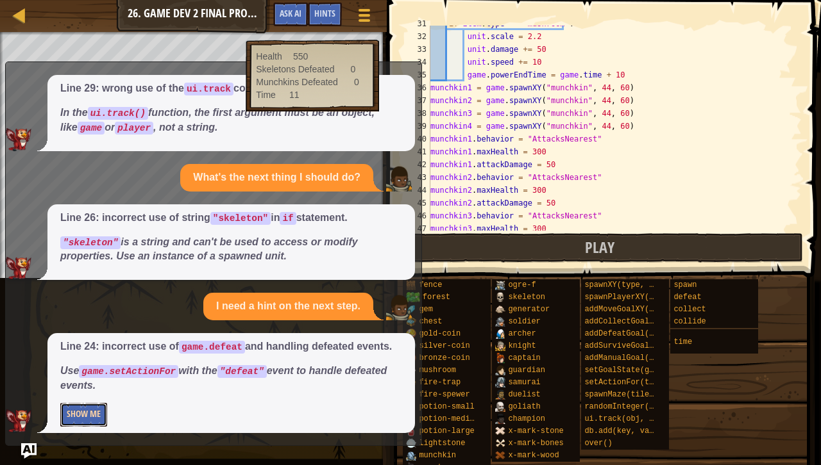
click at [87, 408] on button "Show Me" at bounding box center [83, 415] width 47 height 24
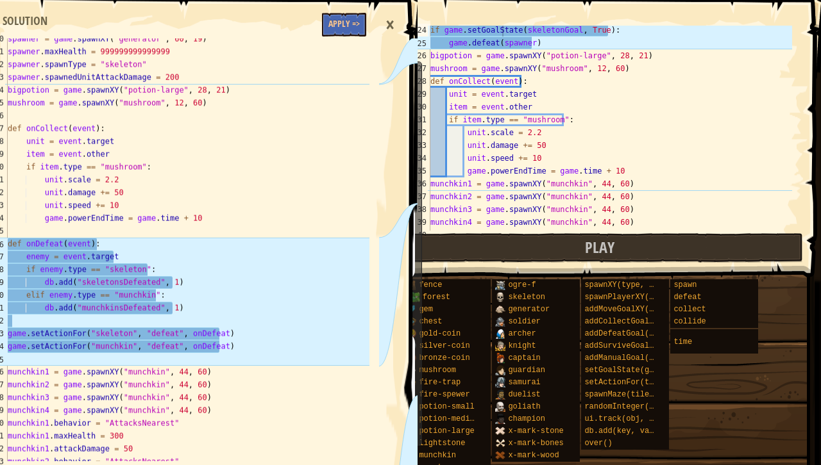
scroll to position [297, 0]
click at [498, 251] on button "Play" at bounding box center [599, 247] width 406 height 29
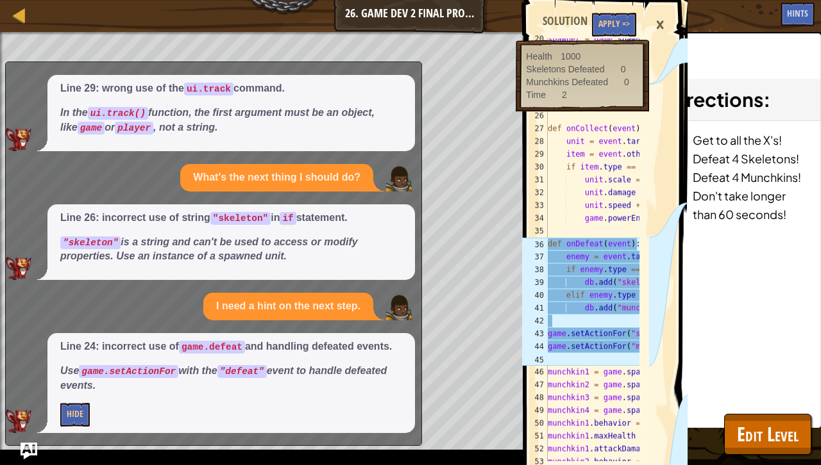
click at [27, 449] on img "Ask AI" at bounding box center [29, 451] width 17 height 17
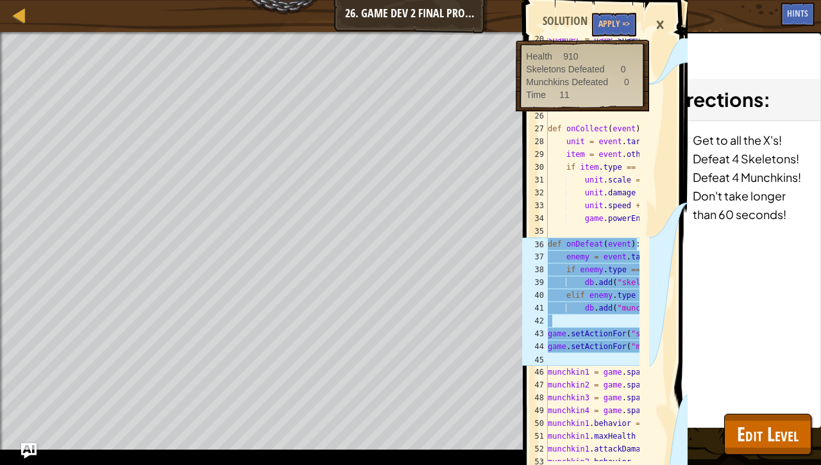
click at [662, 22] on div "×" at bounding box center [660, 24] width 22 height 29
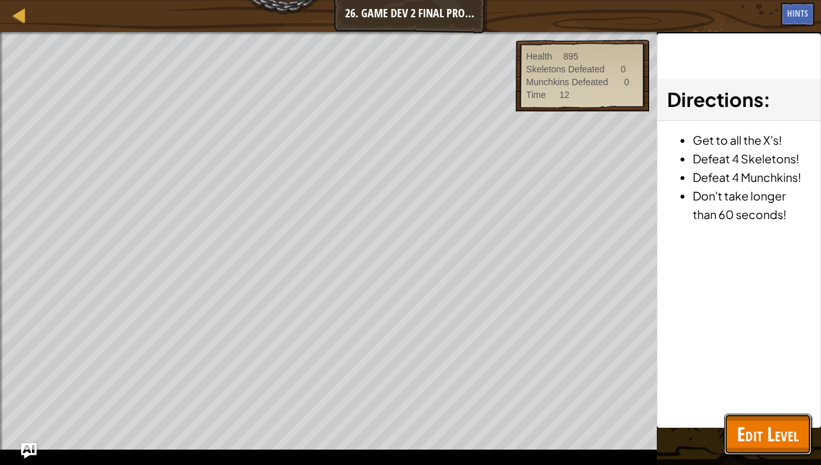
click at [763, 428] on span "Edit Level" at bounding box center [768, 434] width 62 height 26
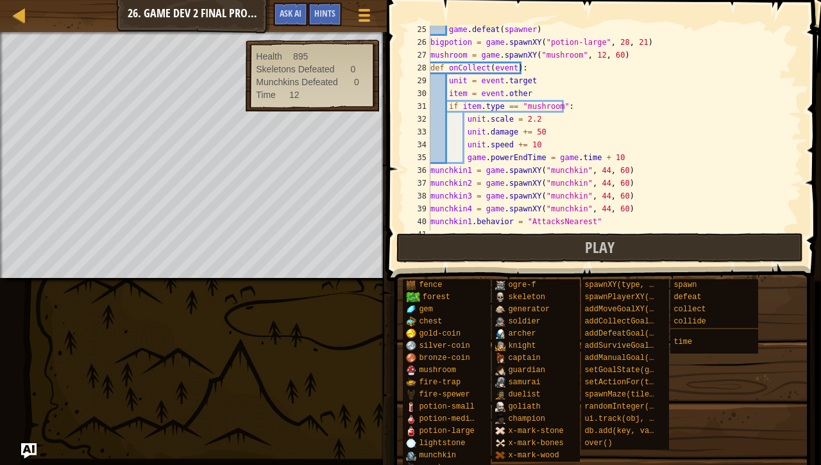
scroll to position [310, 0]
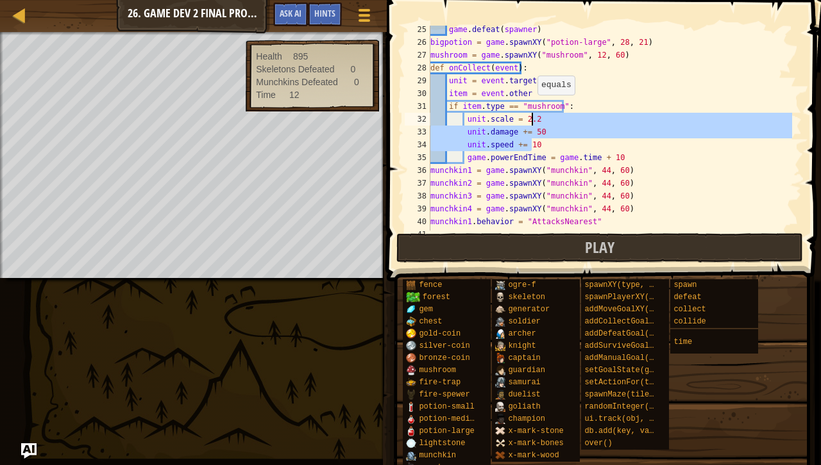
drag, startPoint x: 576, startPoint y: 145, endPoint x: 512, endPoint y: 94, distance: 81.6
click at [512, 94] on div "game . defeat ( spawner ) bigpotion = game . spawnXY ( "potion-large" , 28 , 21…" at bounding box center [610, 138] width 364 height 231
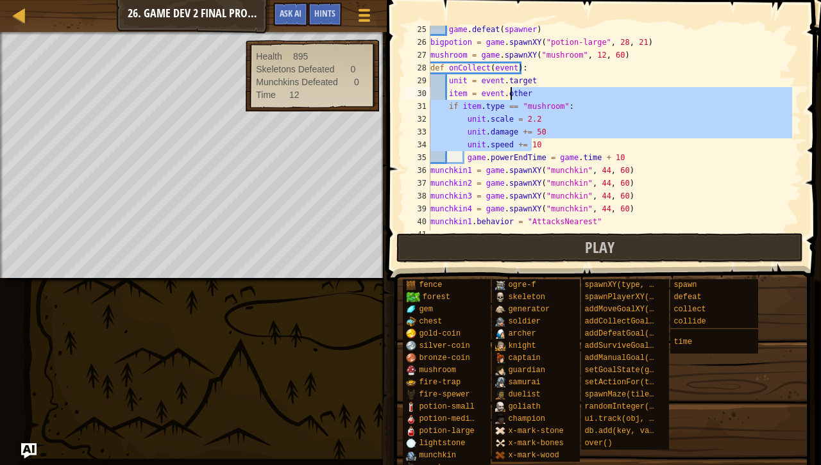
click at [512, 95] on div "game . defeat ( spawner ) bigpotion = game . spawnXY ( "potion-large" , 28 , 21…" at bounding box center [610, 128] width 364 height 205
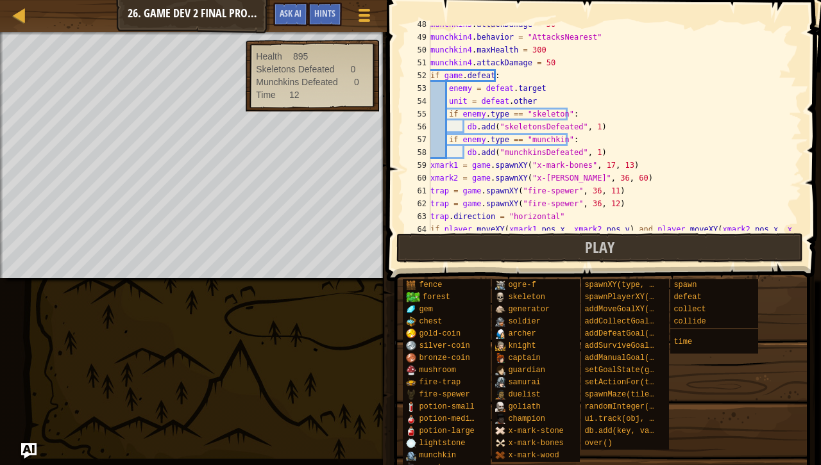
scroll to position [610, 0]
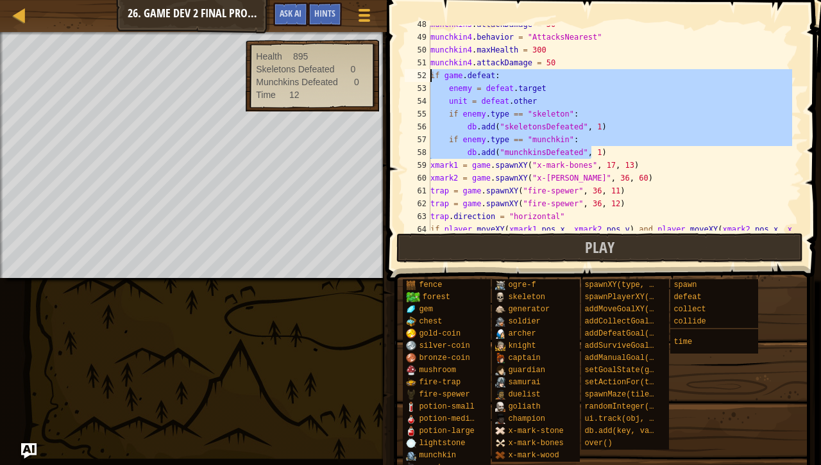
drag, startPoint x: 619, startPoint y: 155, endPoint x: 401, endPoint y: 78, distance: 230.3
click at [401, 78] on div "item = event.other 48 49 50 51 52 53 54 55 56 57 58 59 60 61 62 63 64 65 munchk…" at bounding box center [602, 165] width 438 height 319
click at [590, 146] on div "munchkin3 . attackDamage = 50 munchkin4 . behavior = "AttacksNearest" munchkin4…" at bounding box center [610, 128] width 364 height 205
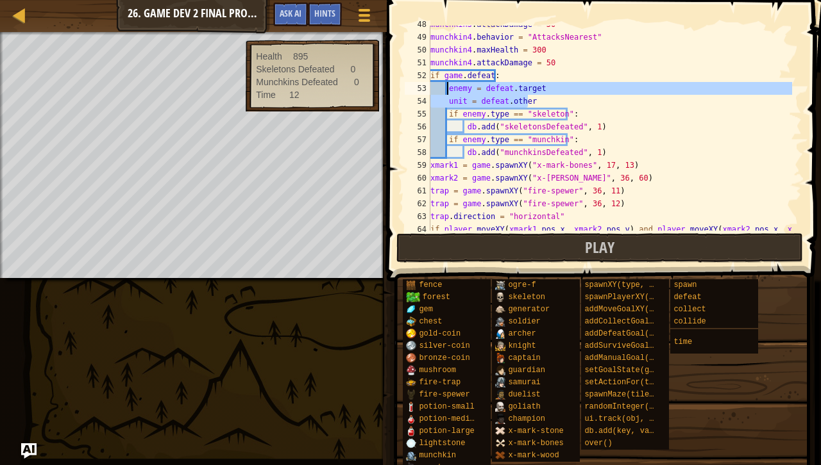
drag, startPoint x: 541, startPoint y: 96, endPoint x: 447, endPoint y: 92, distance: 94.3
click at [447, 92] on div "munchkin3 . attackDamage = 50 munchkin4 . behavior = "AttacksNearest" munchkin4…" at bounding box center [610, 140] width 364 height 244
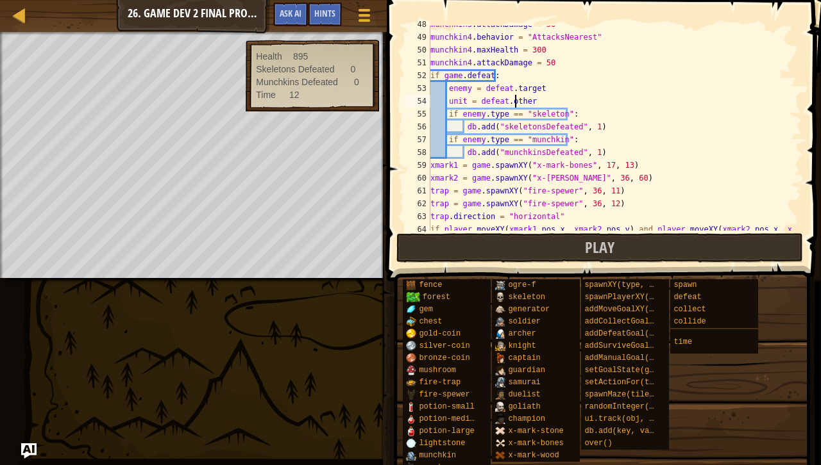
click at [558, 96] on div "munchkin3 . attackDamage = 50 munchkin4 . behavior = "AttacksNearest" munchkin4…" at bounding box center [610, 140] width 364 height 244
click at [635, 146] on div "munchkin3 . attackDamage = 50 munchkin4 . behavior = "AttacksNearest" munchkin4…" at bounding box center [610, 140] width 364 height 244
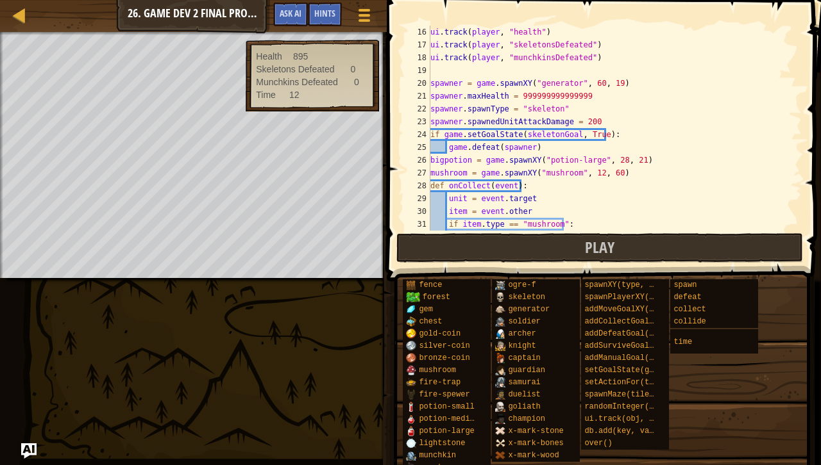
scroll to position [190, 0]
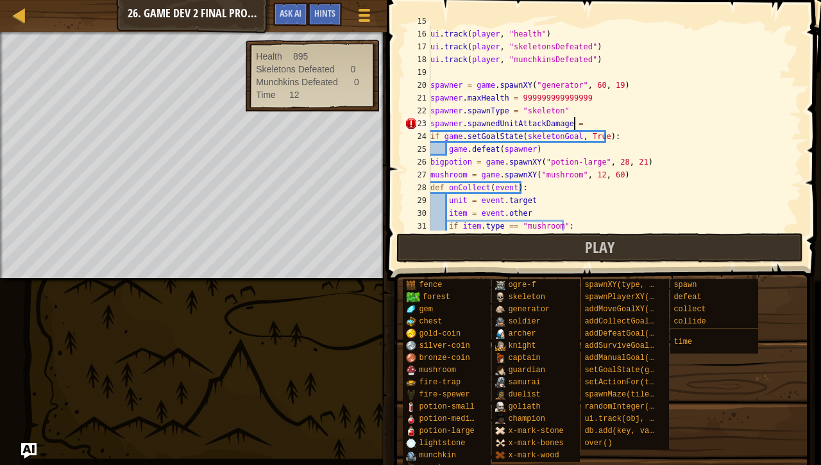
type textarea "spawner.spawnedUnitAttackDamage = 200"
